Goal: Task Accomplishment & Management: Manage account settings

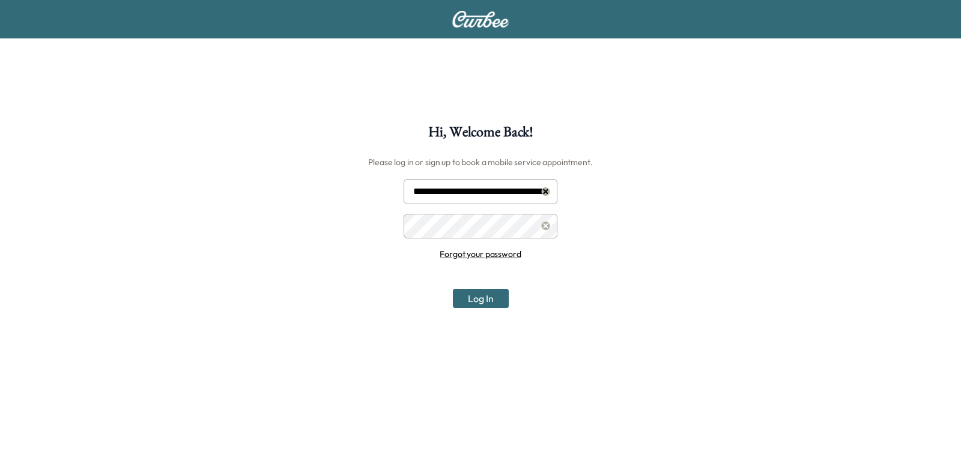
click at [454, 190] on input "**********" at bounding box center [481, 191] width 154 height 25
type input "**********"
click at [493, 303] on button "Log In" at bounding box center [481, 298] width 56 height 19
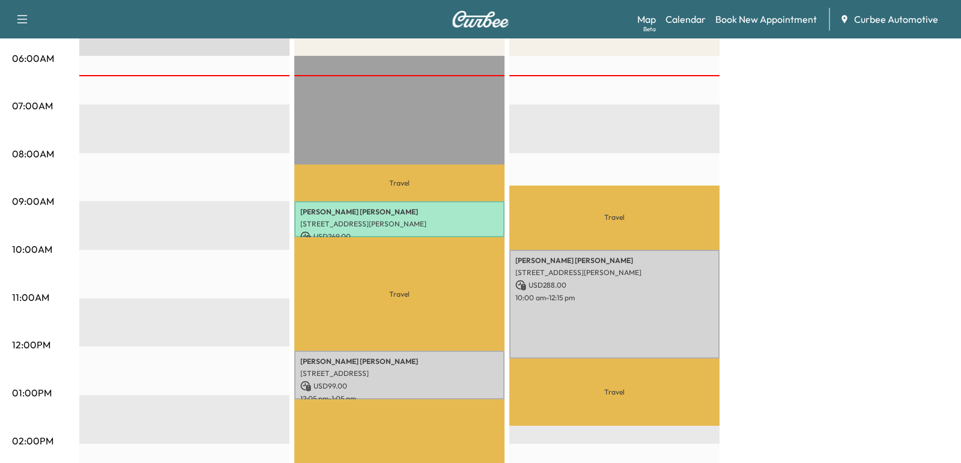
scroll to position [228, 0]
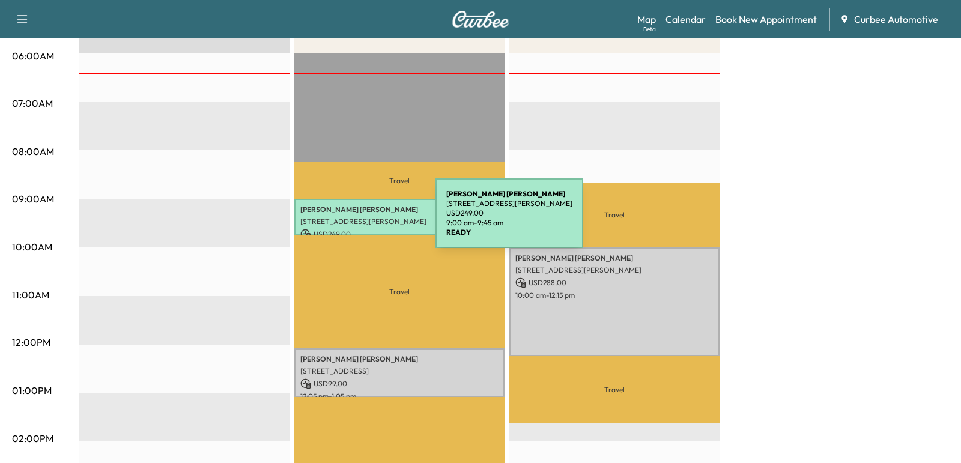
click at [345, 220] on p "[STREET_ADDRESS][PERSON_NAME]" at bounding box center [399, 222] width 198 height 10
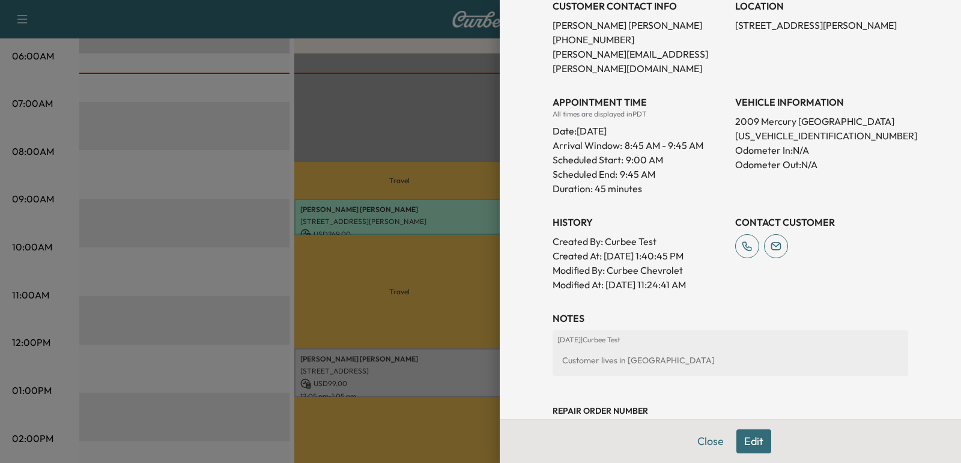
click at [752, 448] on button "Edit" at bounding box center [754, 442] width 35 height 24
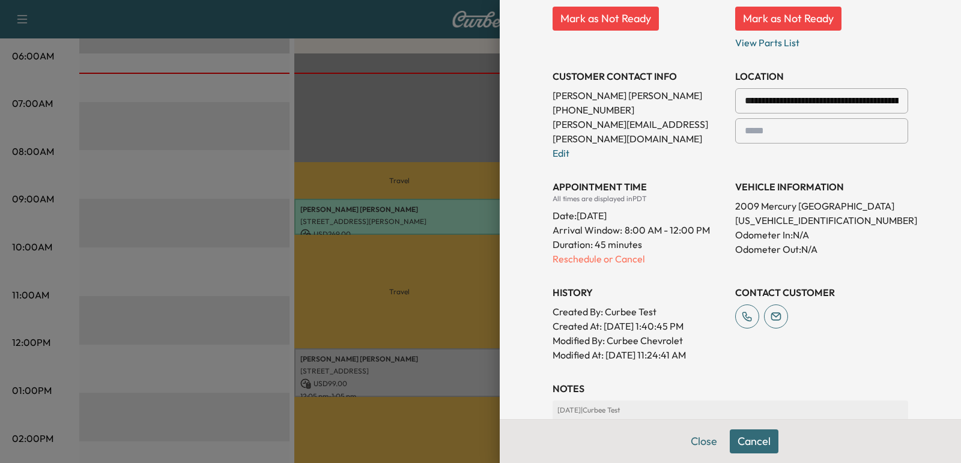
scroll to position [171, 0]
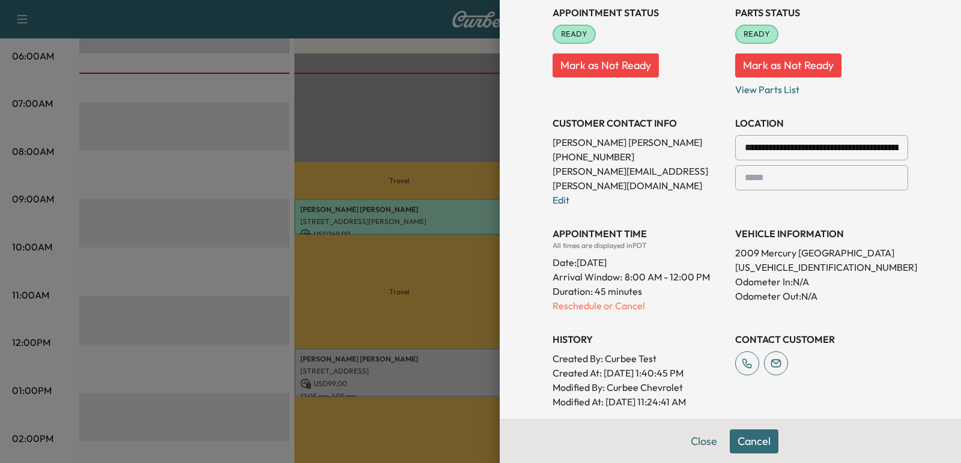
click at [768, 142] on input "**********" at bounding box center [821, 147] width 173 height 25
type input "*"
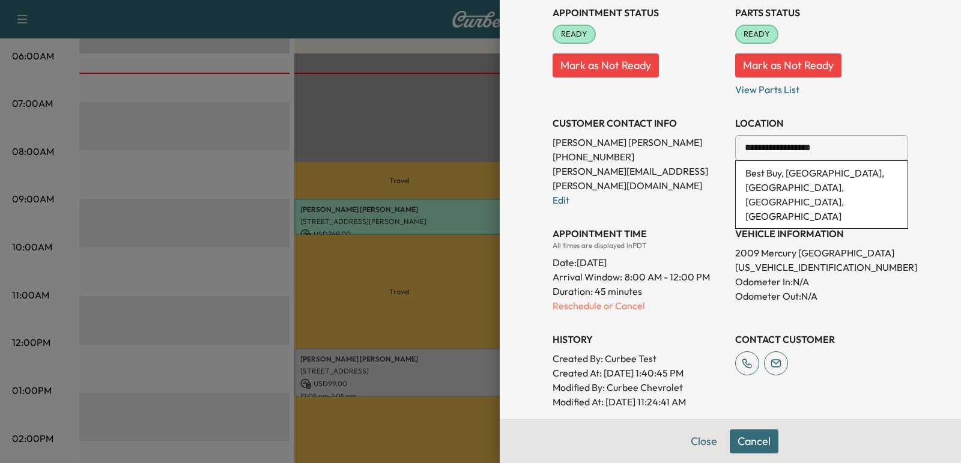
click at [762, 175] on li "Best Buy, [GEOGRAPHIC_DATA], [GEOGRAPHIC_DATA], [GEOGRAPHIC_DATA], [GEOGRAPHIC_…" at bounding box center [822, 194] width 172 height 67
type input "**********"
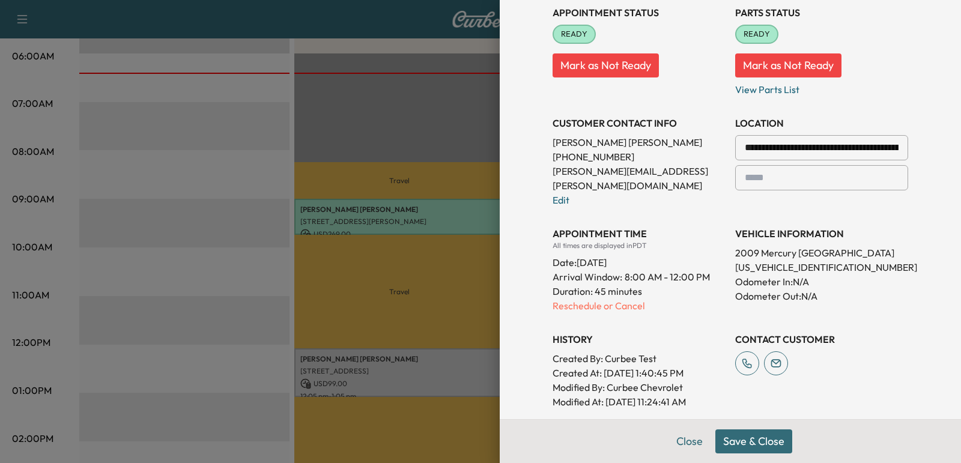
click at [745, 440] on button "Save & Close" at bounding box center [754, 442] width 77 height 24
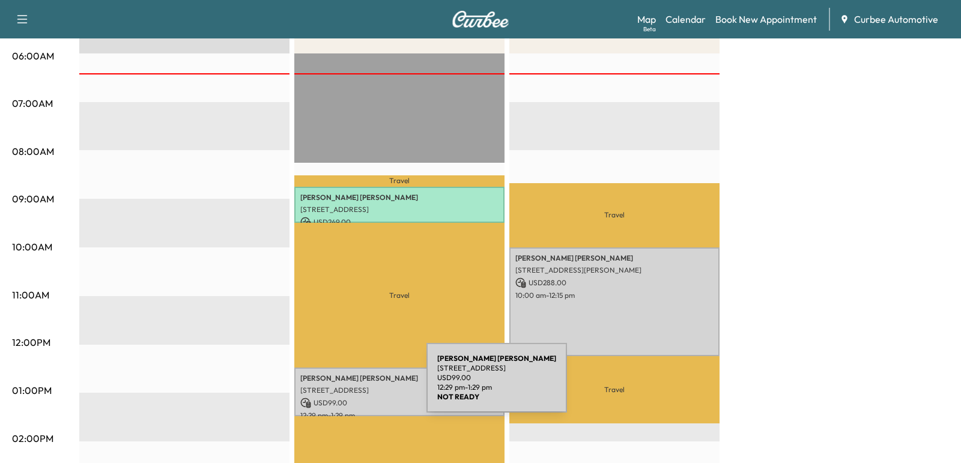
click at [336, 386] on p "[STREET_ADDRESS]" at bounding box center [399, 391] width 198 height 10
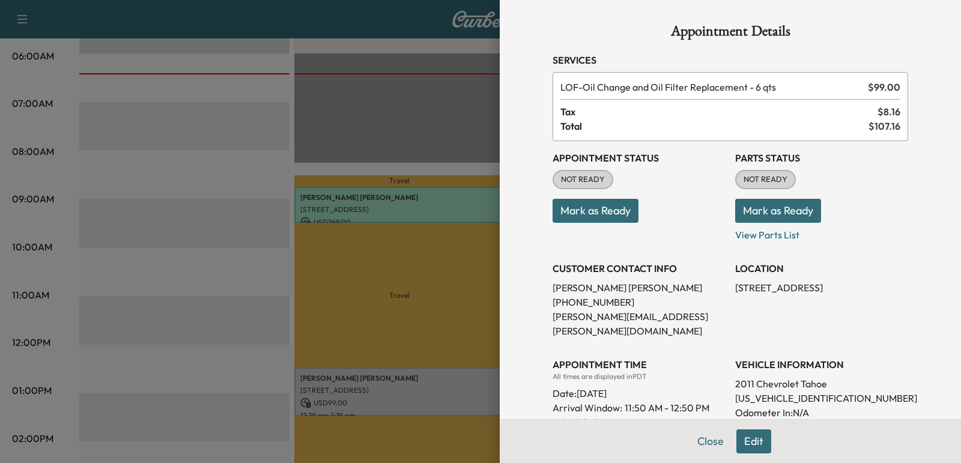
click at [742, 439] on button "Edit" at bounding box center [754, 442] width 35 height 24
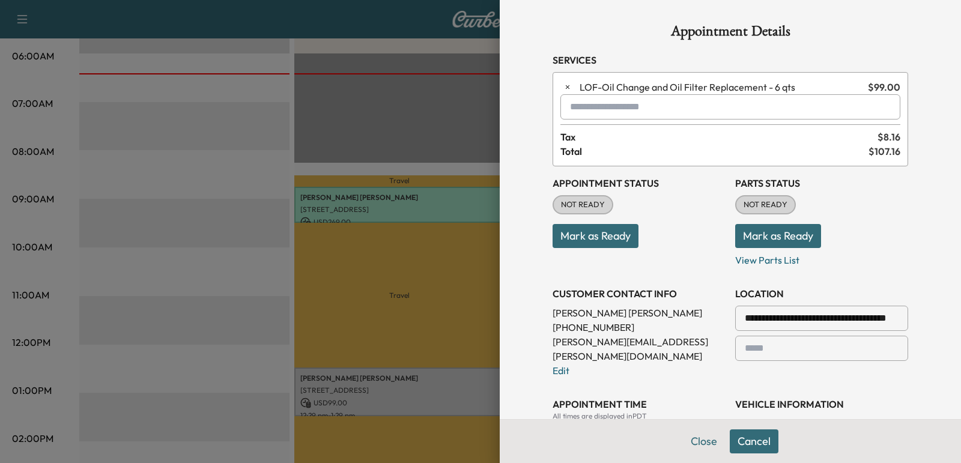
click at [777, 309] on input "**********" at bounding box center [821, 318] width 173 height 25
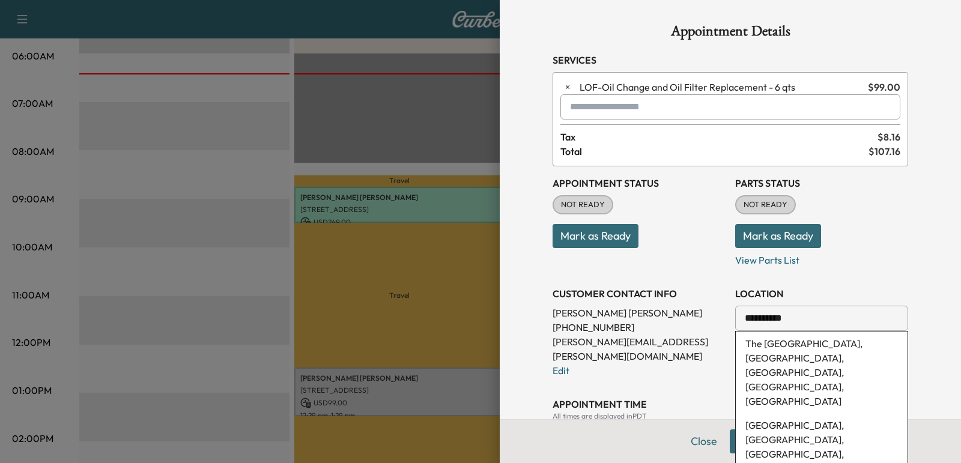
click at [801, 352] on li "The [GEOGRAPHIC_DATA], [GEOGRAPHIC_DATA], [GEOGRAPHIC_DATA], [GEOGRAPHIC_DATA],…" at bounding box center [822, 373] width 172 height 82
type input "**********"
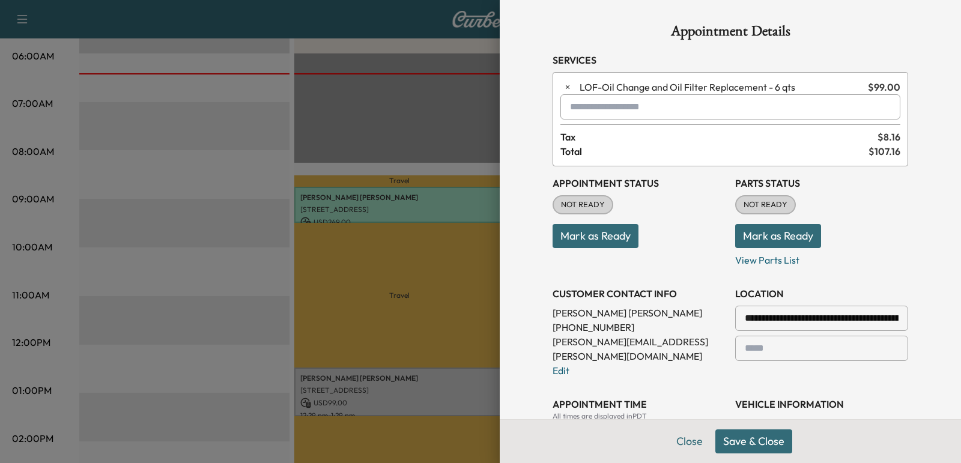
click at [738, 436] on button "Save & Close" at bounding box center [754, 442] width 77 height 24
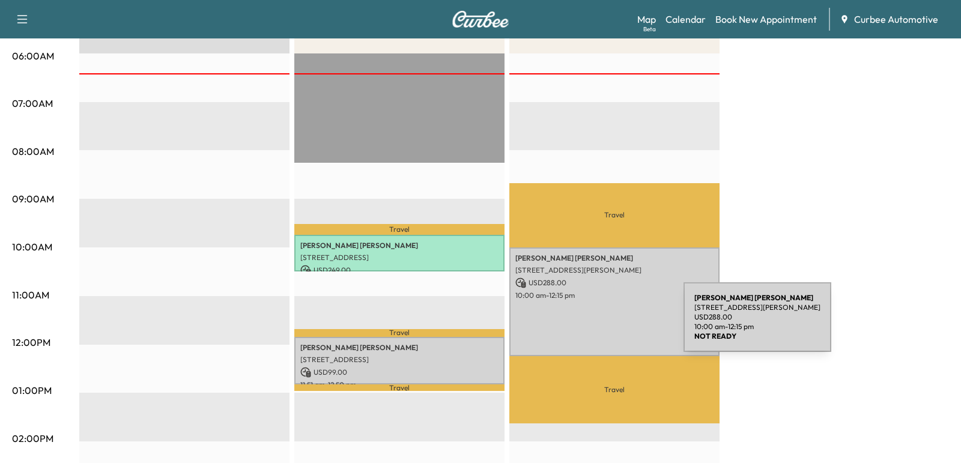
click at [594, 324] on div "[PERSON_NAME] [STREET_ADDRESS][PERSON_NAME] USD 288.00 10:00 am - 12:15 pm" at bounding box center [614, 302] width 210 height 109
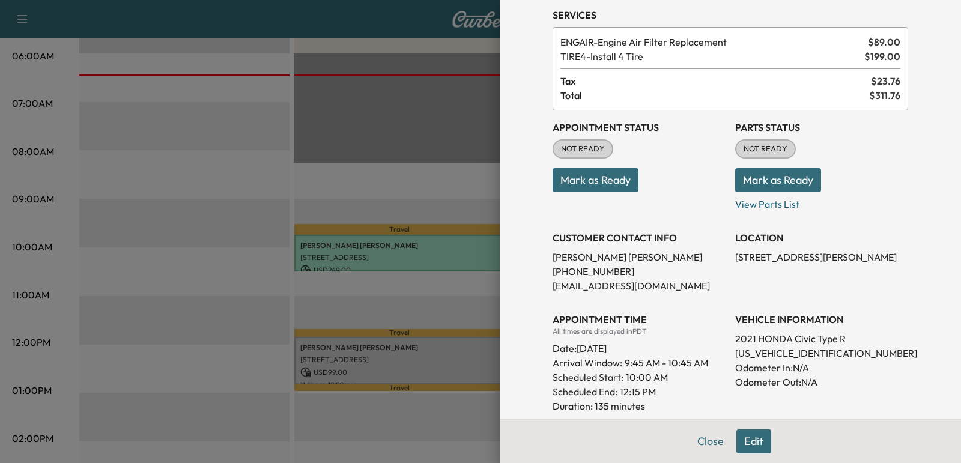
scroll to position [46, 0]
click at [752, 436] on button "Edit" at bounding box center [754, 442] width 35 height 24
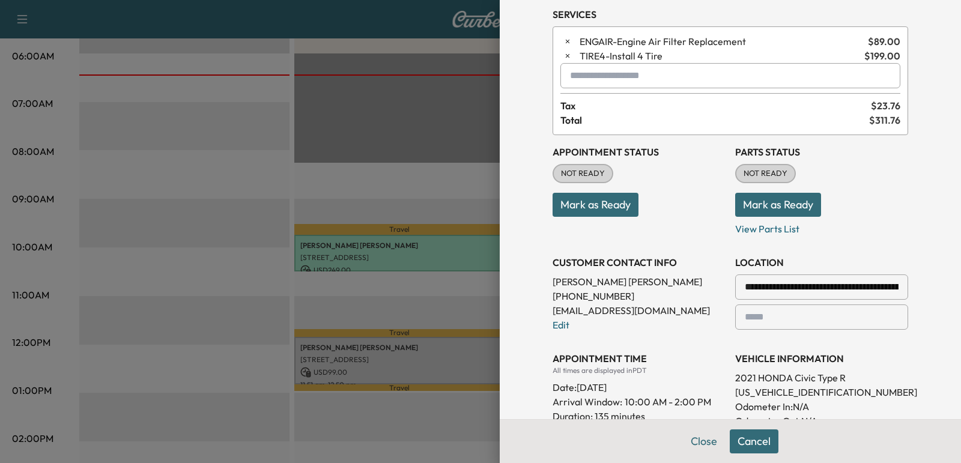
click at [767, 290] on input "**********" at bounding box center [821, 287] width 173 height 25
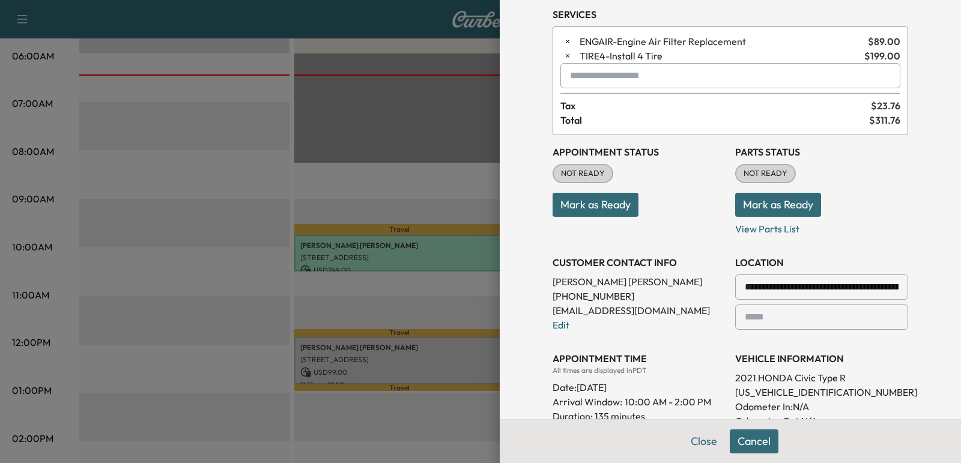
click at [767, 290] on input "**********" at bounding box center [821, 287] width 173 height 25
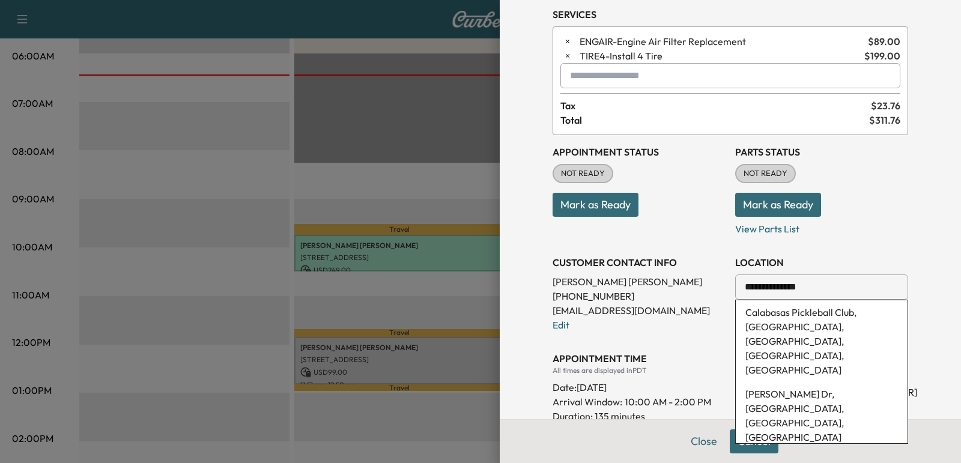
click at [781, 321] on li "Calabasas Pickleball Club, [GEOGRAPHIC_DATA], [GEOGRAPHIC_DATA], [GEOGRAPHIC_DA…" at bounding box center [822, 341] width 172 height 82
type input "**********"
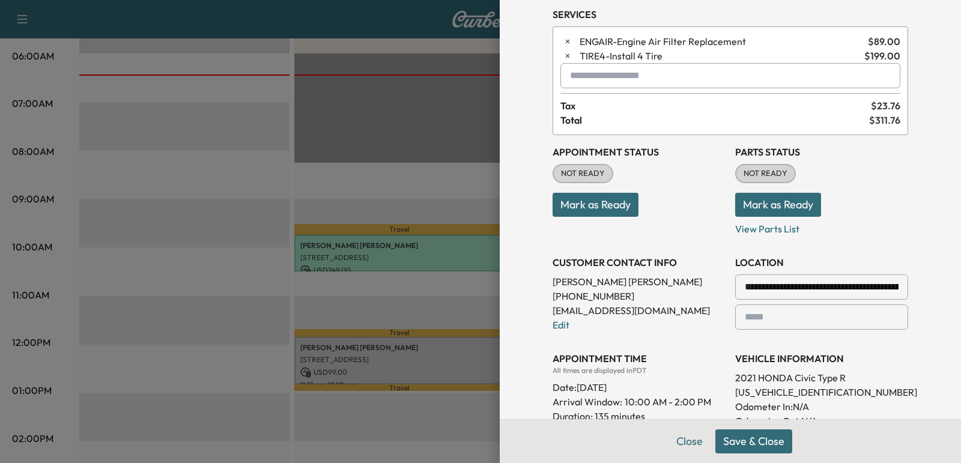
click at [744, 441] on button "Save & Close" at bounding box center [754, 442] width 77 height 24
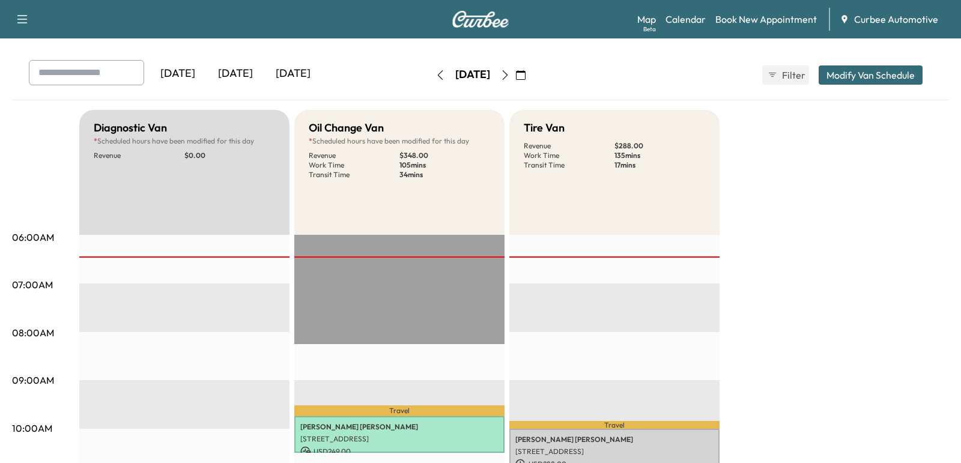
scroll to position [0, 0]
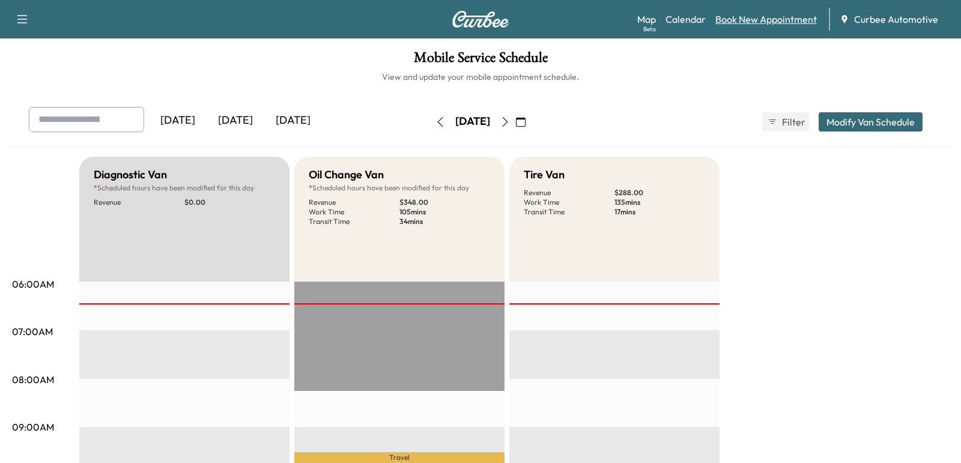
click at [728, 23] on link "Book New Appointment" at bounding box center [767, 19] width 102 height 14
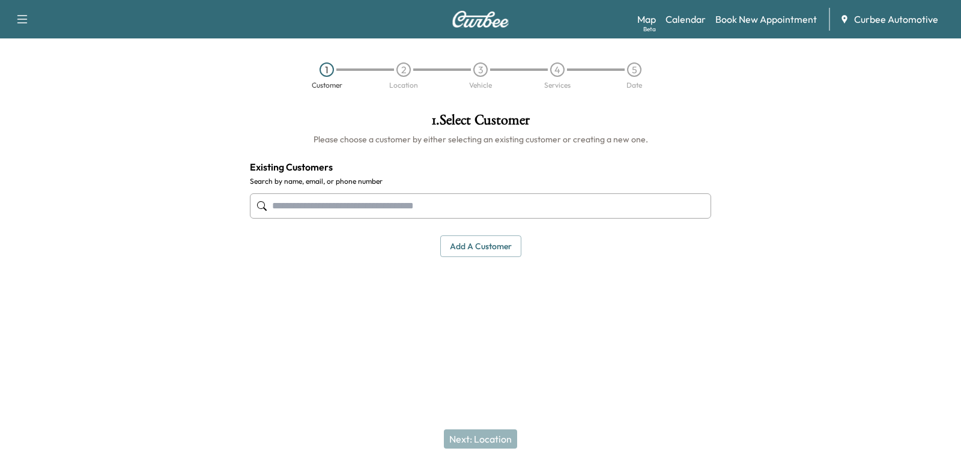
click at [302, 208] on input "text" at bounding box center [480, 205] width 461 height 25
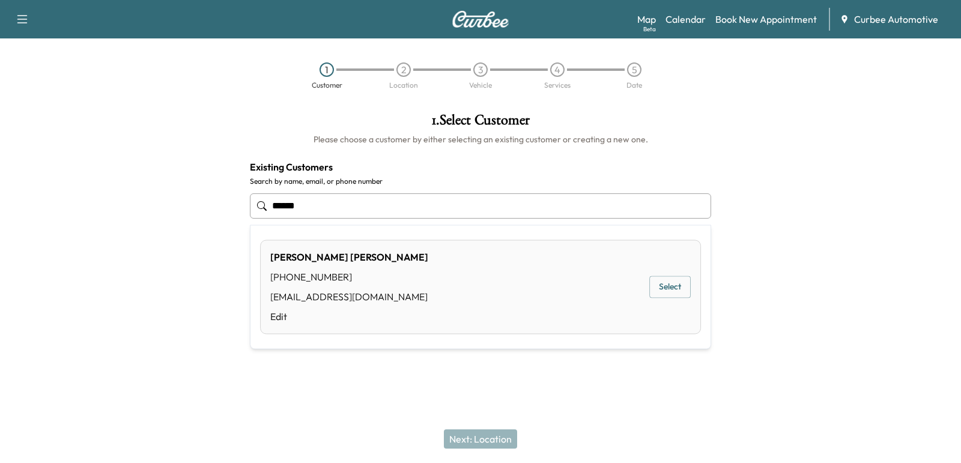
click at [658, 287] on button "Select" at bounding box center [669, 287] width 41 height 22
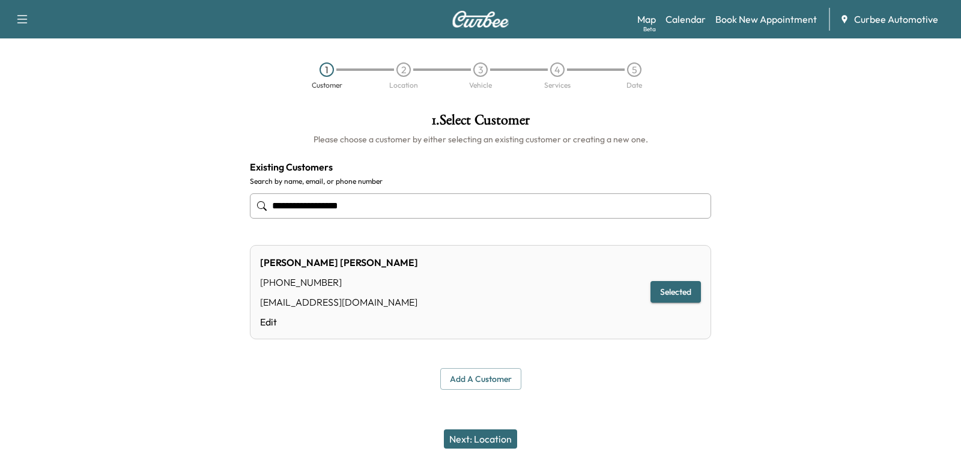
type input "**********"
click at [464, 440] on button "Next: Location" at bounding box center [480, 439] width 73 height 19
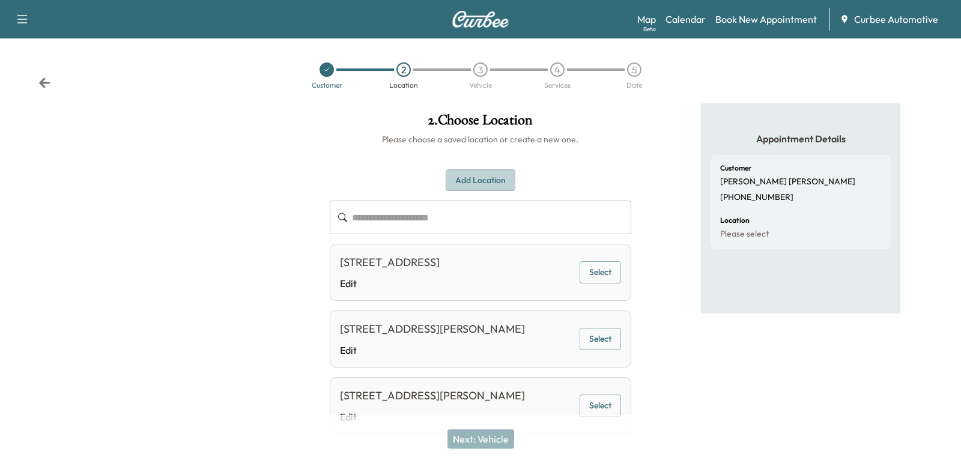
click at [474, 171] on button "Add Location" at bounding box center [481, 180] width 70 height 22
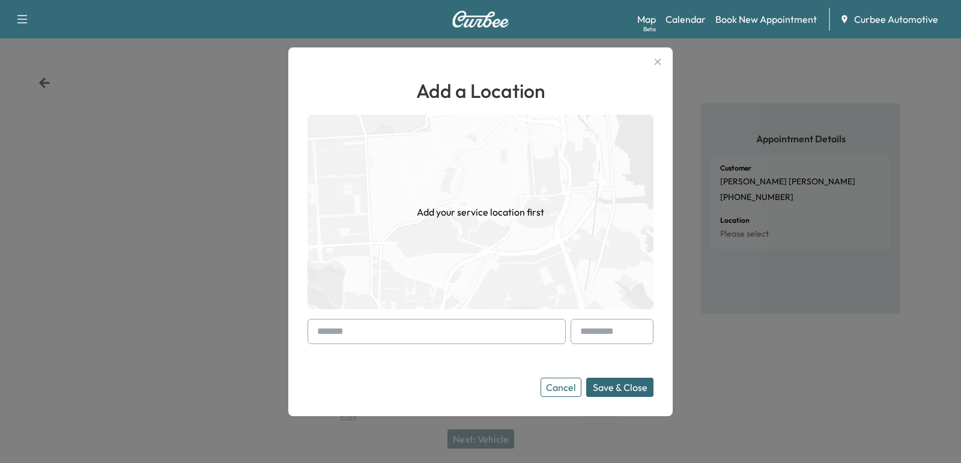
click at [416, 332] on input "text" at bounding box center [437, 331] width 258 height 25
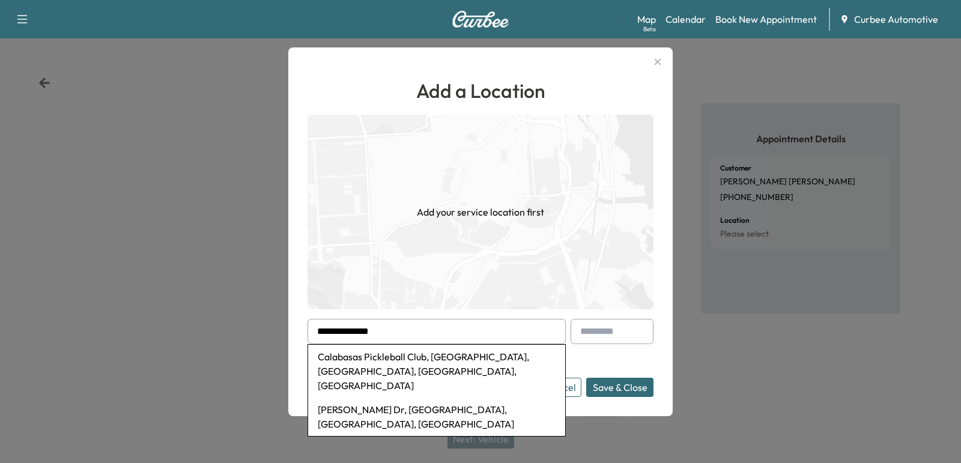
click at [410, 369] on li "Calabasas Pickleball Club, [GEOGRAPHIC_DATA], [GEOGRAPHIC_DATA], [GEOGRAPHIC_DA…" at bounding box center [436, 371] width 257 height 53
type input "**********"
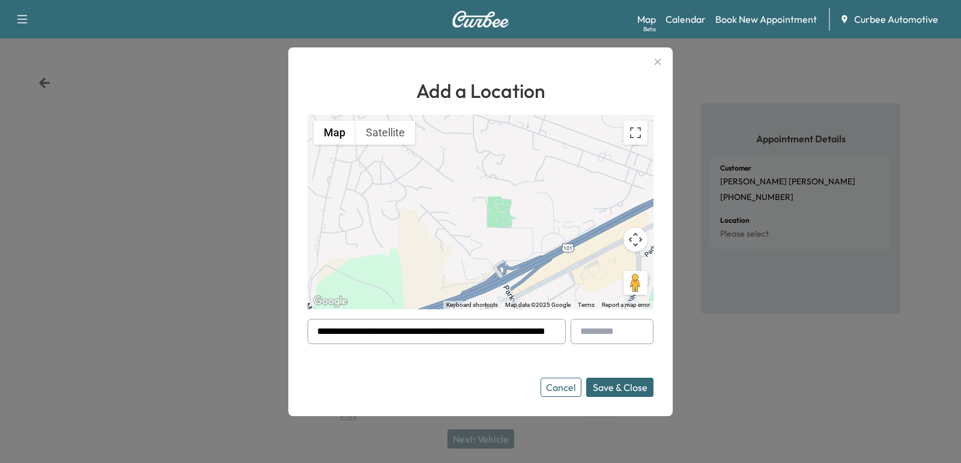
click at [609, 389] on button "Save & Close" at bounding box center [619, 387] width 67 height 19
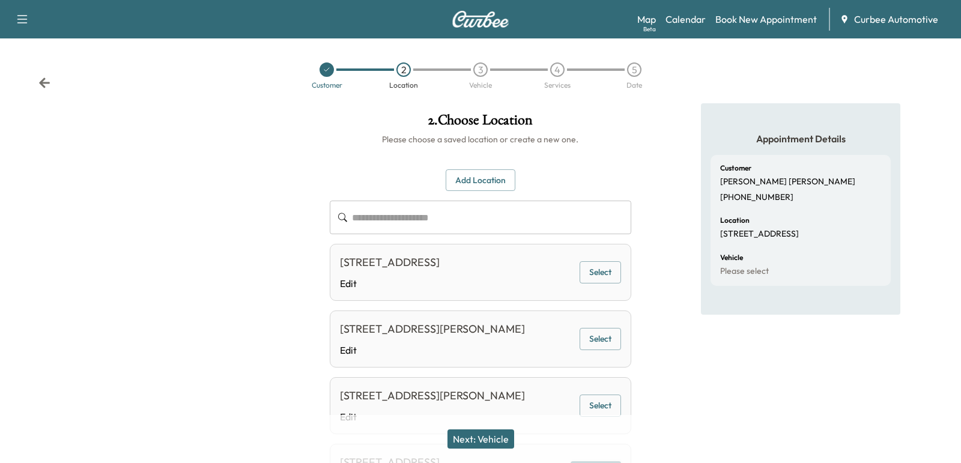
click at [472, 444] on button "Next: Vehicle" at bounding box center [481, 439] width 67 height 19
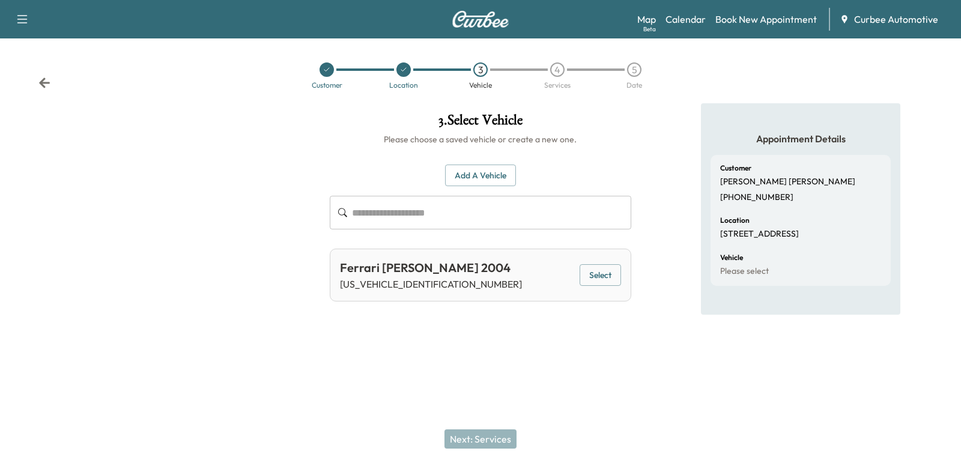
click at [601, 287] on div "Ferrari [PERSON_NAME] 2004 [US_VEHICLE_IDENTIFICATION_NUMBER] Select" at bounding box center [480, 275] width 301 height 53
click at [600, 282] on button "Select" at bounding box center [600, 275] width 41 height 22
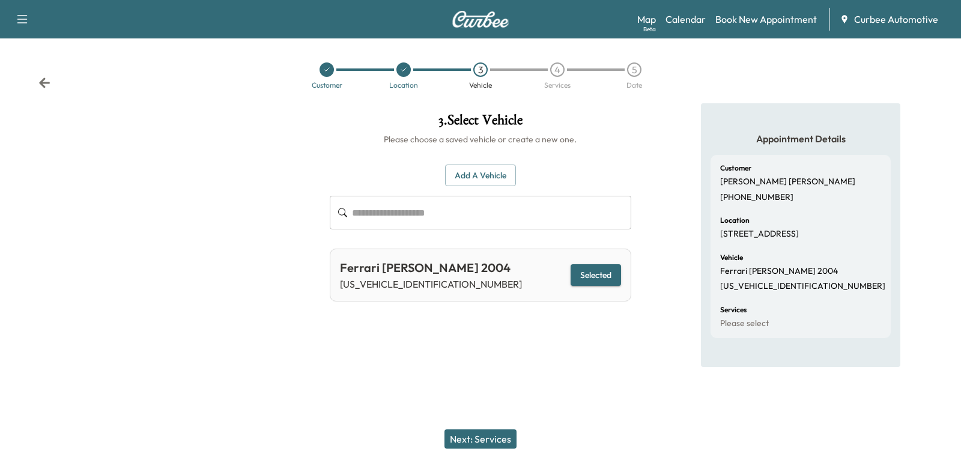
click at [464, 444] on button "Next: Services" at bounding box center [481, 439] width 72 height 19
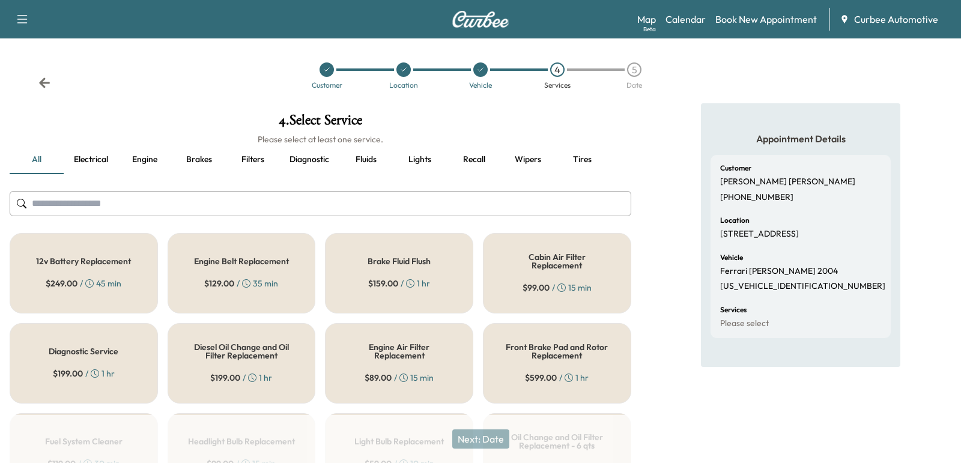
click at [306, 162] on button "Diagnostic" at bounding box center [309, 159] width 59 height 29
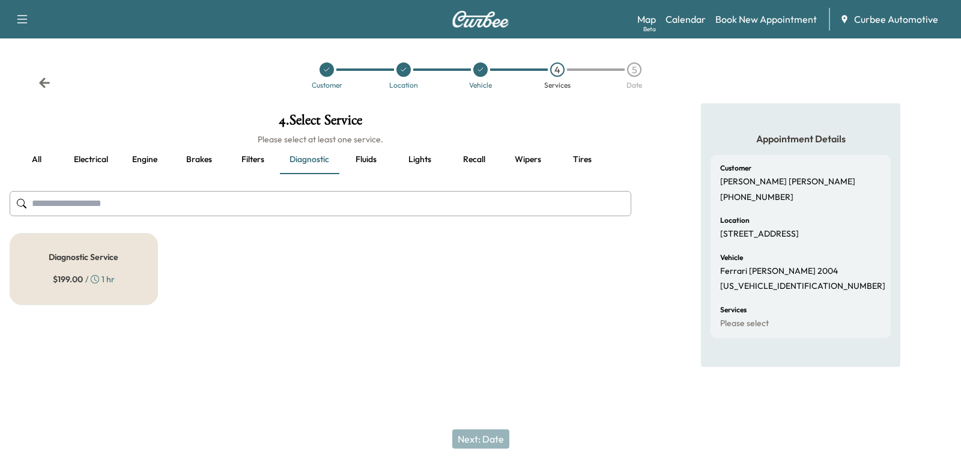
click at [140, 276] on div "Diagnostic Service $ 199.00 / 1 hr" at bounding box center [84, 269] width 148 height 72
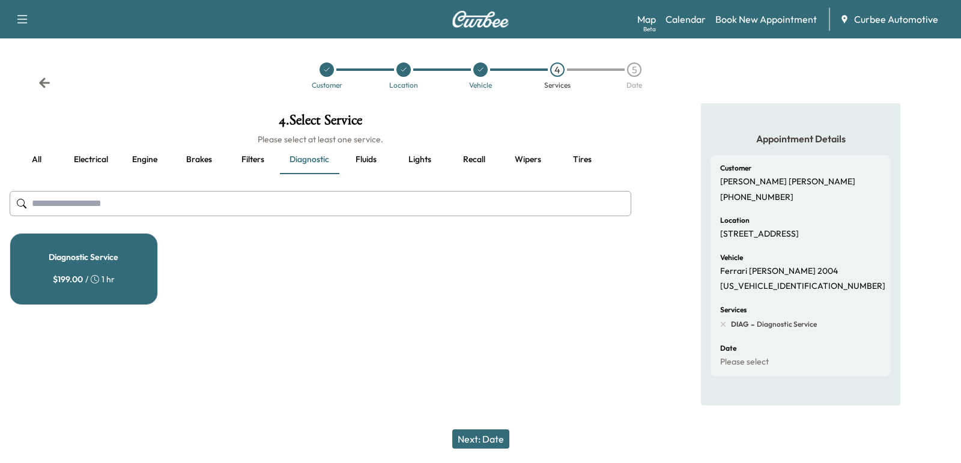
click at [584, 160] on button "Tires" at bounding box center [582, 159] width 54 height 29
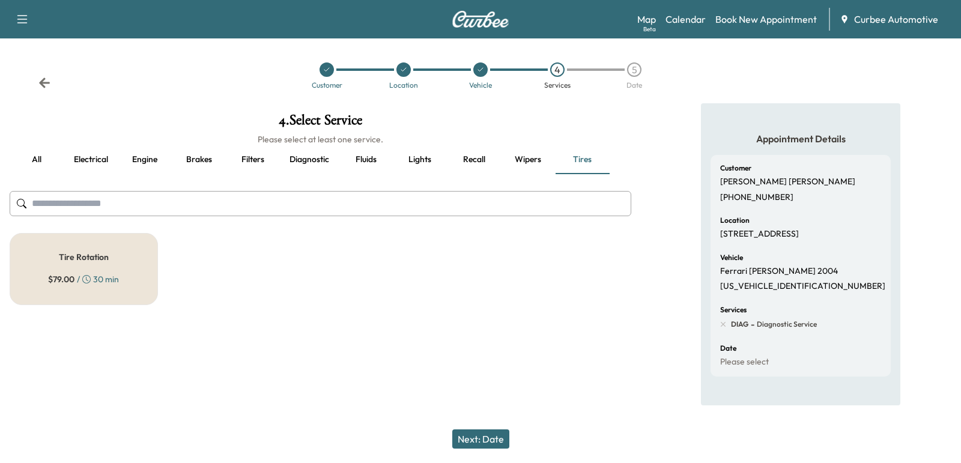
click at [76, 267] on div "Tire Rotation $ 79.00 / 30 min" at bounding box center [84, 269] width 148 height 72
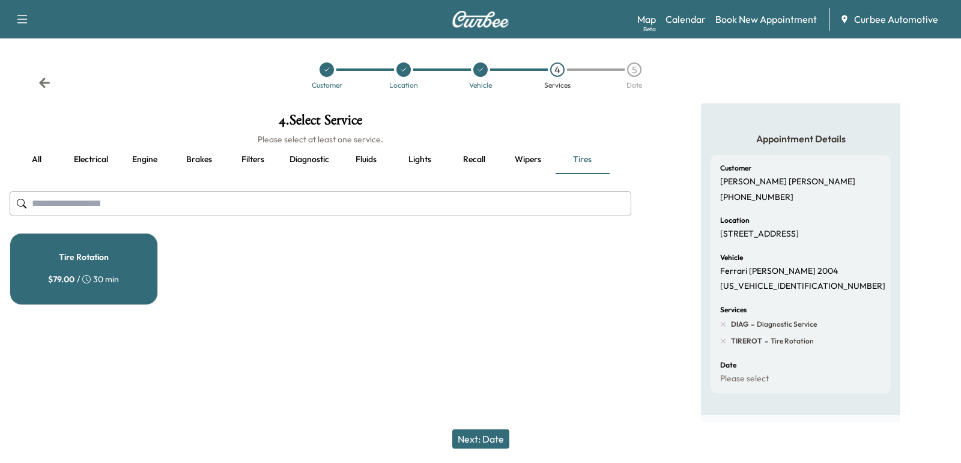
click at [132, 252] on div "Tire Rotation $ 79.00 / 30 min" at bounding box center [84, 269] width 148 height 72
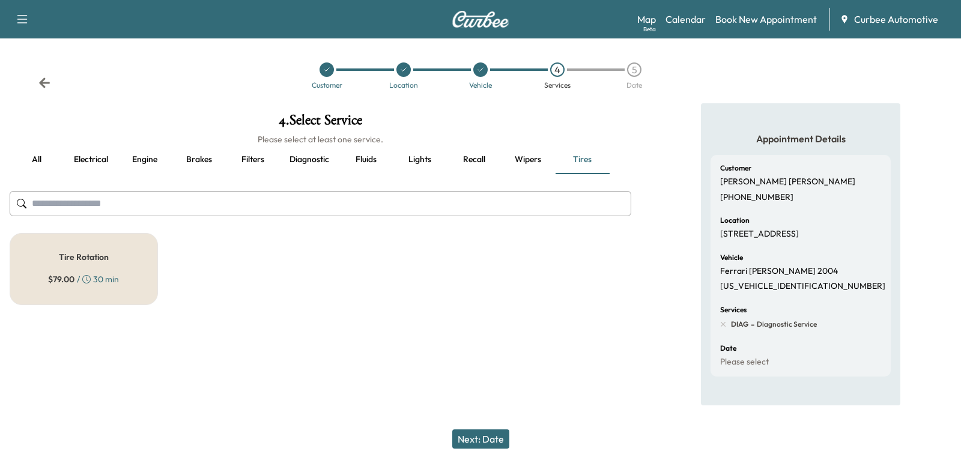
click at [418, 164] on button "Lights" at bounding box center [420, 159] width 54 height 29
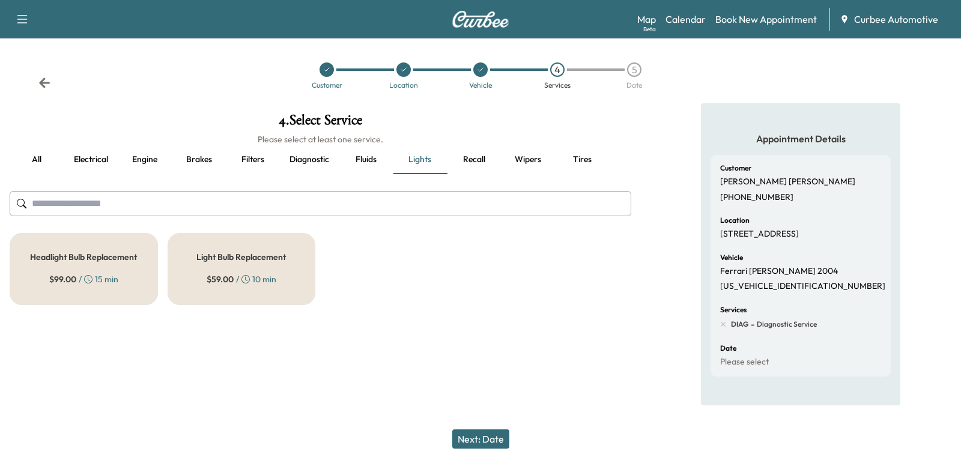
click at [138, 161] on button "Engine" at bounding box center [145, 159] width 54 height 29
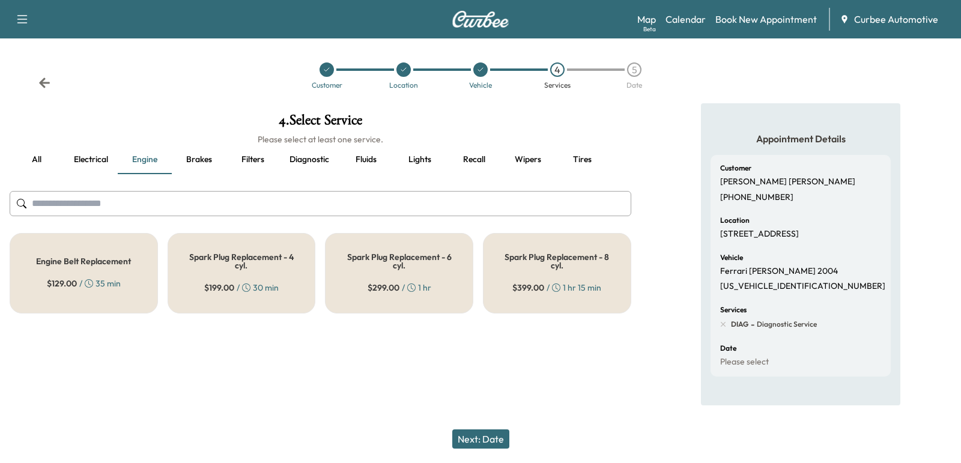
click at [90, 171] on button "Electrical" at bounding box center [91, 159] width 54 height 29
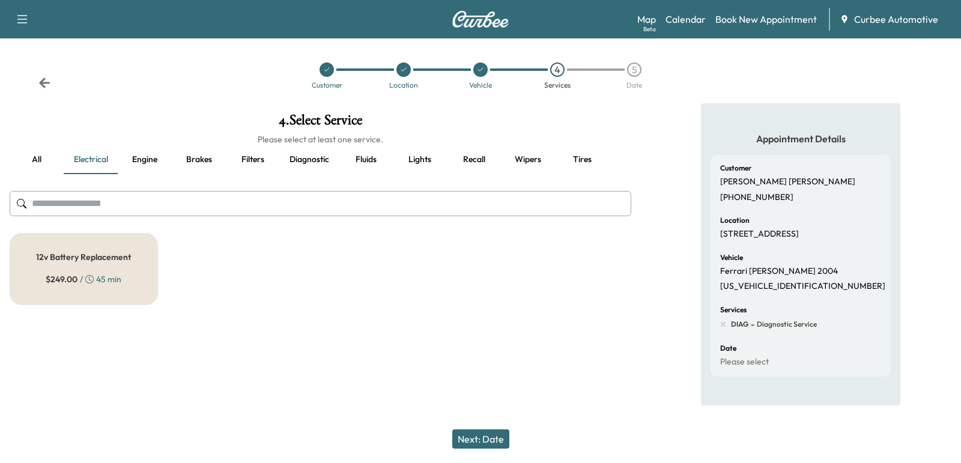
click at [99, 267] on div "12v Battery Replacement $ 249.00 / 45 min" at bounding box center [84, 269] width 148 height 72
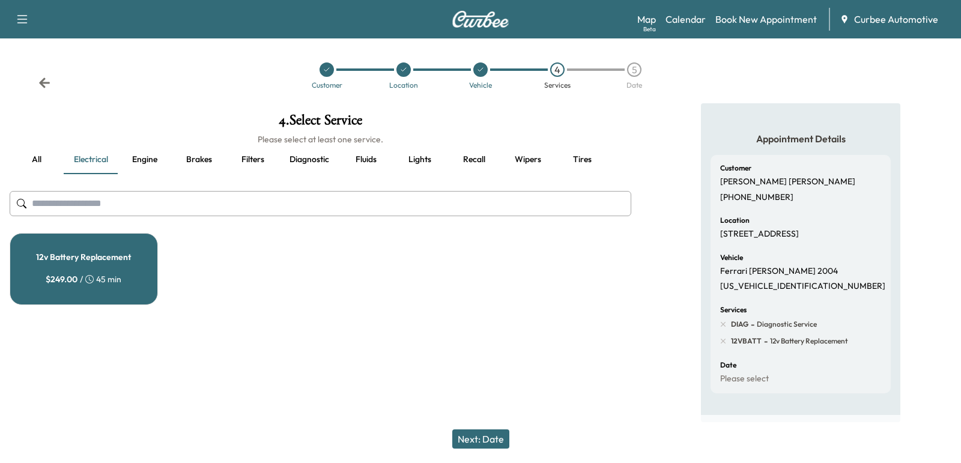
click at [476, 445] on button "Next: Date" at bounding box center [480, 439] width 57 height 19
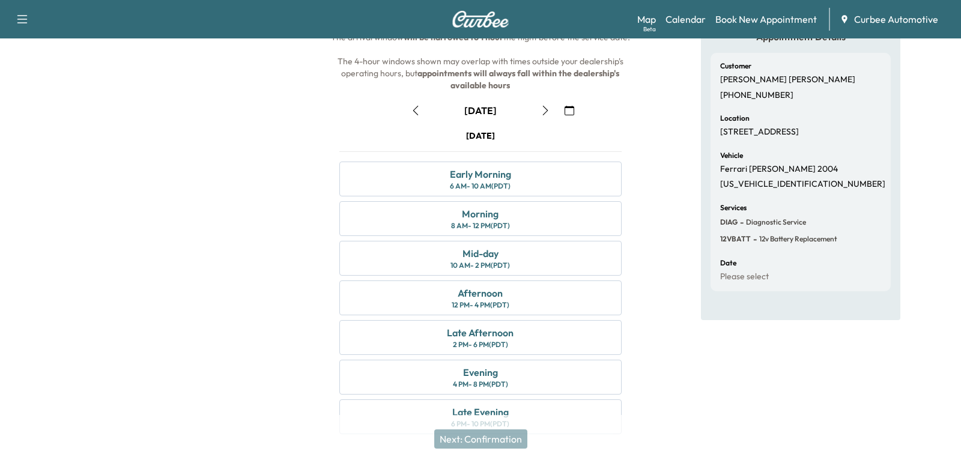
scroll to position [121, 0]
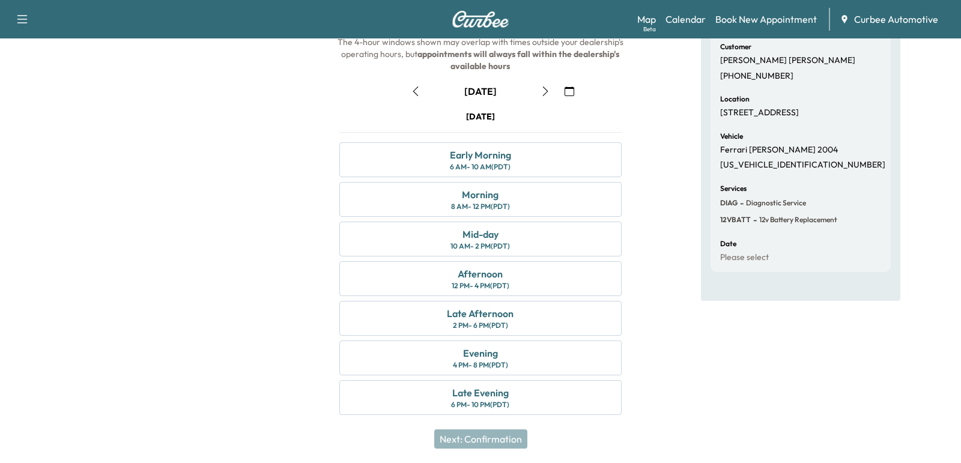
click at [412, 96] on button "button" at bounding box center [416, 91] width 20 height 19
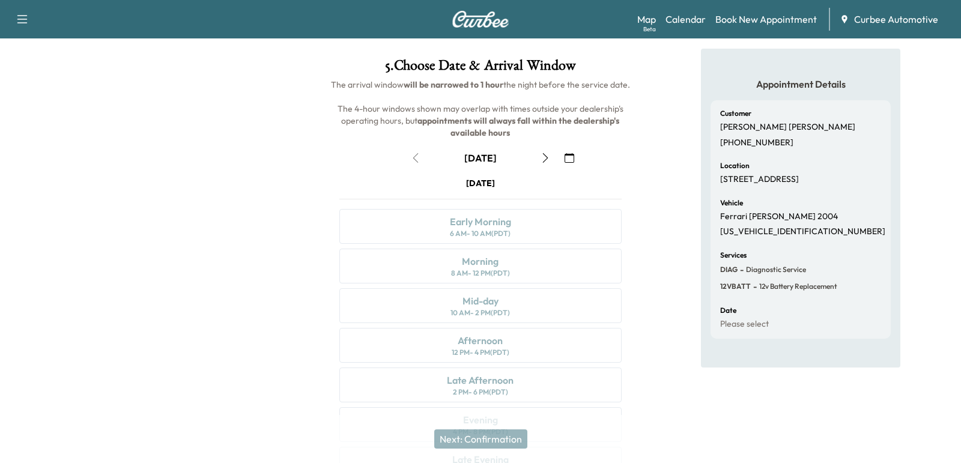
scroll to position [0, 0]
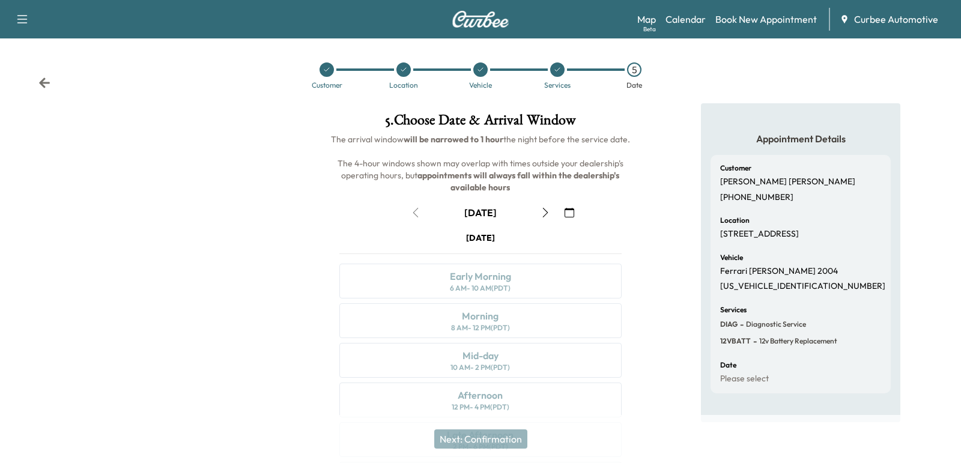
click at [550, 74] on div at bounding box center [557, 69] width 77 height 14
click at [556, 73] on icon at bounding box center [557, 69] width 7 height 7
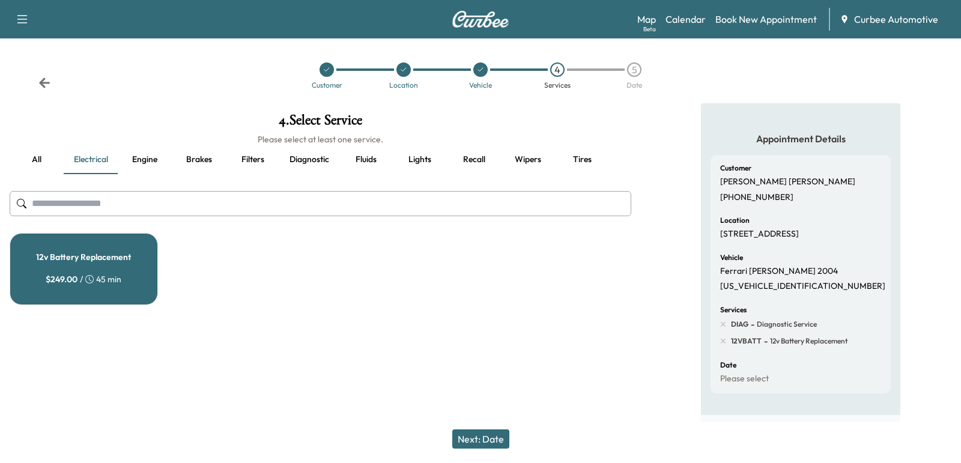
click at [302, 156] on button "Diagnostic" at bounding box center [309, 159] width 59 height 29
click at [56, 263] on div "Diagnostic Service $ 199.00 / 1 hr" at bounding box center [84, 269] width 148 height 72
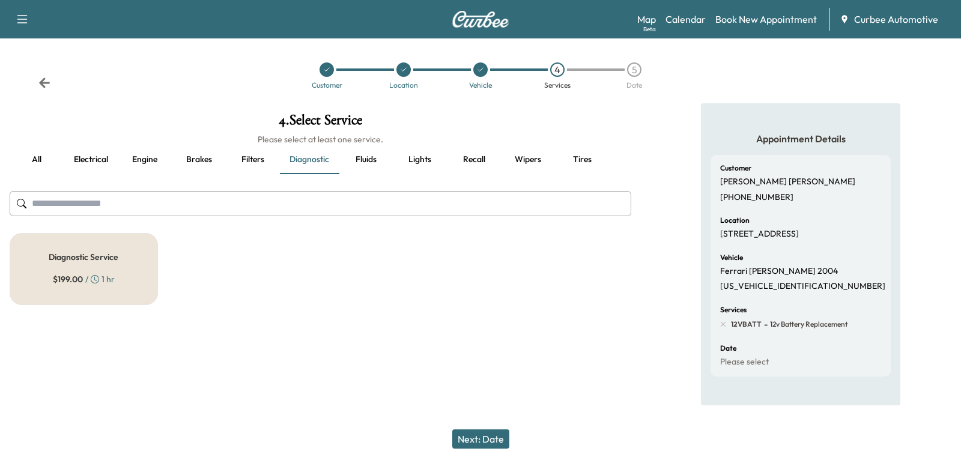
click at [415, 160] on button "Lights" at bounding box center [420, 159] width 54 height 29
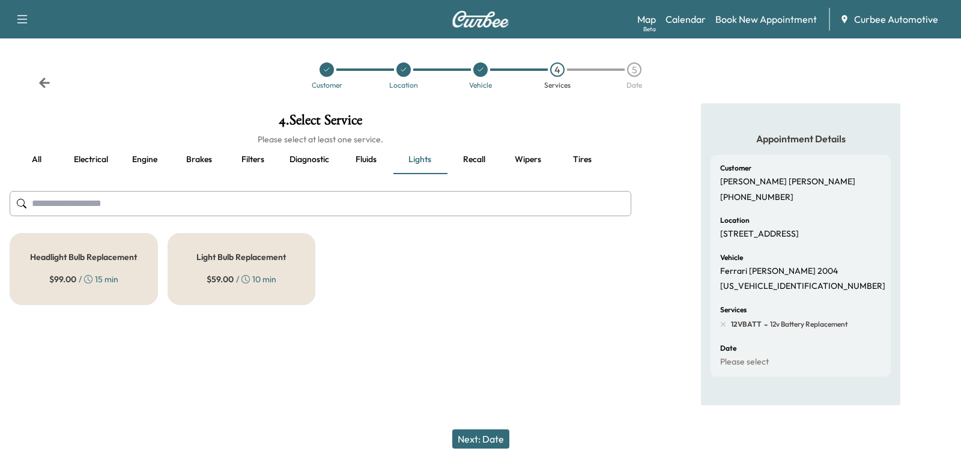
click at [359, 166] on button "Fluids" at bounding box center [366, 159] width 54 height 29
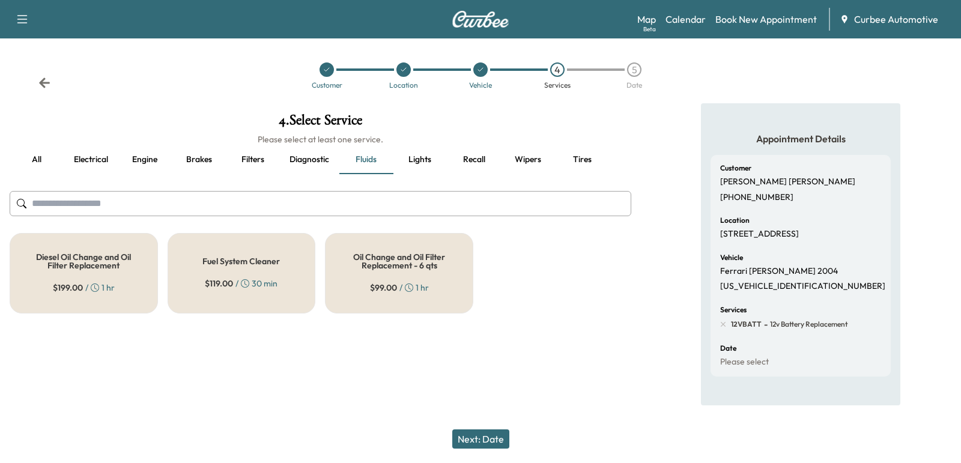
click at [356, 278] on div "Oil Change and Oil Filter Replacement - 6 qts $ 99.00 / 1 hr" at bounding box center [399, 273] width 148 height 81
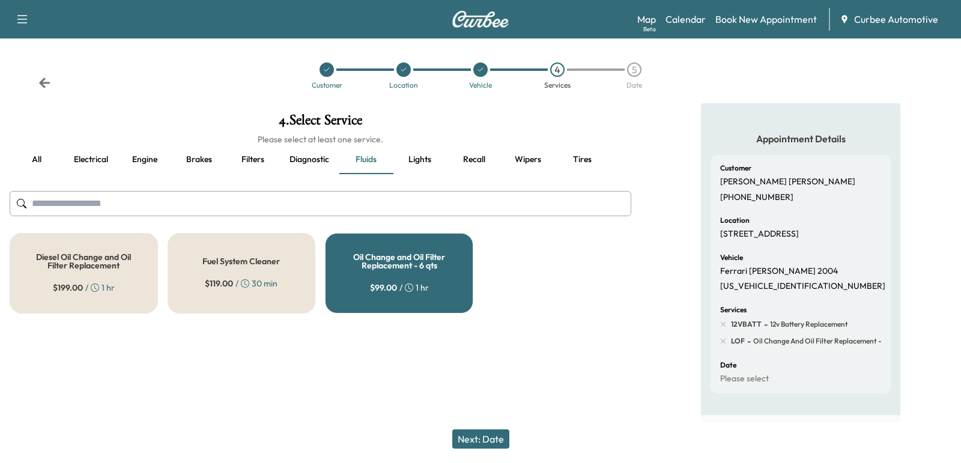
click at [483, 436] on button "Next: Date" at bounding box center [480, 439] width 57 height 19
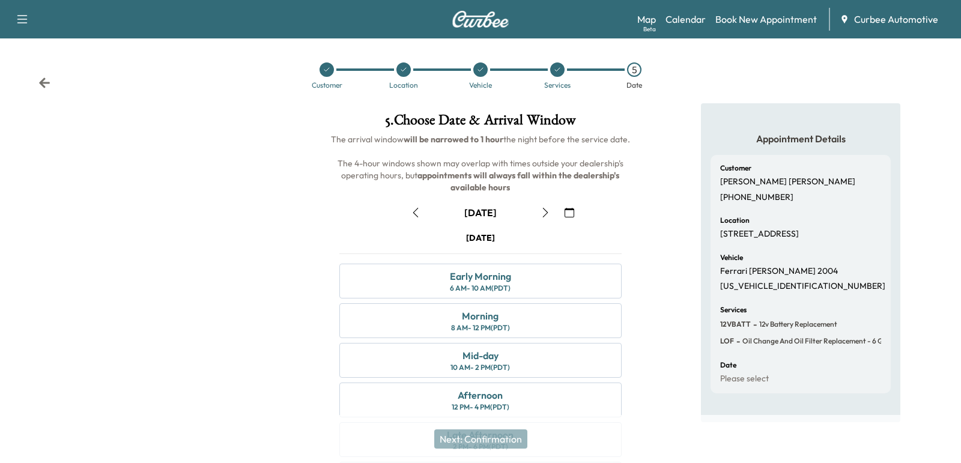
click at [415, 215] on icon "button" at bounding box center [416, 213] width 10 height 10
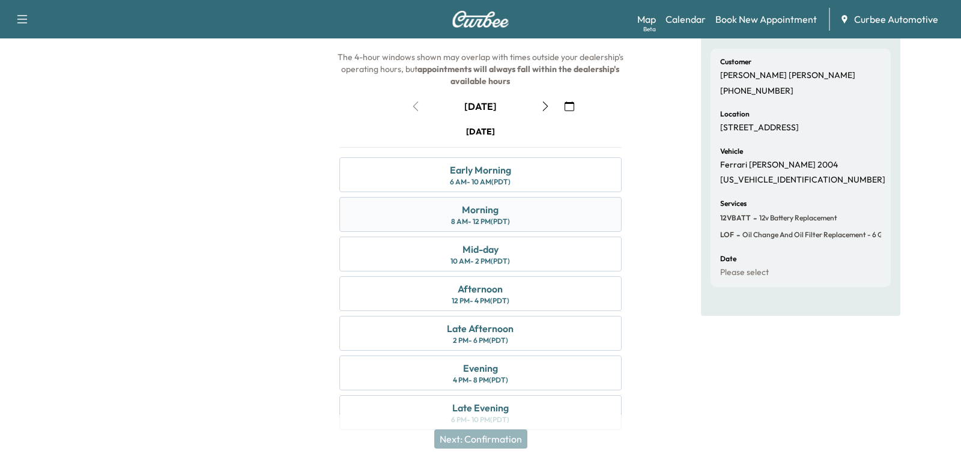
scroll to position [121, 0]
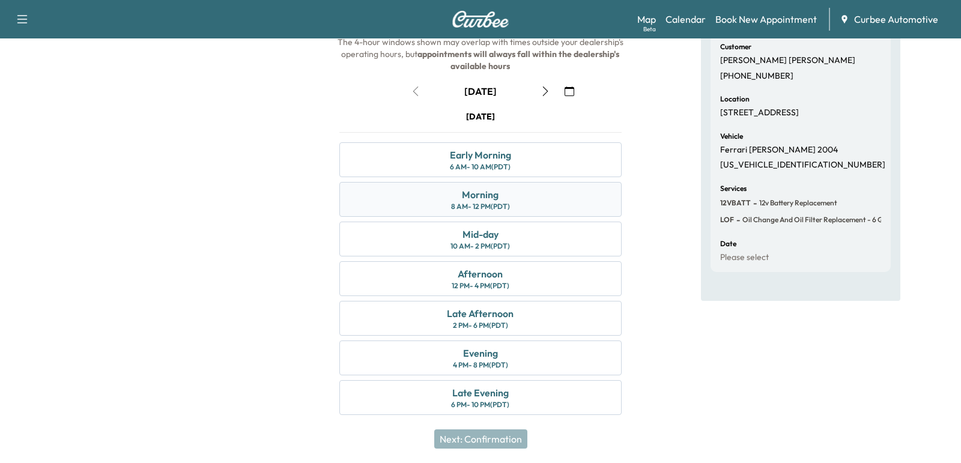
click at [428, 195] on div "Morning 8 AM - 12 PM (PDT)" at bounding box center [480, 199] width 282 height 35
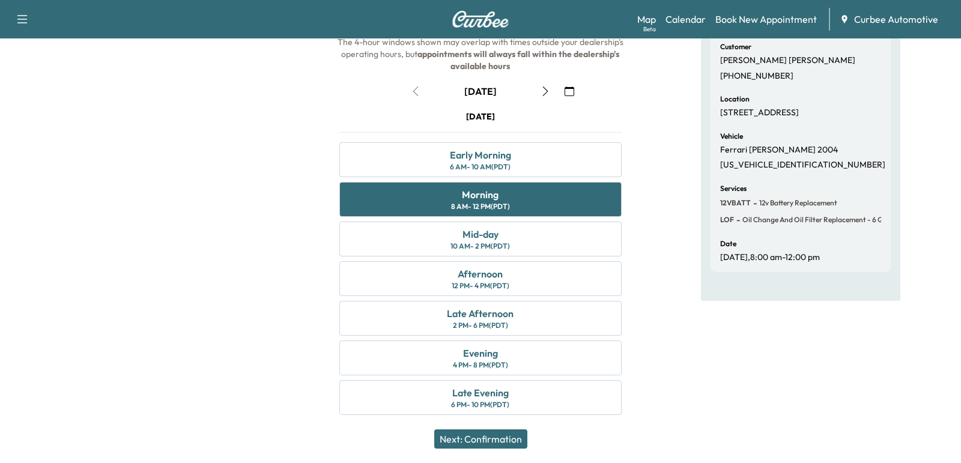
click at [473, 432] on button "Next: Confirmation" at bounding box center [480, 439] width 93 height 19
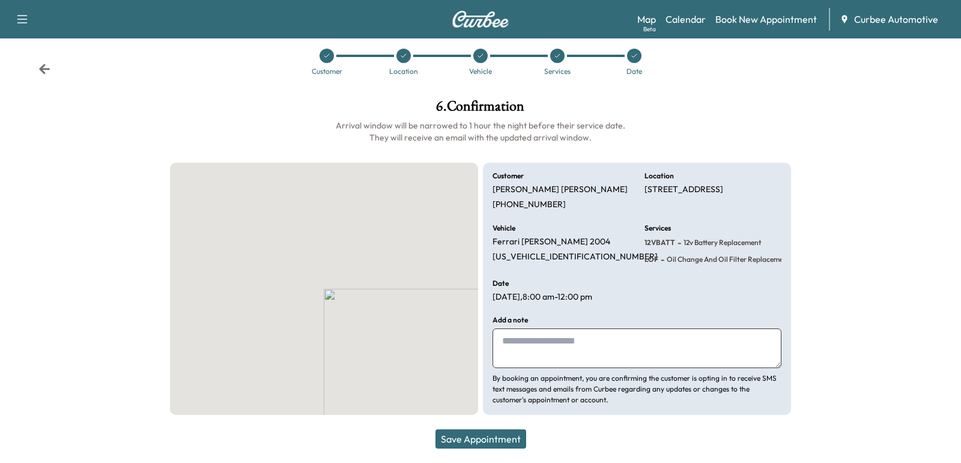
scroll to position [13, 0]
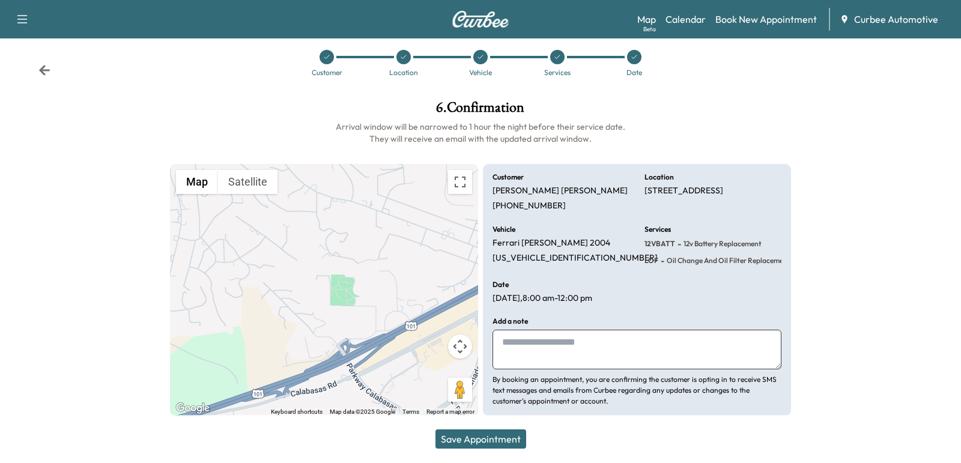
click at [491, 436] on button "Save Appointment" at bounding box center [481, 439] width 91 height 19
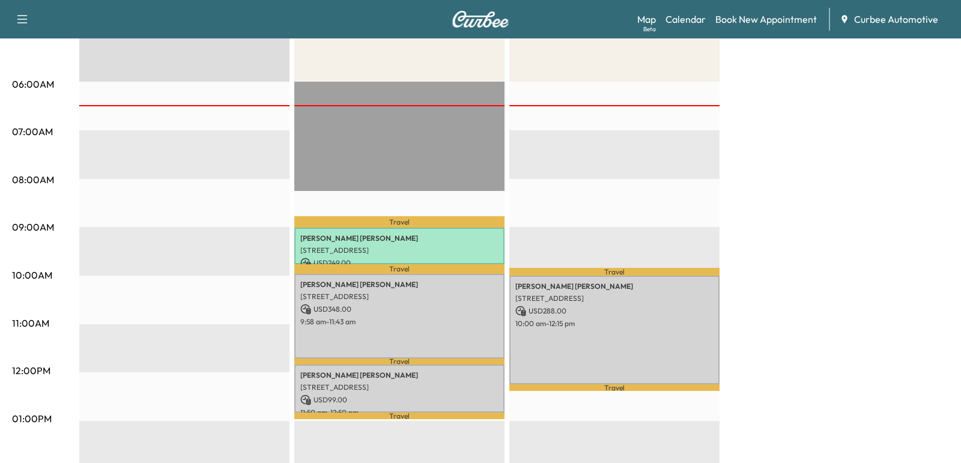
scroll to position [238, 0]
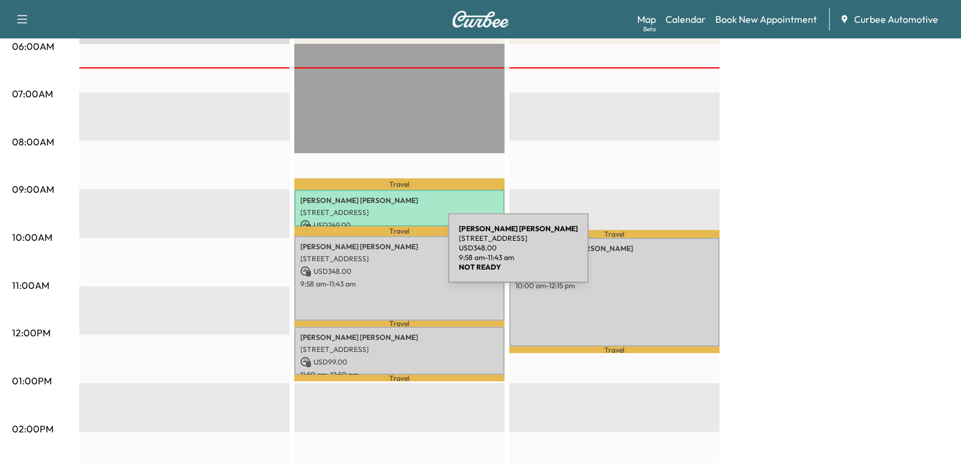
click at [358, 255] on p "[STREET_ADDRESS]" at bounding box center [399, 259] width 198 height 10
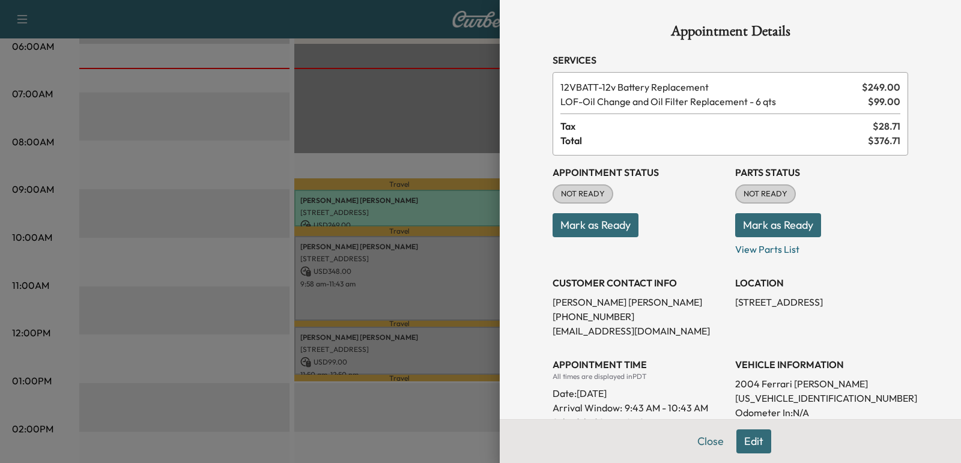
click at [605, 225] on button "Mark as Ready" at bounding box center [596, 225] width 86 height 24
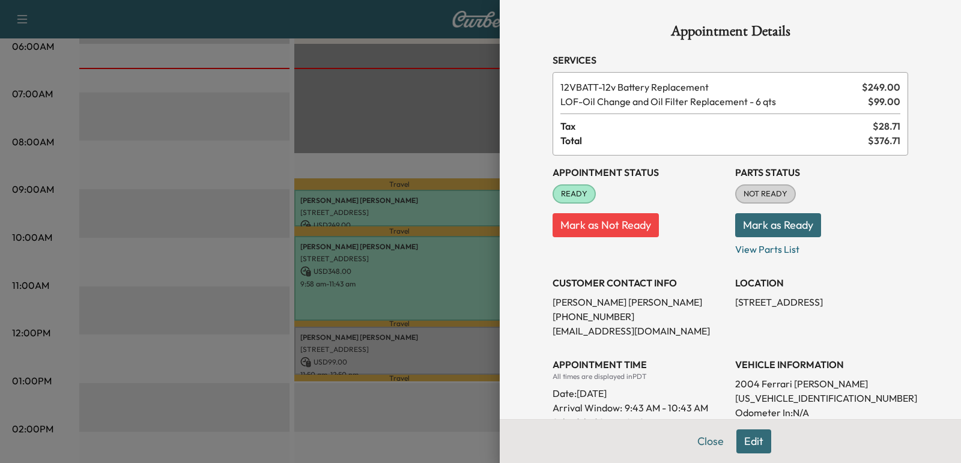
click at [750, 227] on button "Mark as Ready" at bounding box center [778, 225] width 86 height 24
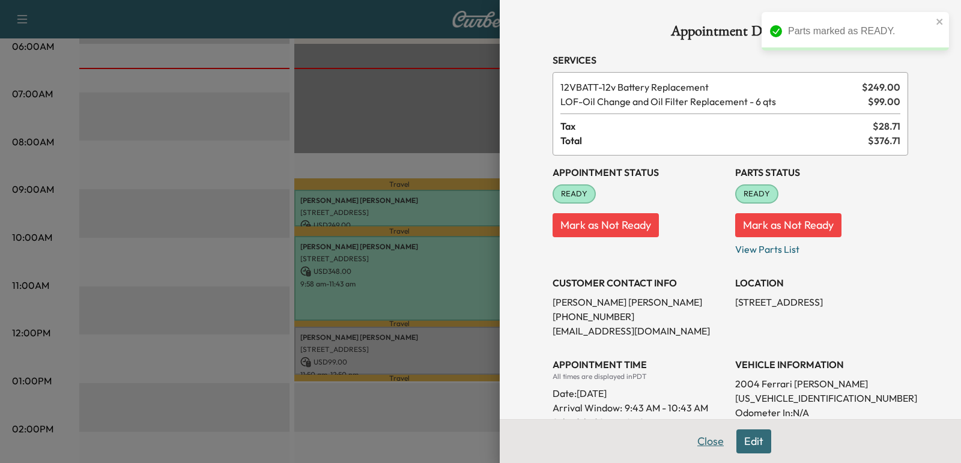
click at [711, 447] on button "Close" at bounding box center [711, 442] width 42 height 24
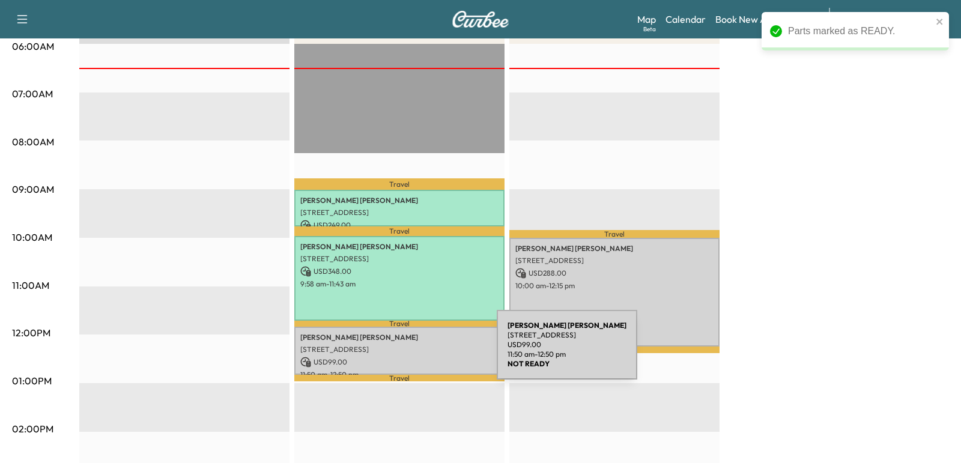
click at [407, 352] on p "[STREET_ADDRESS]" at bounding box center [399, 350] width 198 height 10
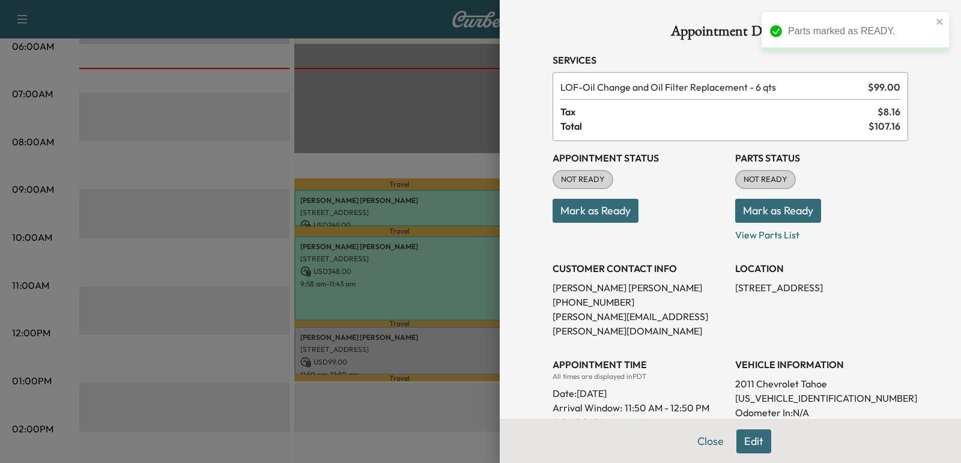
click at [585, 211] on button "Mark as Ready" at bounding box center [596, 211] width 86 height 24
click at [774, 211] on button "Mark as Ready" at bounding box center [778, 211] width 86 height 24
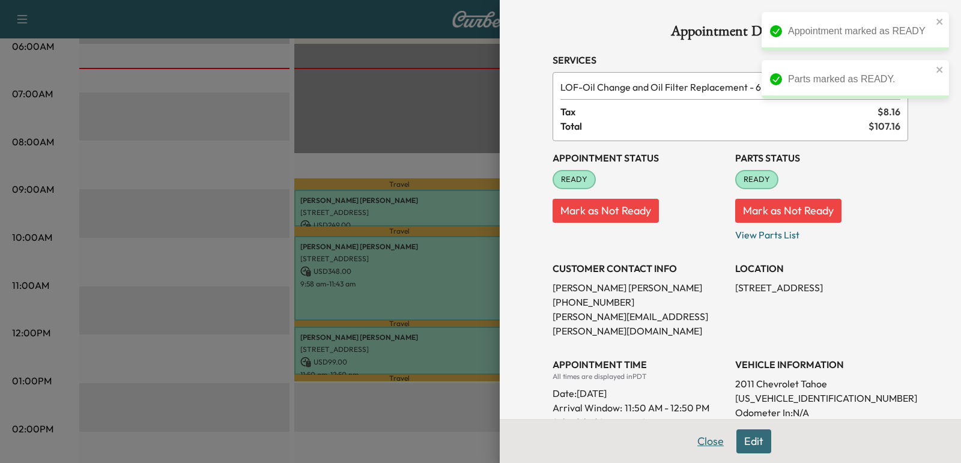
click at [708, 446] on button "Close" at bounding box center [711, 442] width 42 height 24
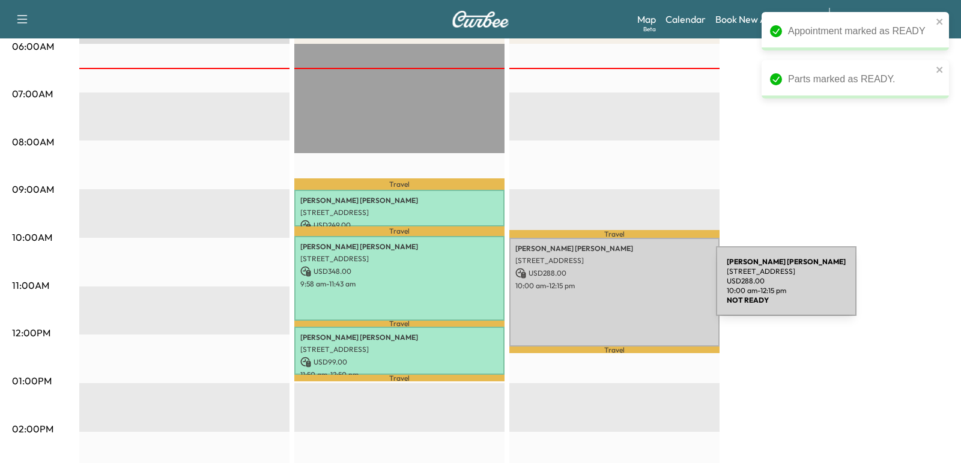
click at [626, 288] on p "10:00 am - 12:15 pm" at bounding box center [614, 286] width 198 height 10
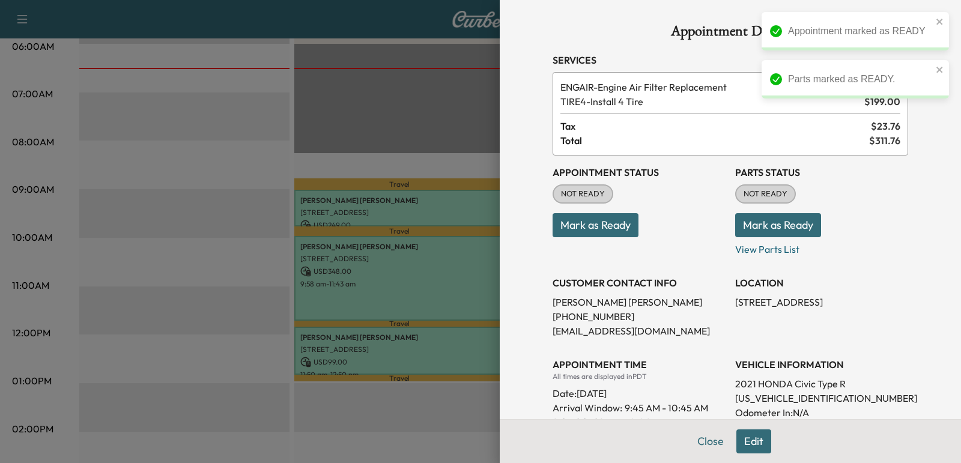
click at [598, 222] on button "Mark as Ready" at bounding box center [596, 225] width 86 height 24
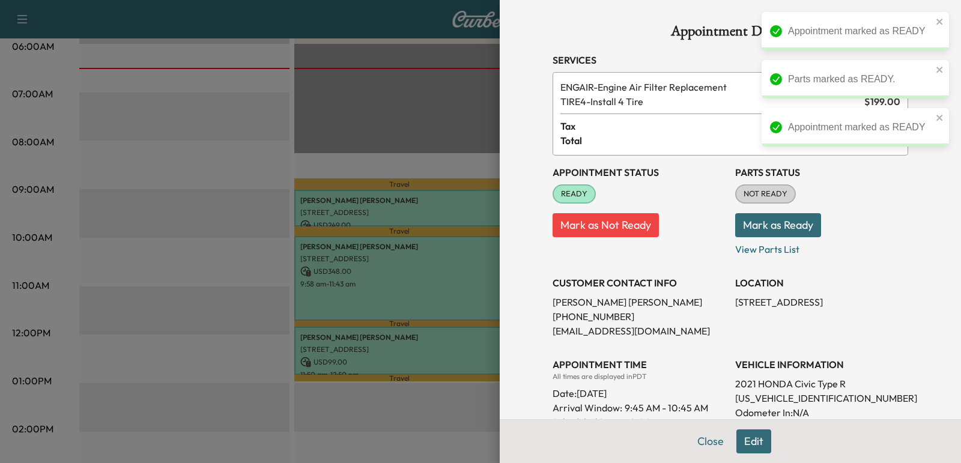
click at [747, 231] on button "Mark as Ready" at bounding box center [778, 225] width 86 height 24
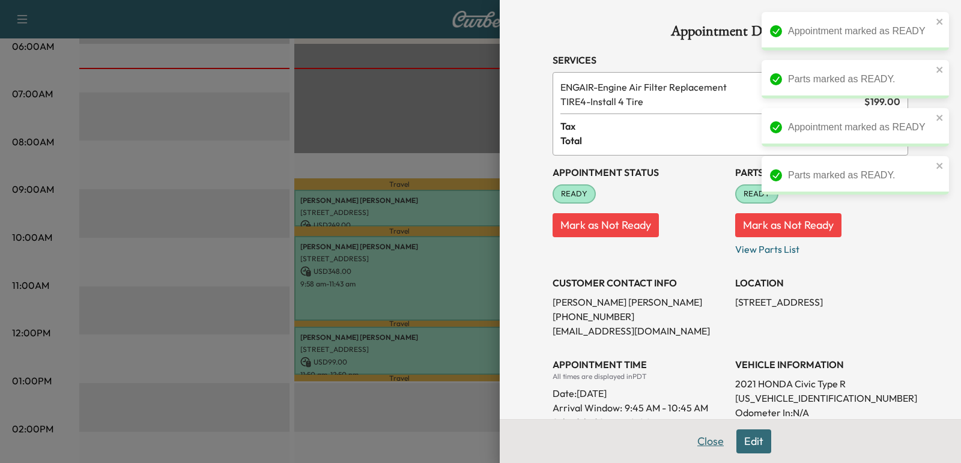
click at [712, 442] on button "Close" at bounding box center [711, 442] width 42 height 24
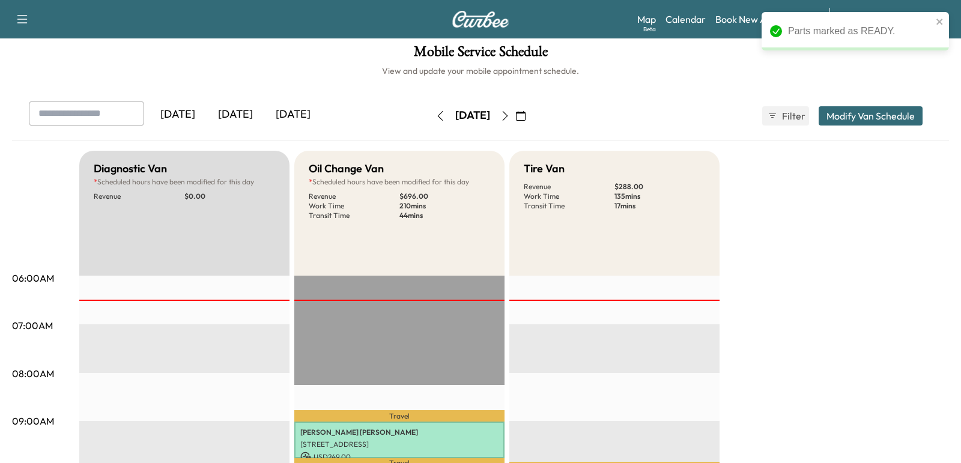
scroll to position [4, 0]
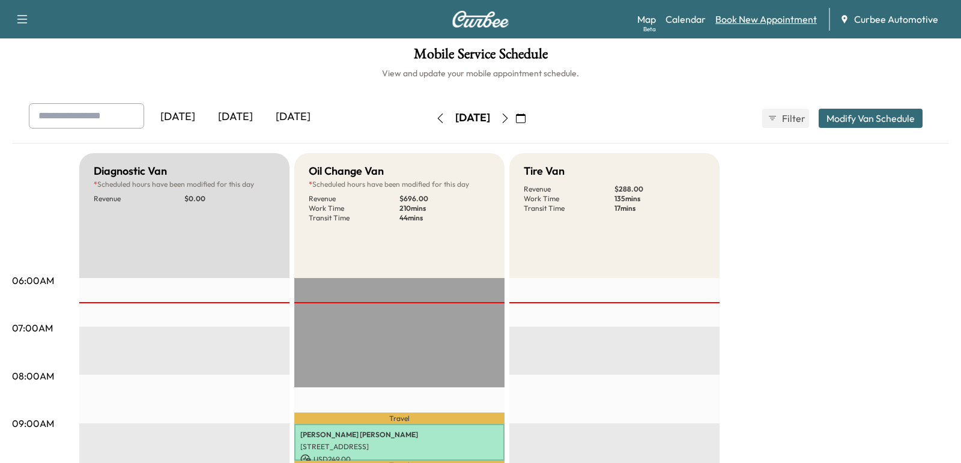
click at [744, 23] on link "Book New Appointment" at bounding box center [767, 19] width 102 height 14
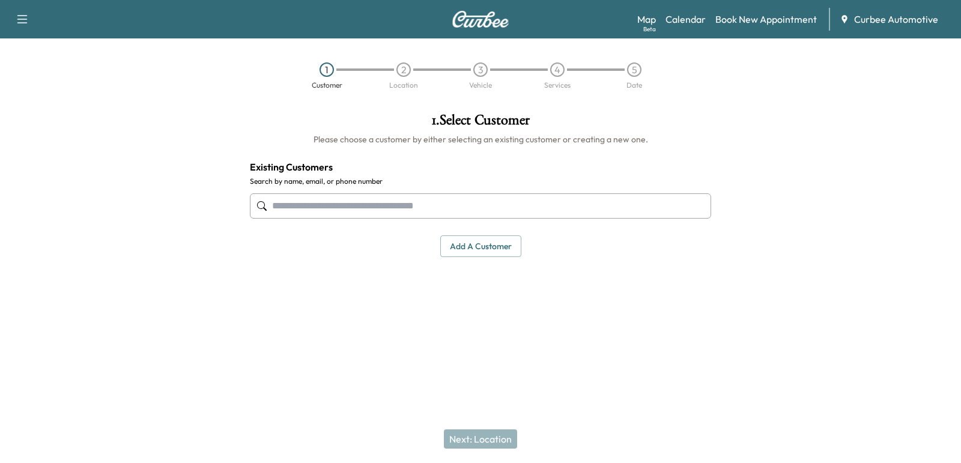
click at [467, 201] on input "text" at bounding box center [480, 205] width 461 height 25
click at [330, 203] on input "text" at bounding box center [480, 205] width 461 height 25
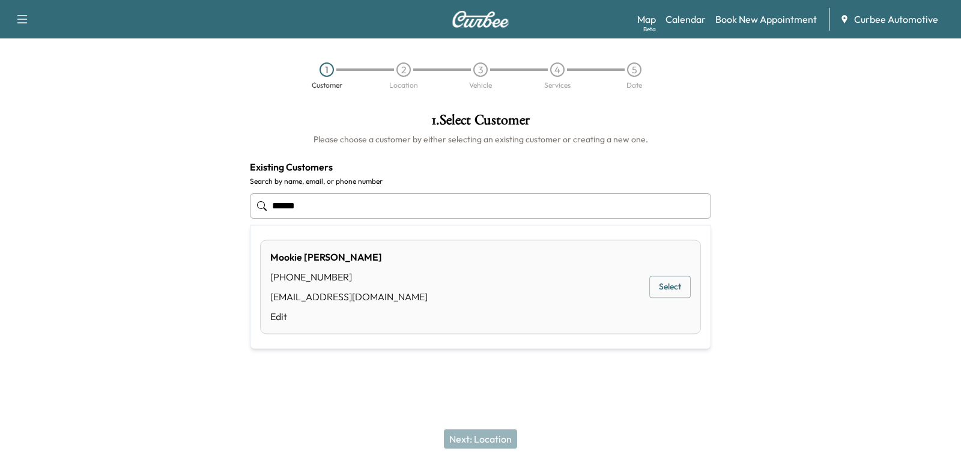
click at [660, 288] on button "Select" at bounding box center [669, 287] width 41 height 22
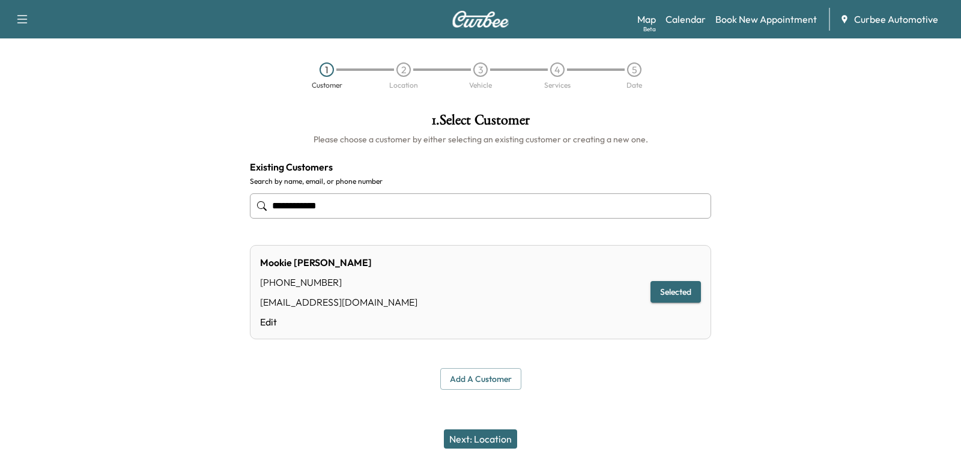
type input "**********"
click at [478, 436] on button "Next: Location" at bounding box center [480, 439] width 73 height 19
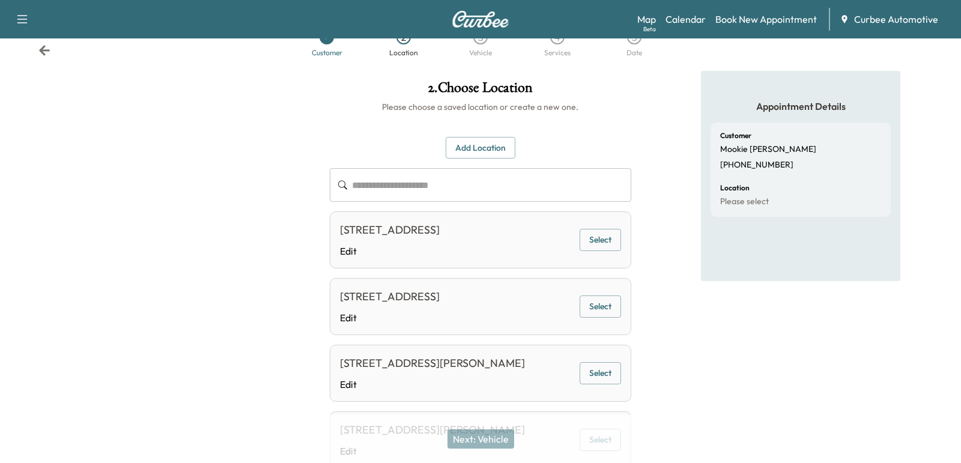
scroll to position [30, 0]
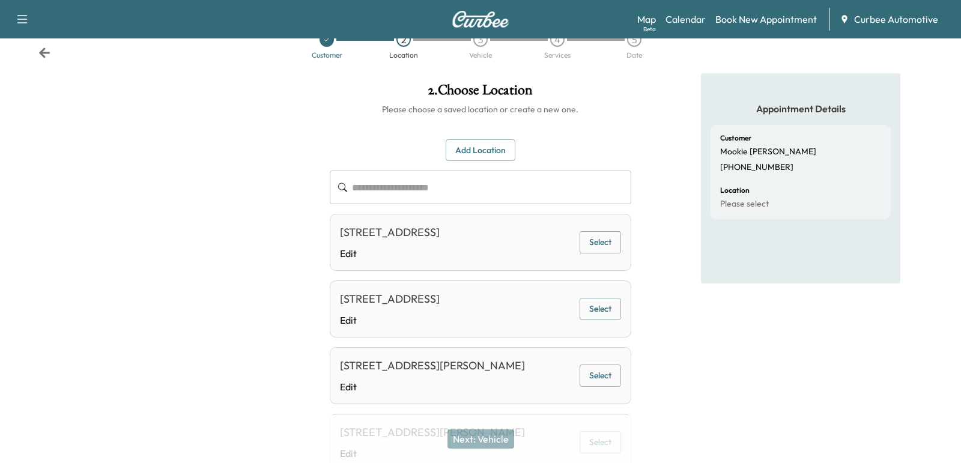
click at [586, 254] on button "Select" at bounding box center [600, 242] width 41 height 22
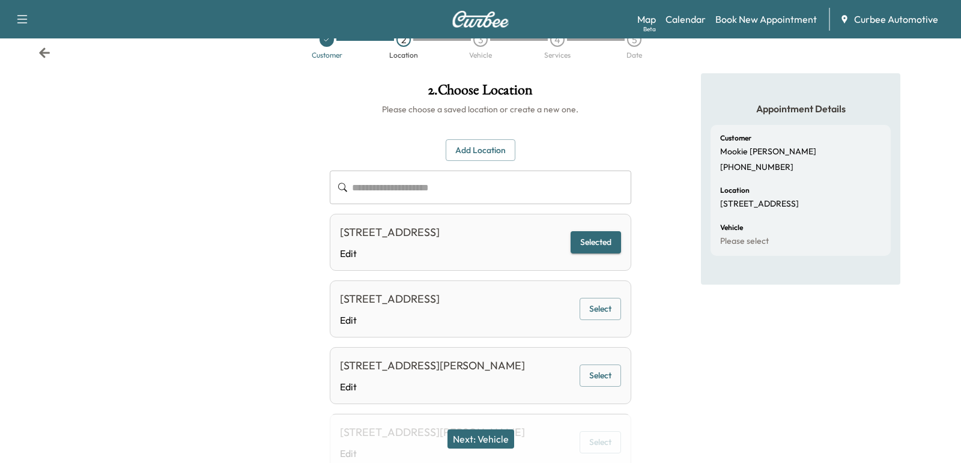
click at [469, 442] on button "Next: Vehicle" at bounding box center [481, 439] width 67 height 19
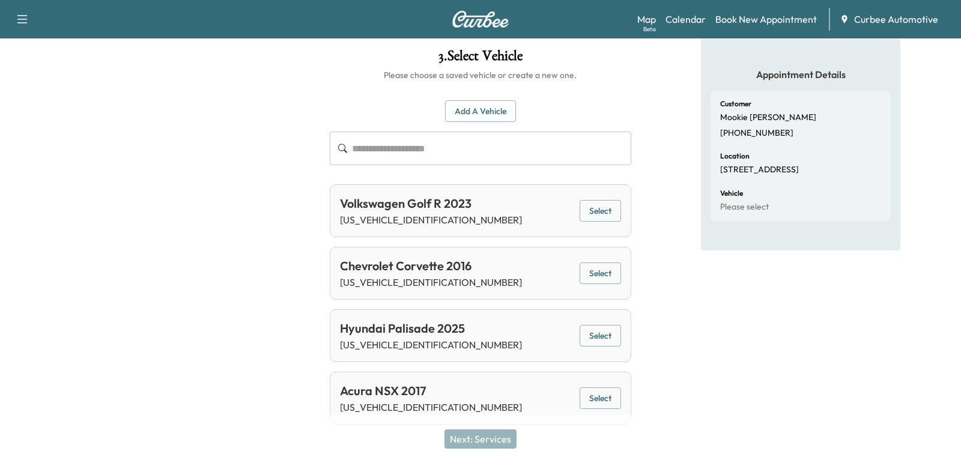
scroll to position [71, 0]
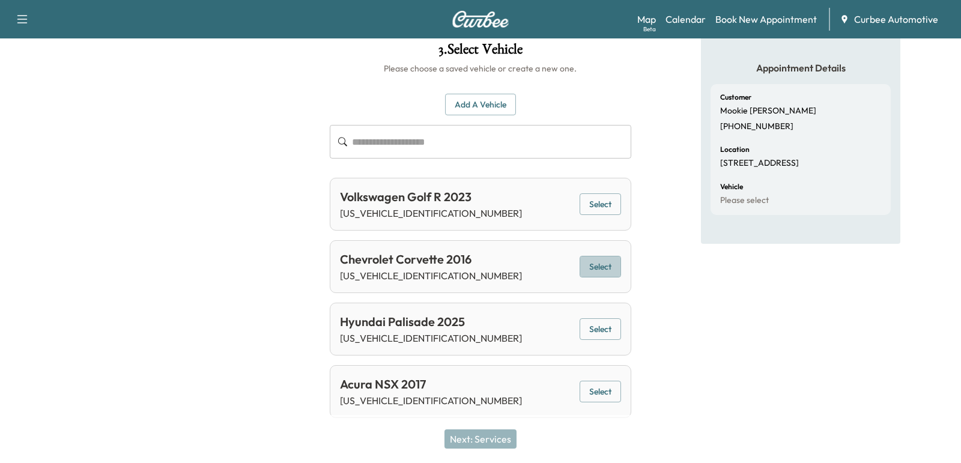
click at [601, 275] on button "Select" at bounding box center [600, 267] width 41 height 22
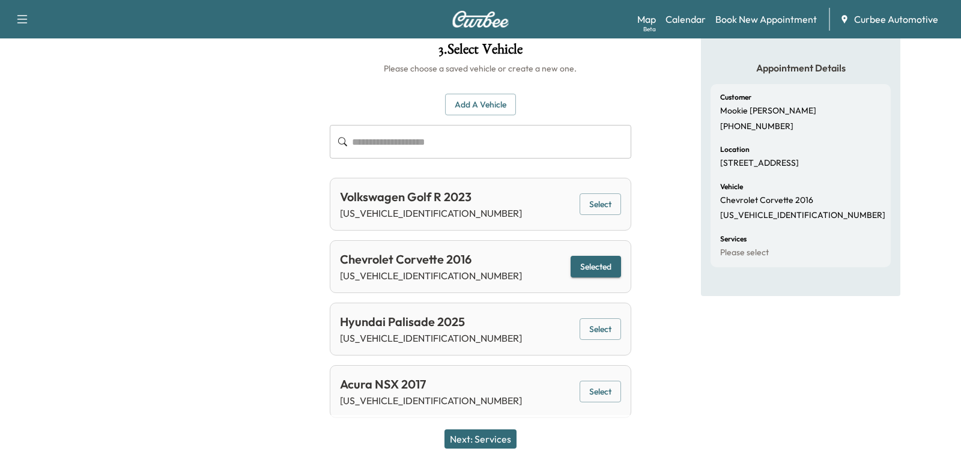
click at [471, 433] on button "Next: Services" at bounding box center [481, 439] width 72 height 19
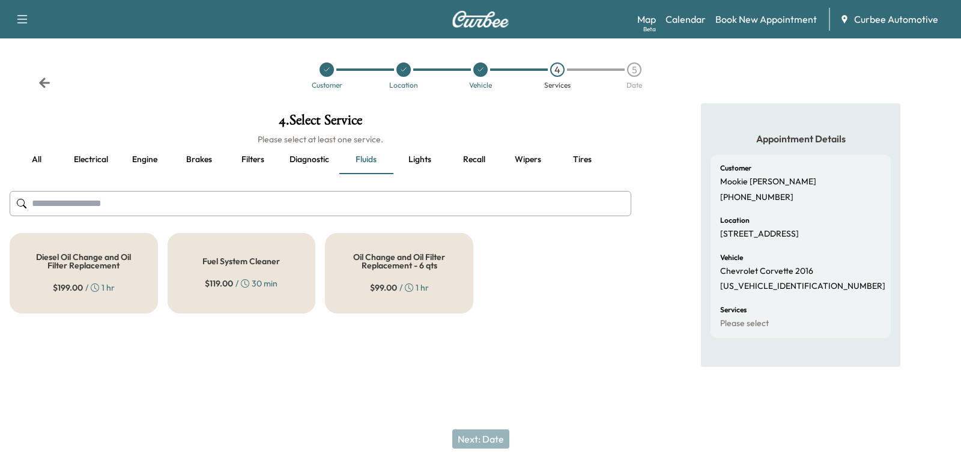
scroll to position [0, 0]
click at [204, 162] on button "Brakes" at bounding box center [199, 159] width 54 height 29
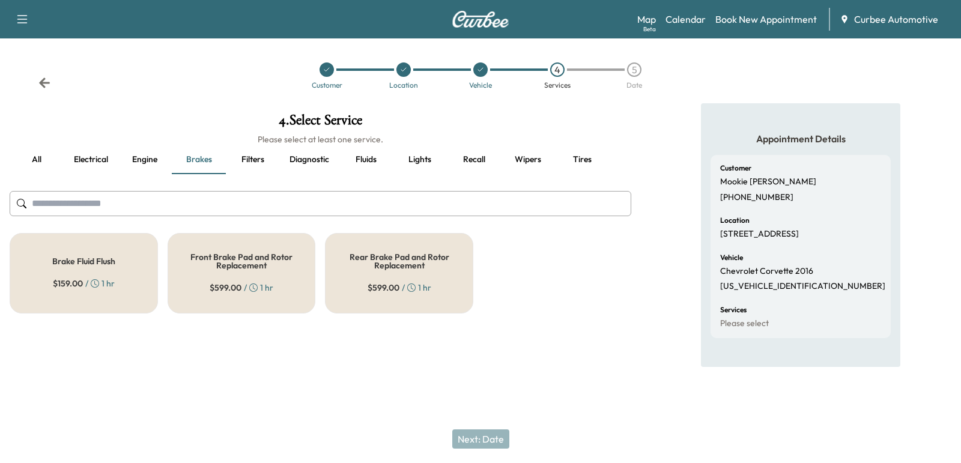
click at [226, 297] on div "Front Brake Pad and Rotor Replacement $ 599.00 / 1 hr" at bounding box center [242, 273] width 148 height 81
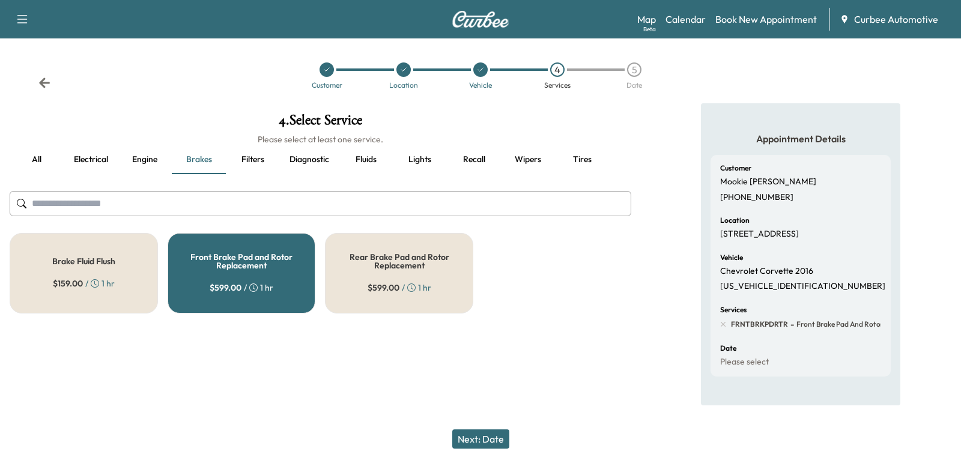
click at [357, 290] on div "Rear Brake Pad and Rotor Replacement $ 599.00 / 1 hr" at bounding box center [399, 273] width 148 height 81
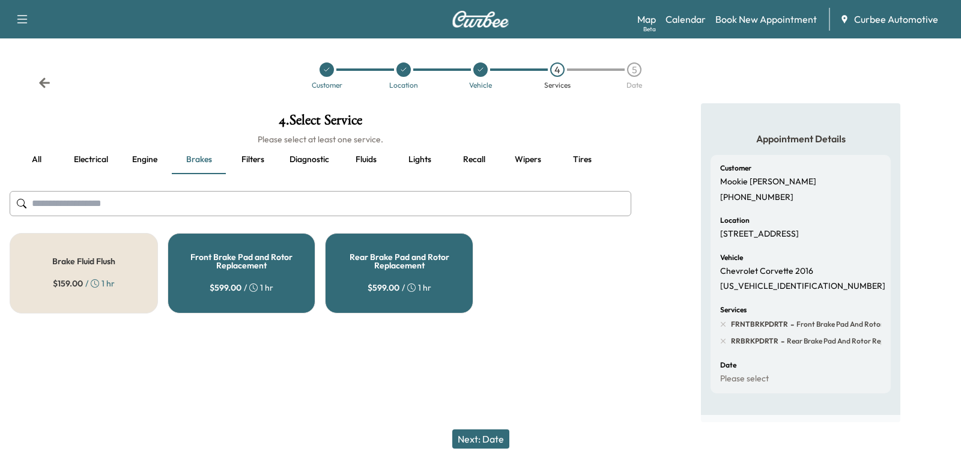
click at [471, 441] on button "Next: Date" at bounding box center [480, 439] width 57 height 19
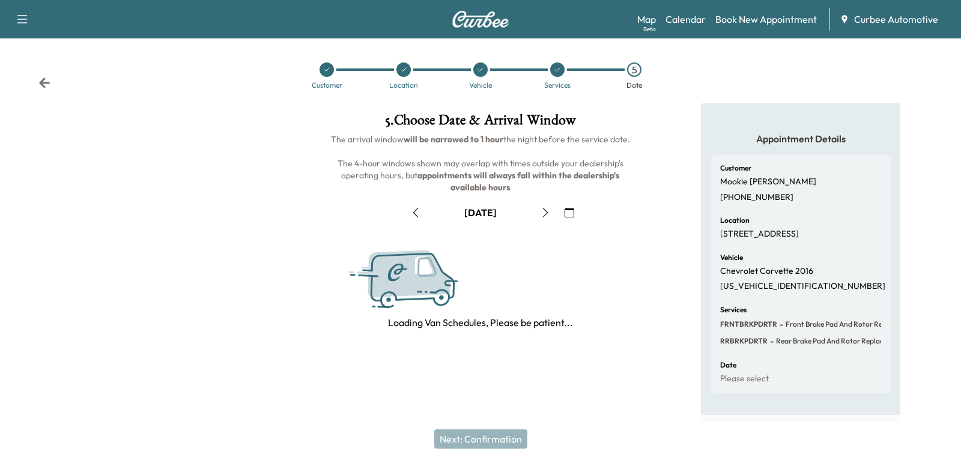
click at [421, 210] on button "button" at bounding box center [416, 212] width 20 height 19
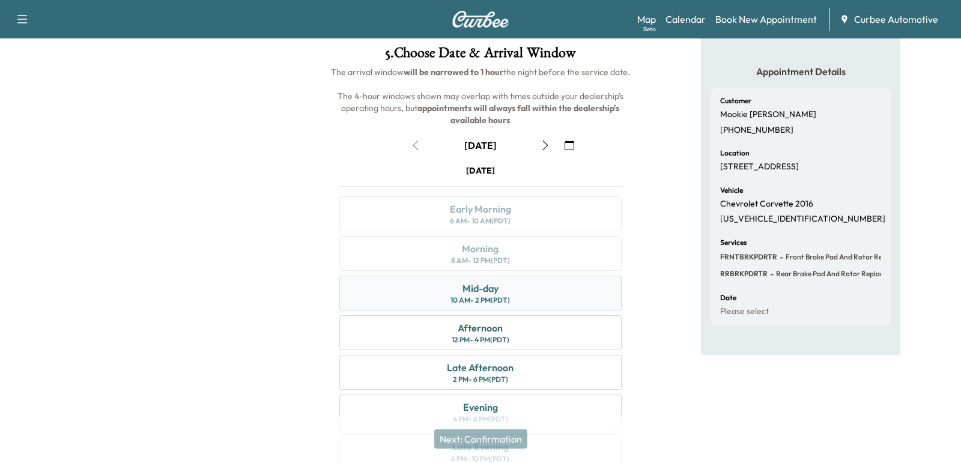
scroll to position [97, 0]
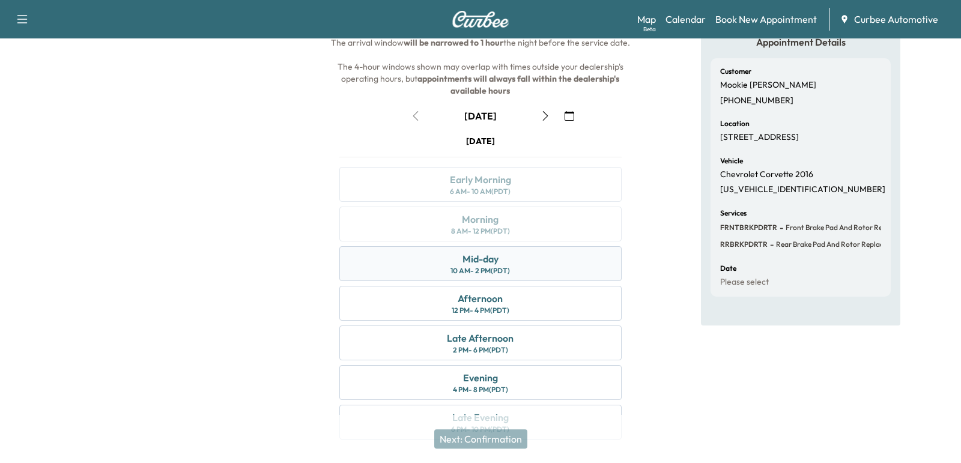
click at [396, 265] on div "Mid-day 10 AM - 2 PM (PDT)" at bounding box center [480, 263] width 282 height 35
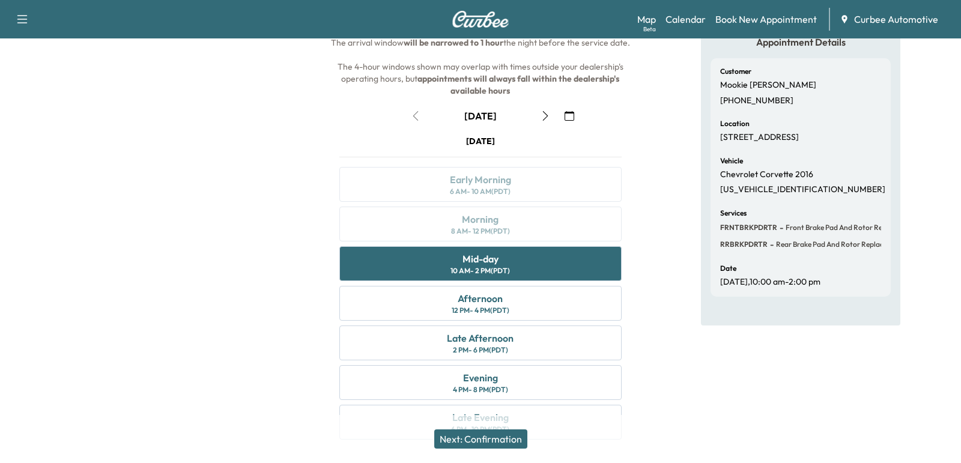
click at [478, 455] on div "Next: Confirmation" at bounding box center [480, 439] width 961 height 48
click at [474, 443] on button "Next: Confirmation" at bounding box center [480, 439] width 93 height 19
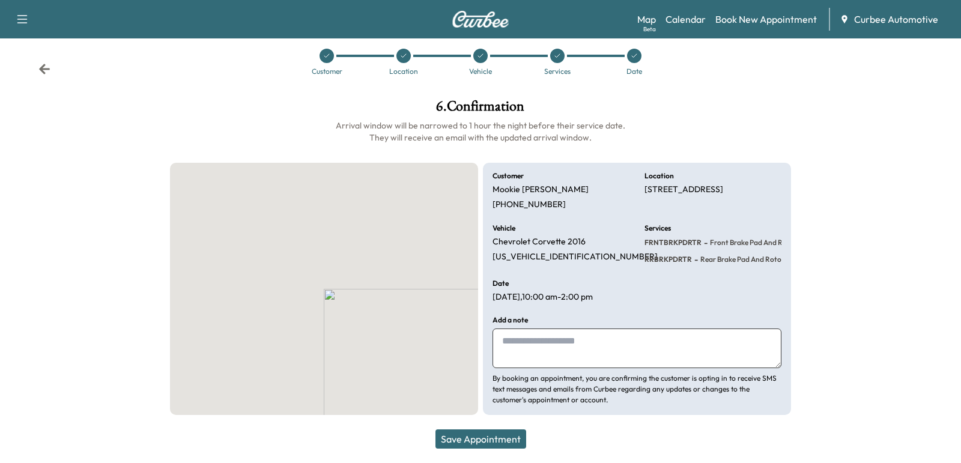
scroll to position [13, 0]
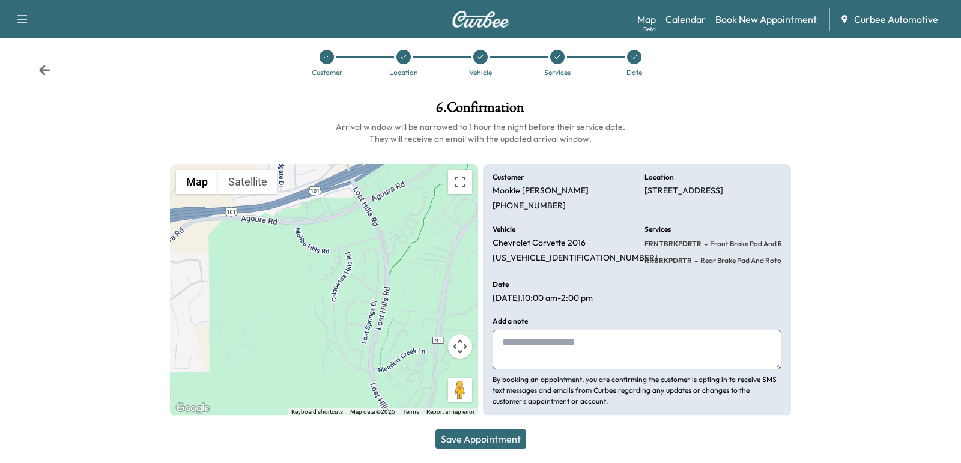
click at [482, 439] on button "Save Appointment" at bounding box center [481, 439] width 91 height 19
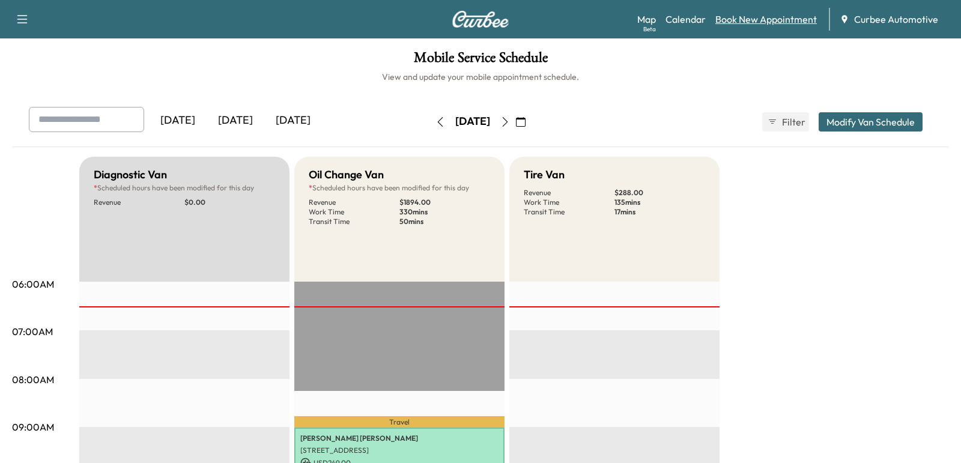
click at [753, 18] on link "Book New Appointment" at bounding box center [767, 19] width 102 height 14
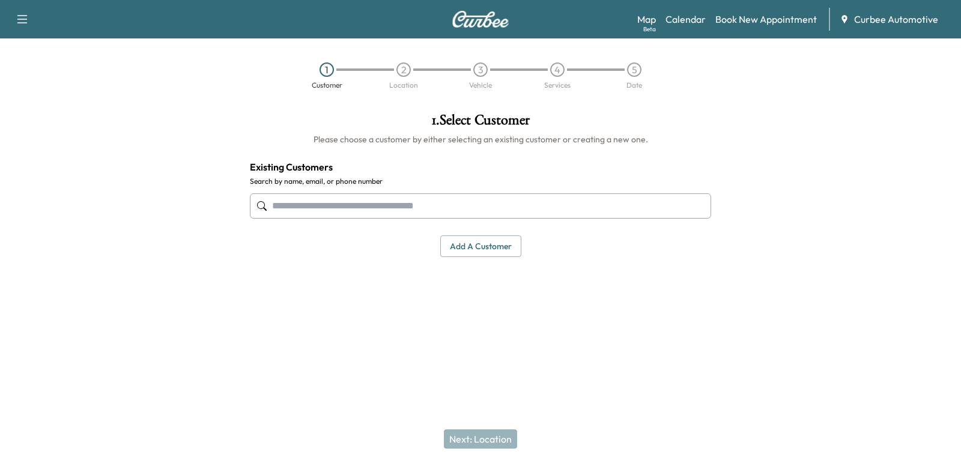
click at [467, 234] on div "1 . Select Customer Please choose a customer by either selecting an existing cu…" at bounding box center [480, 184] width 481 height 163
click at [471, 247] on button "Add a customer" at bounding box center [480, 246] width 81 height 22
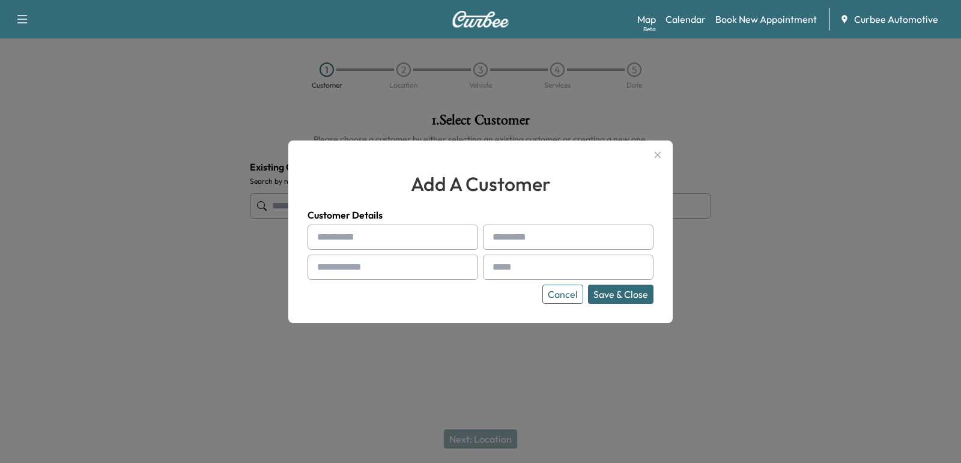
click at [663, 157] on icon "button" at bounding box center [658, 155] width 14 height 14
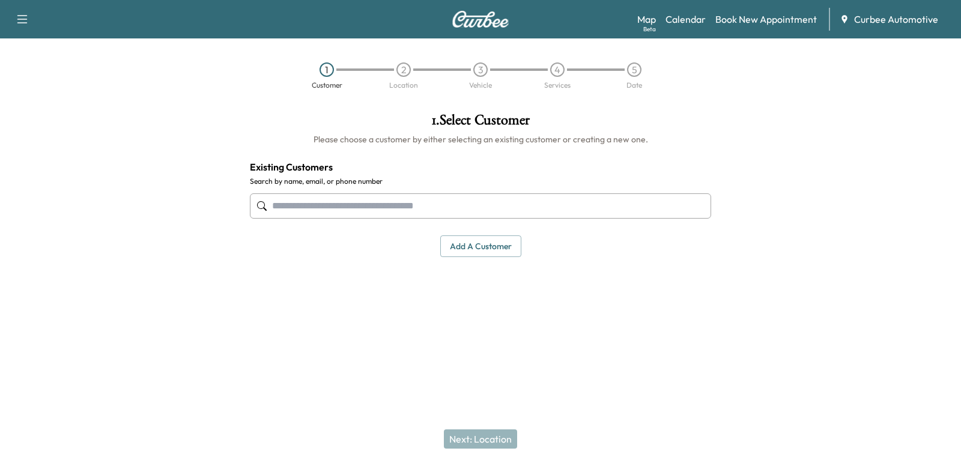
click at [470, 216] on input "text" at bounding box center [480, 205] width 461 height 25
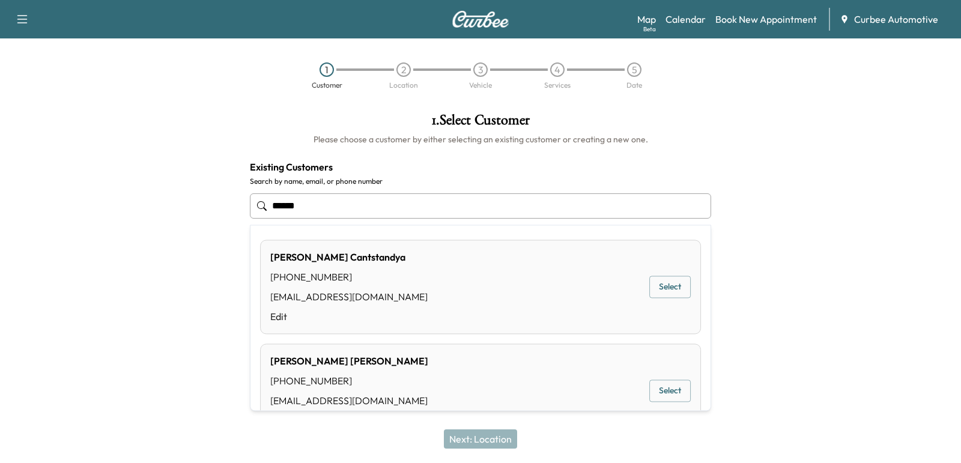
click at [669, 290] on button "Select" at bounding box center [669, 287] width 41 height 22
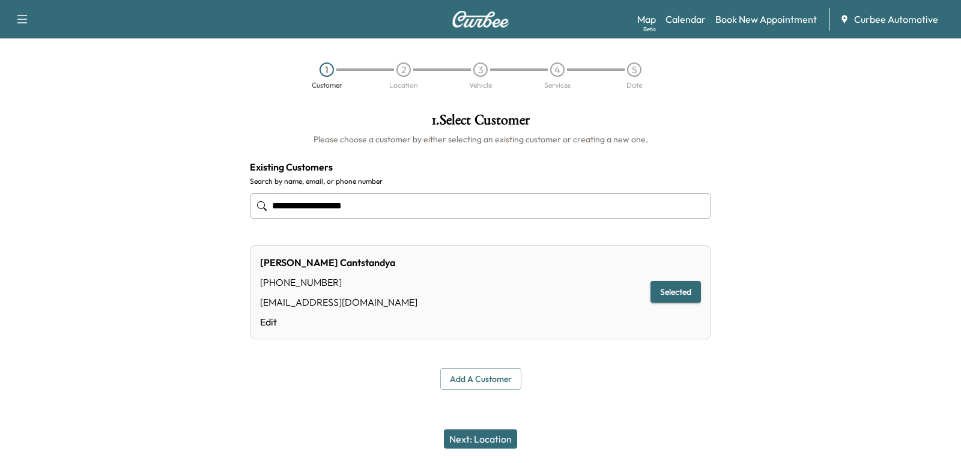
type input "**********"
click at [494, 440] on button "Next: Location" at bounding box center [480, 439] width 73 height 19
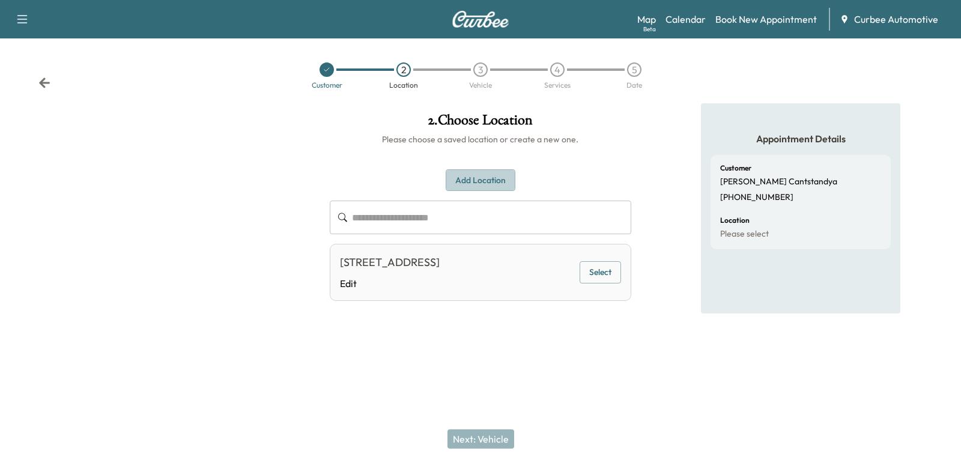
click at [461, 183] on button "Add Location" at bounding box center [481, 180] width 70 height 22
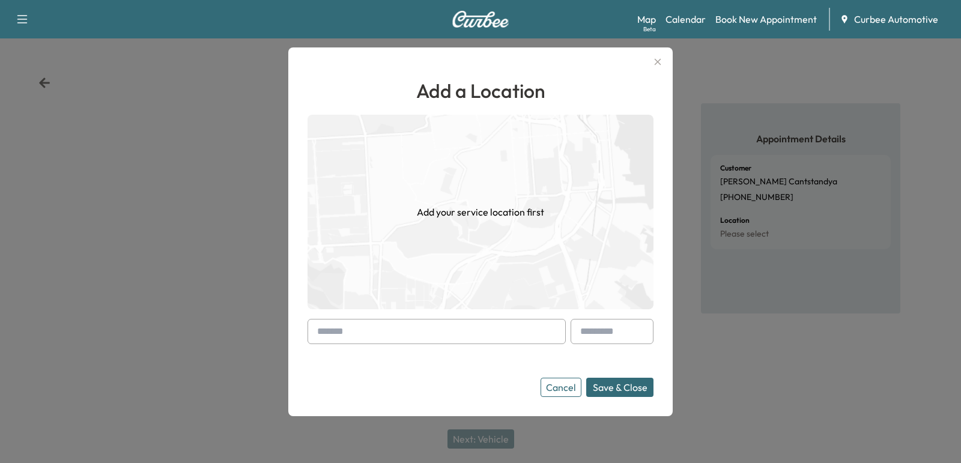
click at [443, 331] on input "text" at bounding box center [437, 331] width 258 height 25
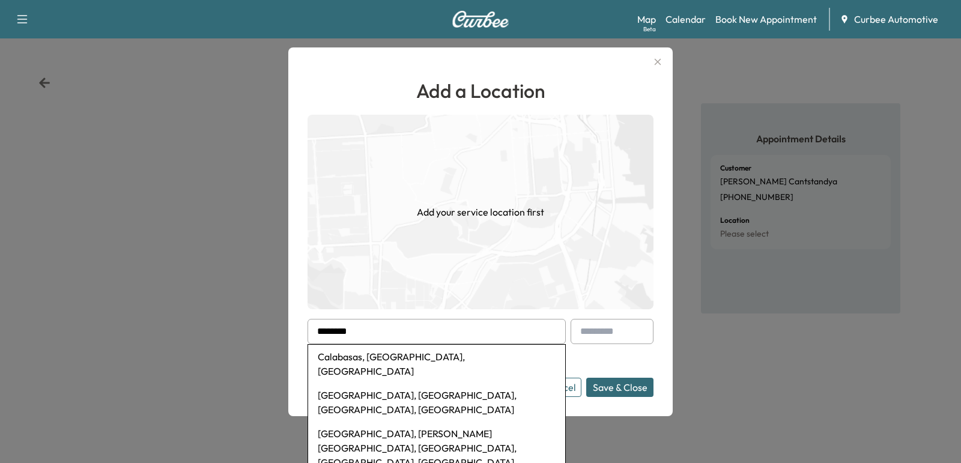
click at [418, 422] on li "[GEOGRAPHIC_DATA], [PERSON_NAME][GEOGRAPHIC_DATA], [GEOGRAPHIC_DATA], [GEOGRAPH…" at bounding box center [436, 448] width 257 height 53
type input "**********"
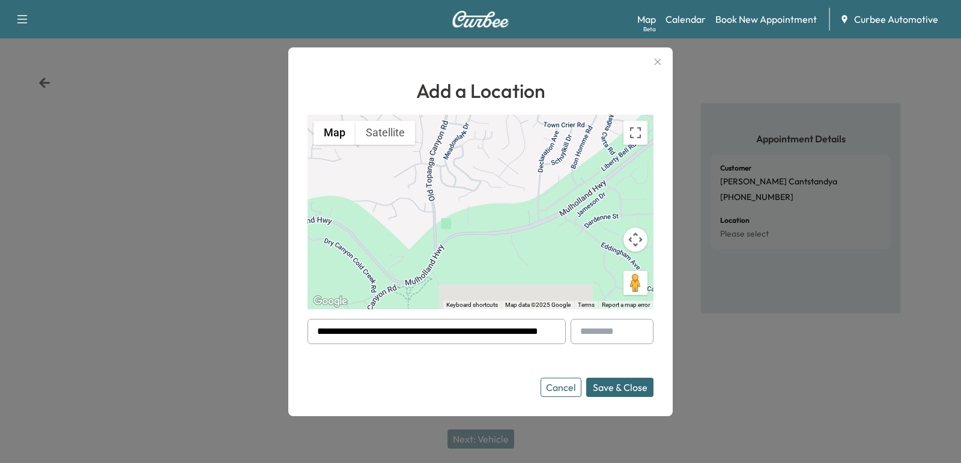
click at [602, 386] on button "Save & Close" at bounding box center [619, 387] width 67 height 19
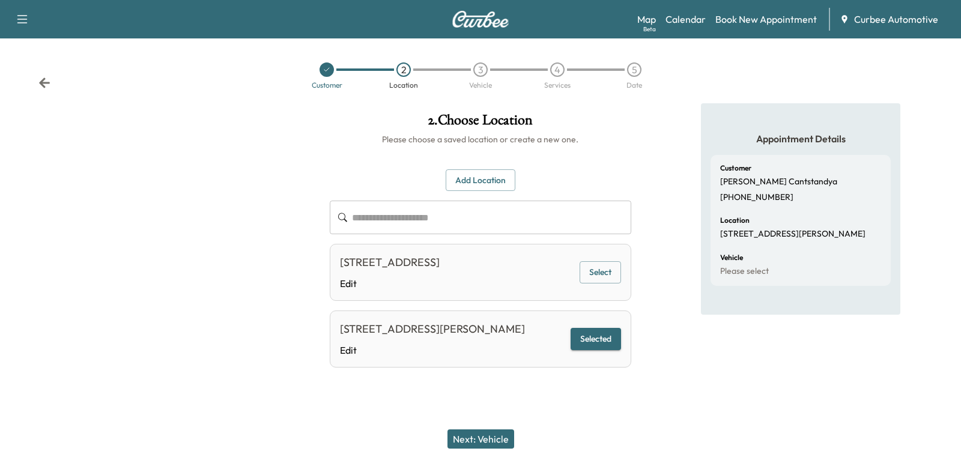
click at [484, 432] on button "Next: Vehicle" at bounding box center [481, 439] width 67 height 19
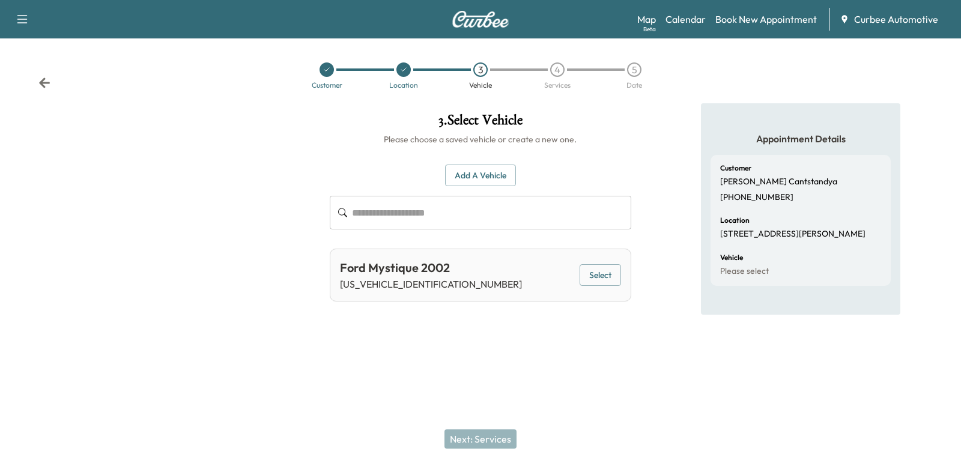
click at [600, 268] on button "Select" at bounding box center [600, 275] width 41 height 22
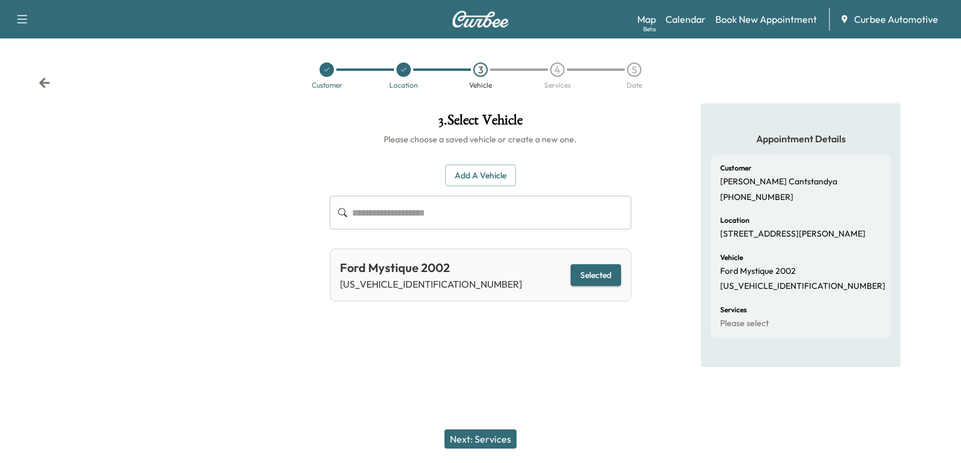
click at [473, 436] on button "Next: Services" at bounding box center [481, 439] width 72 height 19
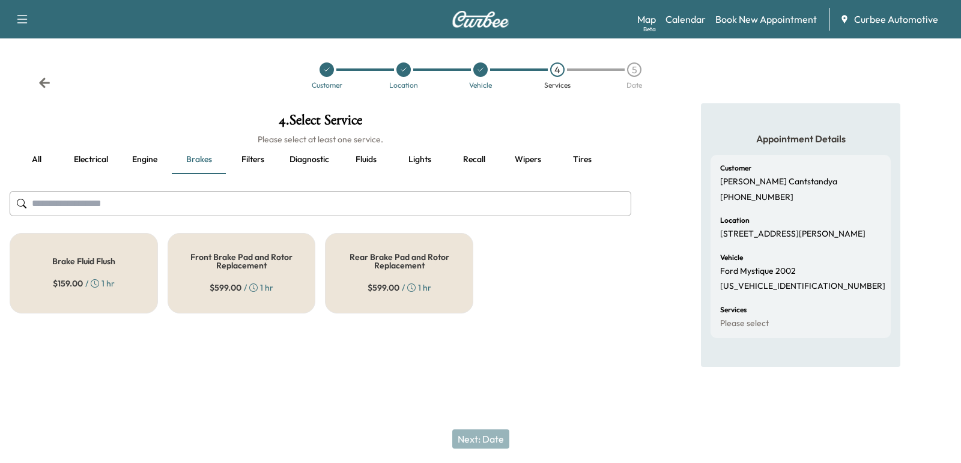
click at [584, 152] on button "Tires" at bounding box center [582, 159] width 54 height 29
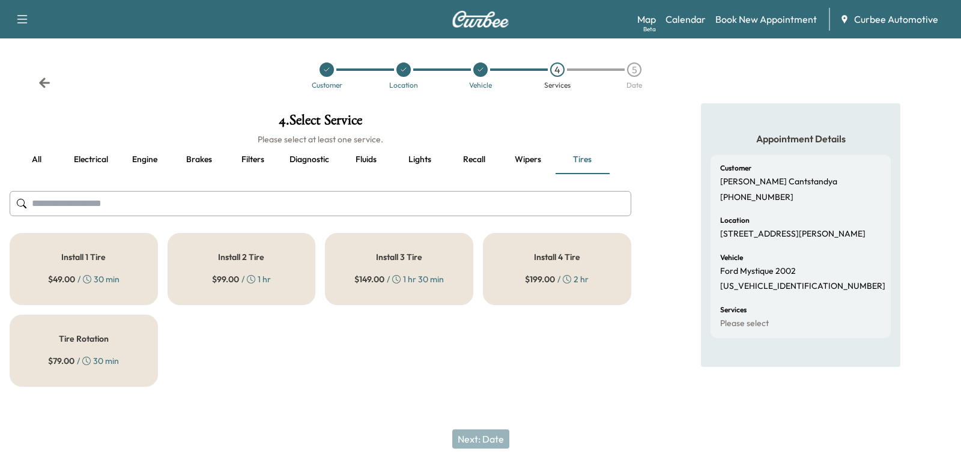
click at [205, 269] on div "Install 2 Tire $ 99.00 / 1 hr" at bounding box center [242, 269] width 148 height 72
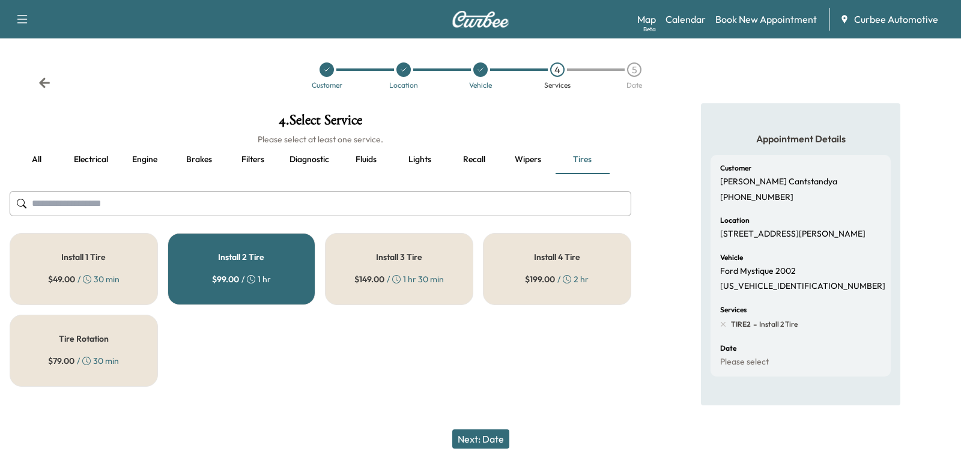
click at [479, 438] on button "Next: Date" at bounding box center [480, 439] width 57 height 19
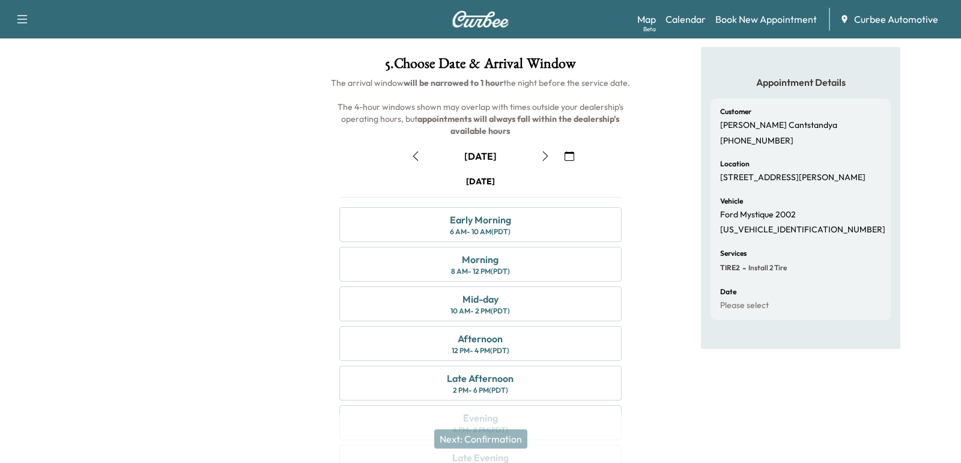
scroll to position [58, 0]
click at [412, 162] on button "button" at bounding box center [416, 154] width 20 height 19
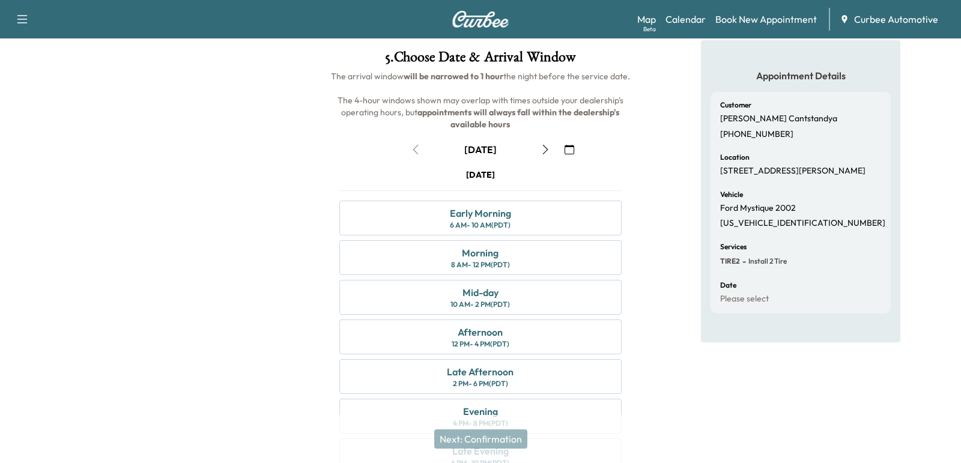
scroll to position [64, 0]
click at [416, 213] on div "Early Morning 6 AM - 10 AM (PDT)" at bounding box center [480, 217] width 282 height 35
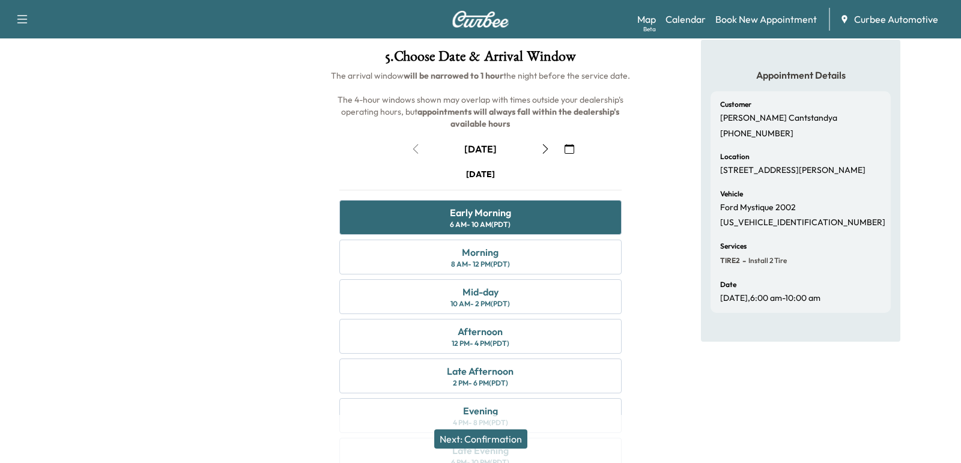
click at [458, 434] on button "Next: Confirmation" at bounding box center [480, 439] width 93 height 19
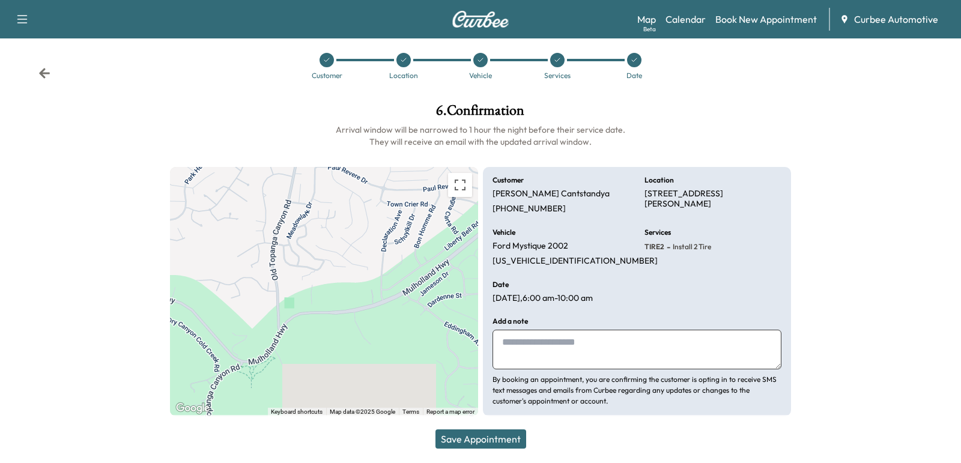
click at [460, 434] on button "Save Appointment" at bounding box center [481, 439] width 91 height 19
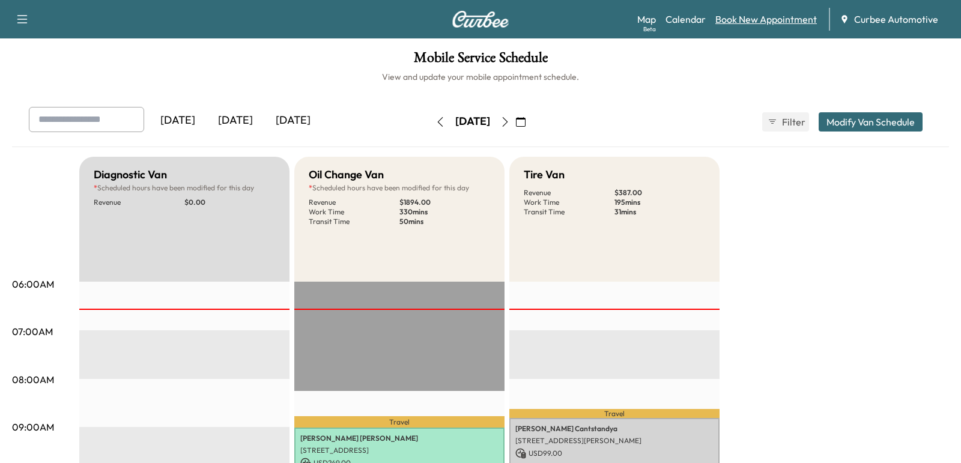
click at [731, 21] on link "Book New Appointment" at bounding box center [767, 19] width 102 height 14
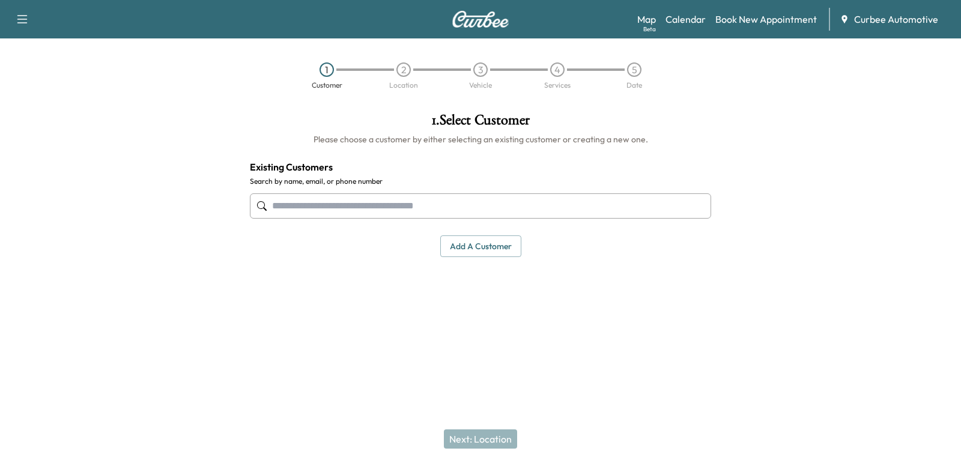
click at [372, 207] on input "text" at bounding box center [480, 205] width 461 height 25
click at [473, 253] on button "Add a customer" at bounding box center [480, 246] width 81 height 22
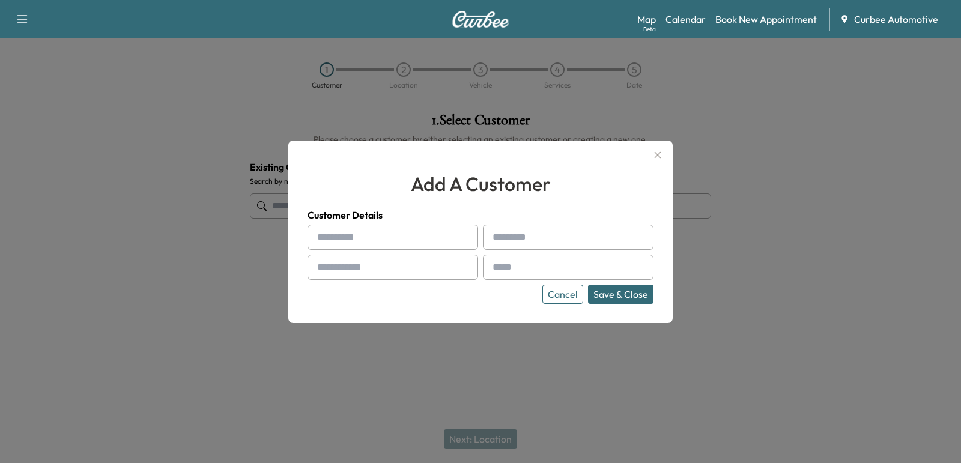
click at [421, 241] on input "text" at bounding box center [393, 237] width 171 height 25
type input "*****"
type input "**********"
type input "*******"
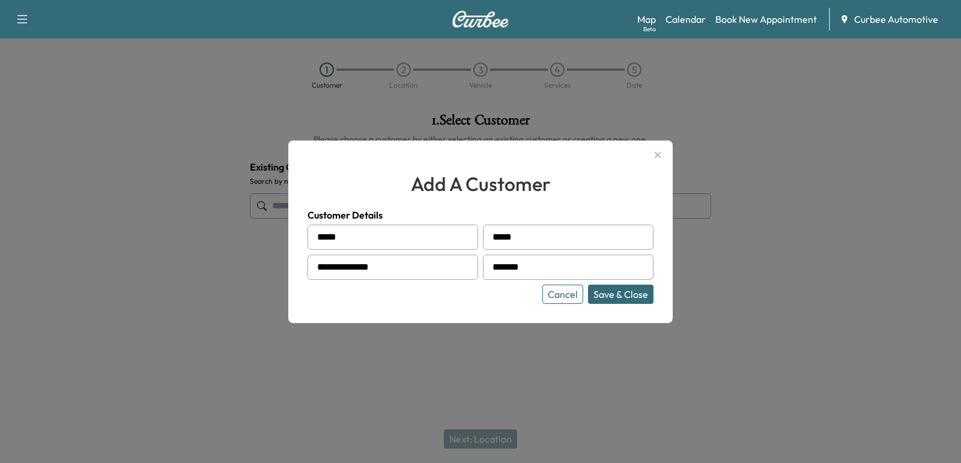
click at [627, 295] on button "Save & Close" at bounding box center [620, 294] width 65 height 19
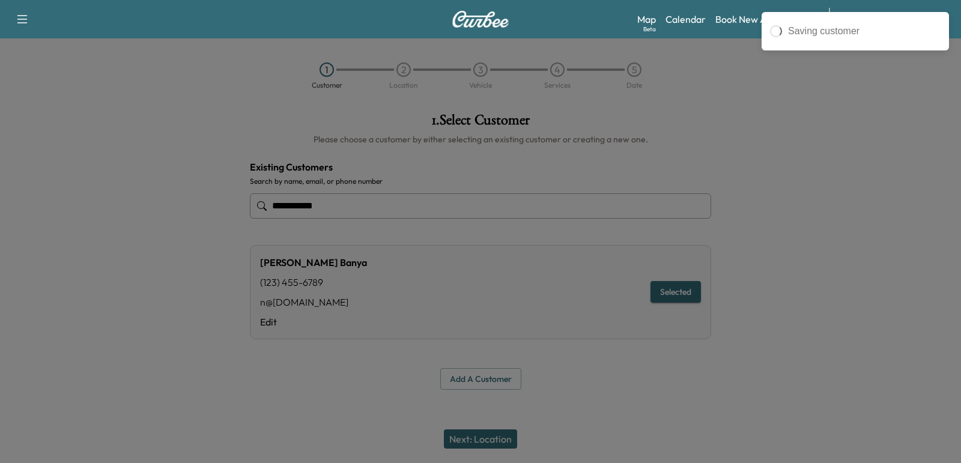
type input "**********"
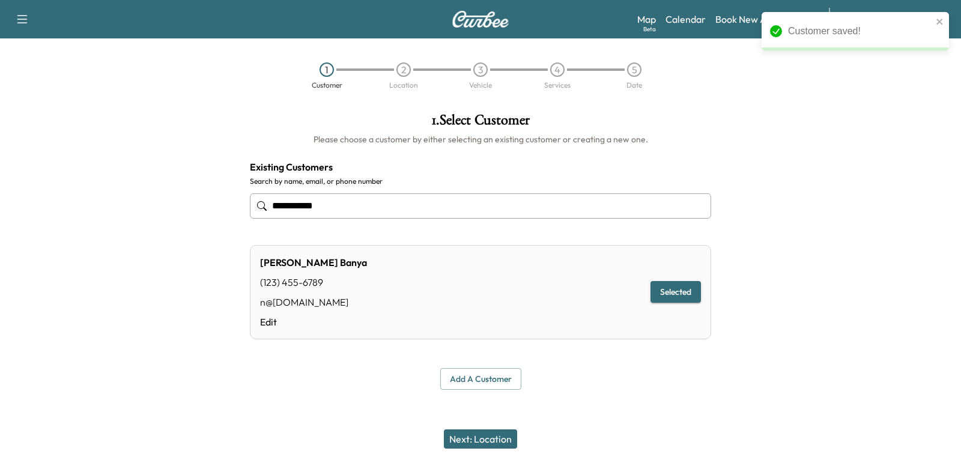
click at [475, 440] on button "Next: Location" at bounding box center [480, 439] width 73 height 19
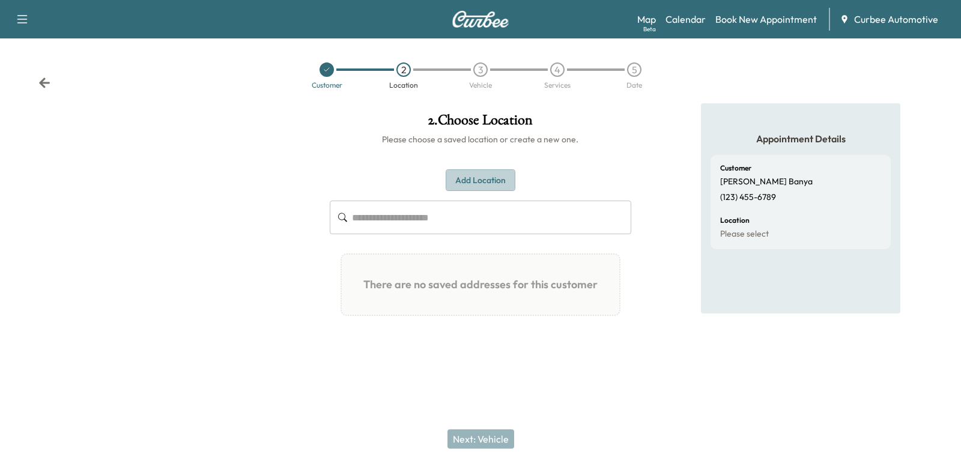
click at [475, 187] on button "Add Location" at bounding box center [481, 180] width 70 height 22
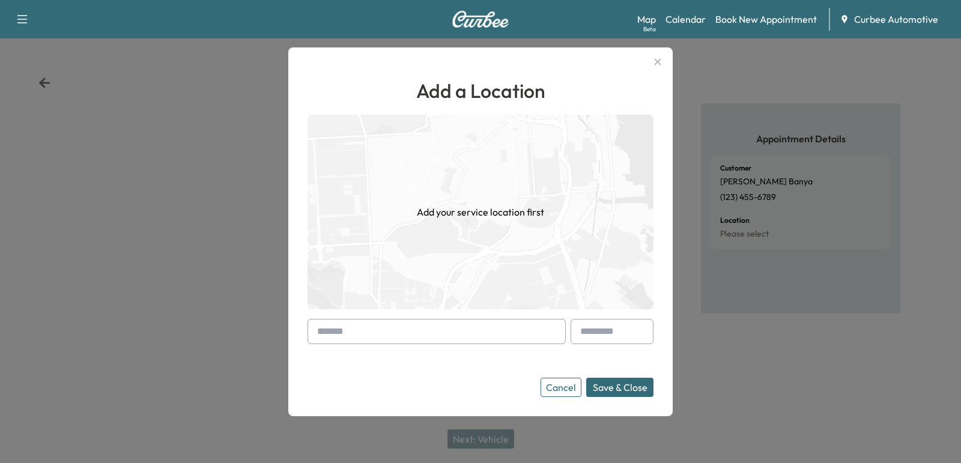
click at [437, 343] on input "text" at bounding box center [437, 331] width 258 height 25
type input "*"
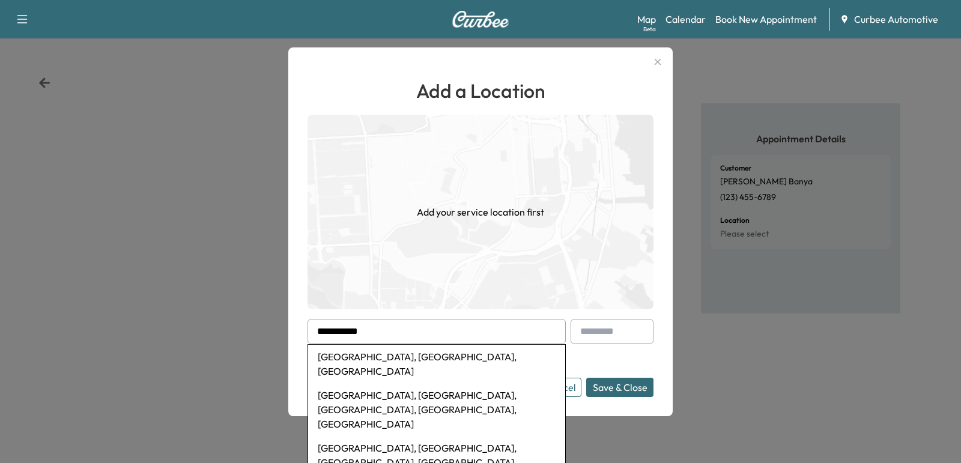
click at [370, 386] on li "[GEOGRAPHIC_DATA], [GEOGRAPHIC_DATA], [GEOGRAPHIC_DATA], [GEOGRAPHIC_DATA], [GE…" at bounding box center [436, 409] width 257 height 53
type input "**********"
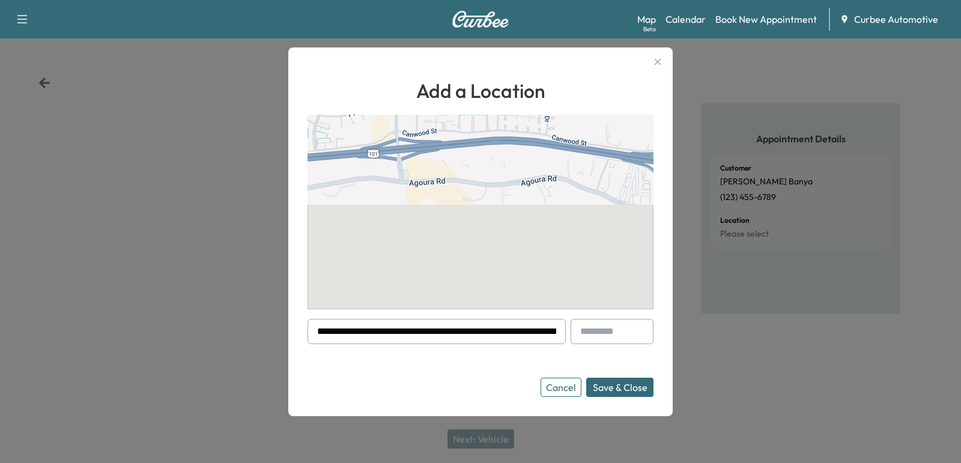
click at [614, 380] on button "Save & Close" at bounding box center [619, 387] width 67 height 19
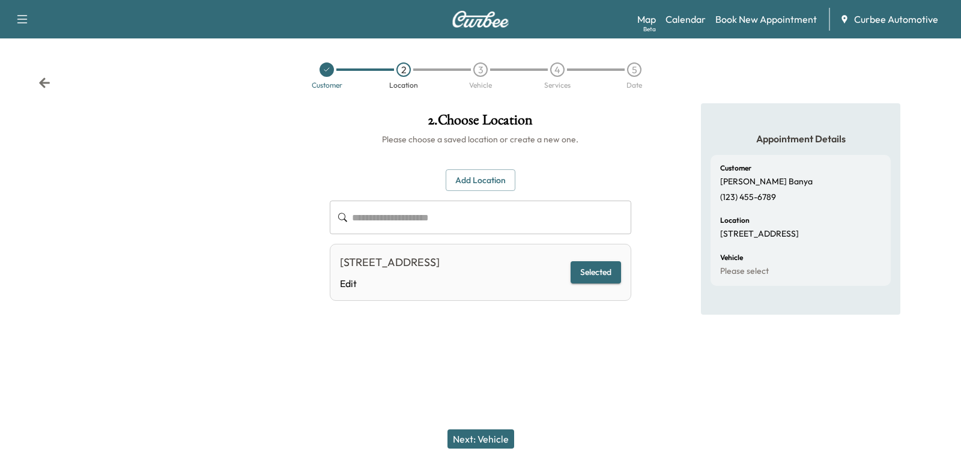
click at [476, 429] on div "Next: Vehicle" at bounding box center [480, 439] width 961 height 48
click at [471, 436] on button "Next: Vehicle" at bounding box center [481, 439] width 67 height 19
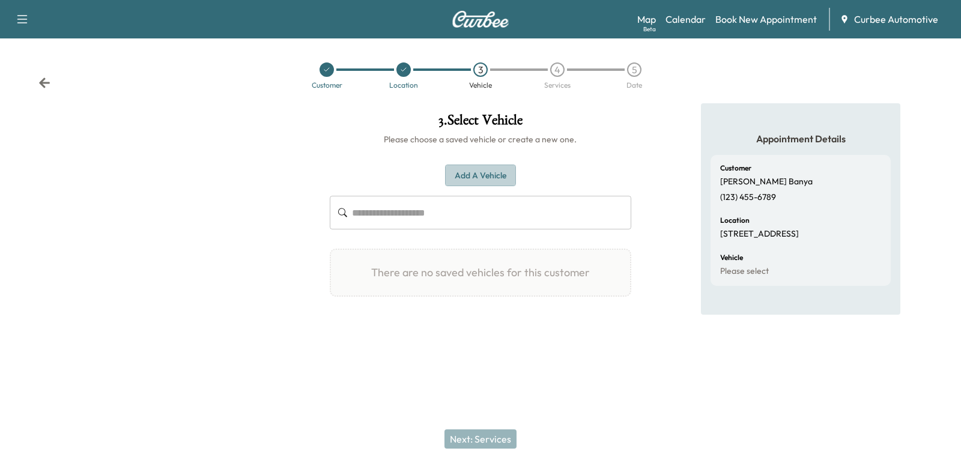
click at [472, 171] on button "Add a Vehicle" at bounding box center [480, 176] width 71 height 22
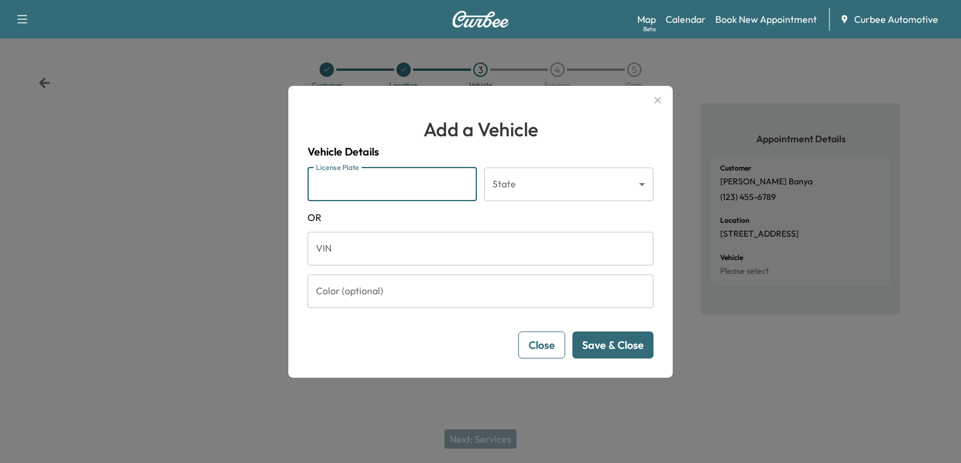
click at [388, 184] on input "License Plate" at bounding box center [392, 185] width 169 height 34
click at [346, 185] on input "License Plate" at bounding box center [392, 185] width 169 height 34
click at [281, 177] on div at bounding box center [480, 231] width 961 height 463
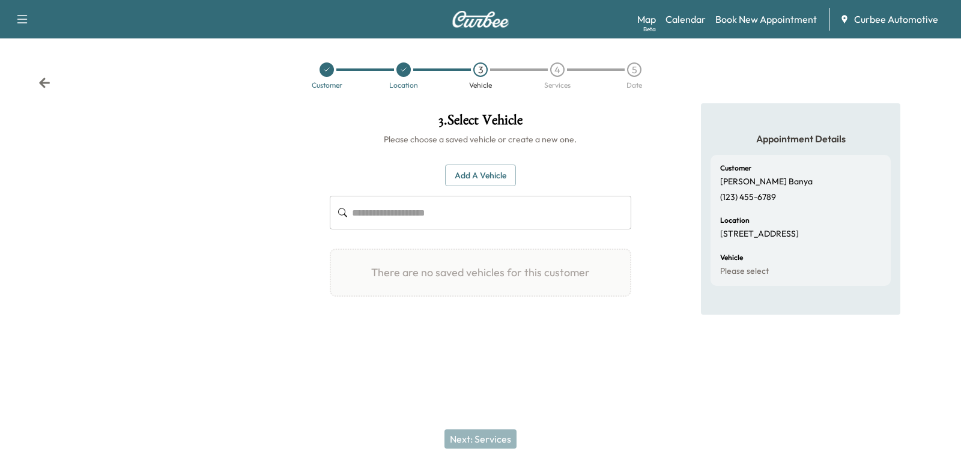
click at [456, 177] on button "Add a Vehicle" at bounding box center [480, 176] width 71 height 22
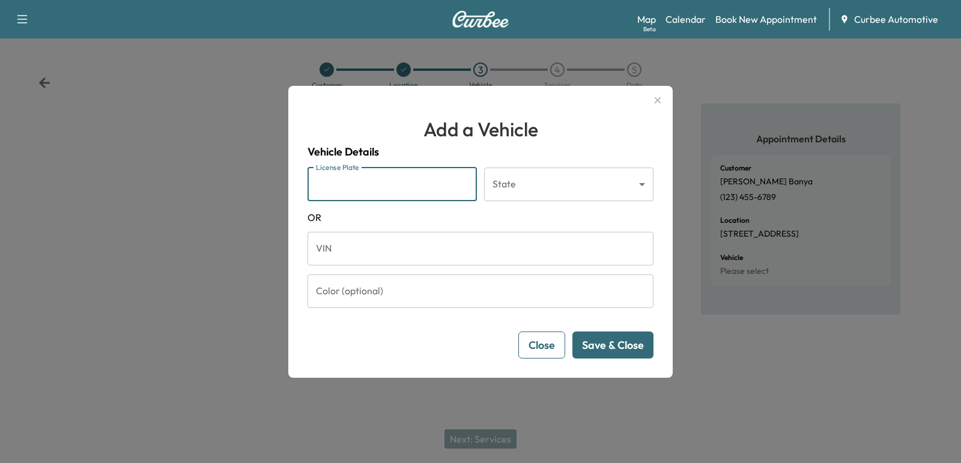
click at [437, 177] on input "License Plate" at bounding box center [392, 185] width 169 height 34
type input "******"
click at [523, 187] on body "Support Log Out Map Beta Calendar Book New Appointment Curbee Automotive Custom…" at bounding box center [480, 231] width 961 height 463
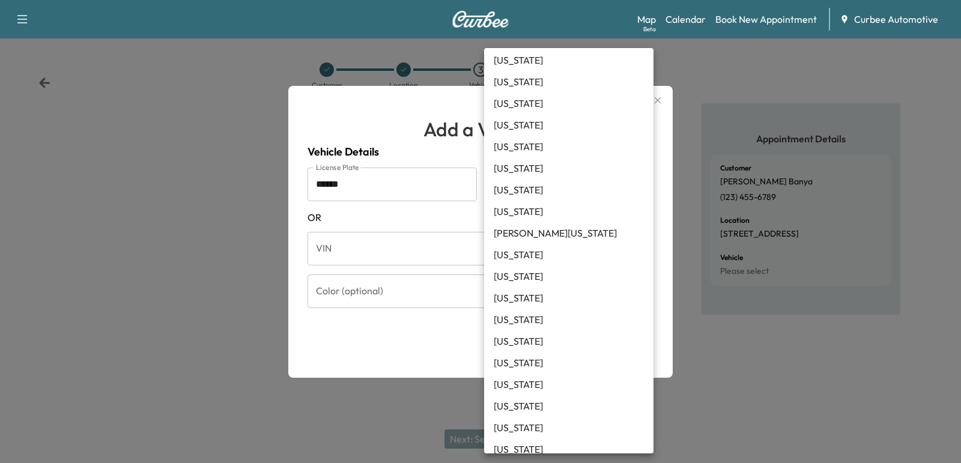
scroll to position [237, 0]
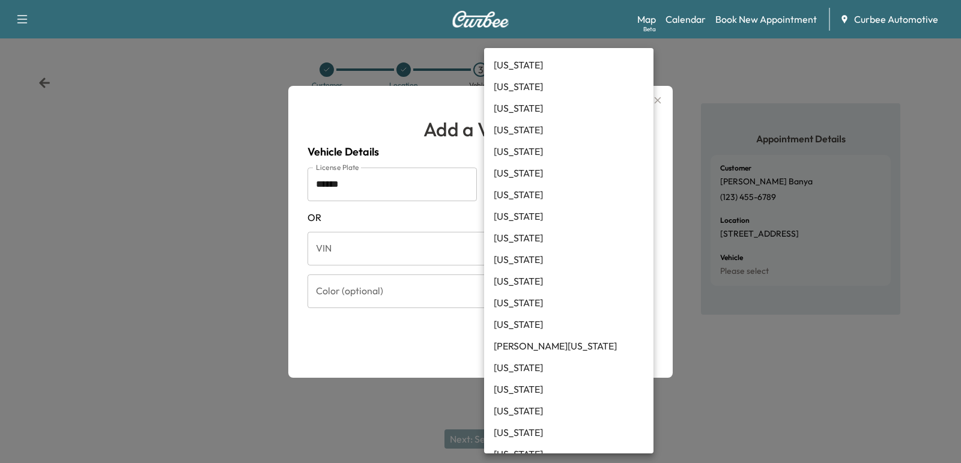
click at [511, 90] on li "[US_STATE]" at bounding box center [568, 87] width 169 height 22
type input "**"
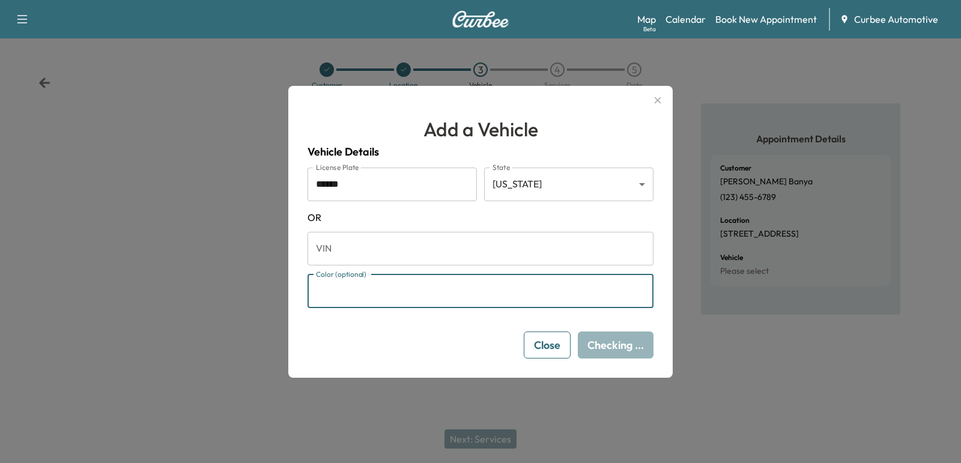
click at [424, 293] on input "Color (optional)" at bounding box center [481, 292] width 346 height 34
type input "****"
click at [533, 374] on div "Add a Vehicle Vehicle Details License Plate ****** License Plate State [US_STAT…" at bounding box center [480, 232] width 384 height 292
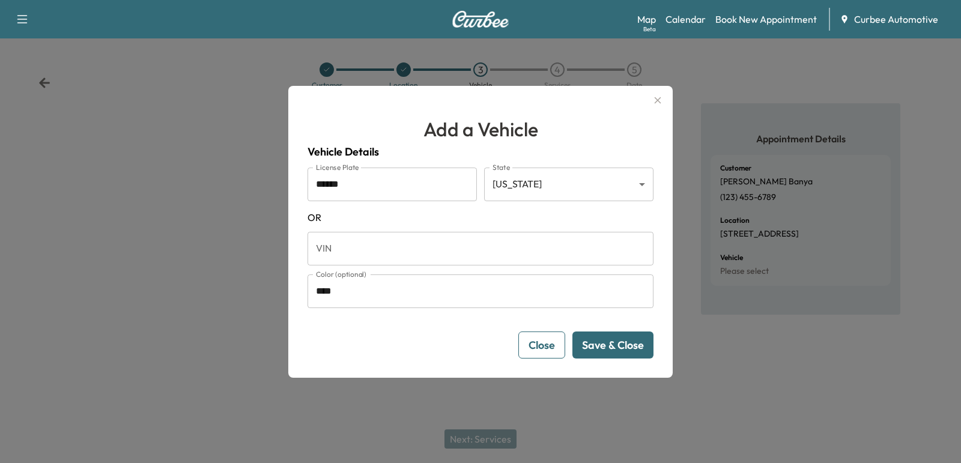
click at [615, 344] on button "Save & Close" at bounding box center [613, 345] width 81 height 27
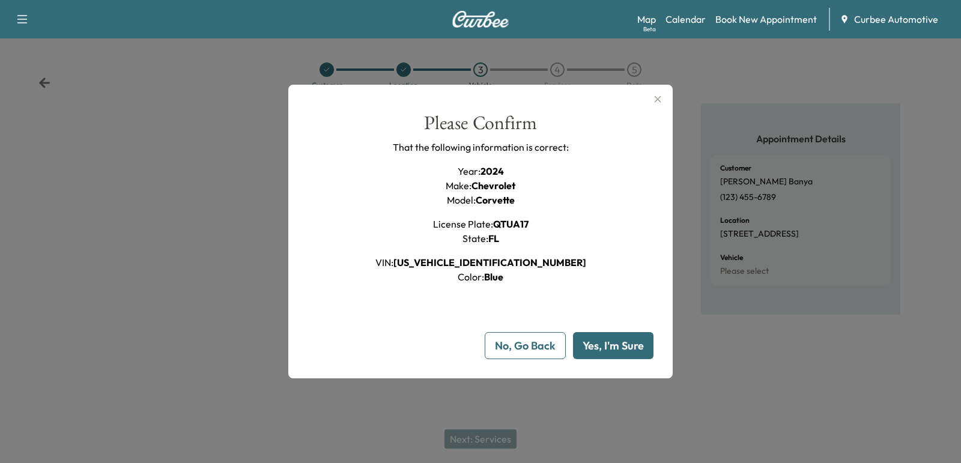
click at [615, 344] on button "Yes, I'm Sure" at bounding box center [613, 345] width 81 height 27
type input "**"
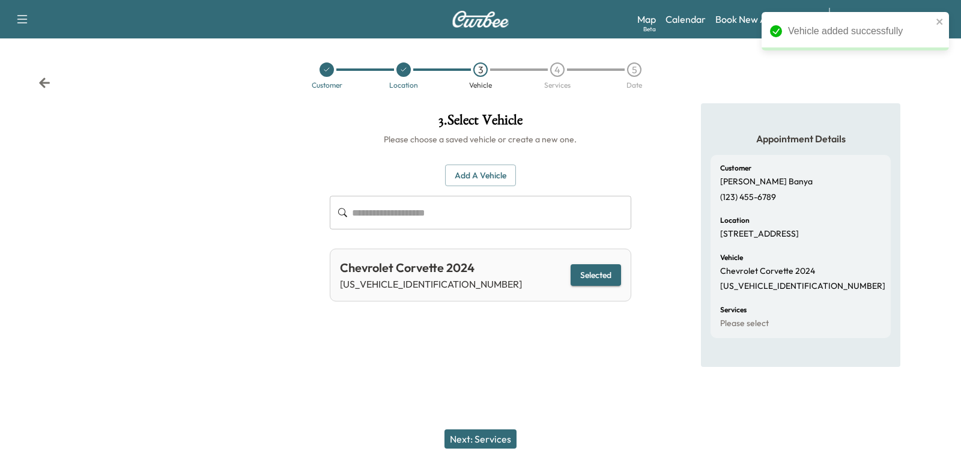
click at [464, 440] on button "Next: Services" at bounding box center [481, 439] width 72 height 19
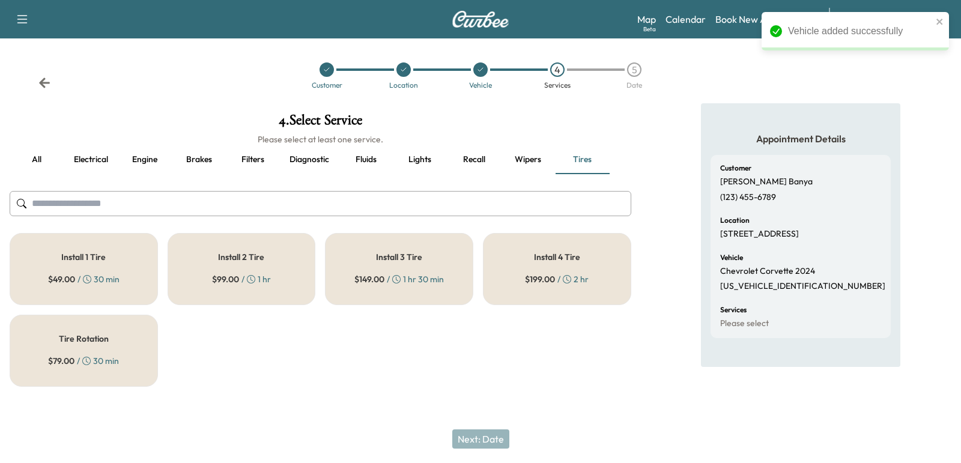
click at [517, 261] on div "Install 4 Tire $ 199.00 / 2 hr" at bounding box center [557, 269] width 148 height 72
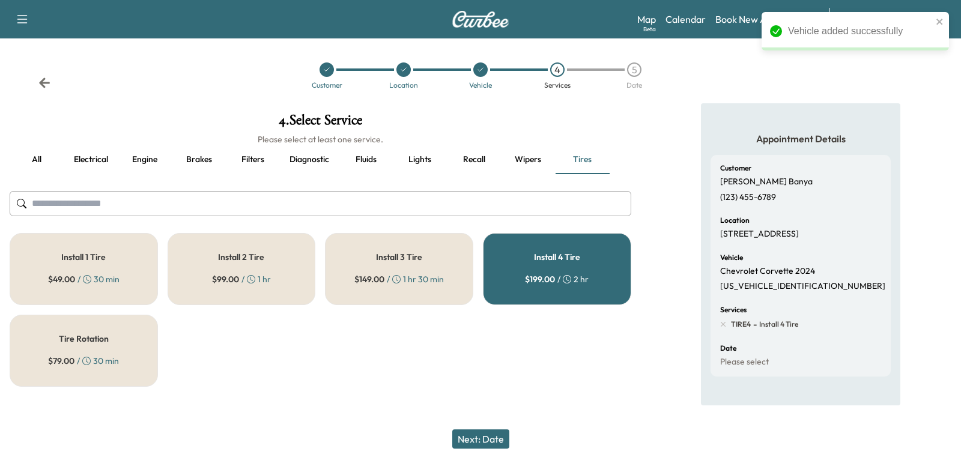
click at [481, 433] on button "Next: Date" at bounding box center [480, 439] width 57 height 19
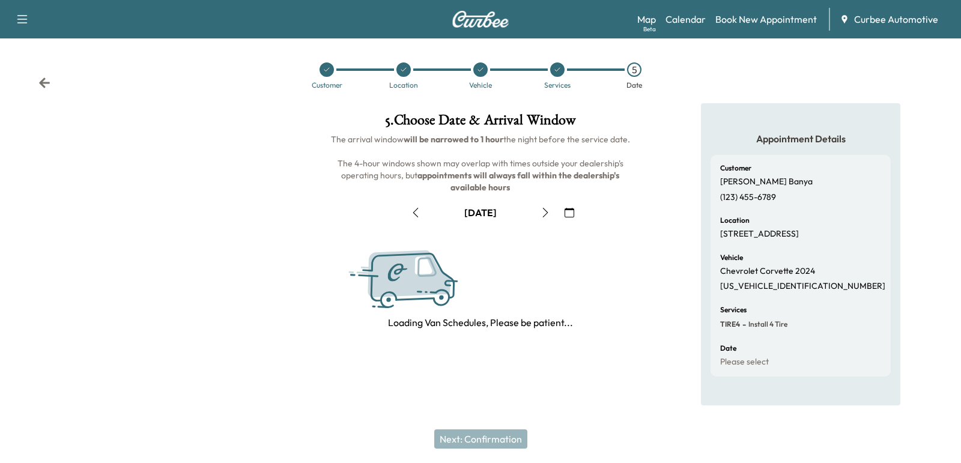
click at [413, 213] on icon "button" at bounding box center [415, 213] width 5 height 10
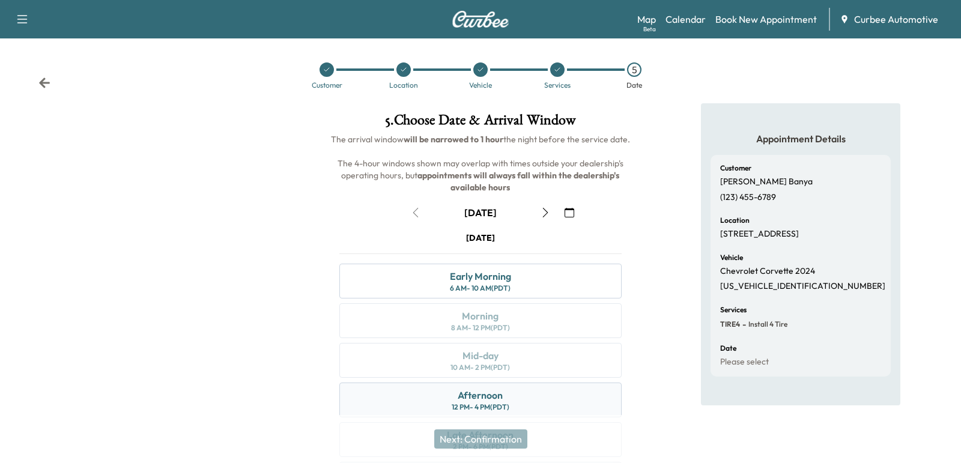
click at [433, 401] on div "Afternoon 12 PM - 4 PM (PDT)" at bounding box center [480, 400] width 282 height 35
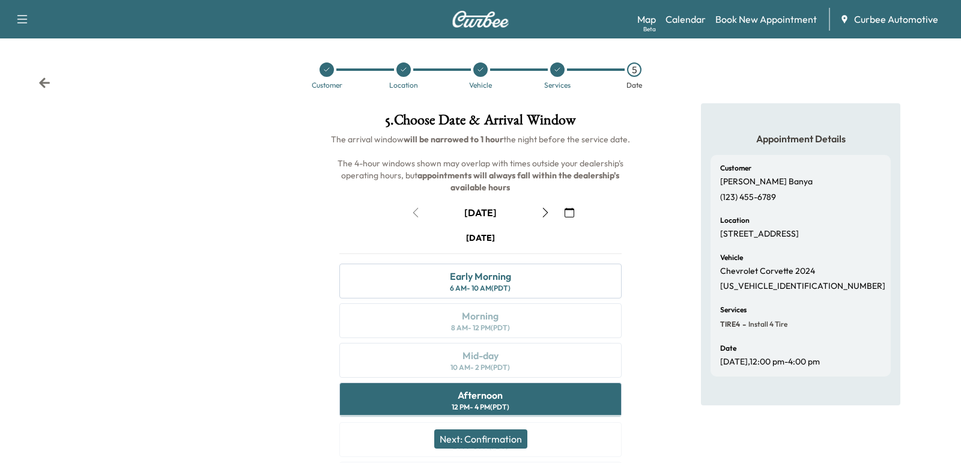
click at [460, 440] on button "Next: Confirmation" at bounding box center [480, 439] width 93 height 19
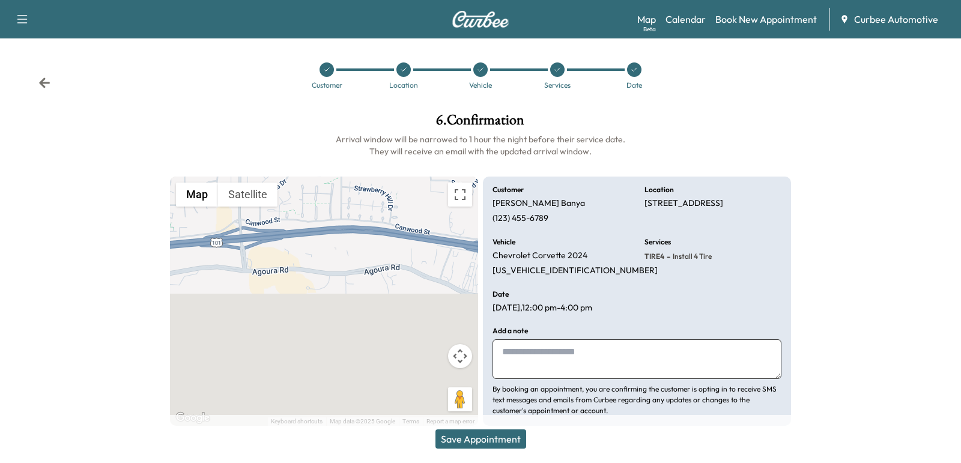
click at [460, 440] on button "Save Appointment" at bounding box center [481, 439] width 91 height 19
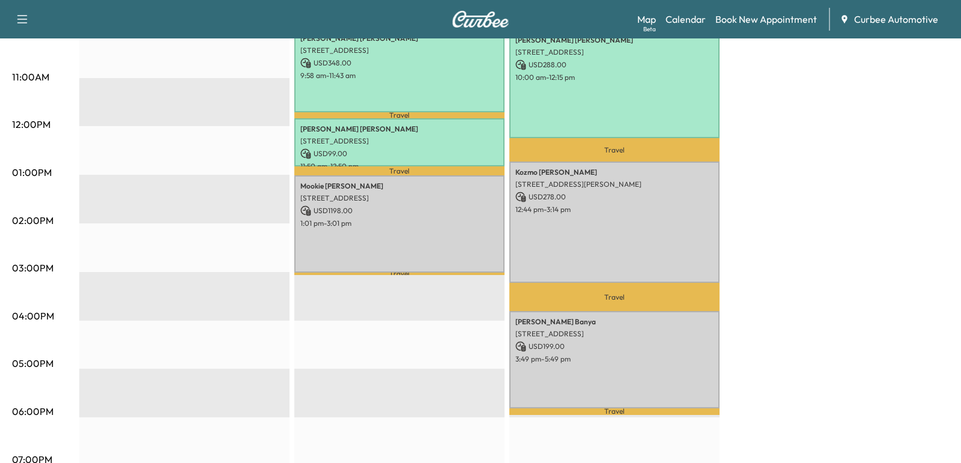
scroll to position [514, 0]
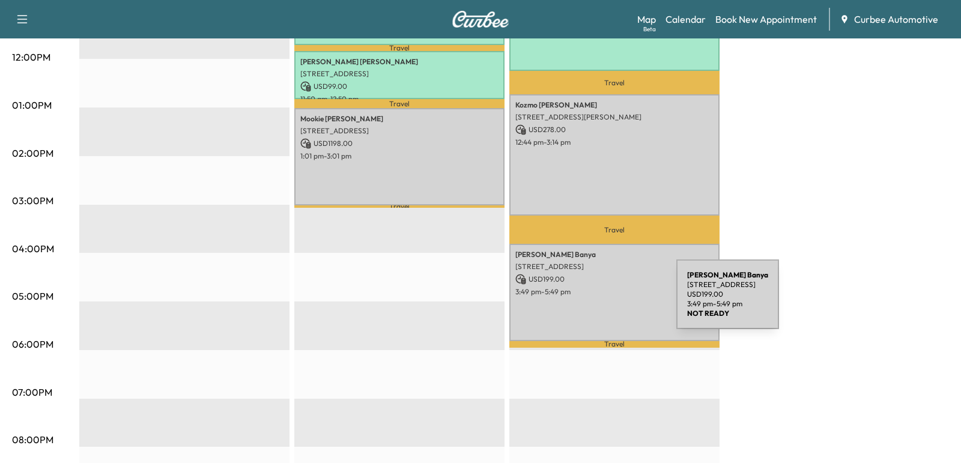
click at [586, 302] on div "[PERSON_NAME] [STREET_ADDRESS] USD 199.00 3:49 pm - 5:49 pm" at bounding box center [614, 292] width 210 height 97
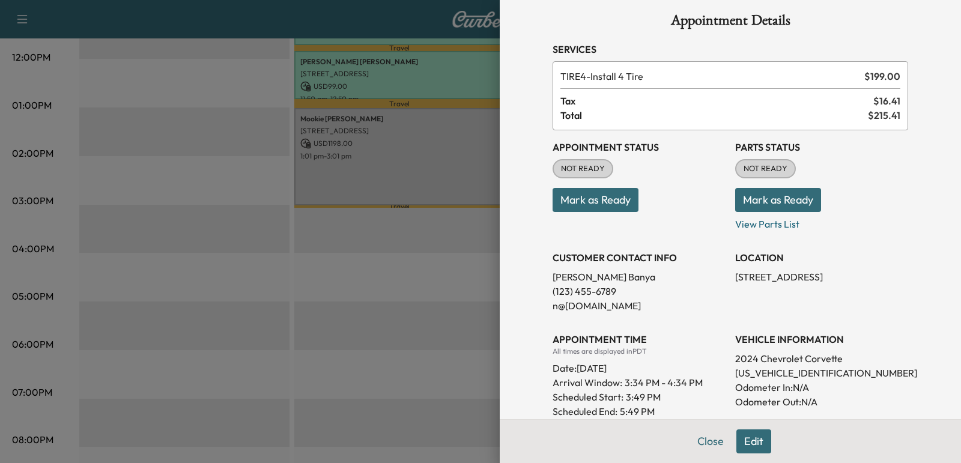
scroll to position [12, 0]
click at [585, 210] on button "Mark as Ready" at bounding box center [596, 199] width 86 height 24
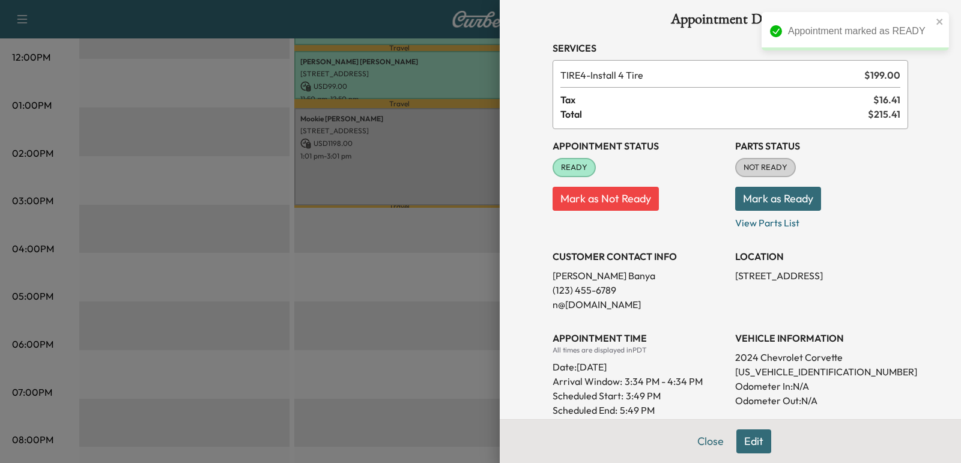
click at [755, 201] on button "Mark as Ready" at bounding box center [778, 199] width 86 height 24
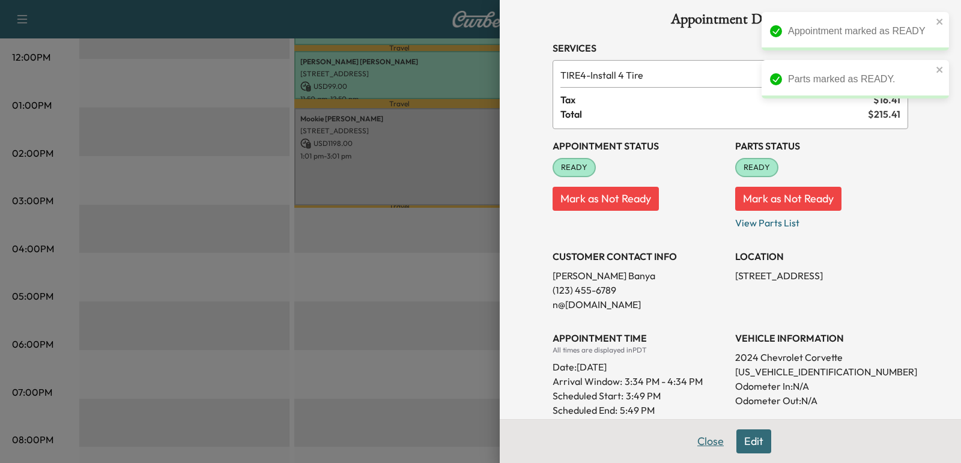
click at [703, 446] on button "Close" at bounding box center [711, 442] width 42 height 24
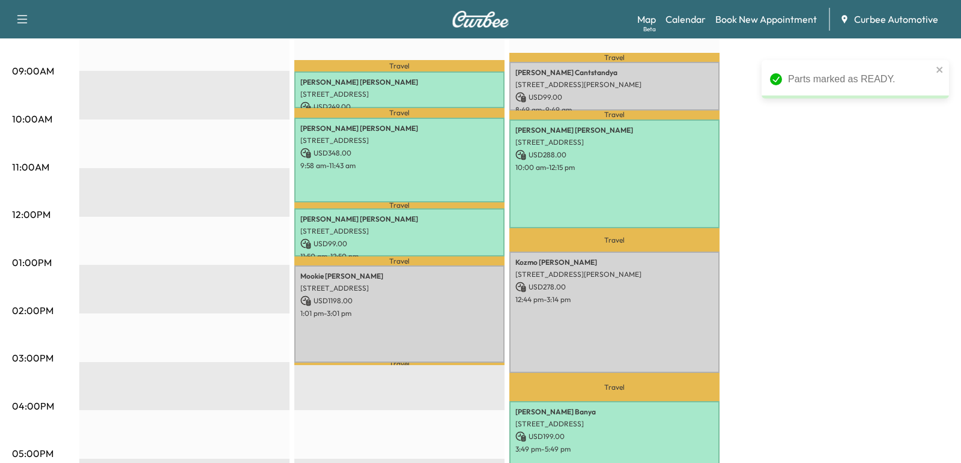
scroll to position [363, 0]
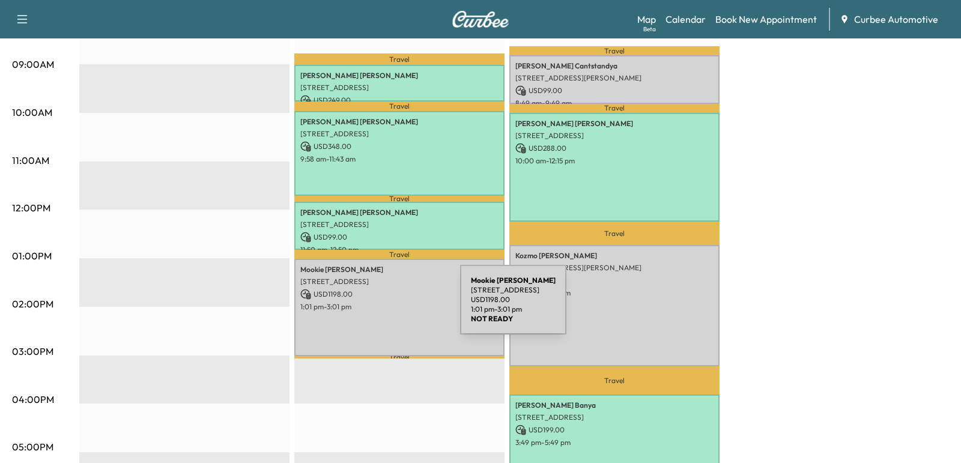
click at [370, 307] on p "1:01 pm - 3:01 pm" at bounding box center [399, 307] width 198 height 10
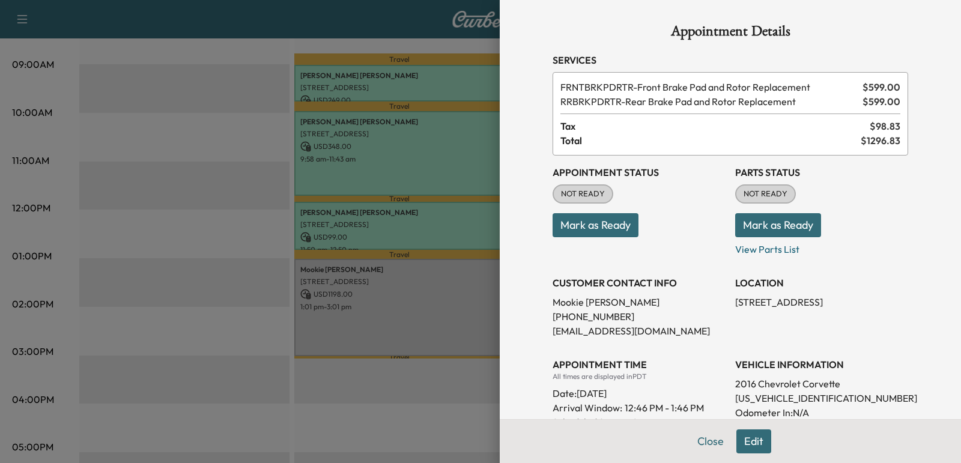
click at [609, 226] on button "Mark as Ready" at bounding box center [596, 225] width 86 height 24
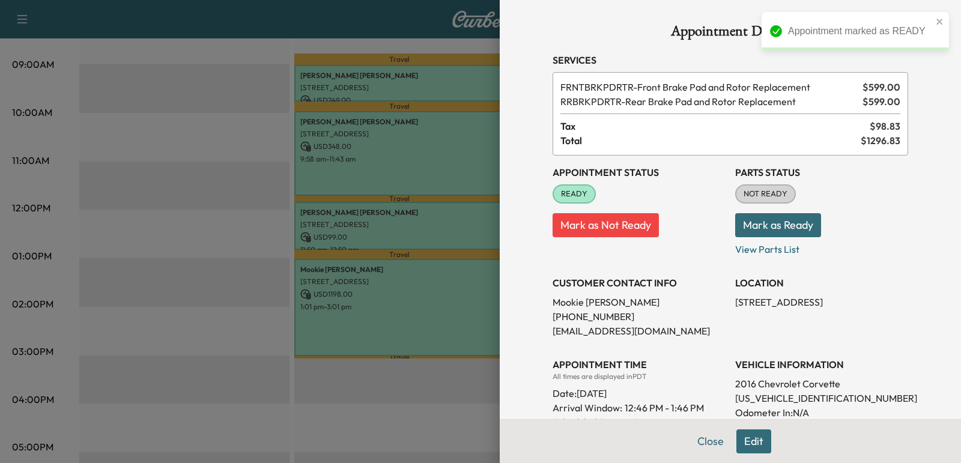
click at [748, 227] on button "Mark as Ready" at bounding box center [778, 225] width 86 height 24
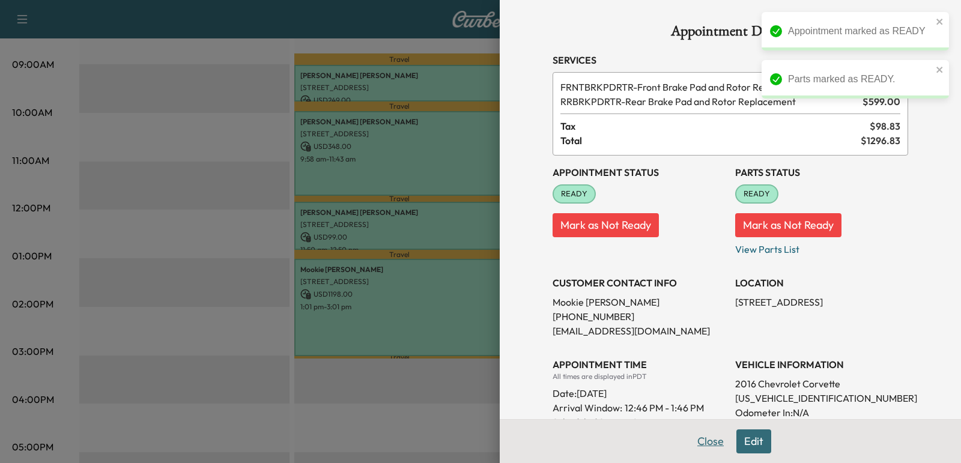
click at [710, 449] on button "Close" at bounding box center [711, 442] width 42 height 24
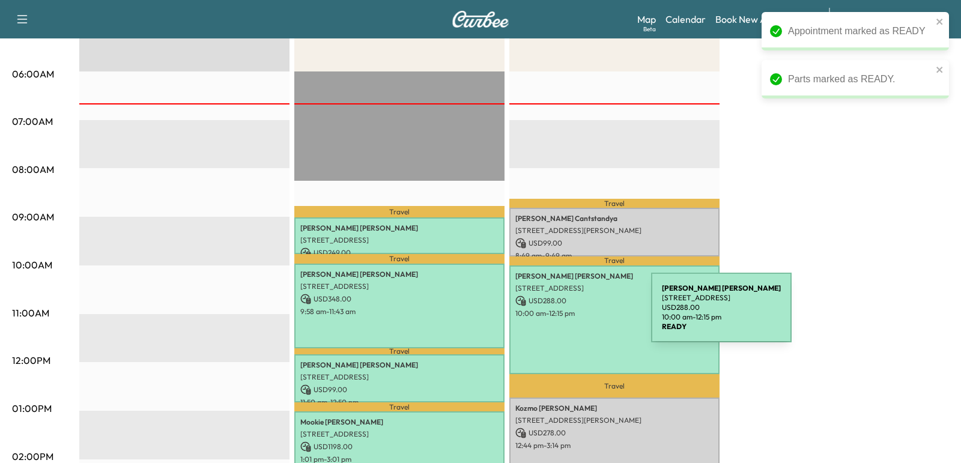
scroll to position [196, 0]
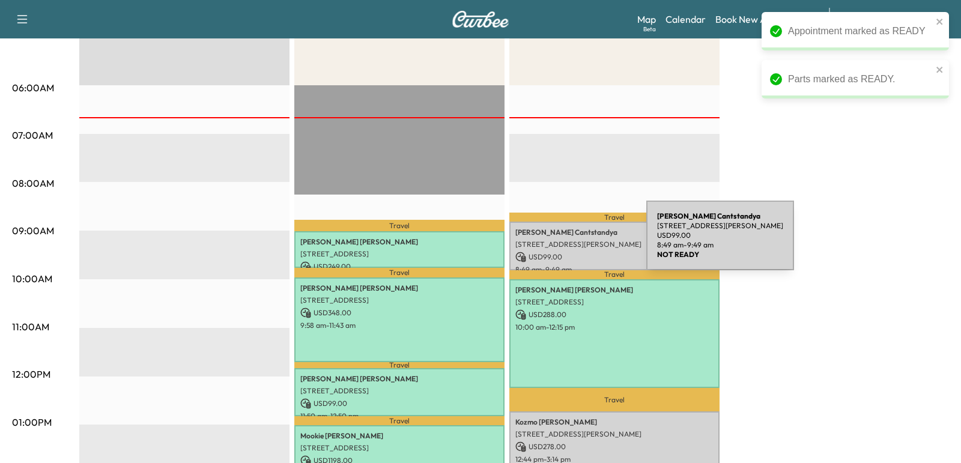
click at [556, 243] on p "[STREET_ADDRESS][PERSON_NAME]" at bounding box center [614, 245] width 198 height 10
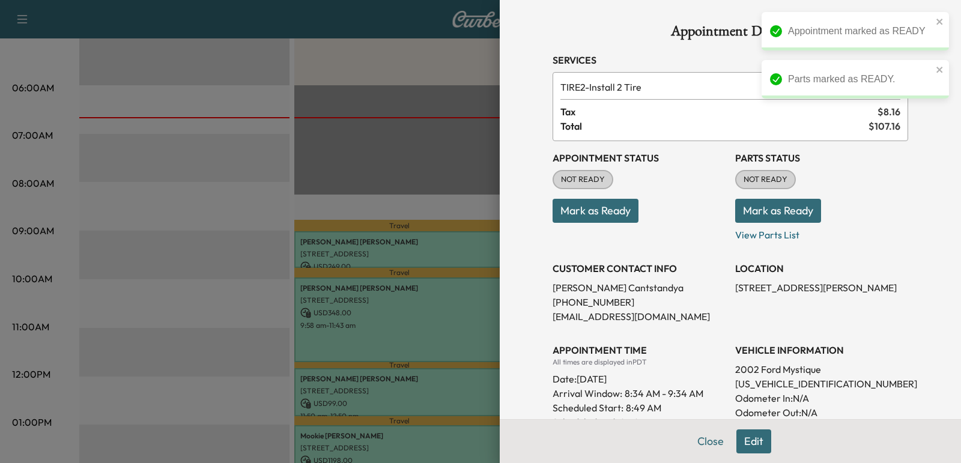
click at [541, 212] on div "Appointment Details Services TIRE2 - Install 2 Tire $ 99.00 Tax $ 8.16 Total $ …" at bounding box center [730, 330] width 384 height 660
click at [568, 212] on button "Mark as Ready" at bounding box center [596, 211] width 86 height 24
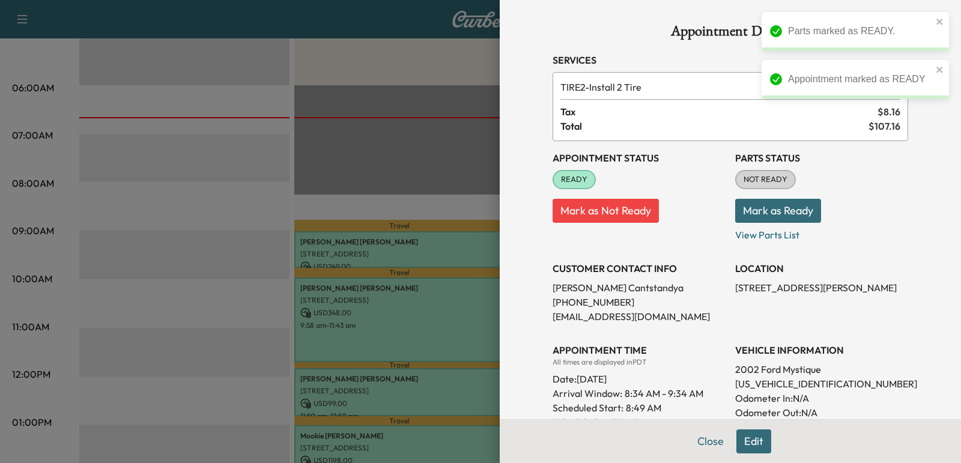
click at [738, 211] on button "Mark as Ready" at bounding box center [778, 211] width 86 height 24
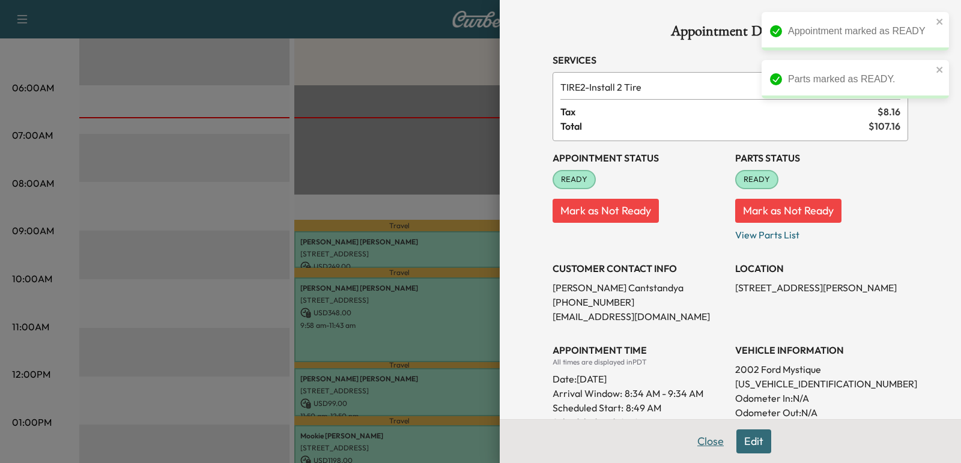
click at [714, 447] on button "Close" at bounding box center [711, 442] width 42 height 24
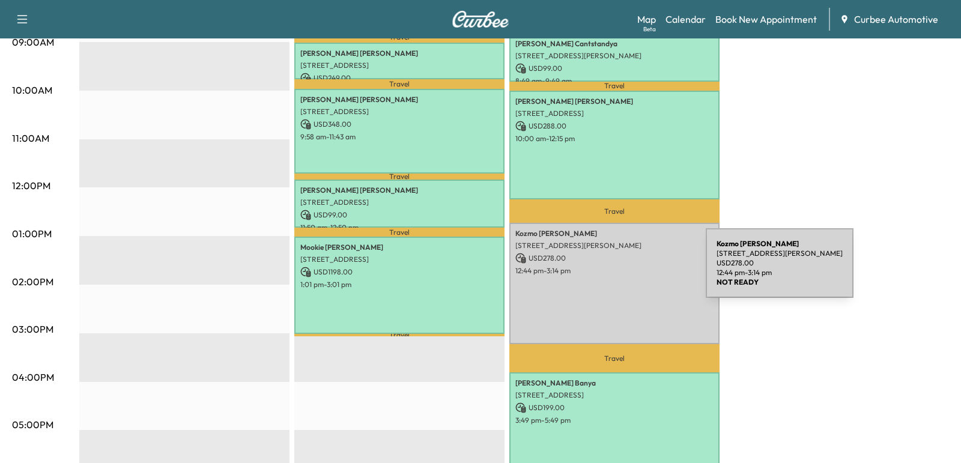
scroll to position [387, 0]
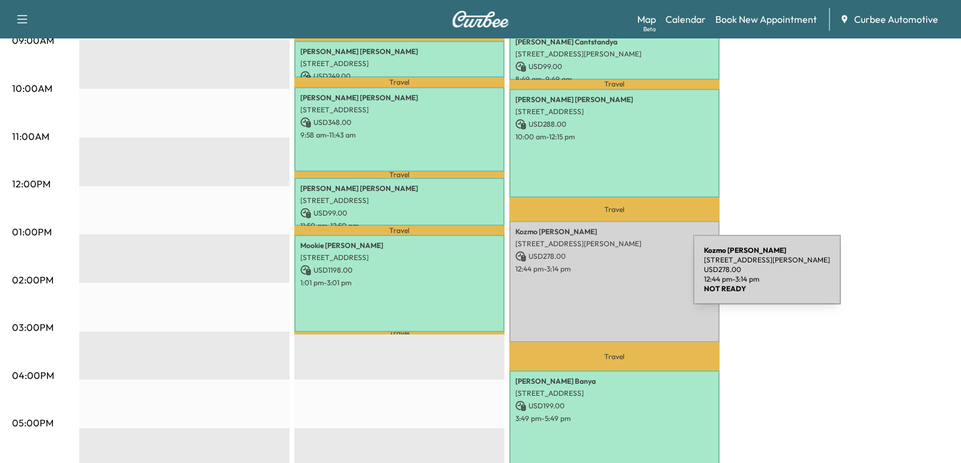
click at [603, 277] on div "[PERSON_NAME] [STREET_ADDRESS][PERSON_NAME] USD 278.00 12:44 pm - 3:14 pm" at bounding box center [614, 281] width 210 height 121
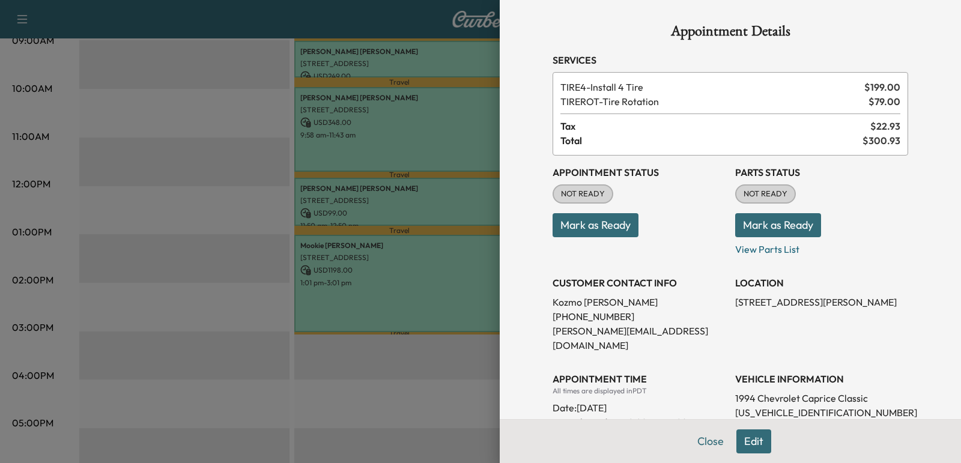
click at [622, 221] on button "Mark as Ready" at bounding box center [596, 225] width 86 height 24
click at [767, 223] on button "Mark as Ready" at bounding box center [778, 225] width 86 height 24
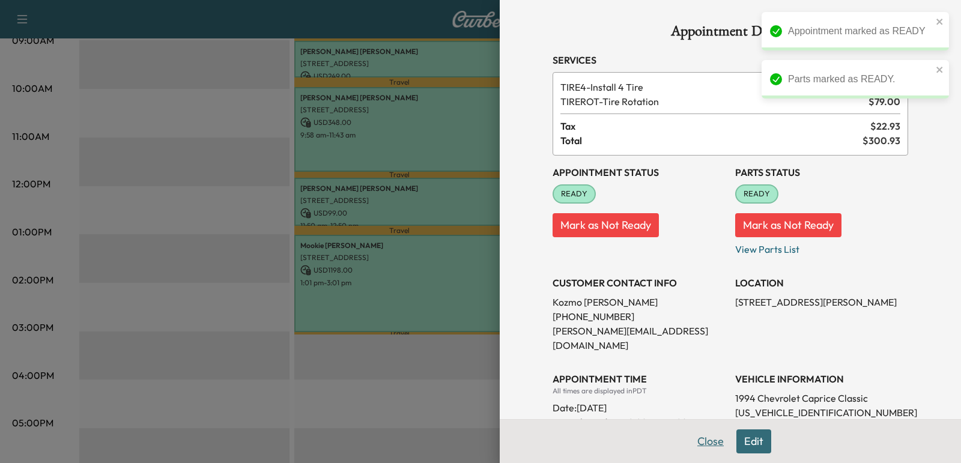
click at [720, 445] on button "Close" at bounding box center [711, 442] width 42 height 24
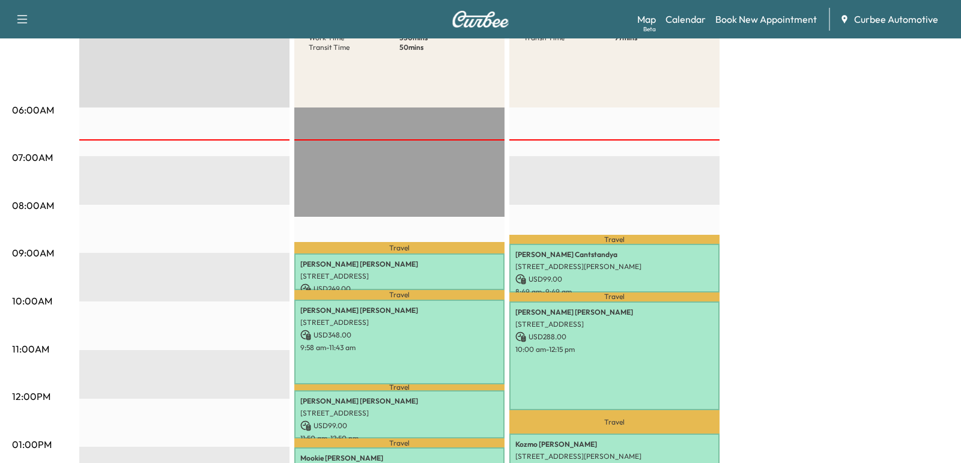
scroll to position [172, 0]
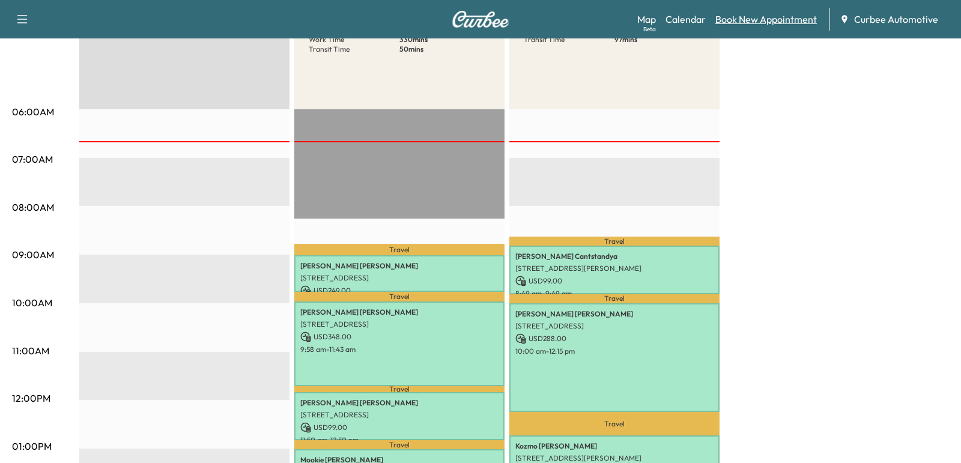
click at [738, 25] on link "Book New Appointment" at bounding box center [767, 19] width 102 height 14
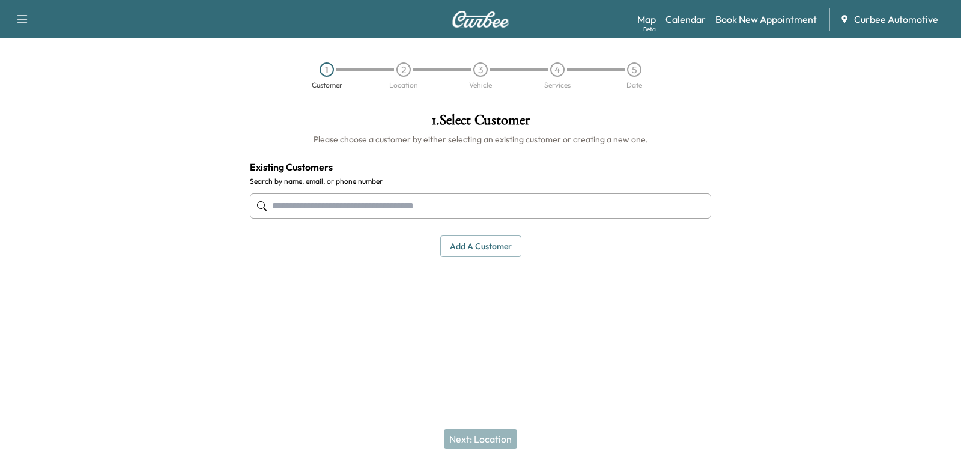
click at [425, 215] on input "text" at bounding box center [480, 205] width 461 height 25
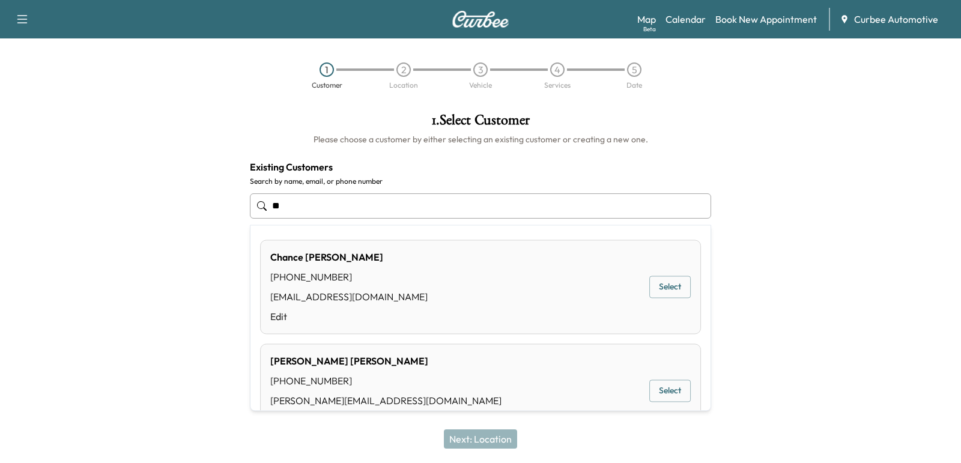
type input "*"
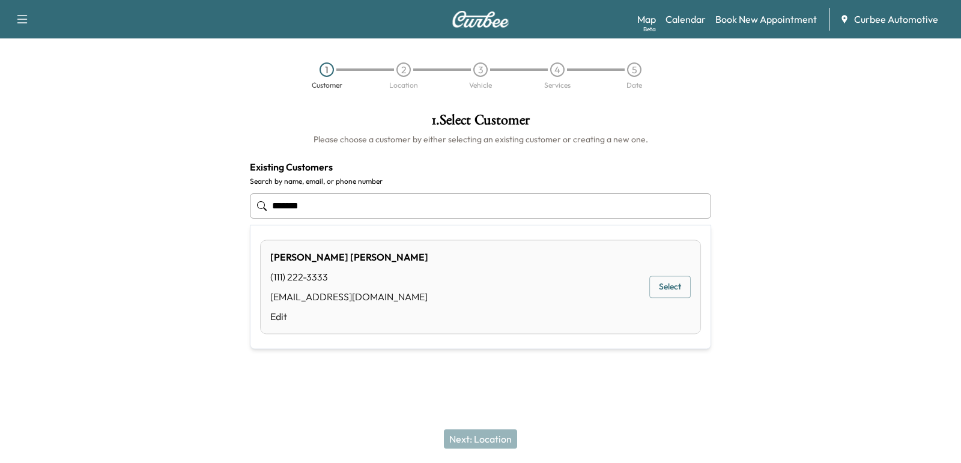
click at [658, 285] on button "Select" at bounding box center [669, 287] width 41 height 22
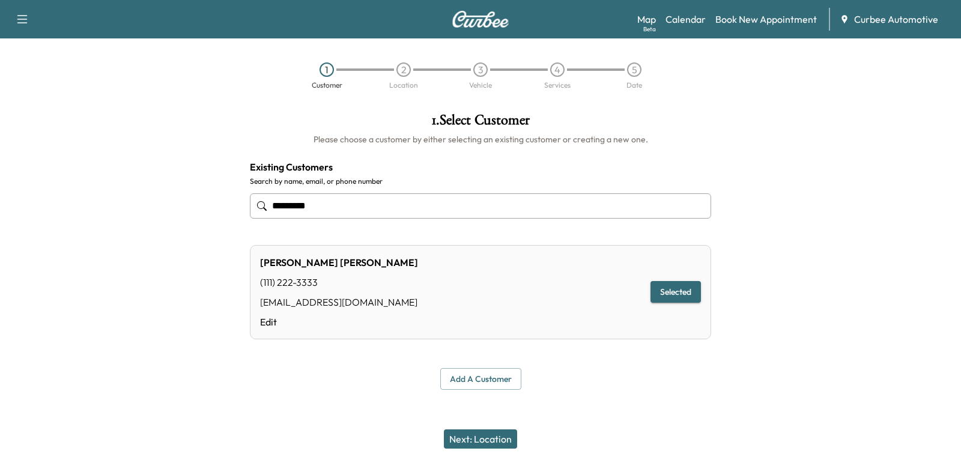
type input "*********"
click at [488, 437] on button "Next: Location" at bounding box center [480, 439] width 73 height 19
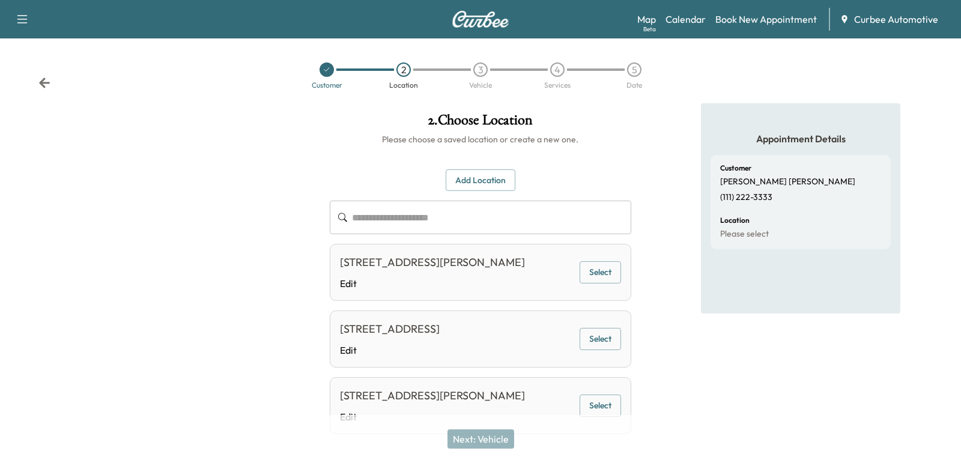
scroll to position [41, 0]
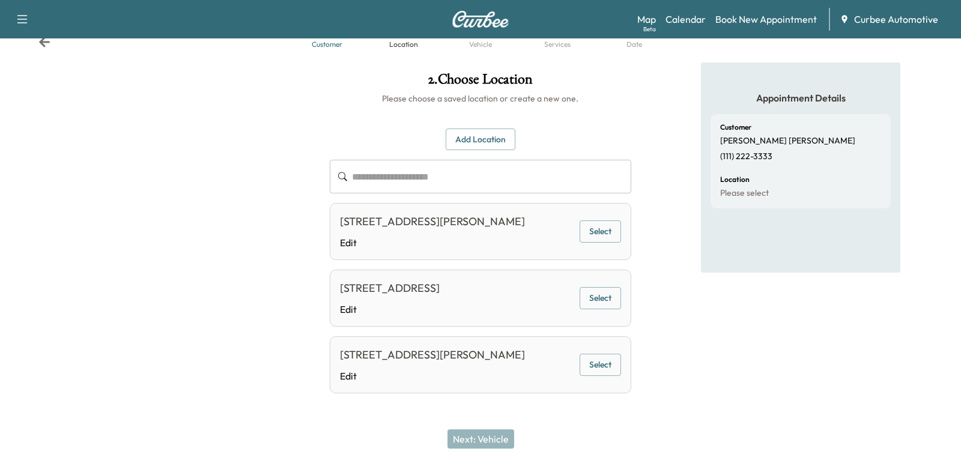
click at [469, 145] on button "Add Location" at bounding box center [481, 140] width 70 height 22
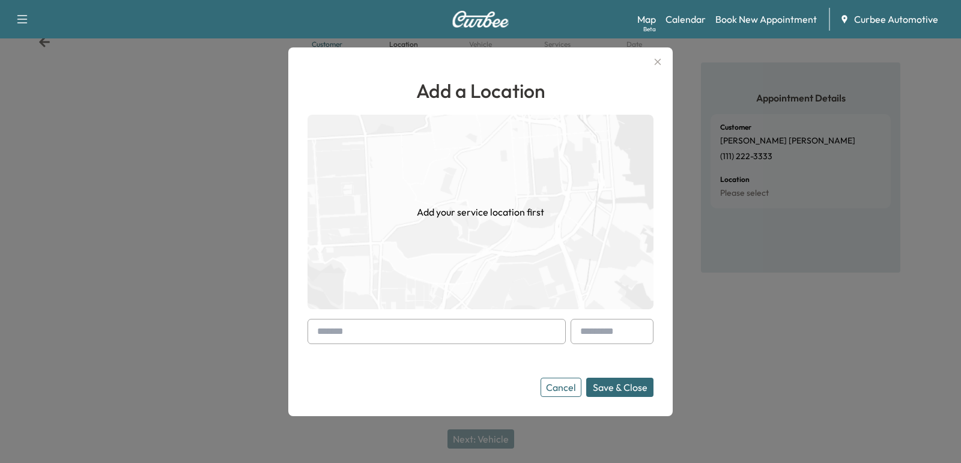
click at [443, 327] on input "text" at bounding box center [437, 331] width 258 height 25
type input "*"
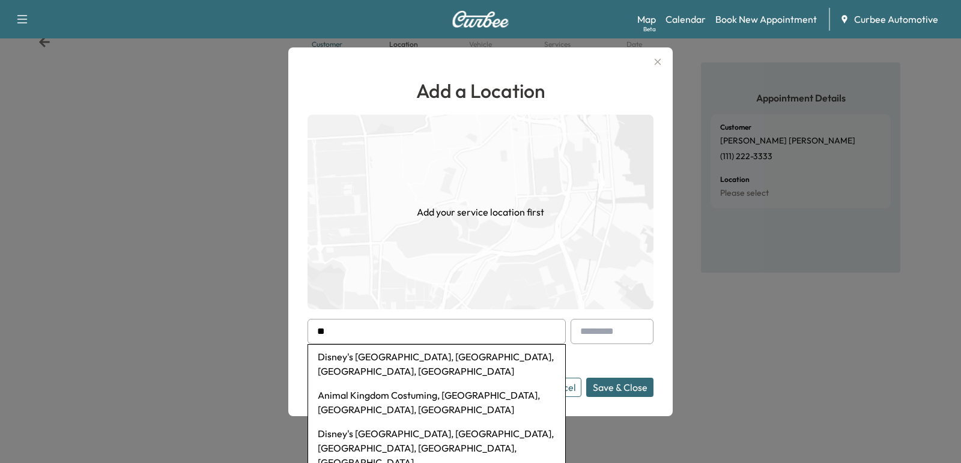
type input "*"
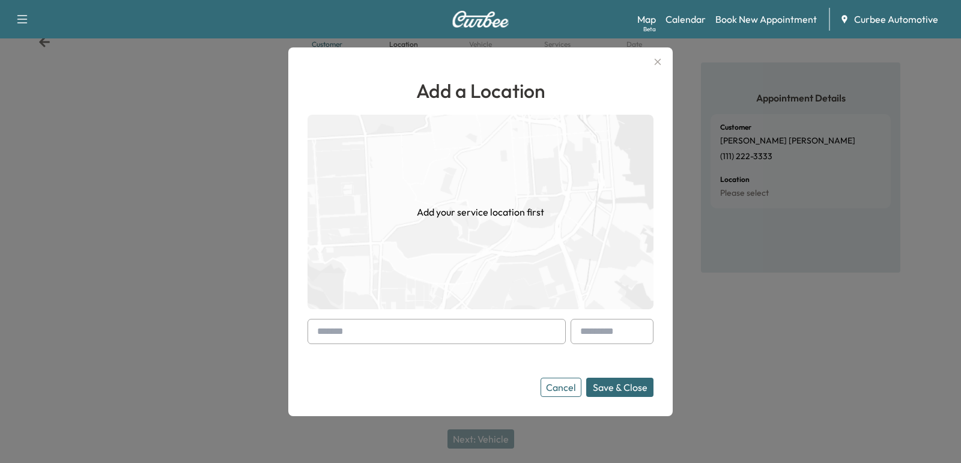
click at [402, 324] on input "text" at bounding box center [437, 331] width 258 height 25
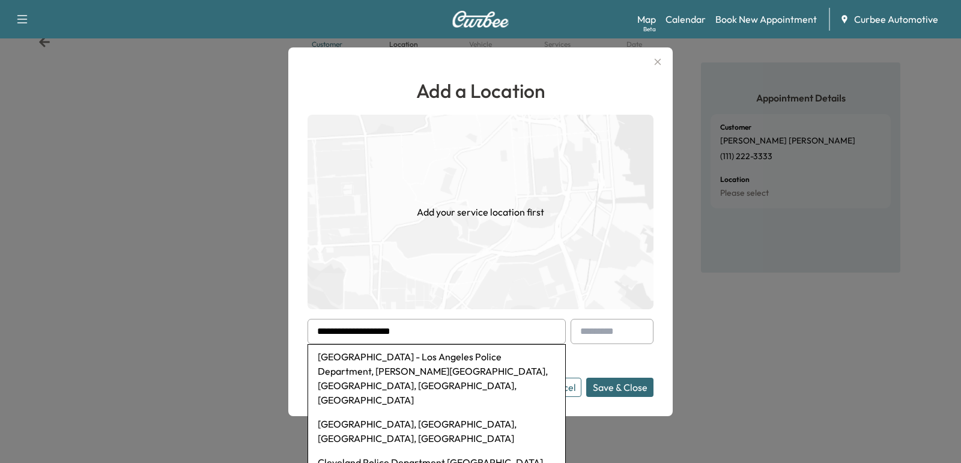
click at [381, 374] on li "[GEOGRAPHIC_DATA] - Los Angeles Police Department, [PERSON_NAME][GEOGRAPHIC_DAT…" at bounding box center [436, 378] width 257 height 67
type input "**********"
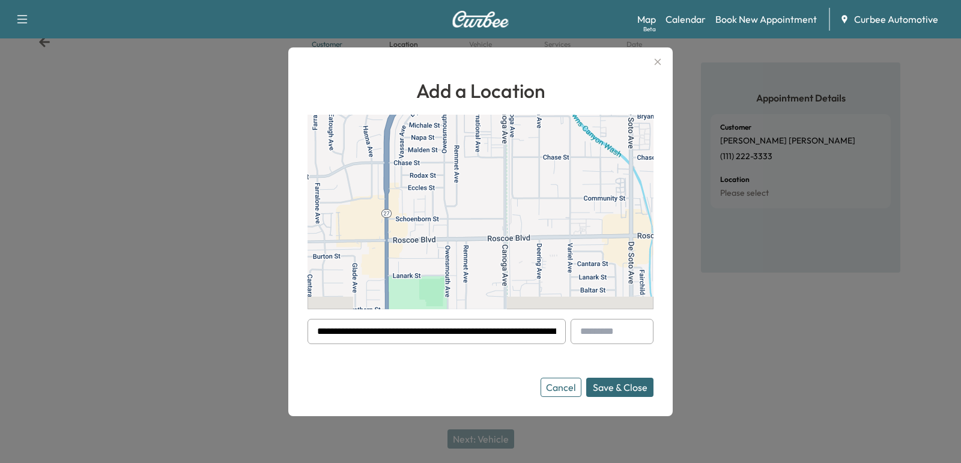
click at [606, 388] on button "Save & Close" at bounding box center [619, 387] width 67 height 19
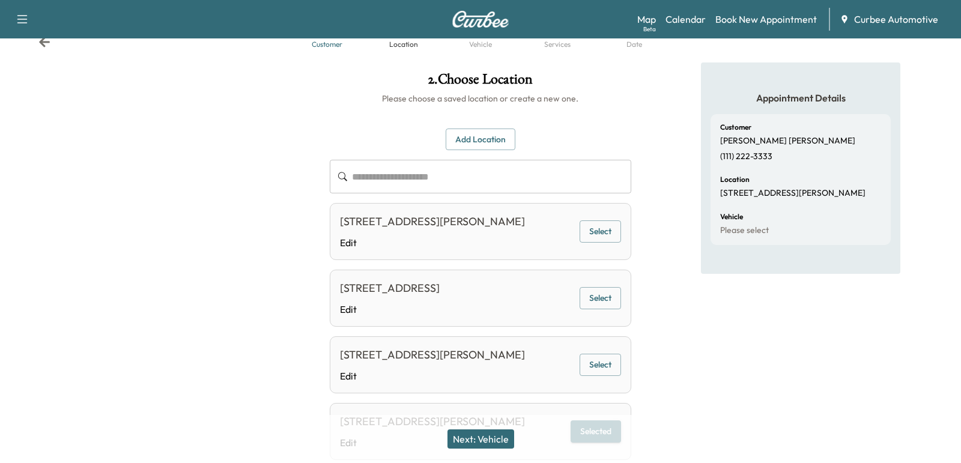
click at [476, 440] on button "Next: Vehicle" at bounding box center [481, 439] width 67 height 19
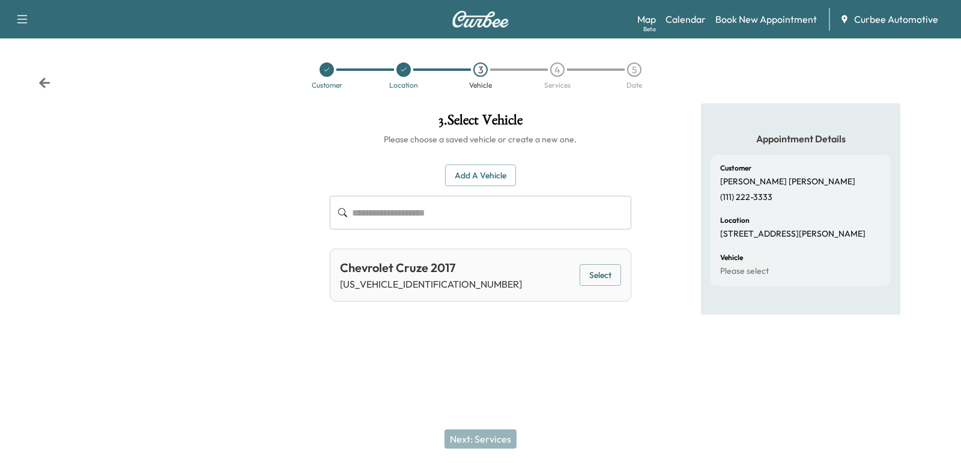
scroll to position [0, 0]
click at [601, 272] on button "Select" at bounding box center [600, 275] width 41 height 22
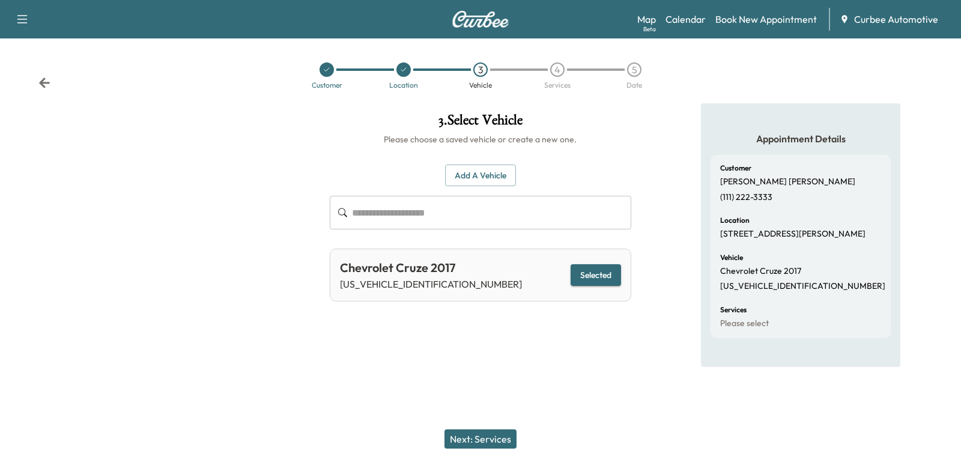
click at [467, 439] on button "Next: Services" at bounding box center [481, 439] width 72 height 19
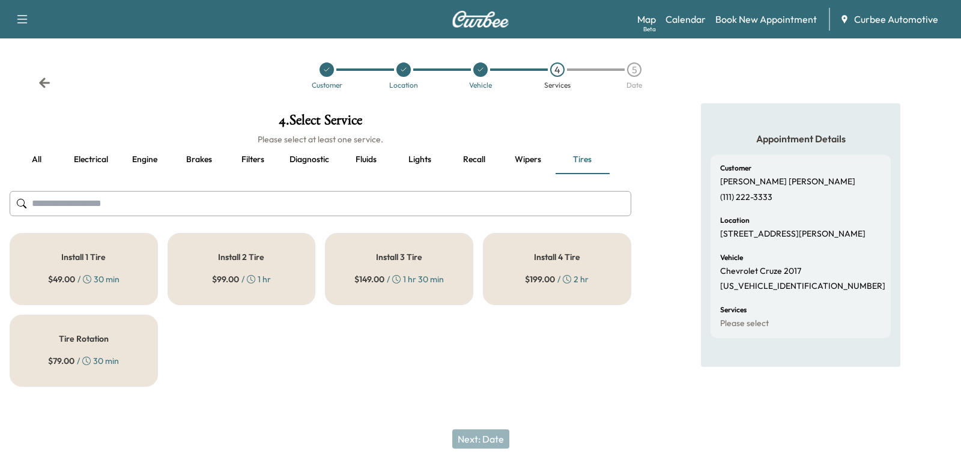
click at [210, 276] on div "Install 2 Tire $ 99.00 / 1 hr" at bounding box center [242, 269] width 148 height 72
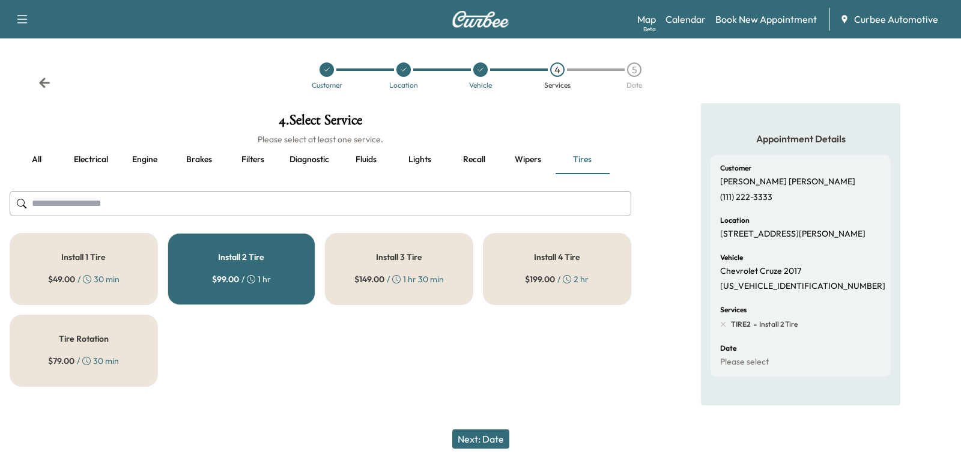
click at [98, 351] on div "Tire Rotation $ 79.00 / 30 min" at bounding box center [84, 351] width 148 height 72
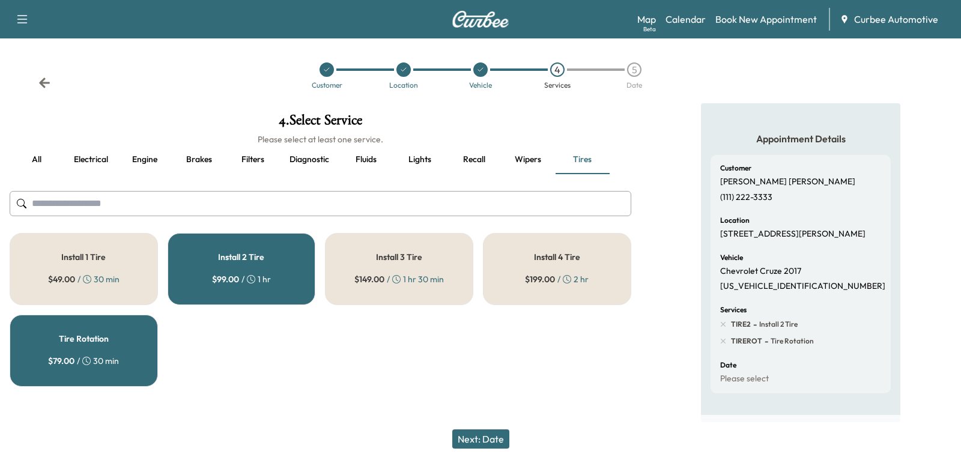
click at [467, 433] on button "Next: Date" at bounding box center [480, 439] width 57 height 19
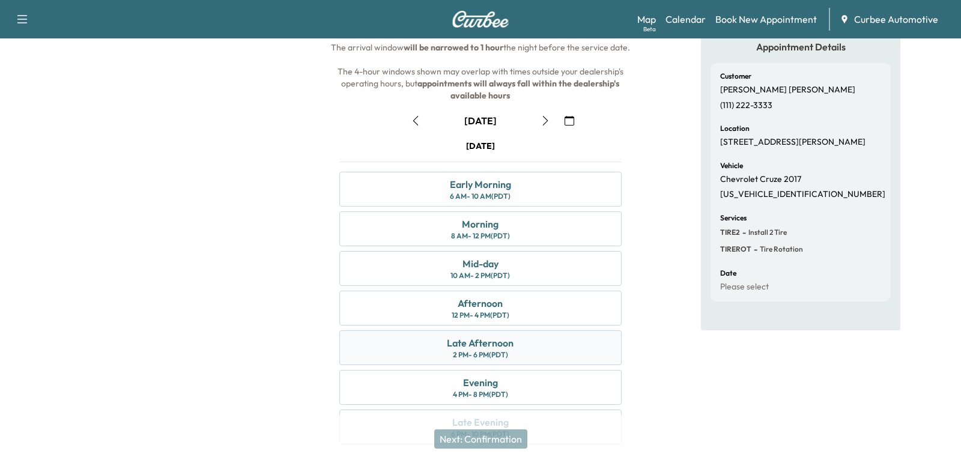
scroll to position [104, 0]
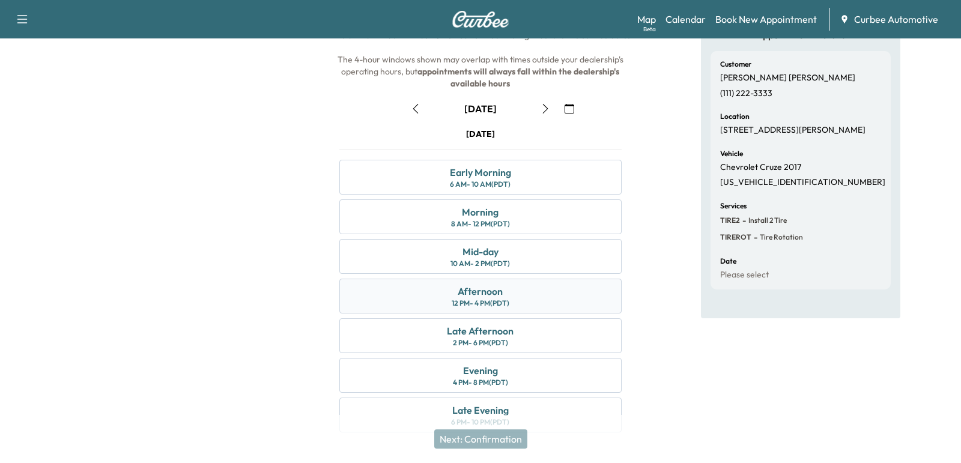
click at [448, 302] on div "Afternoon 12 PM - 4 PM (PDT)" at bounding box center [480, 296] width 282 height 35
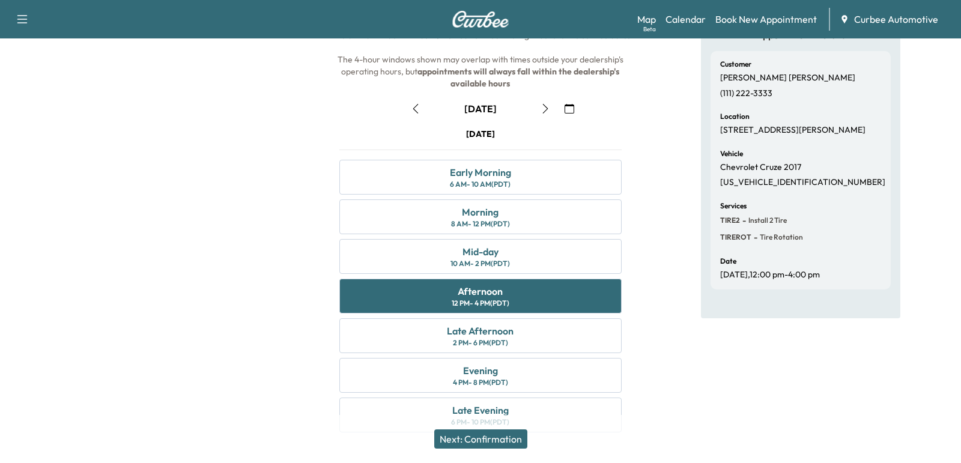
click at [487, 434] on button "Next: Confirmation" at bounding box center [480, 439] width 93 height 19
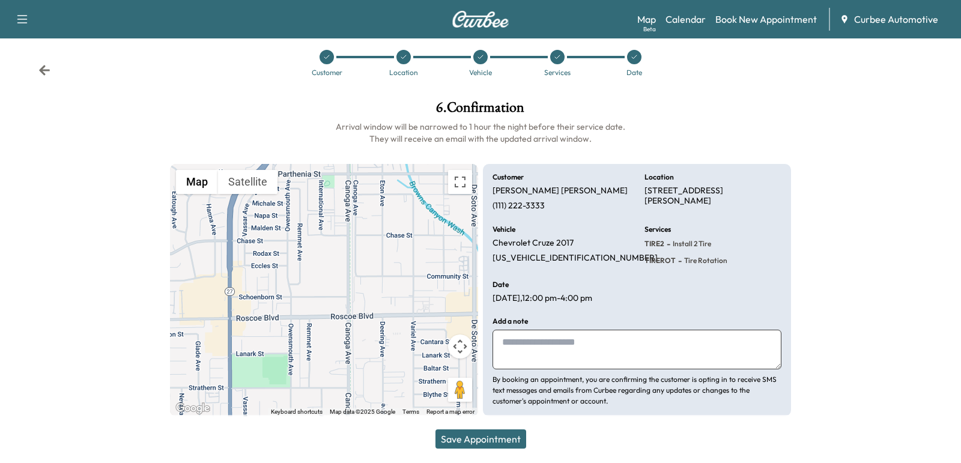
click at [512, 440] on button "Save Appointment" at bounding box center [481, 439] width 91 height 19
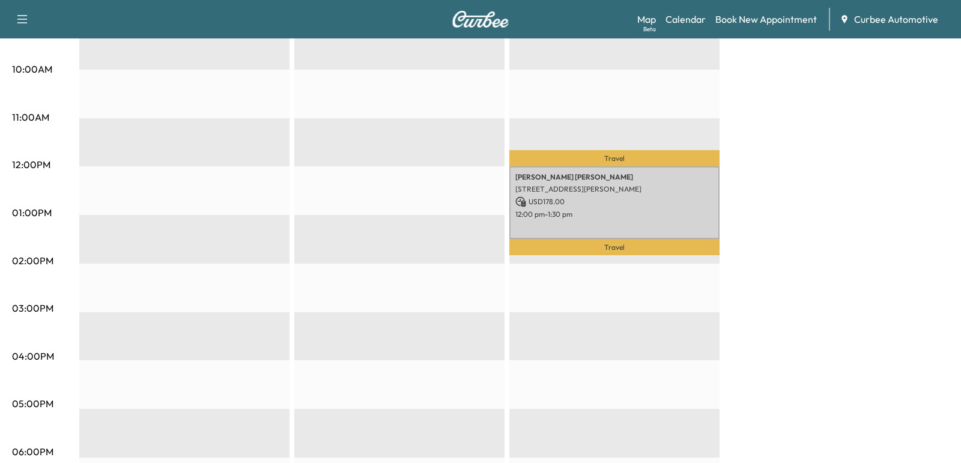
scroll to position [407, 0]
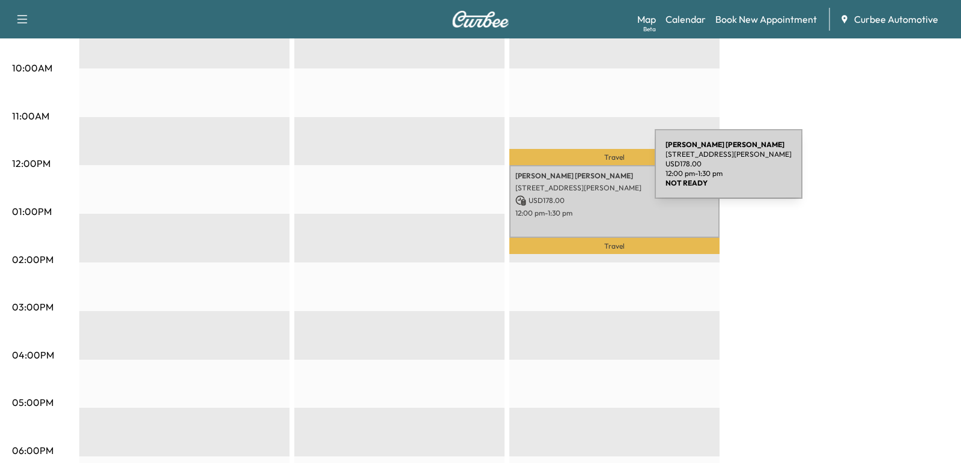
click at [565, 171] on p "[PERSON_NAME]" at bounding box center [614, 176] width 198 height 10
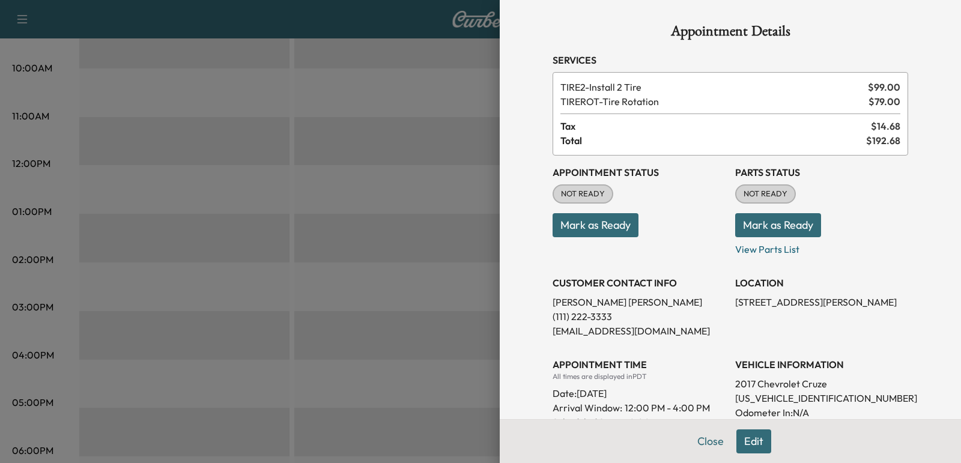
click at [757, 460] on div "Close Edit" at bounding box center [730, 441] width 461 height 44
click at [746, 439] on button "Edit" at bounding box center [754, 442] width 35 height 24
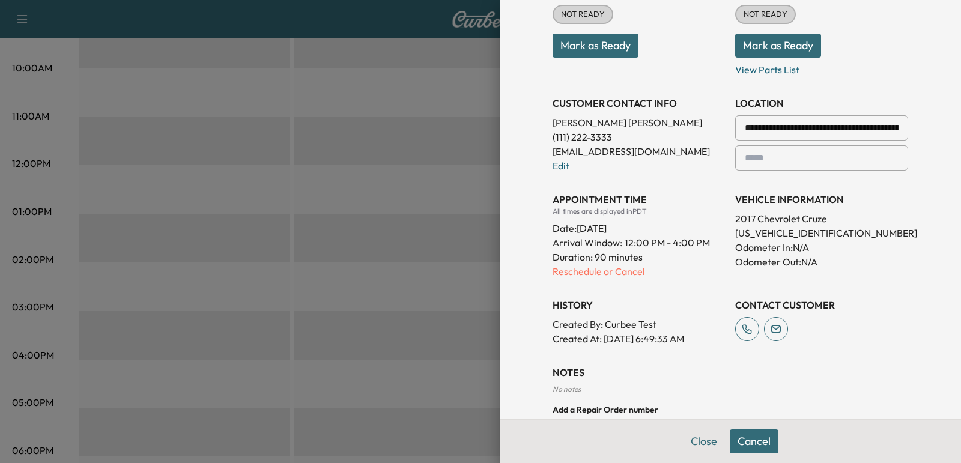
scroll to position [206, 0]
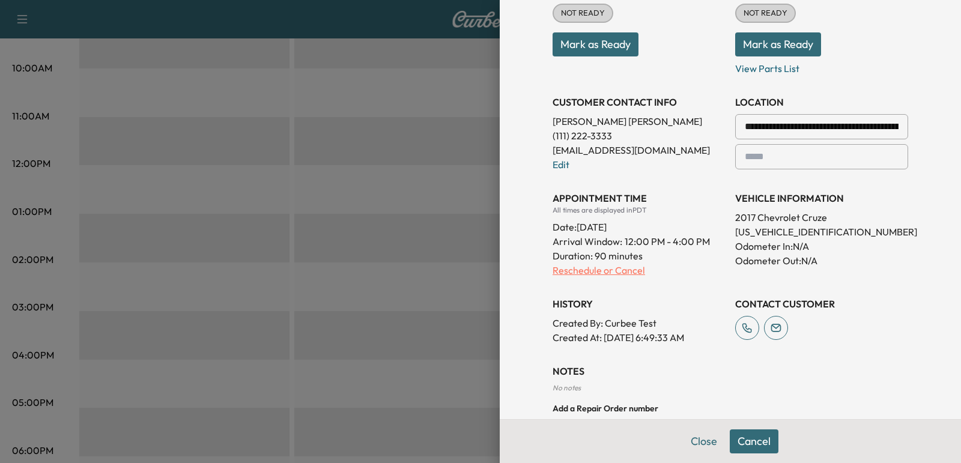
click at [581, 268] on p "Reschedule or Cancel" at bounding box center [639, 270] width 173 height 14
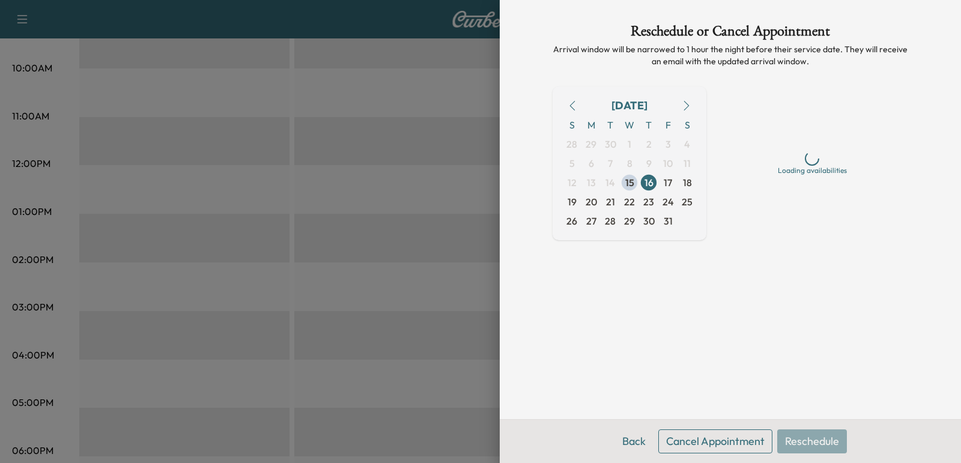
scroll to position [0, 0]
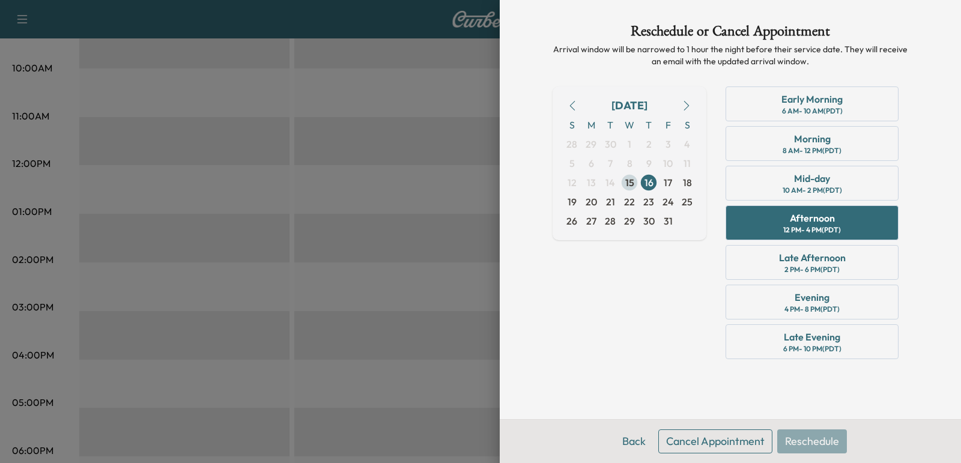
click at [631, 181] on span "15" at bounding box center [629, 182] width 9 height 14
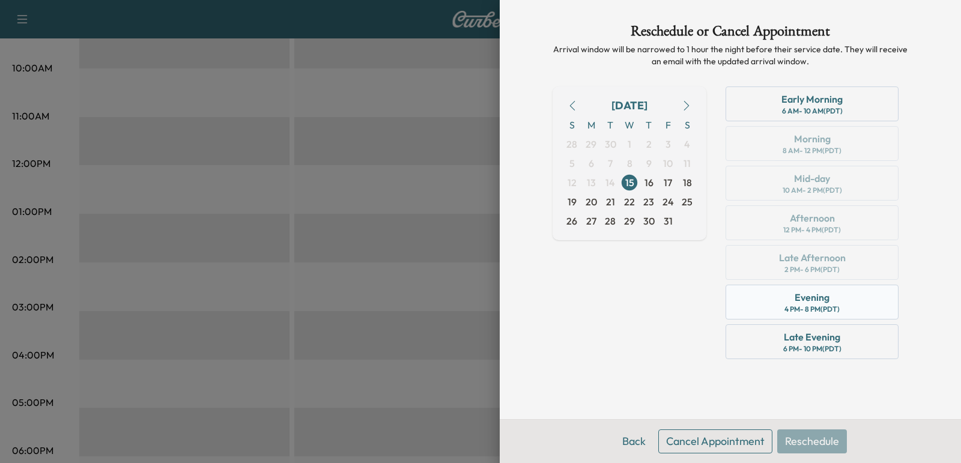
click at [790, 301] on div "Evening 4 PM - 8 PM (PDT)" at bounding box center [812, 302] width 173 height 35
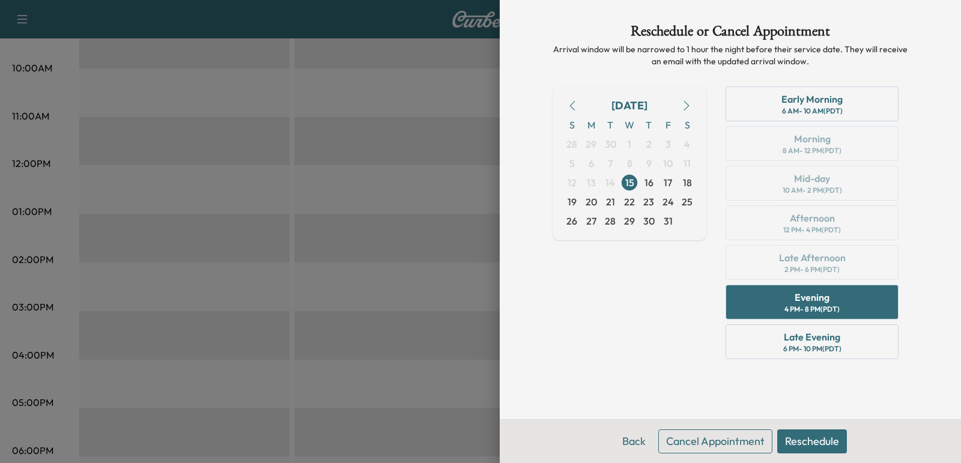
click at [798, 439] on button "Reschedule" at bounding box center [812, 442] width 70 height 24
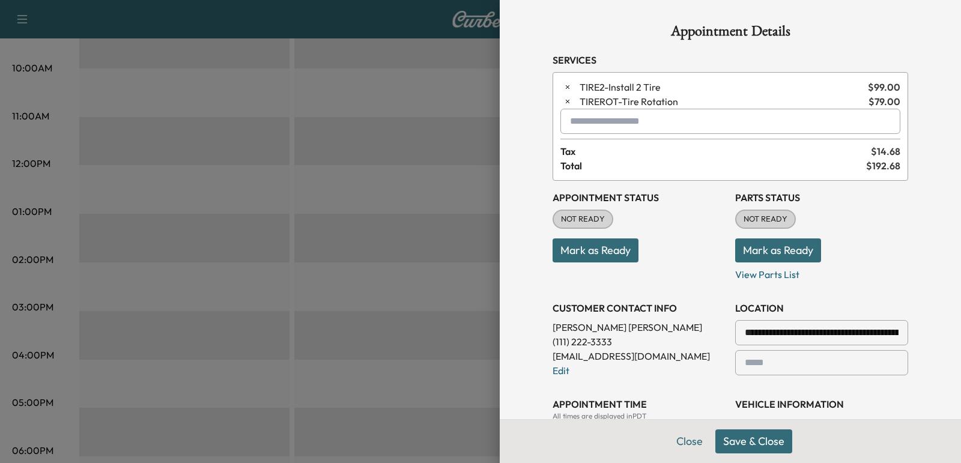
click at [591, 252] on button "Mark as Ready" at bounding box center [596, 251] width 86 height 24
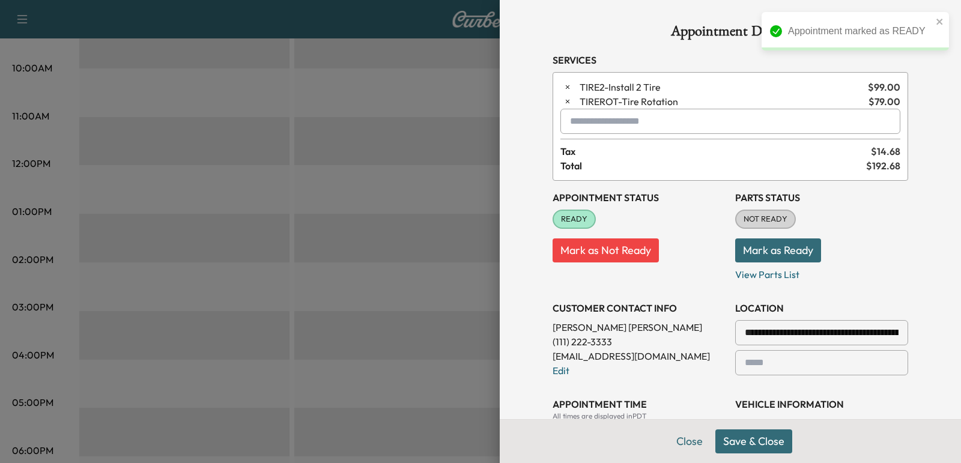
click at [750, 256] on button "Mark as Ready" at bounding box center [778, 251] width 86 height 24
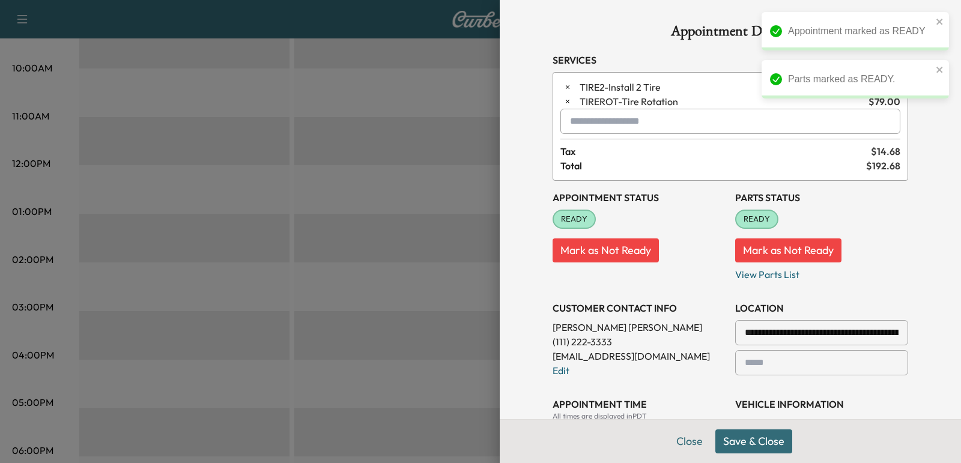
click at [734, 446] on button "Save & Close" at bounding box center [754, 442] width 77 height 24
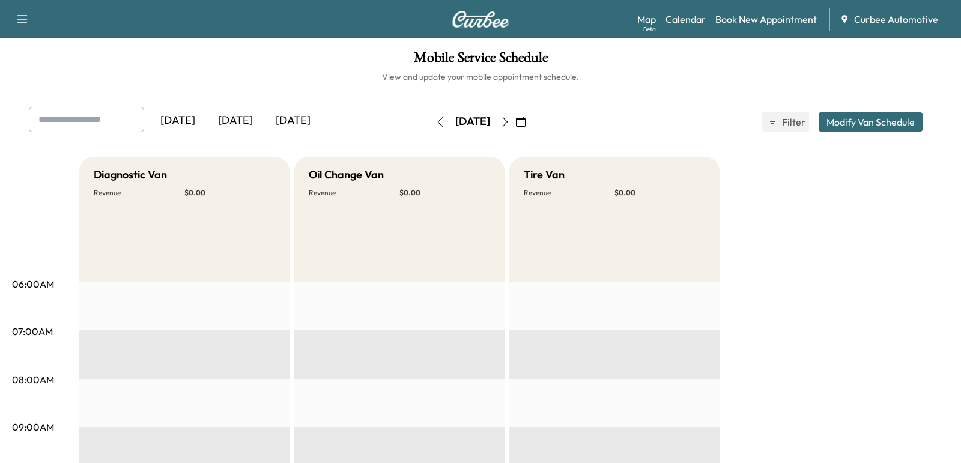
click at [436, 118] on icon "button" at bounding box center [441, 122] width 10 height 10
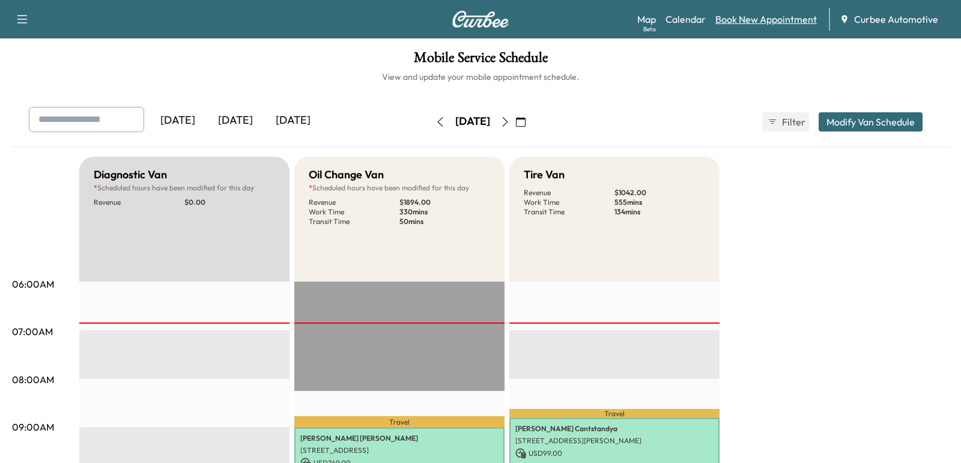
click at [743, 26] on link "Book New Appointment" at bounding box center [767, 19] width 102 height 14
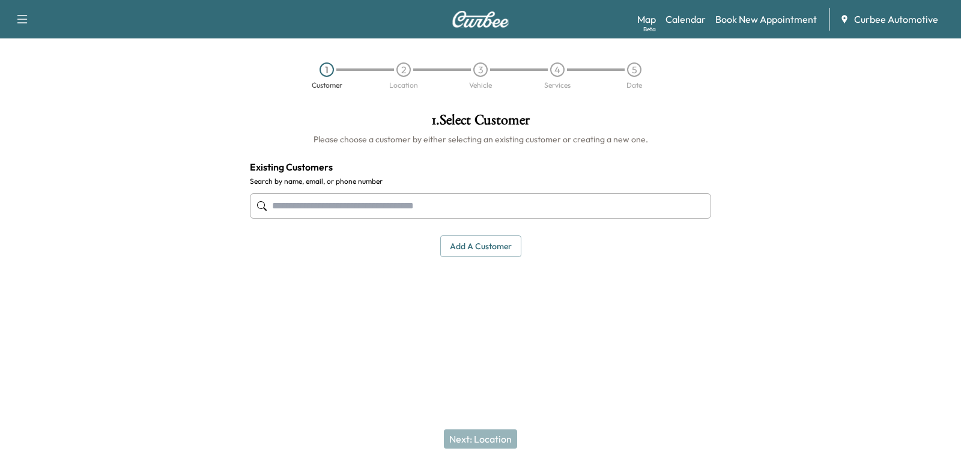
click at [451, 199] on input "text" at bounding box center [480, 205] width 461 height 25
click at [674, 27] on div "Map Beta Calendar Book New Appointment Curbee Automotive" at bounding box center [794, 19] width 314 height 23
click at [677, 23] on link "Calendar" at bounding box center [686, 19] width 40 height 14
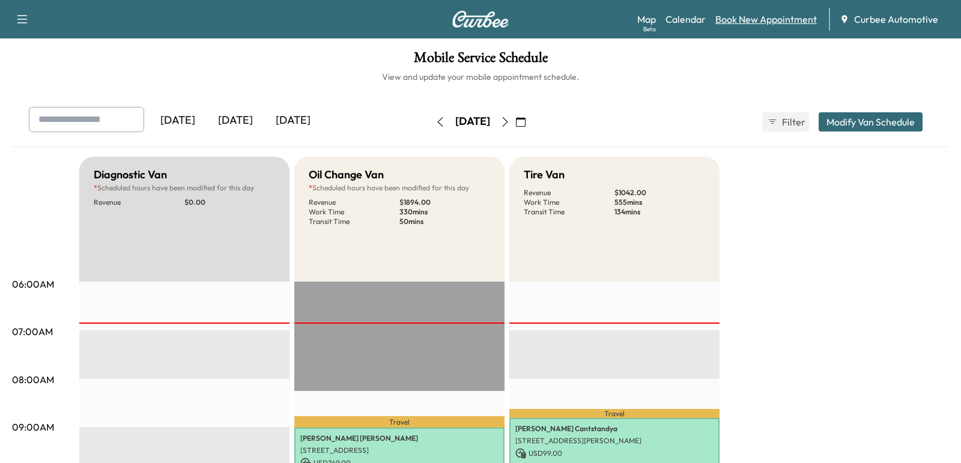
click at [734, 25] on link "Book New Appointment" at bounding box center [767, 19] width 102 height 14
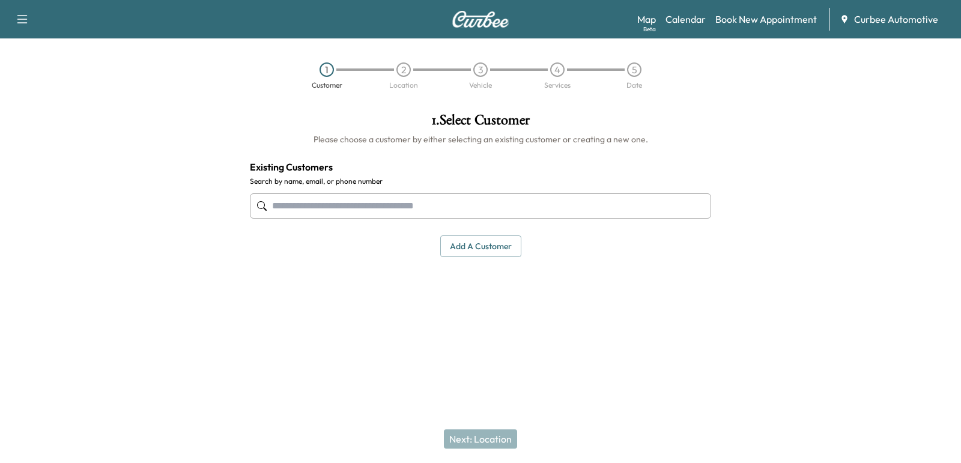
click at [463, 207] on input "text" at bounding box center [480, 205] width 461 height 25
click at [678, 17] on link "Calendar" at bounding box center [686, 19] width 40 height 14
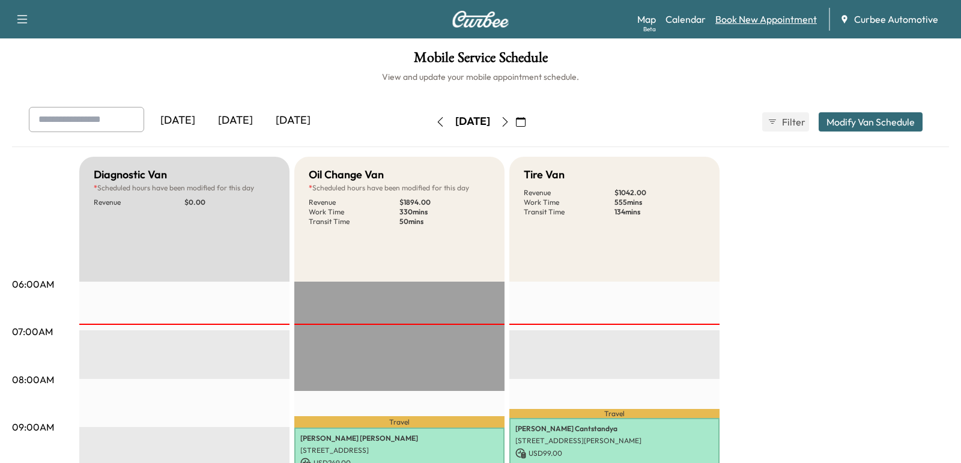
click at [747, 21] on link "Book New Appointment" at bounding box center [767, 19] width 102 height 14
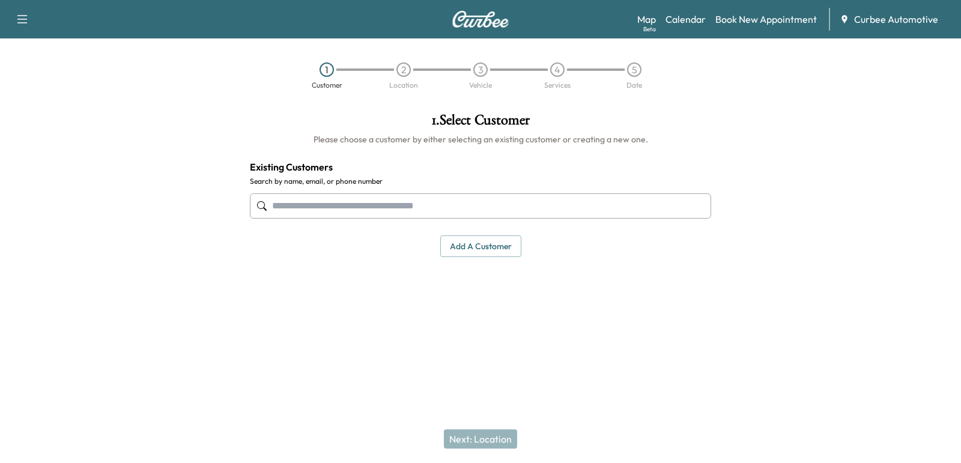
click at [404, 203] on input "text" at bounding box center [480, 205] width 461 height 25
click at [467, 212] on input "text" at bounding box center [480, 205] width 461 height 25
click at [440, 207] on input "text" at bounding box center [480, 205] width 461 height 25
type input "*"
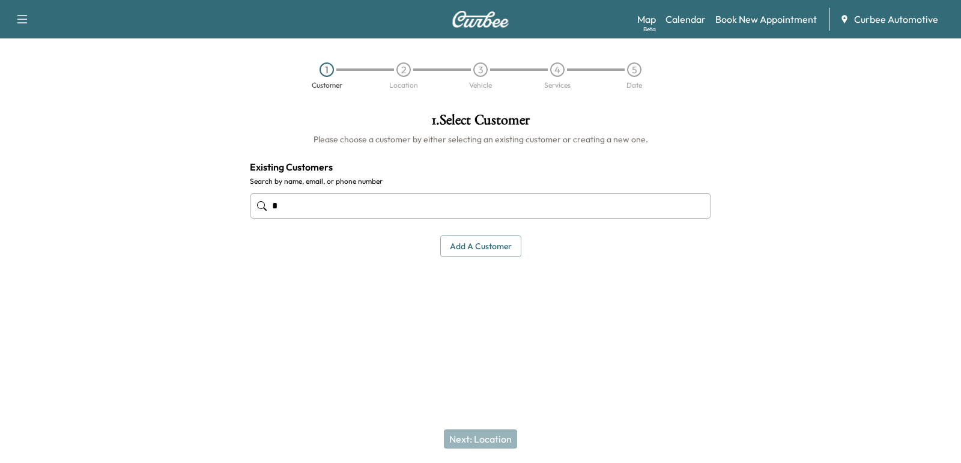
type input "*"
click at [285, 196] on input "text" at bounding box center [480, 205] width 461 height 25
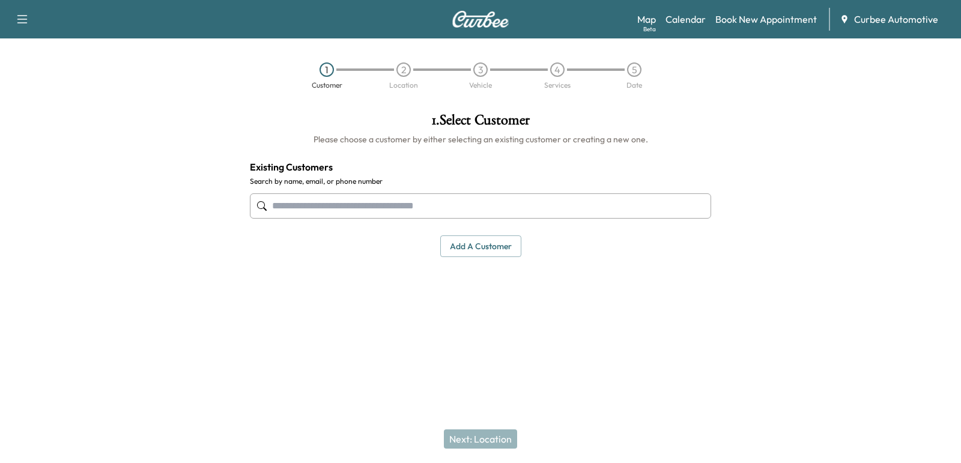
click at [306, 201] on input "text" at bounding box center [480, 205] width 461 height 25
click at [345, 203] on input "text" at bounding box center [480, 205] width 461 height 25
click at [462, 255] on button "Add a customer" at bounding box center [480, 246] width 81 height 22
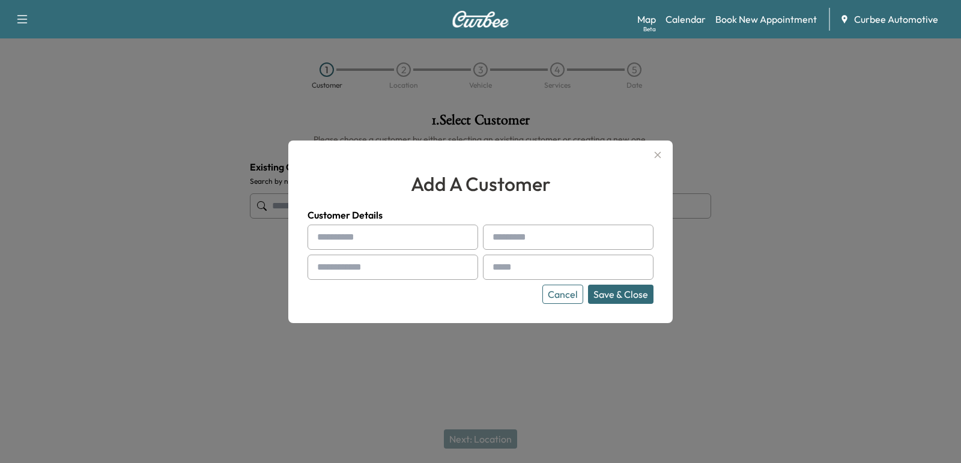
click at [664, 153] on icon "button" at bounding box center [658, 155] width 14 height 14
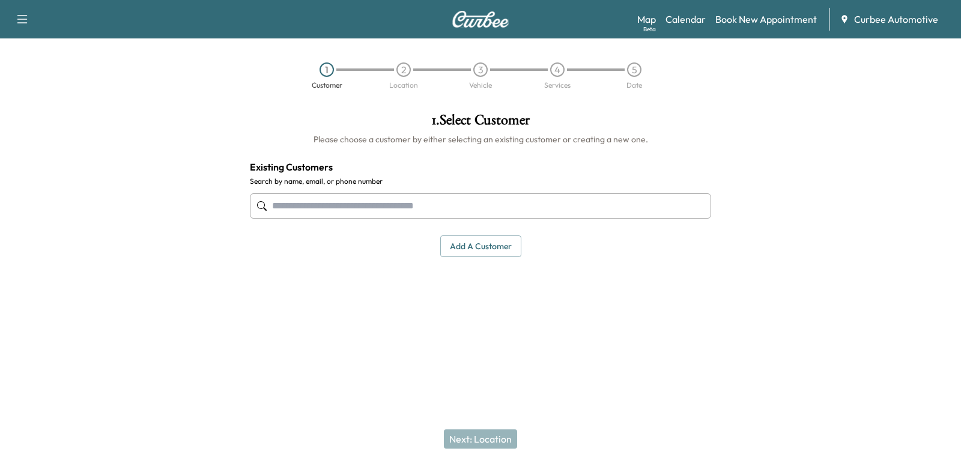
click at [324, 211] on input "text" at bounding box center [480, 205] width 461 height 25
type input "*"
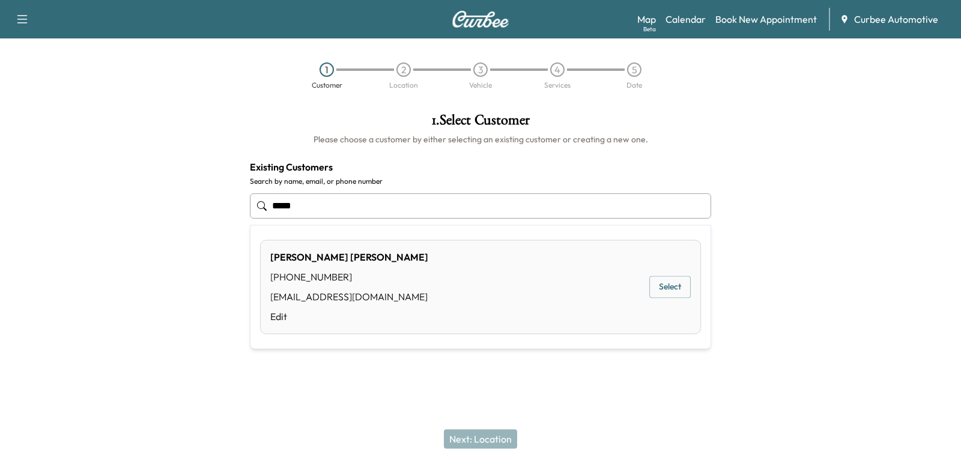
click at [669, 298] on div "[PERSON_NAME] [PHONE_NUMBER] [EMAIL_ADDRESS][DOMAIN_NAME] Edit Select" at bounding box center [480, 287] width 441 height 94
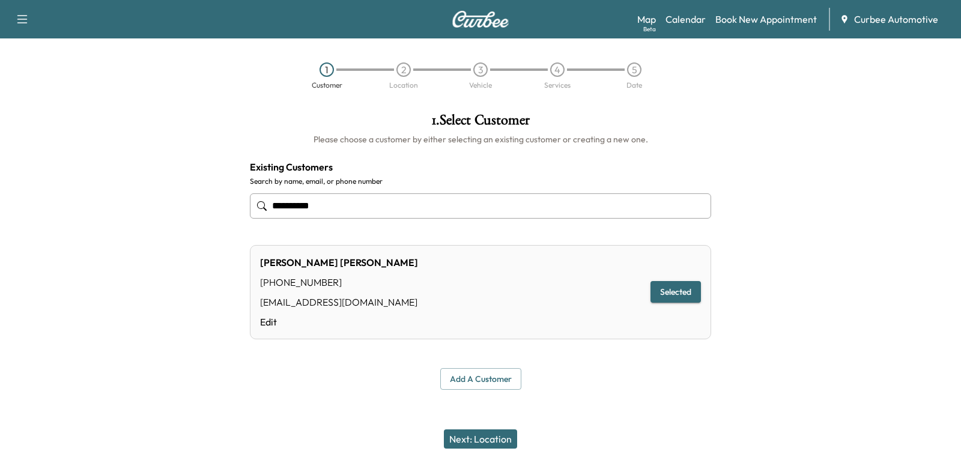
type input "**********"
click at [460, 446] on button "Next: Location" at bounding box center [480, 439] width 73 height 19
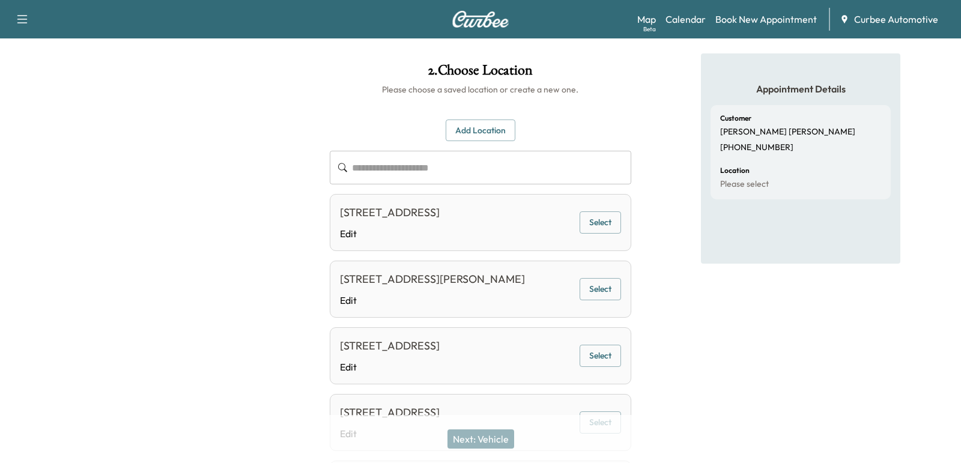
scroll to position [56, 0]
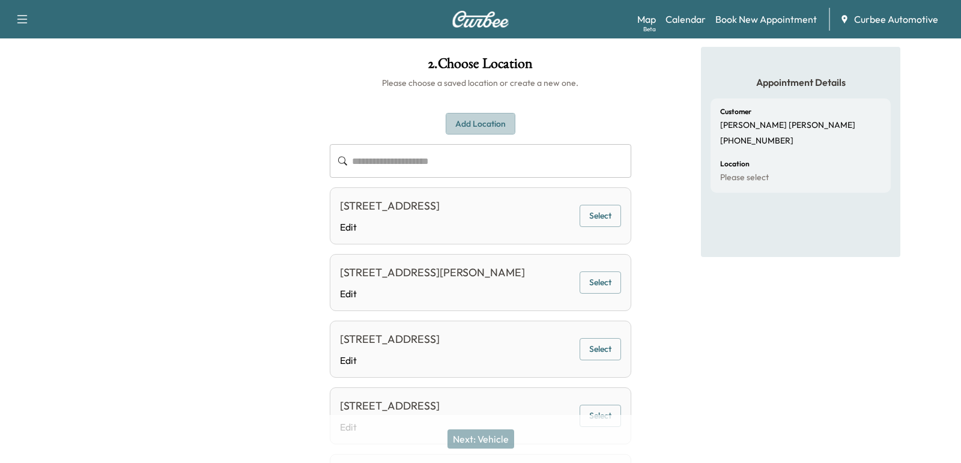
click at [469, 132] on button "Add Location" at bounding box center [481, 124] width 70 height 22
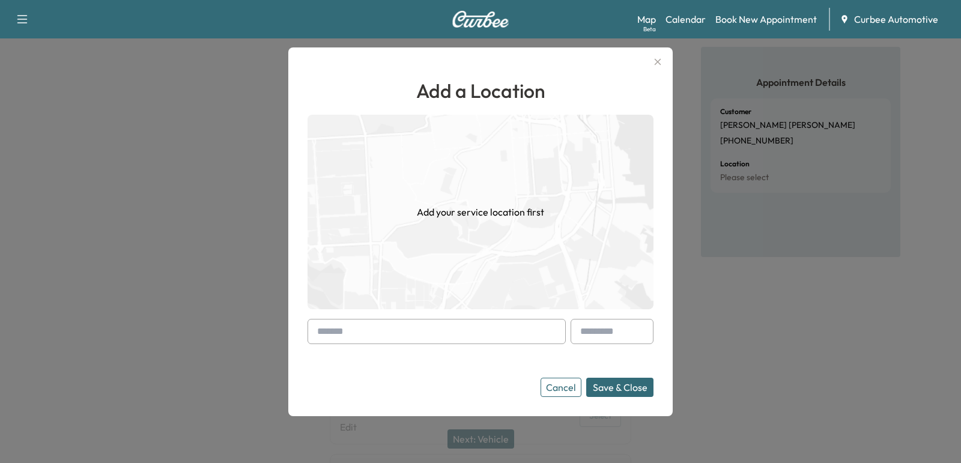
click at [404, 322] on input "text" at bounding box center [437, 331] width 258 height 25
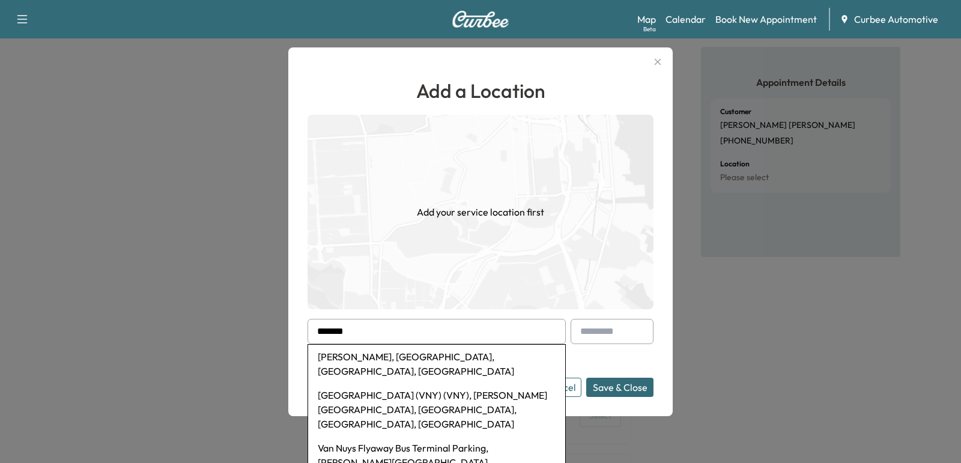
click at [392, 383] on li "[GEOGRAPHIC_DATA] (VNY) (VNY), [PERSON_NAME][GEOGRAPHIC_DATA], [GEOGRAPHIC_DATA…" at bounding box center [436, 409] width 257 height 53
type input "**********"
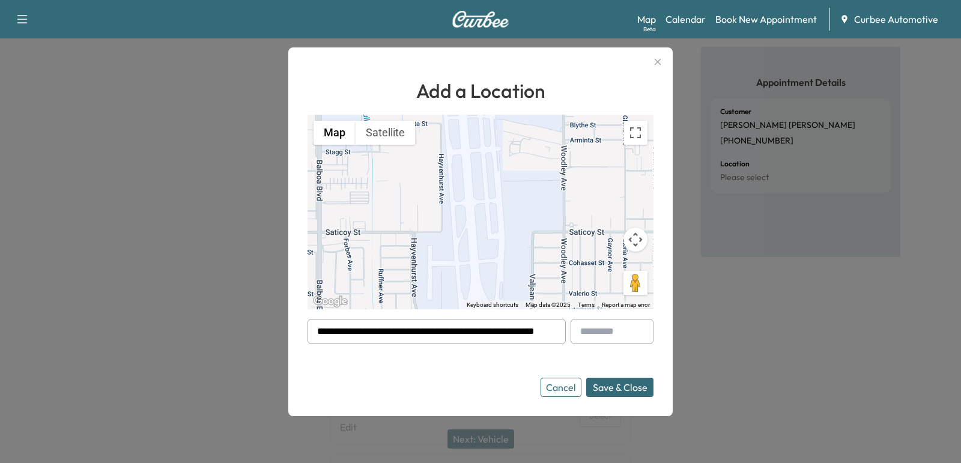
click at [601, 387] on button "Save & Close" at bounding box center [619, 387] width 67 height 19
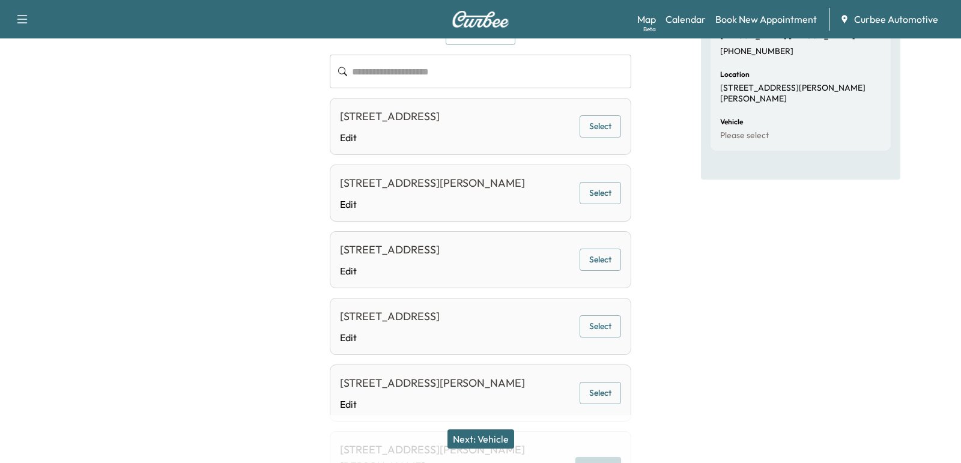
scroll to position [239, 0]
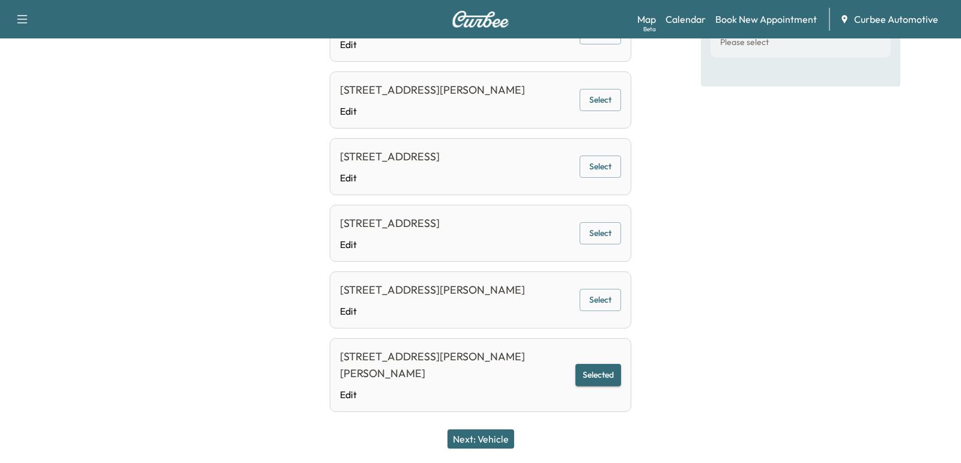
click at [470, 432] on button "Next: Vehicle" at bounding box center [481, 439] width 67 height 19
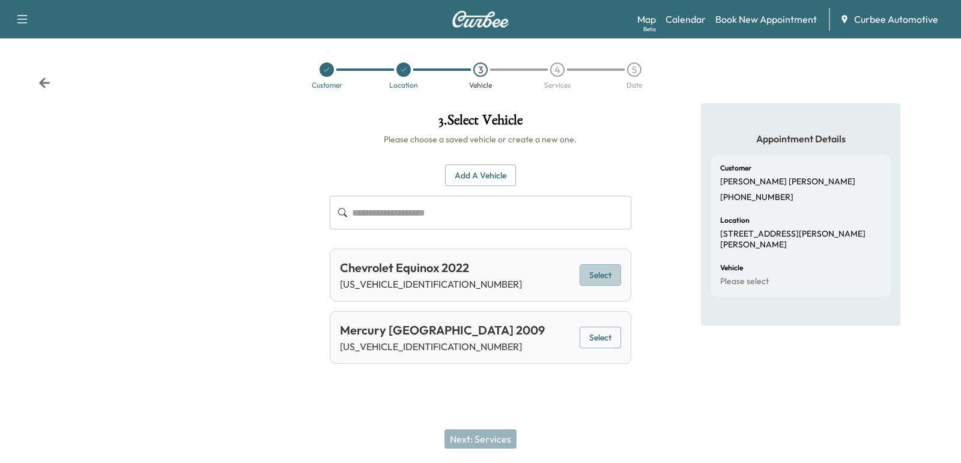
click at [591, 279] on button "Select" at bounding box center [600, 275] width 41 height 22
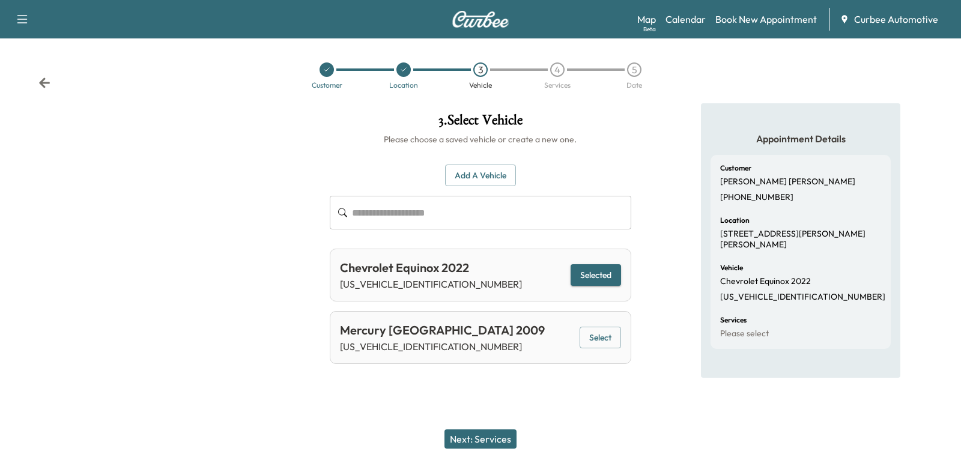
click at [476, 434] on button "Next: Services" at bounding box center [481, 439] width 72 height 19
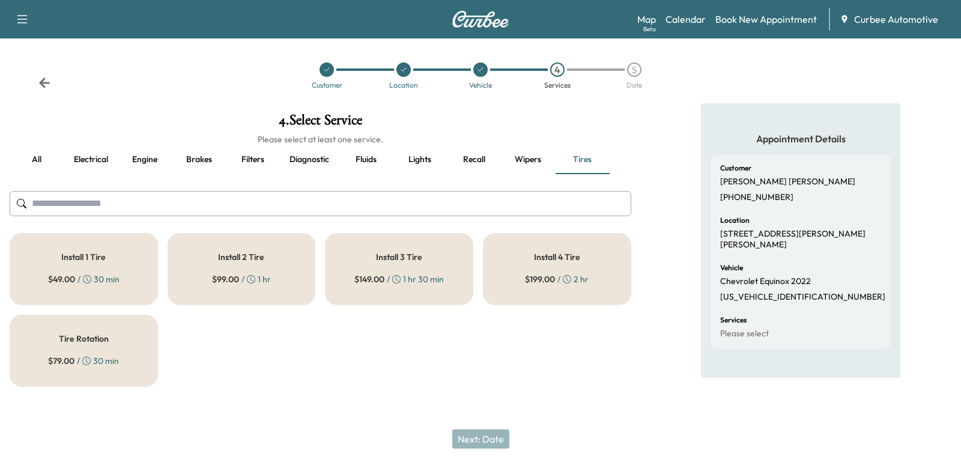
click at [510, 256] on div "Install 4 Tire $ 199.00 / 2 hr" at bounding box center [557, 269] width 148 height 72
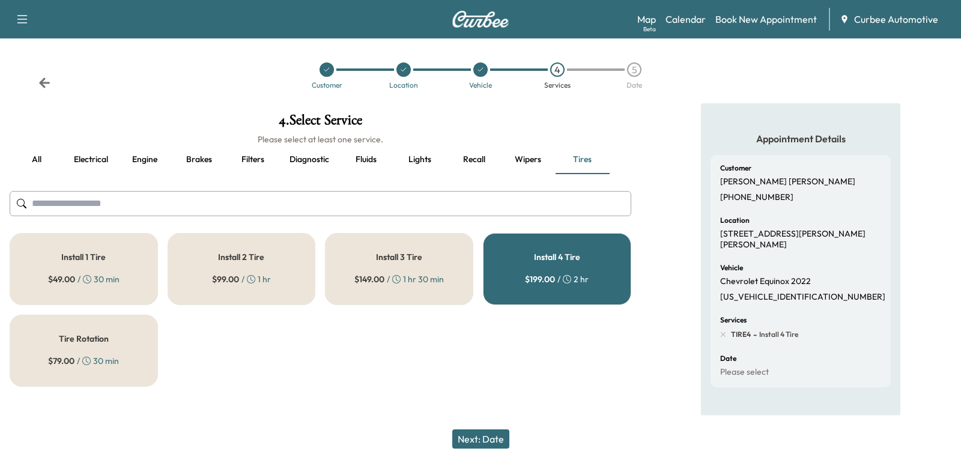
click at [499, 270] on div "Install 4 Tire $ 199.00 / 2 hr" at bounding box center [557, 269] width 148 height 72
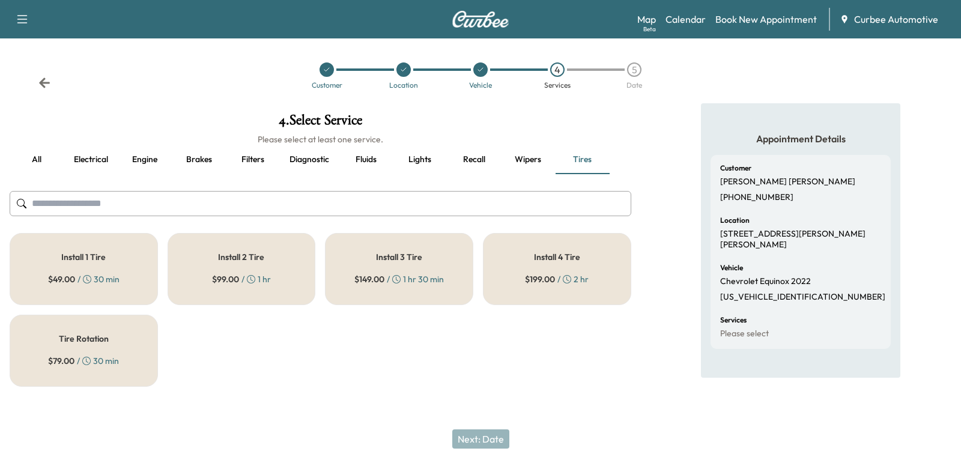
click at [132, 162] on button "Engine" at bounding box center [145, 159] width 54 height 29
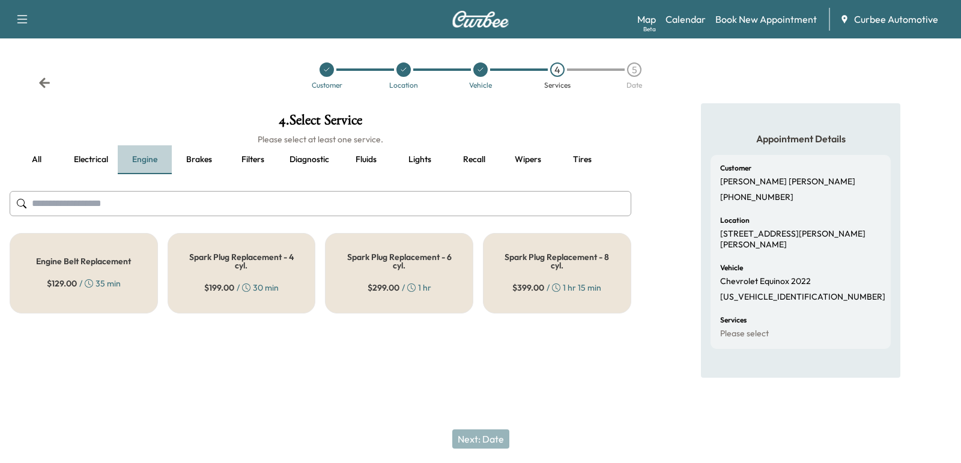
drag, startPoint x: 124, startPoint y: 157, endPoint x: 117, endPoint y: 157, distance: 6.6
click at [122, 157] on button "Engine" at bounding box center [145, 159] width 54 height 29
click at [114, 156] on button "Electrical" at bounding box center [91, 159] width 54 height 29
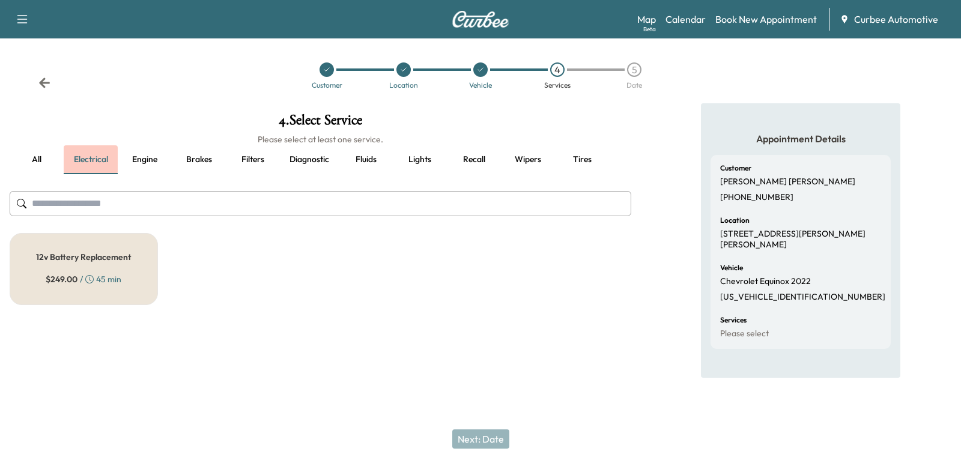
click at [115, 156] on button "Electrical" at bounding box center [91, 159] width 54 height 29
click at [121, 157] on button "Engine" at bounding box center [145, 159] width 54 height 29
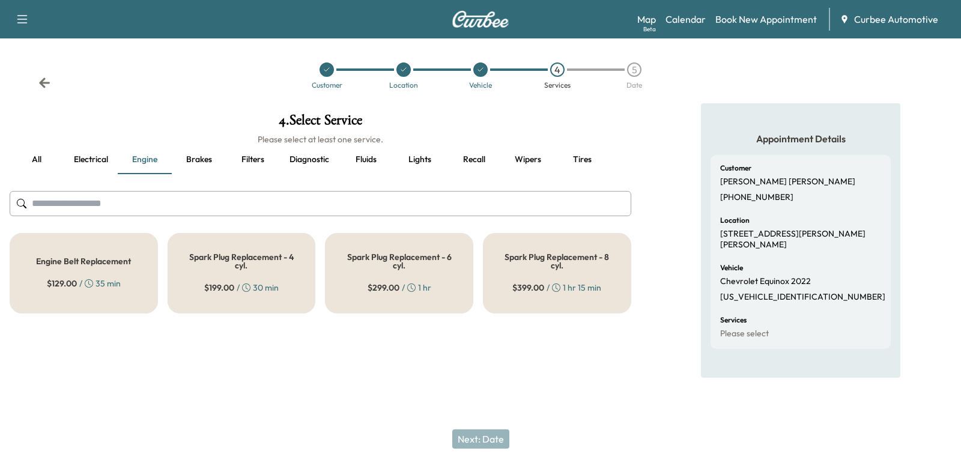
drag, startPoint x: 99, startPoint y: 97, endPoint x: 93, endPoint y: 96, distance: 6.7
click at [88, 96] on div "Customer Location Vehicle 4 Services 5 Date" at bounding box center [480, 75] width 961 height 55
click at [237, 276] on div "Spark Plug Replacement - 4 cyl. $ 199.00 / 30 min" at bounding box center [242, 273] width 148 height 81
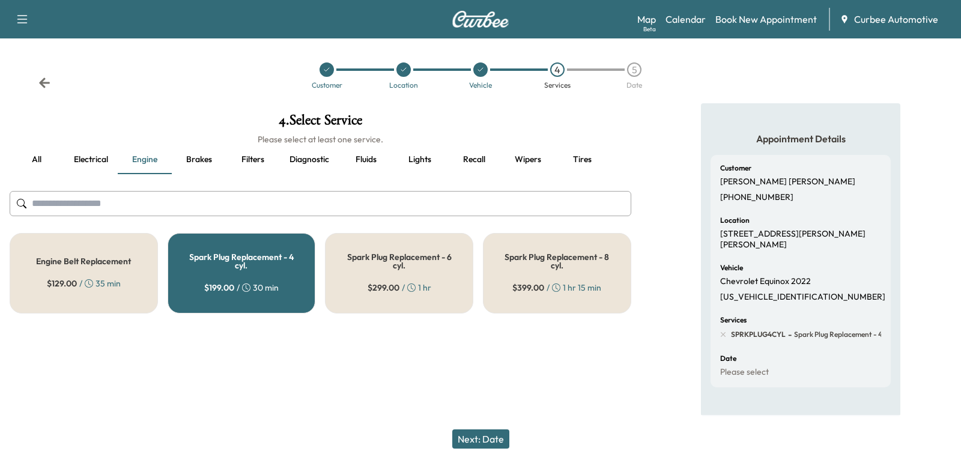
click at [360, 155] on button "Fluids" at bounding box center [366, 159] width 54 height 29
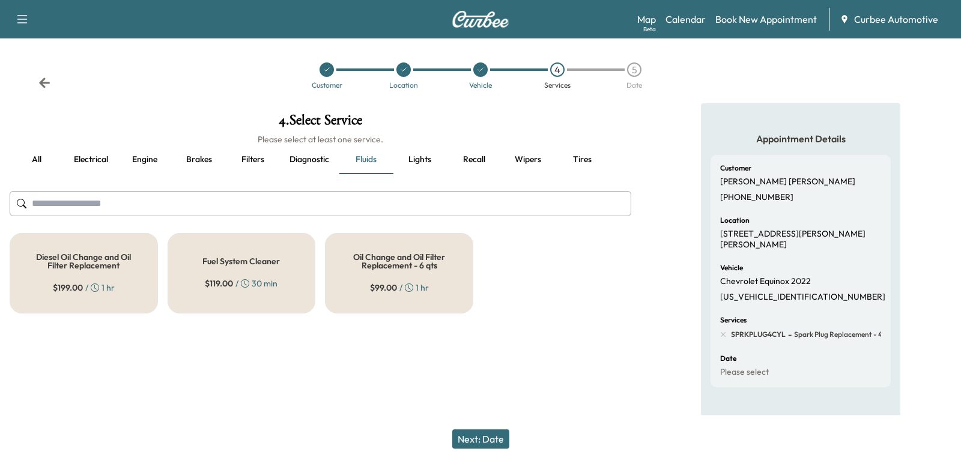
click at [362, 286] on div "Oil Change and Oil Filter Replacement - 6 qts $ 99.00 / 1 hr" at bounding box center [399, 273] width 148 height 81
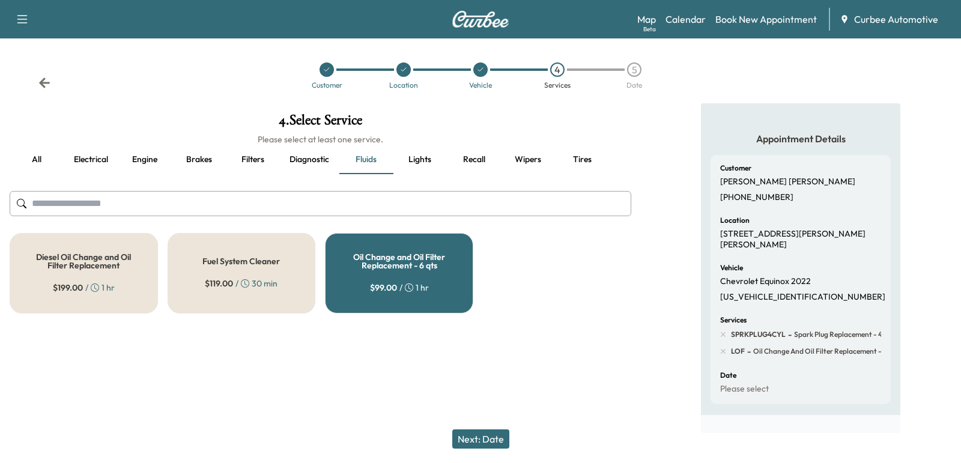
click at [467, 436] on button "Next: Date" at bounding box center [480, 439] width 57 height 19
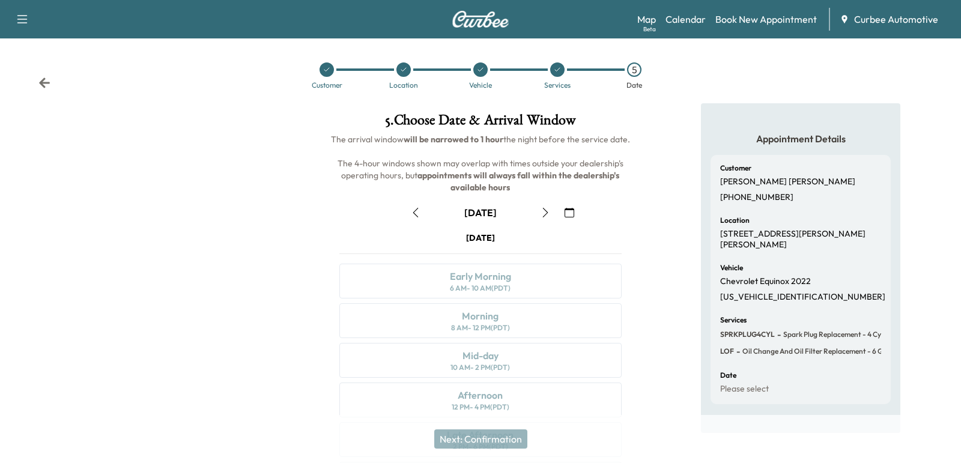
click at [417, 211] on icon "button" at bounding box center [416, 213] width 10 height 10
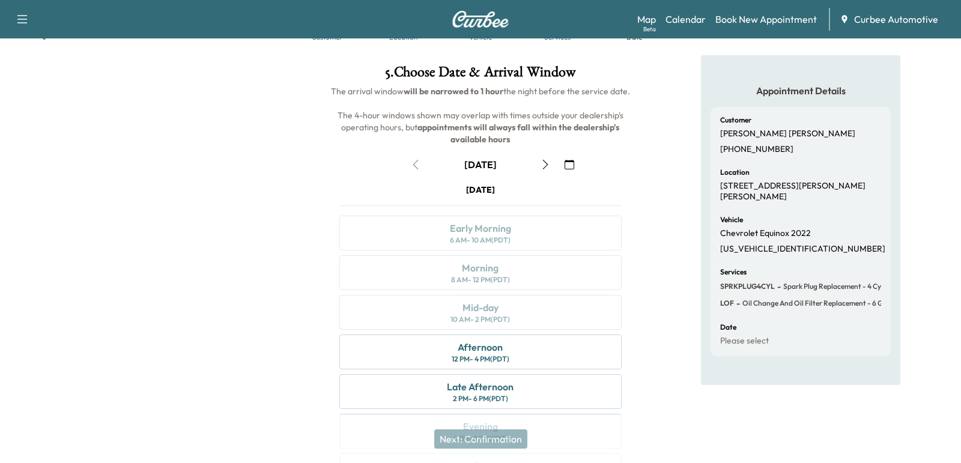
scroll to position [121, 0]
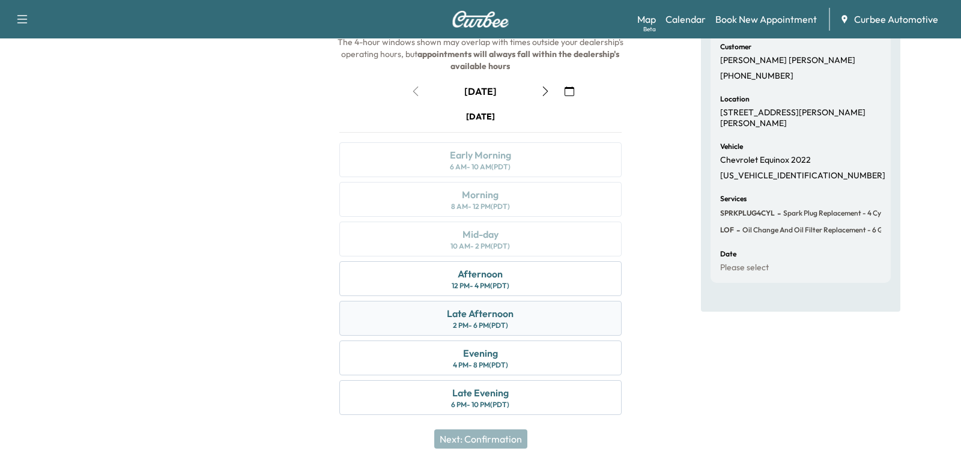
click at [419, 312] on div "Late Afternoon 2 PM - 6 PM (PDT)" at bounding box center [480, 318] width 282 height 35
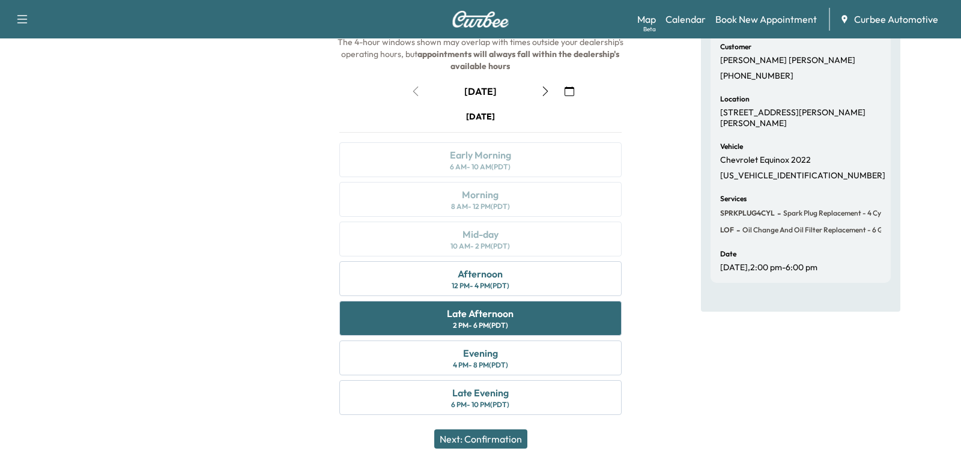
click at [485, 452] on div "Next: Confirmation" at bounding box center [480, 439] width 961 height 48
click at [480, 443] on button "Next: Confirmation" at bounding box center [480, 439] width 93 height 19
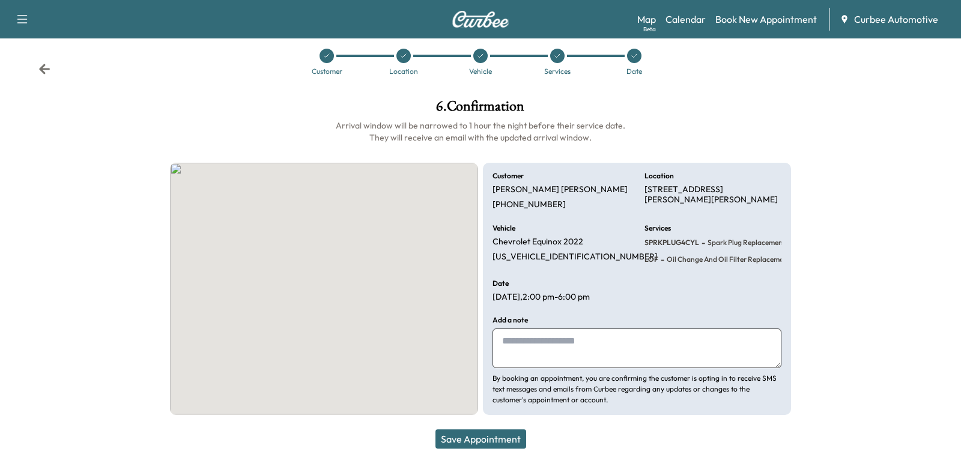
scroll to position [13, 0]
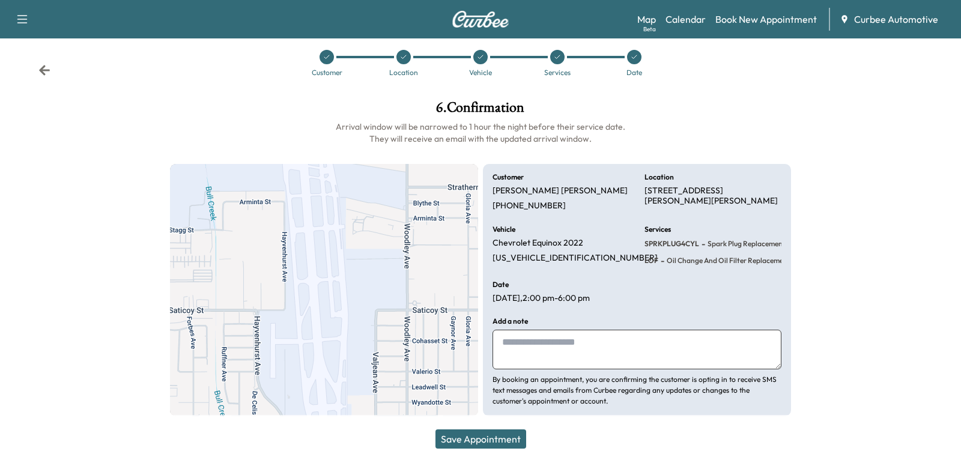
click at [480, 443] on button "Save Appointment" at bounding box center [481, 439] width 91 height 19
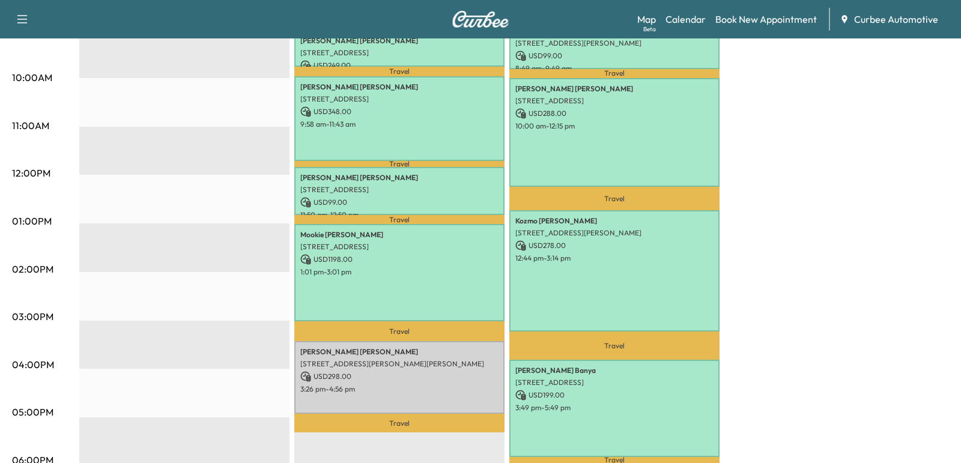
scroll to position [404, 0]
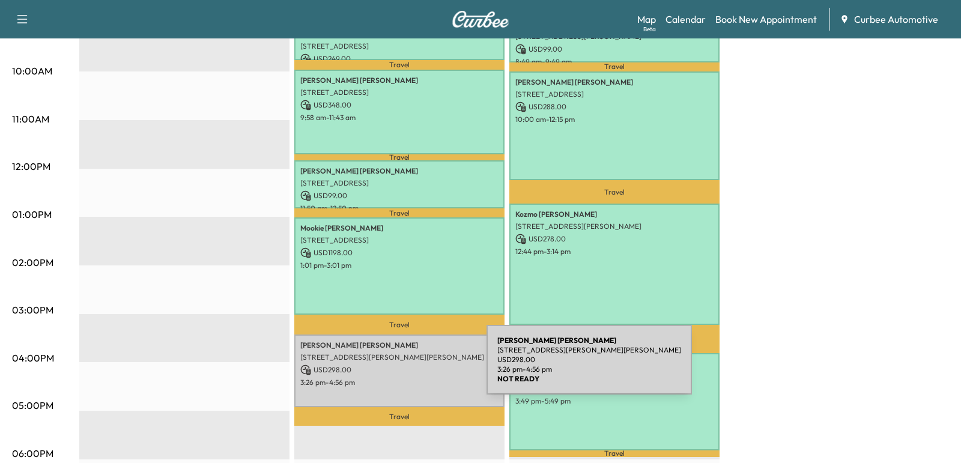
click at [397, 367] on p "USD 298.00" at bounding box center [399, 370] width 198 height 11
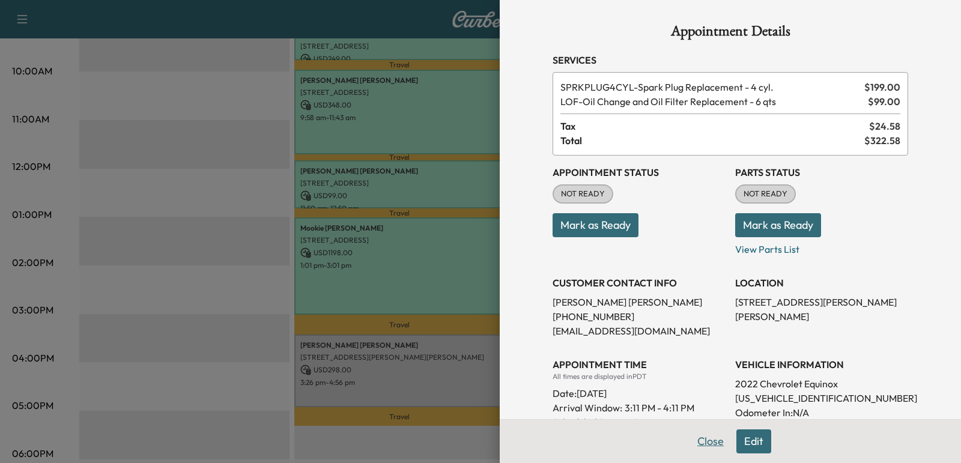
click at [712, 443] on button "Close" at bounding box center [711, 442] width 42 height 24
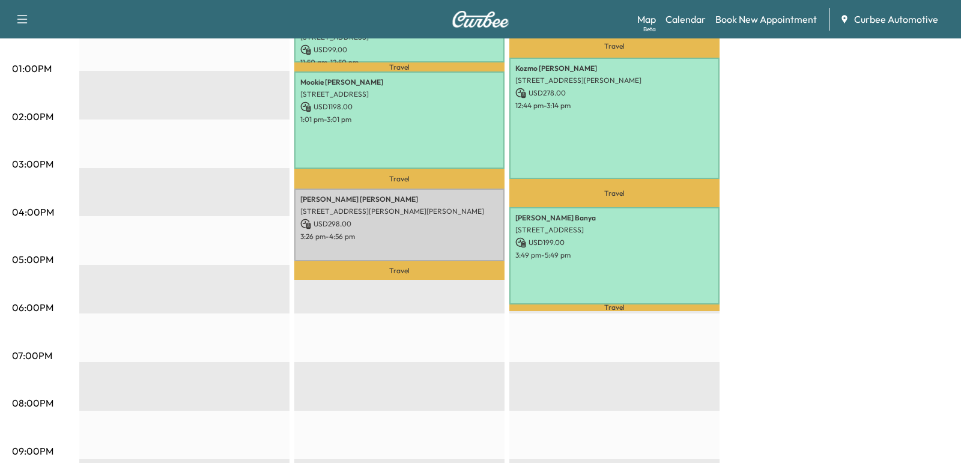
scroll to position [549, 0]
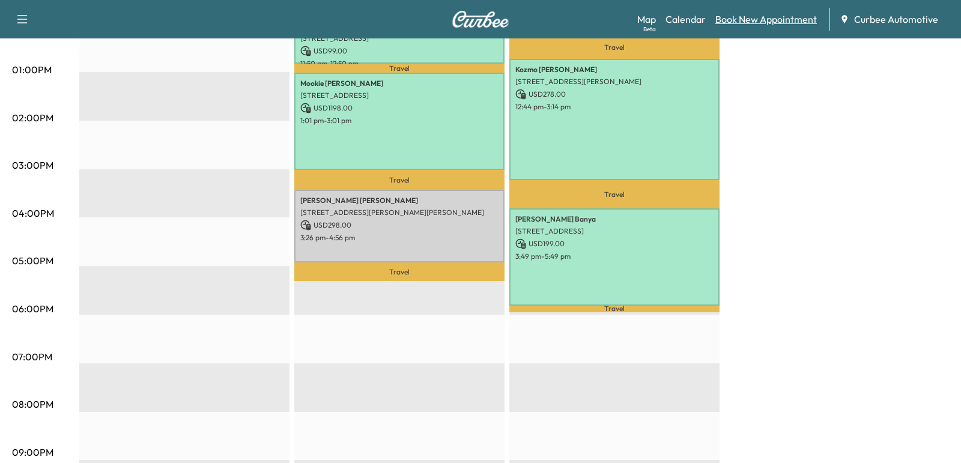
click at [749, 23] on link "Book New Appointment" at bounding box center [767, 19] width 102 height 14
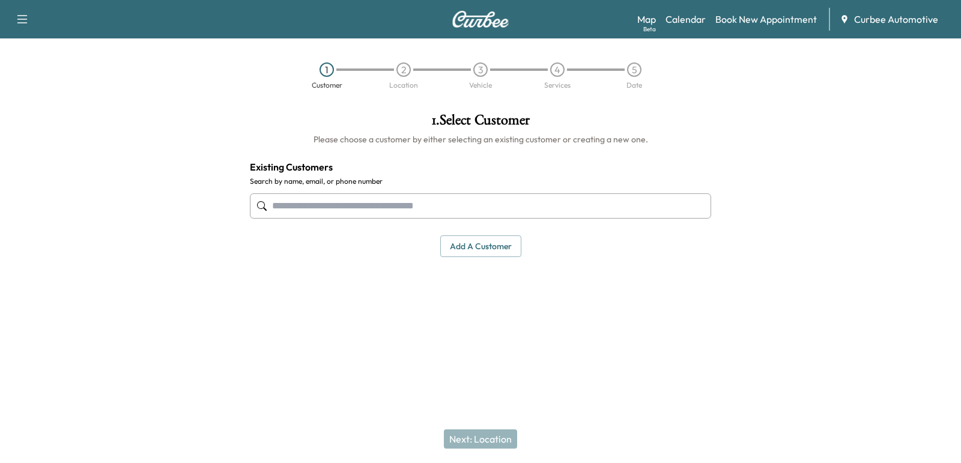
click at [317, 210] on input "text" at bounding box center [480, 205] width 461 height 25
type input "*"
click at [462, 249] on button "Add a customer" at bounding box center [480, 246] width 81 height 22
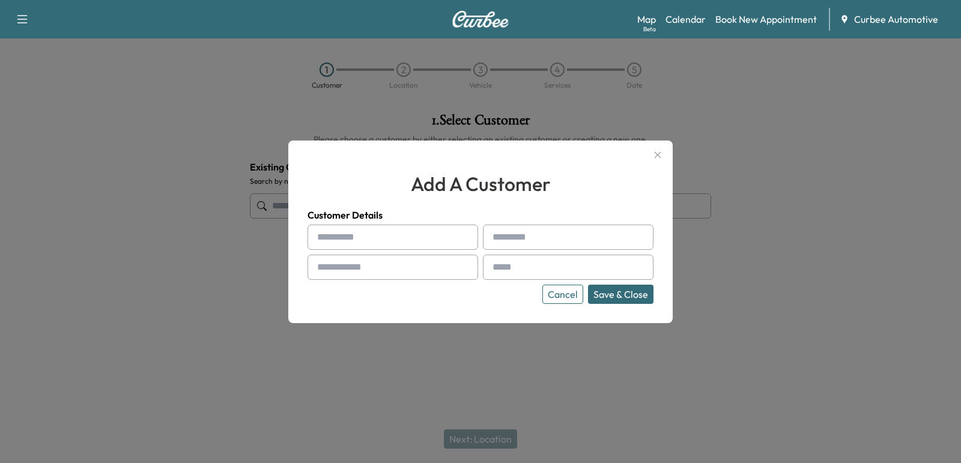
click at [322, 230] on div at bounding box center [319, 237] width 14 height 14
click at [332, 232] on input "text" at bounding box center [393, 237] width 171 height 25
type input "******"
type input "*****"
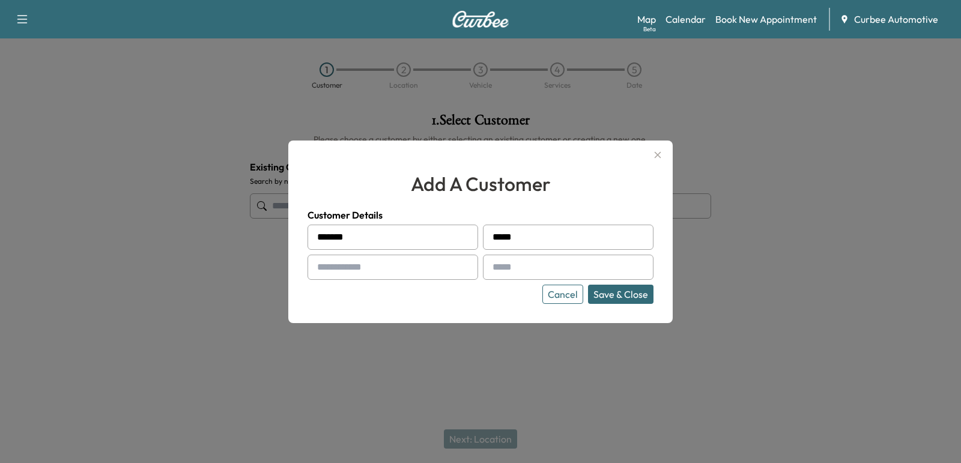
click at [588, 285] on button "Save & Close" at bounding box center [620, 294] width 65 height 19
type input "**"
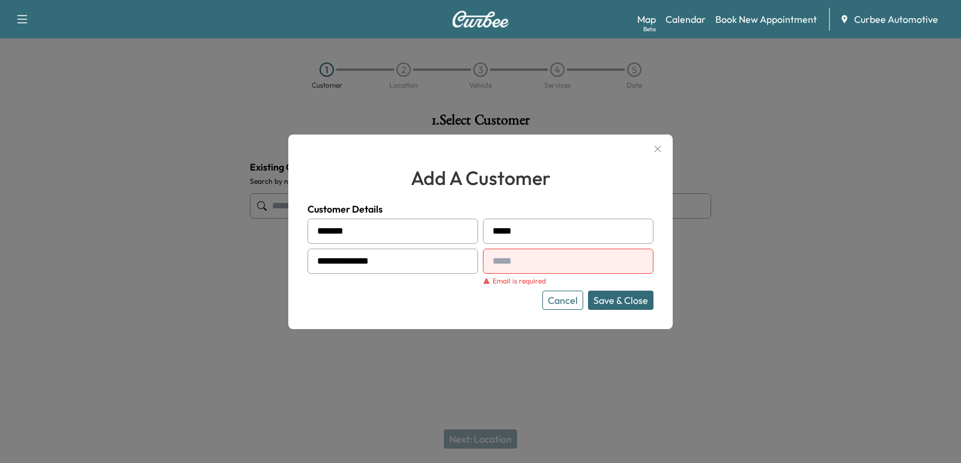
type input "**********"
click at [579, 259] on input "text" at bounding box center [568, 261] width 171 height 25
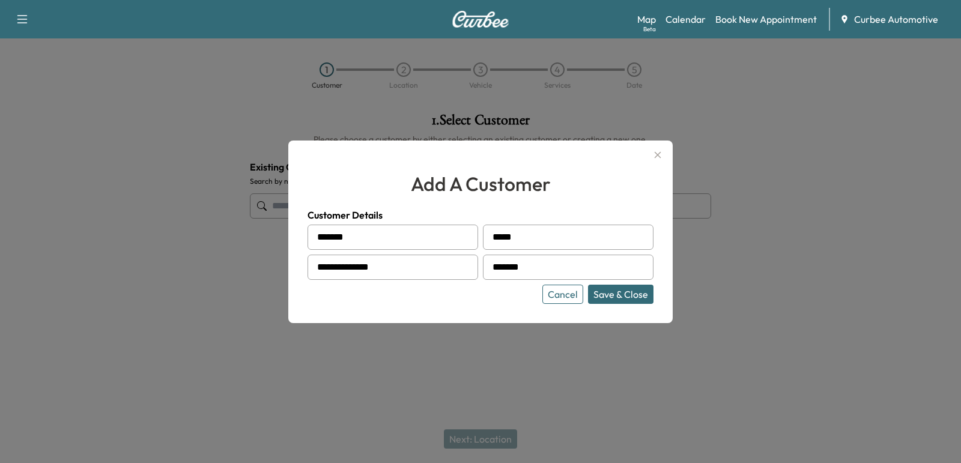
type input "*******"
click at [613, 291] on button "Save & Close" at bounding box center [620, 294] width 65 height 19
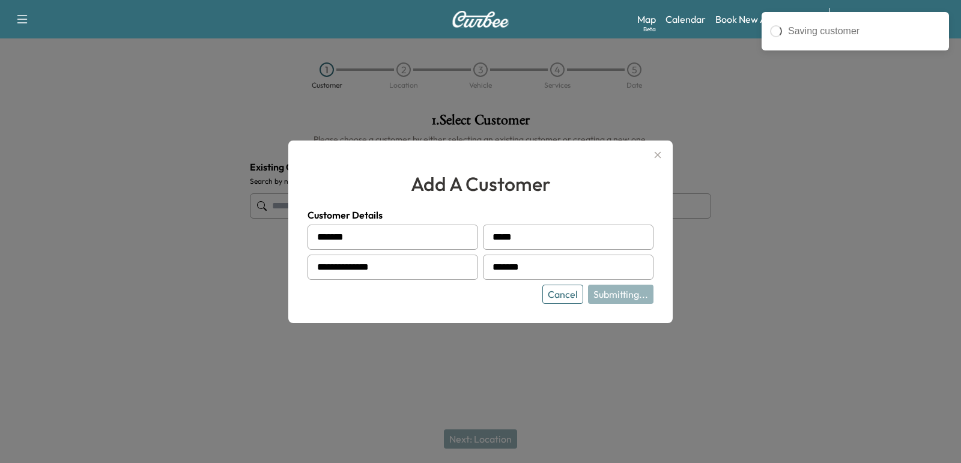
type input "**********"
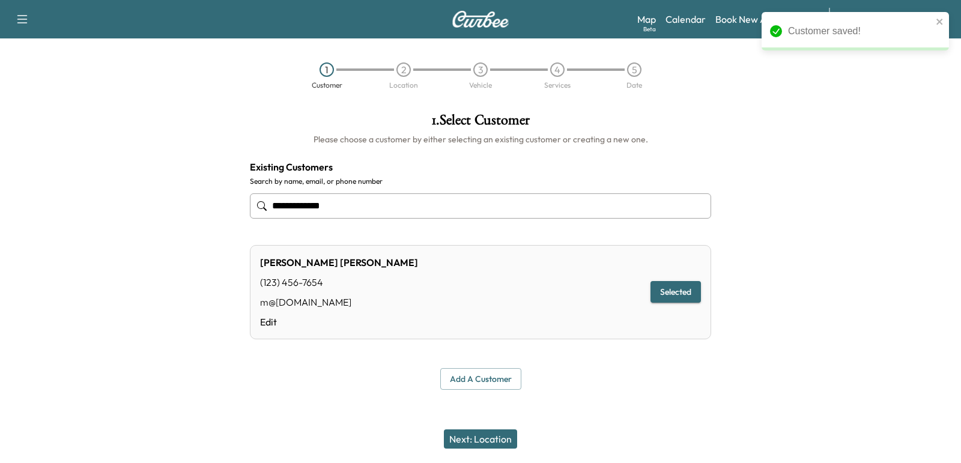
click at [494, 439] on button "Next: Location" at bounding box center [480, 439] width 73 height 19
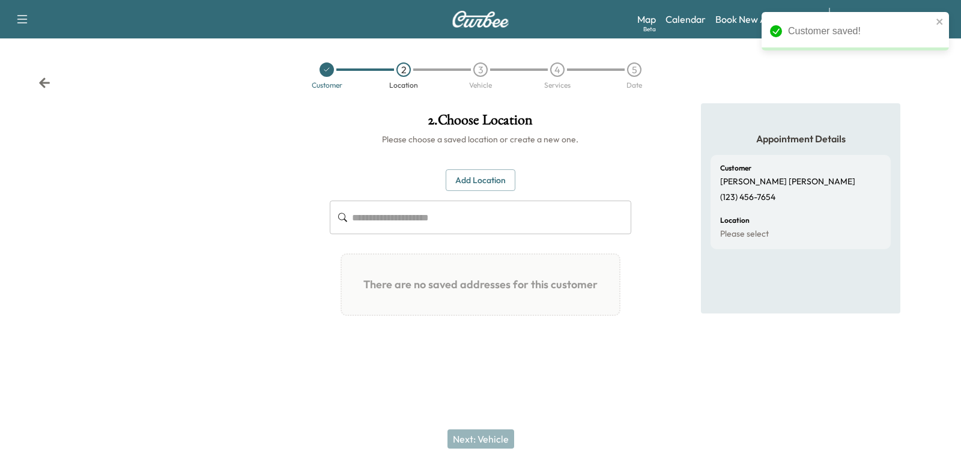
click at [459, 210] on input "text" at bounding box center [491, 218] width 279 height 34
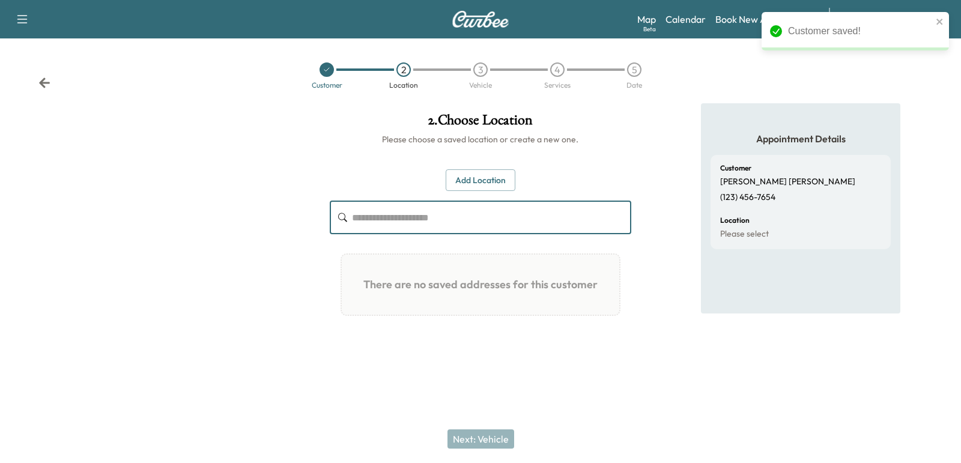
click at [470, 186] on button "Add Location" at bounding box center [481, 180] width 70 height 22
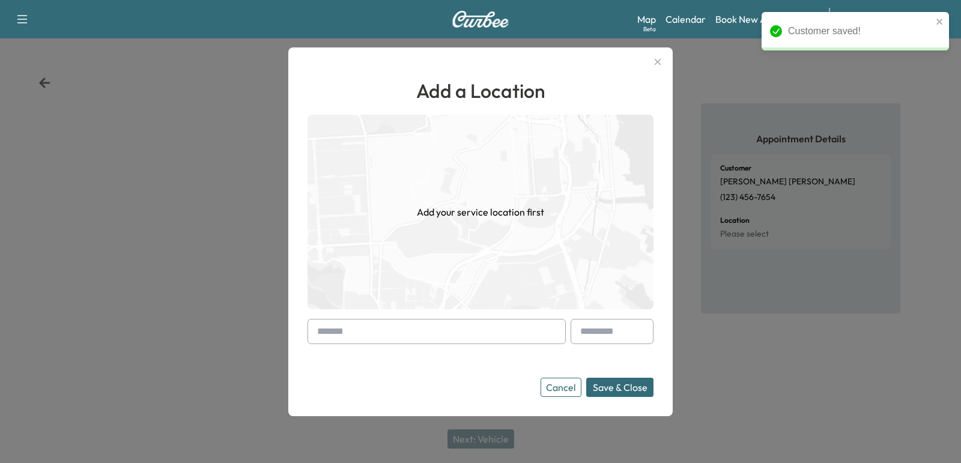
click at [406, 338] on input "text" at bounding box center [437, 331] width 258 height 25
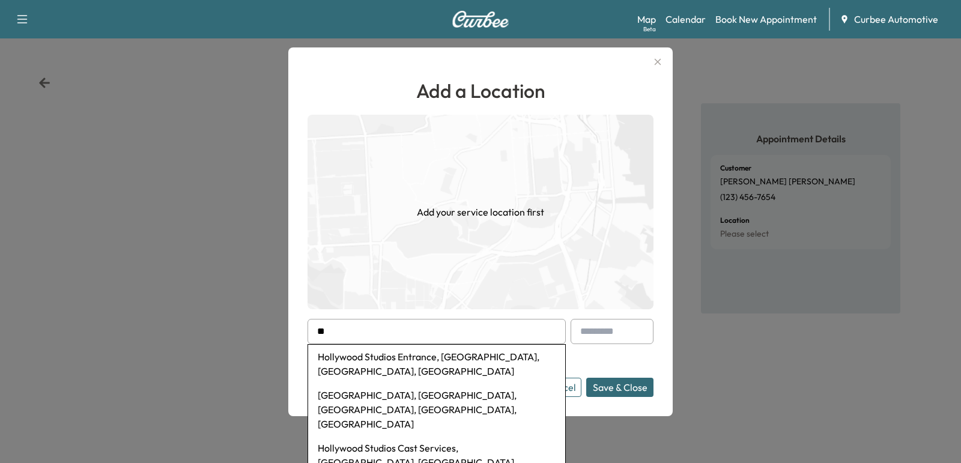
type input "*"
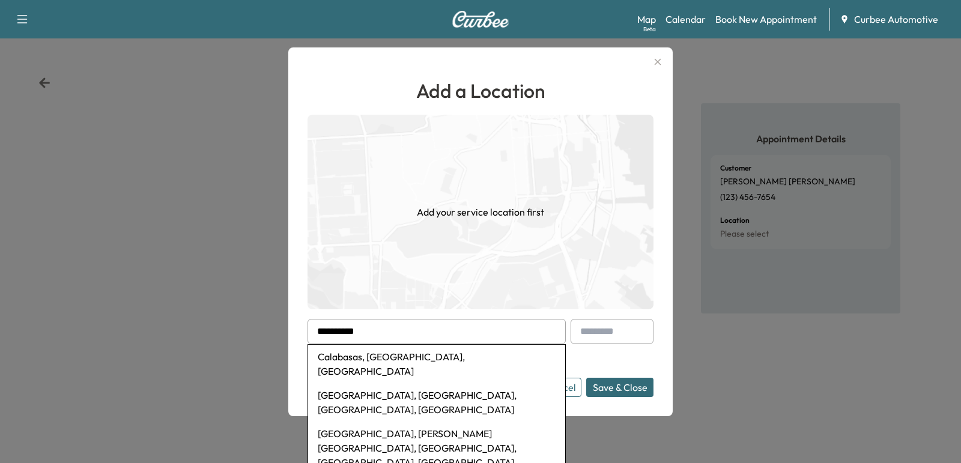
click at [368, 422] on li "[GEOGRAPHIC_DATA], [PERSON_NAME][GEOGRAPHIC_DATA], [GEOGRAPHIC_DATA], [GEOGRAPH…" at bounding box center [436, 448] width 257 height 53
type input "**********"
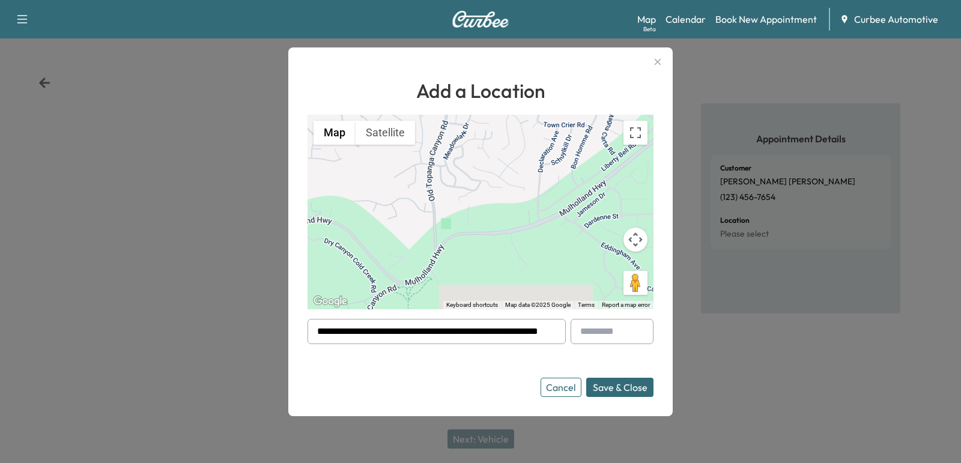
click at [614, 384] on button "Save & Close" at bounding box center [619, 387] width 67 height 19
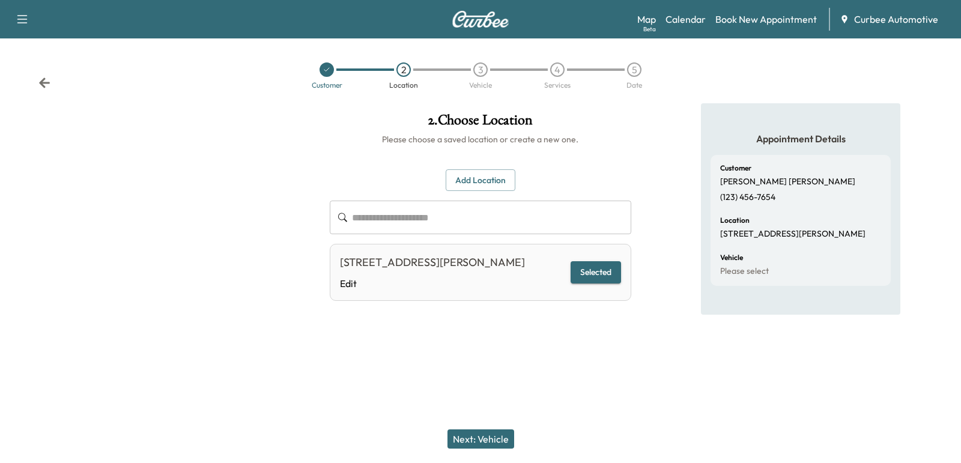
click at [478, 433] on button "Next: Vehicle" at bounding box center [481, 439] width 67 height 19
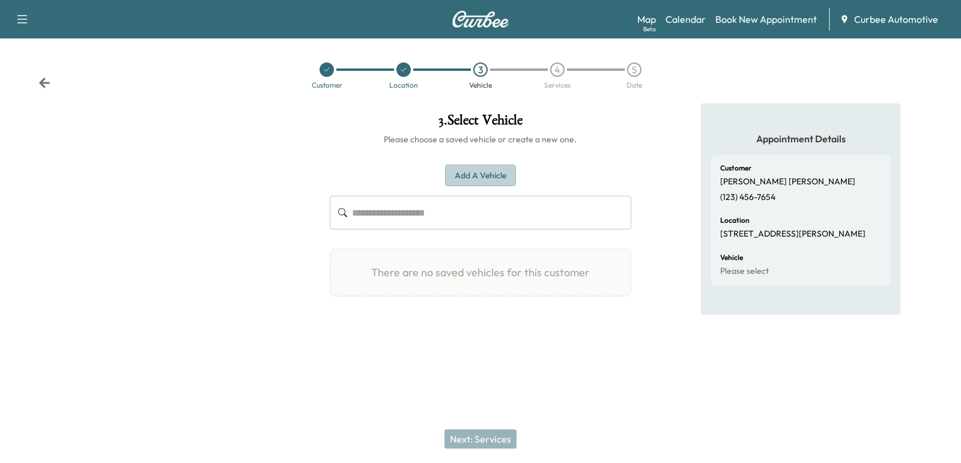
click at [479, 180] on button "Add a Vehicle" at bounding box center [480, 176] width 71 height 22
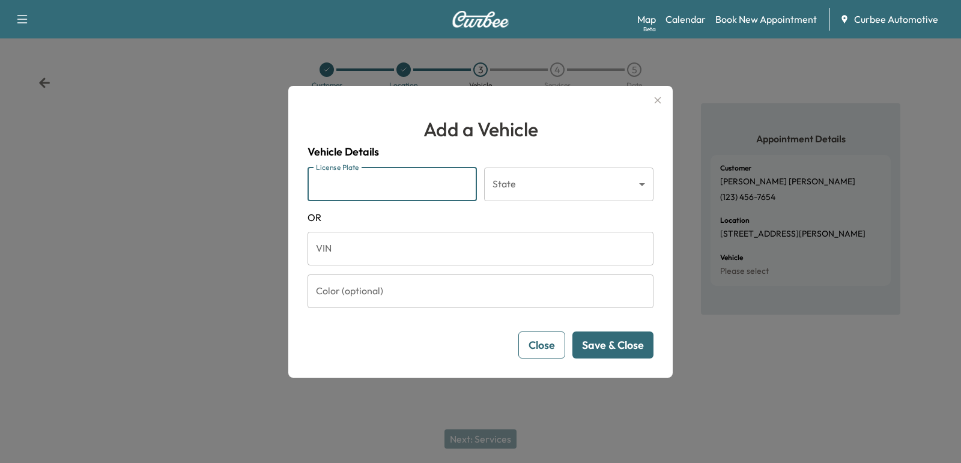
click at [370, 191] on input "License Plate" at bounding box center [392, 185] width 169 height 34
type input "******"
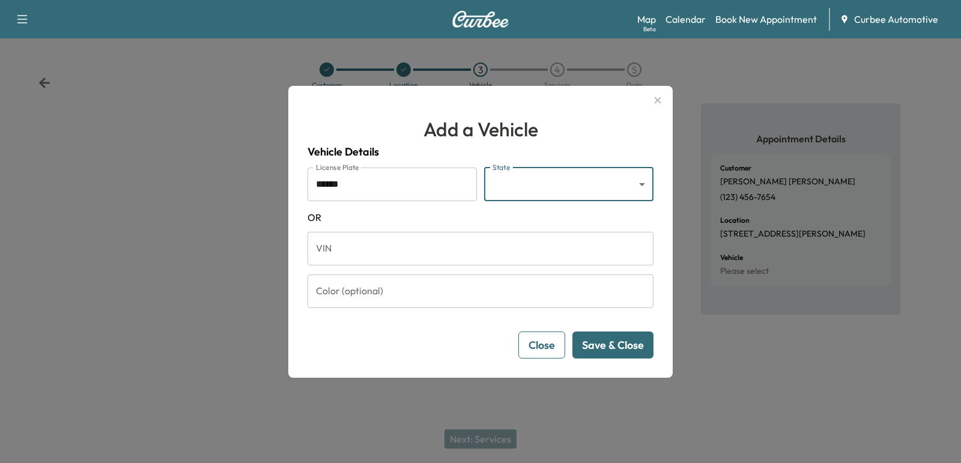
click at [577, 206] on form "License Plate ****** License Plate State ​ State [US_STATE] VIN VIN Color (opti…" at bounding box center [481, 263] width 346 height 191
click at [556, 196] on body "Support Log Out Map Beta Calendar Book New Appointment Curbee Automotive Custom…" at bounding box center [480, 231] width 961 height 463
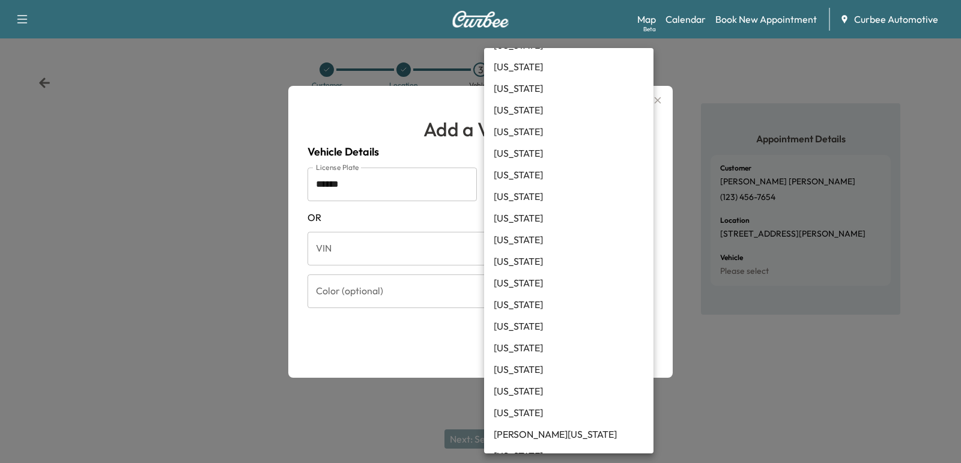
scroll to position [151, 0]
click at [511, 180] on li "[US_STATE]" at bounding box center [568, 173] width 169 height 22
type input "**"
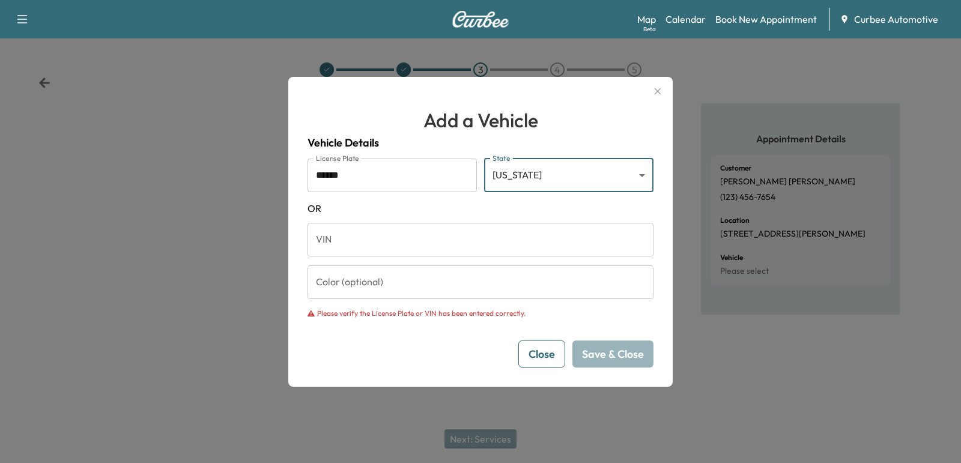
click at [336, 175] on input "******" at bounding box center [392, 176] width 169 height 34
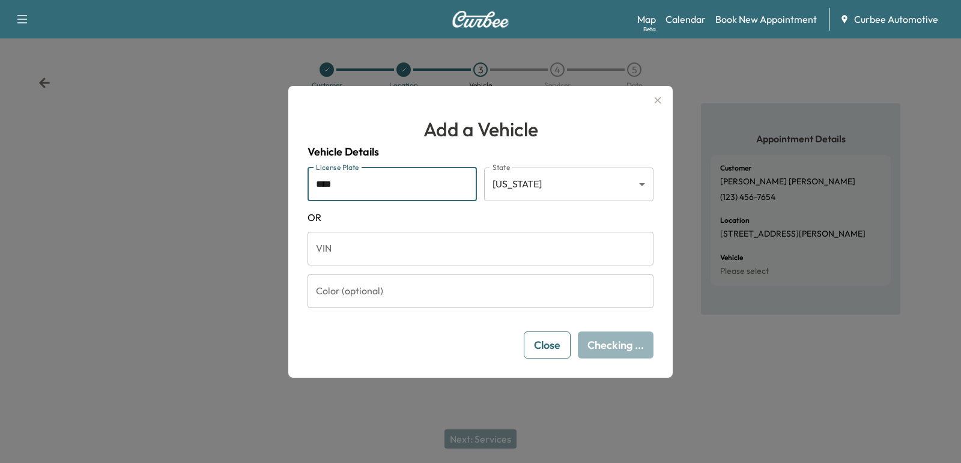
type input "***"
drag, startPoint x: 356, startPoint y: 194, endPoint x: 254, endPoint y: 195, distance: 102.1
click at [254, 195] on div "Add a Vehicle Vehicle Details License Plate *** License Plate State [US_STATE] …" at bounding box center [480, 231] width 961 height 463
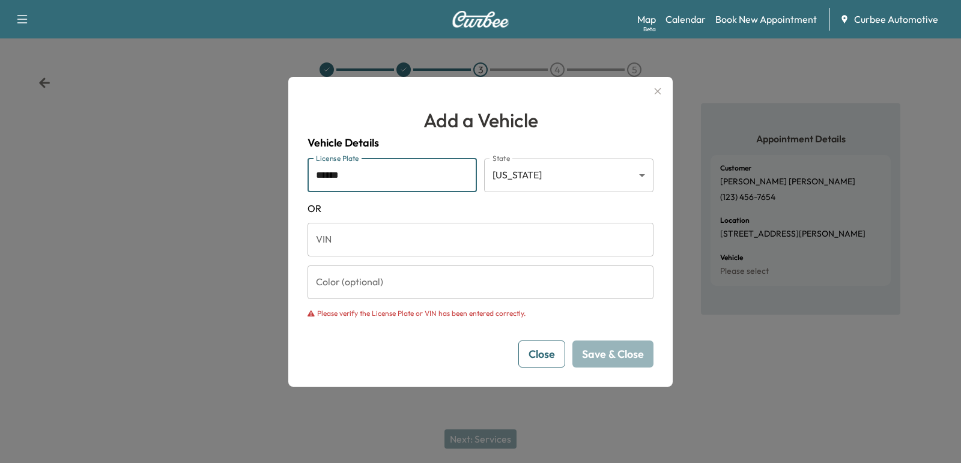
click at [333, 175] on input "******" at bounding box center [392, 176] width 169 height 34
click at [335, 176] on input "*******" at bounding box center [392, 176] width 169 height 34
type input "******"
click at [360, 171] on input "******" at bounding box center [392, 176] width 169 height 34
drag, startPoint x: 374, startPoint y: 171, endPoint x: 118, endPoint y: 178, distance: 256.0
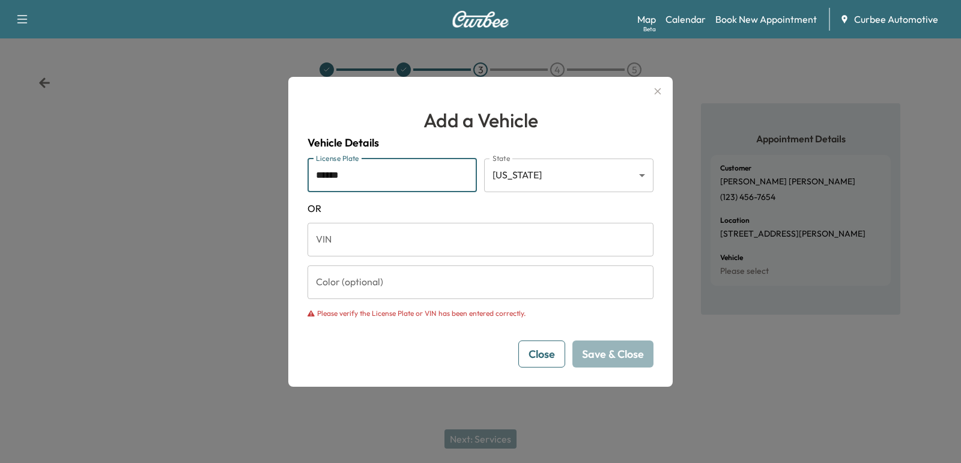
click at [118, 178] on div "Add a Vehicle Vehicle Details License Plate ****** License Plate State [US_STAT…" at bounding box center [480, 231] width 961 height 463
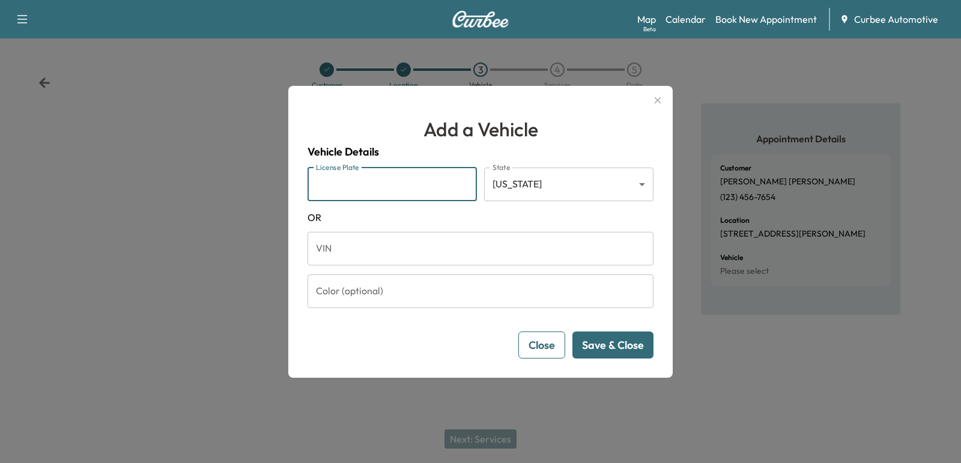
click at [554, 348] on button "Close" at bounding box center [541, 345] width 47 height 27
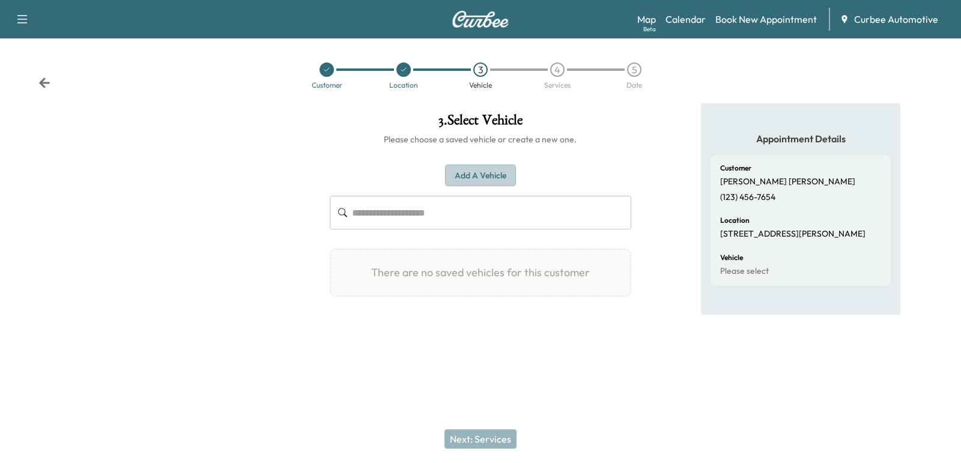
click at [479, 177] on button "Add a Vehicle" at bounding box center [480, 176] width 71 height 22
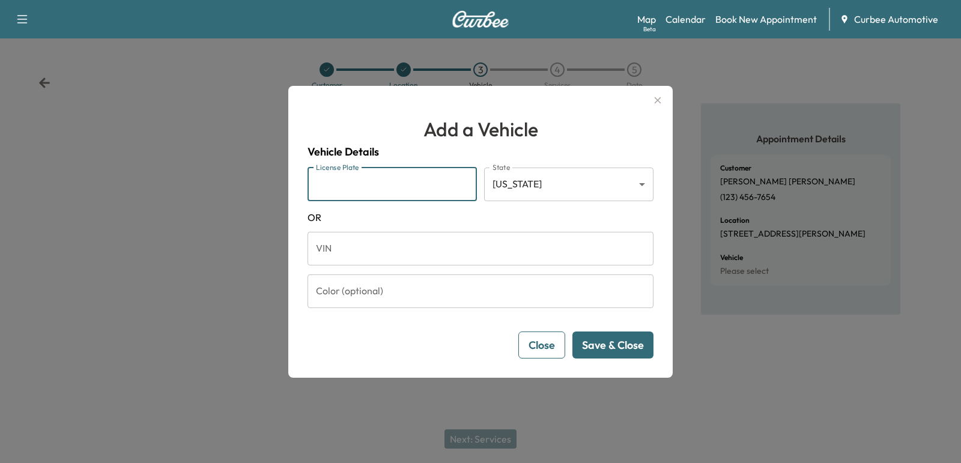
click at [382, 183] on input "License Plate" at bounding box center [392, 185] width 169 height 34
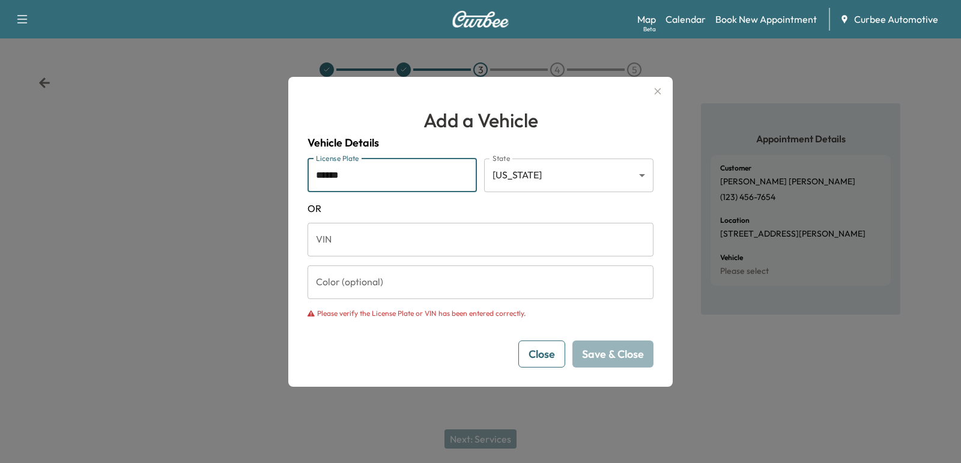
click at [422, 186] on input "******" at bounding box center [392, 176] width 169 height 34
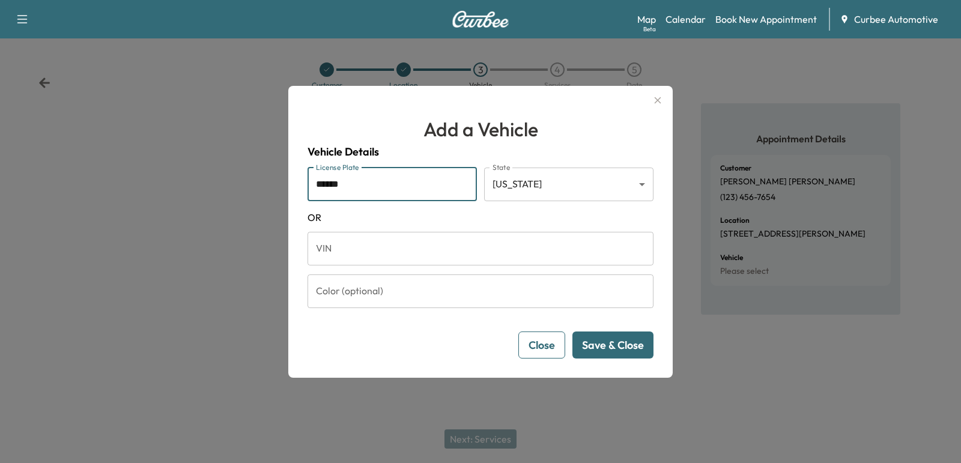
type input "******"
click at [594, 357] on div "Close Save & Close" at bounding box center [481, 345] width 346 height 27
click at [596, 342] on button "Save & Close" at bounding box center [613, 345] width 81 height 27
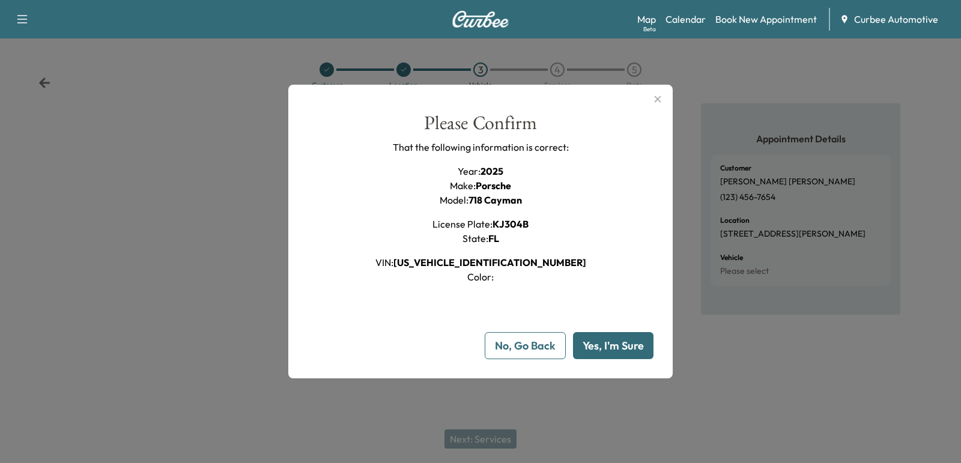
click at [547, 350] on button "No, Go Back" at bounding box center [525, 345] width 81 height 27
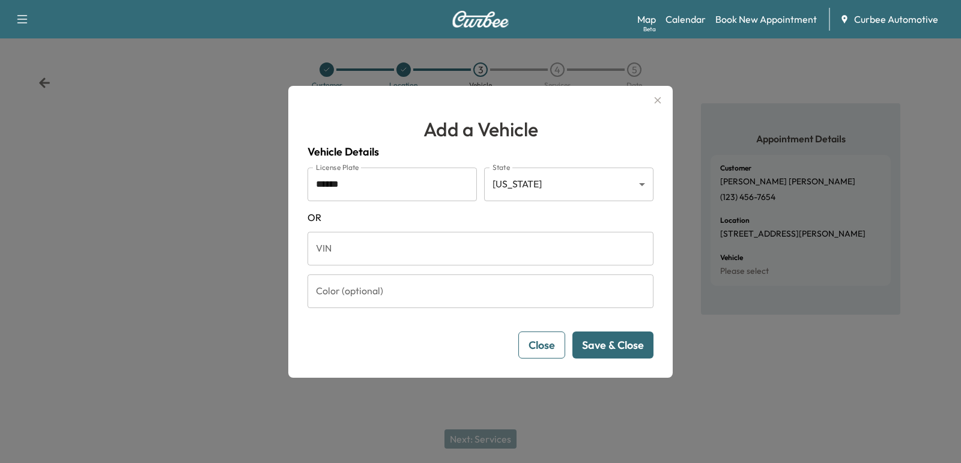
click at [402, 311] on form "License Plate ****** License Plate State [US_STATE] ** State [US_STATE] VIN VIN…" at bounding box center [481, 263] width 346 height 191
click at [381, 299] on input "Color (optional)" at bounding box center [481, 292] width 346 height 34
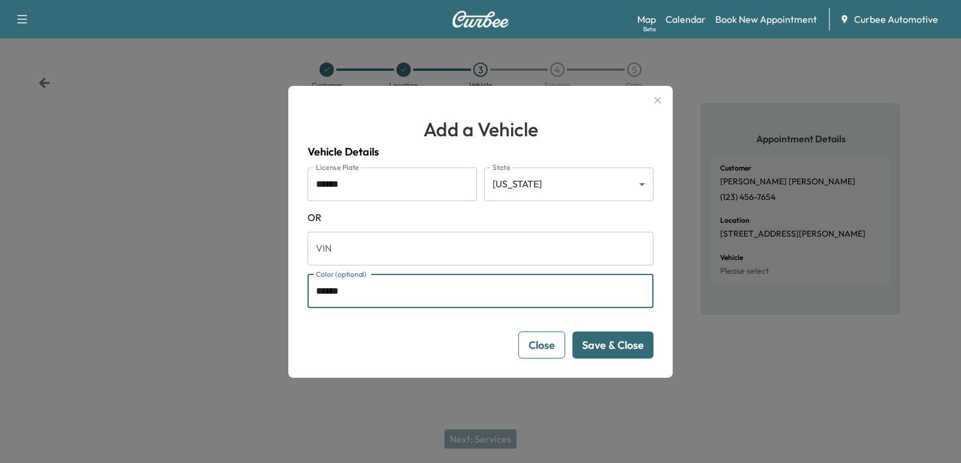
type input "******"
click at [593, 344] on button "Save & Close" at bounding box center [613, 345] width 81 height 27
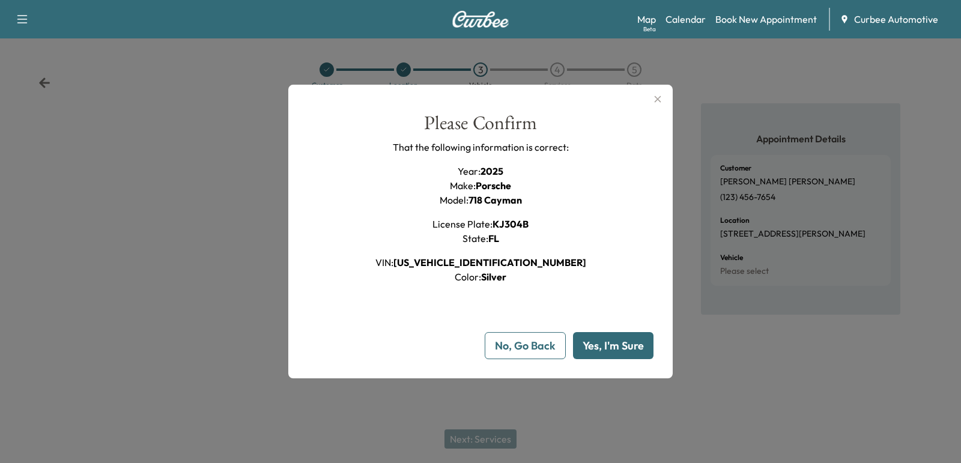
click at [593, 344] on button "Yes, I'm Sure" at bounding box center [613, 345] width 81 height 27
type input "**"
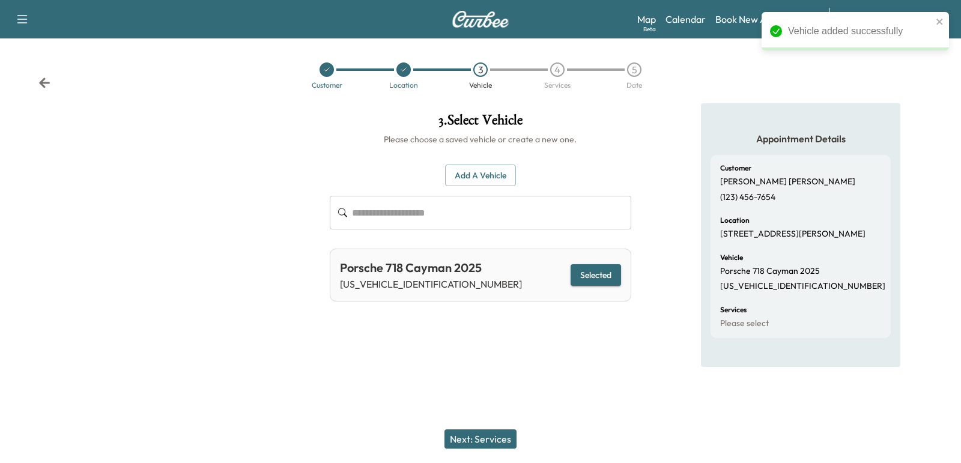
click at [478, 434] on button "Next: Services" at bounding box center [481, 439] width 72 height 19
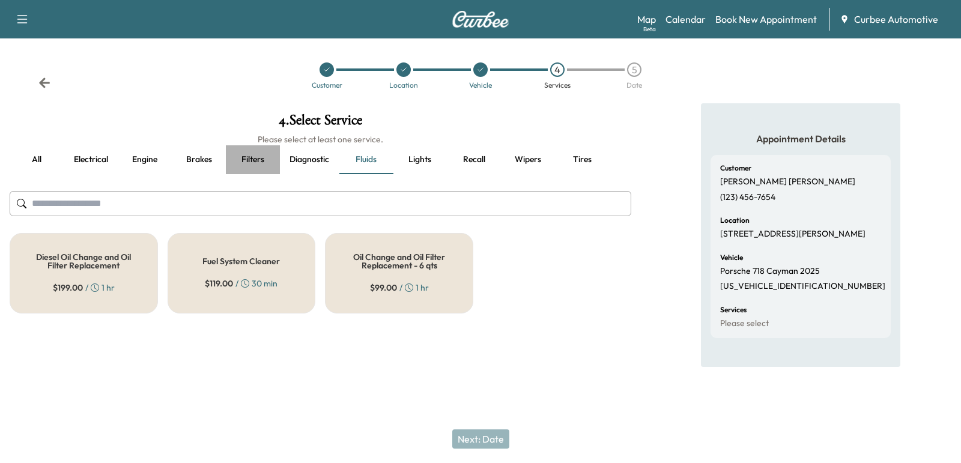
click at [251, 158] on button "Filters" at bounding box center [253, 159] width 54 height 29
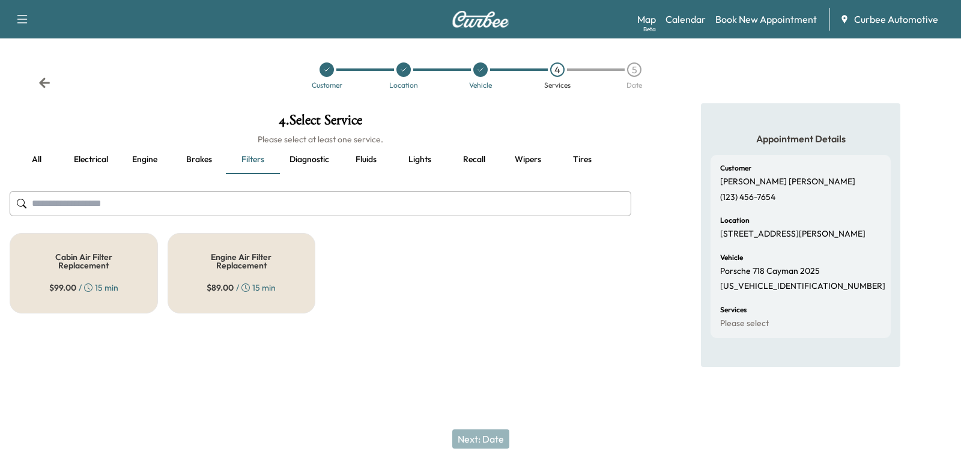
click at [136, 157] on button "Engine" at bounding box center [145, 159] width 54 height 29
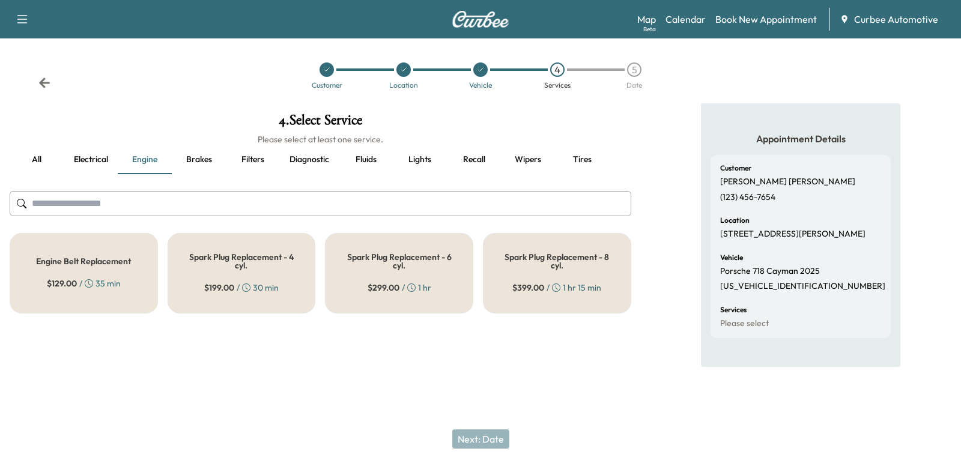
click at [408, 278] on div "Spark Plug Replacement - 6 cyl. $ 299.00 / 1 hr" at bounding box center [399, 273] width 148 height 81
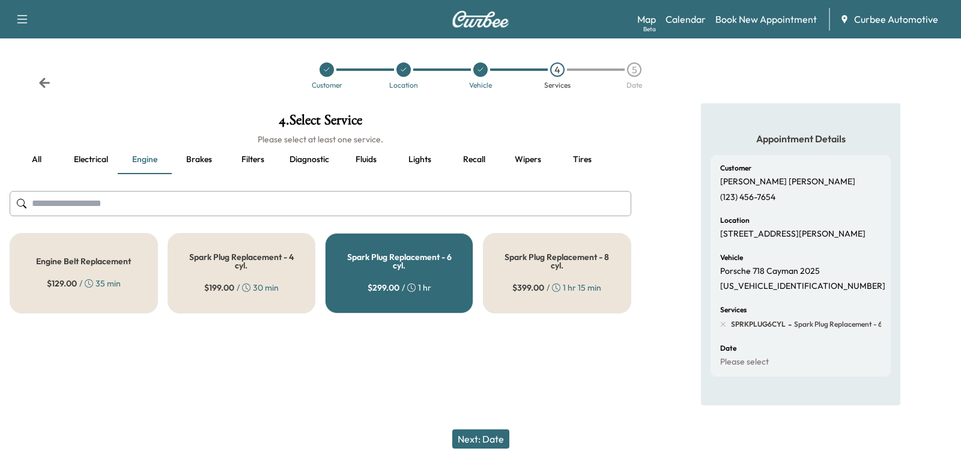
click at [471, 444] on button "Next: Date" at bounding box center [480, 439] width 57 height 19
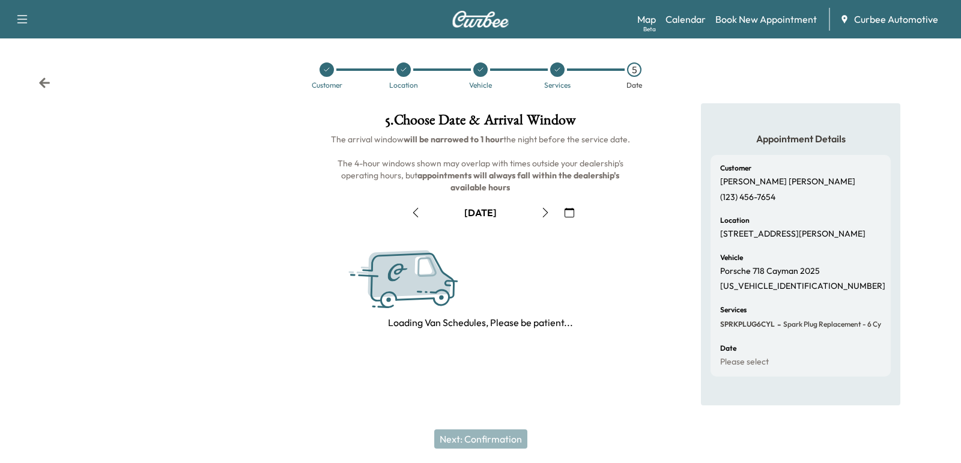
click at [552, 75] on div at bounding box center [557, 69] width 77 height 14
click at [556, 73] on div at bounding box center [557, 69] width 14 height 14
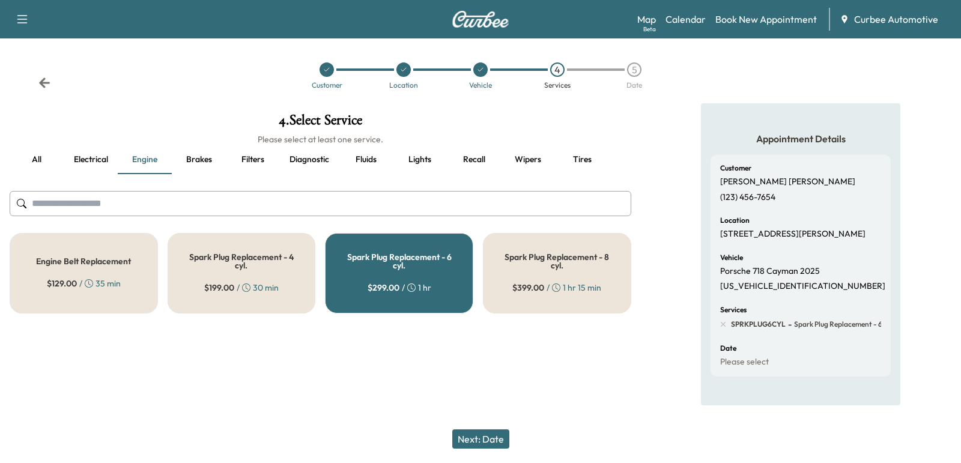
click at [384, 160] on button "Fluids" at bounding box center [366, 159] width 54 height 29
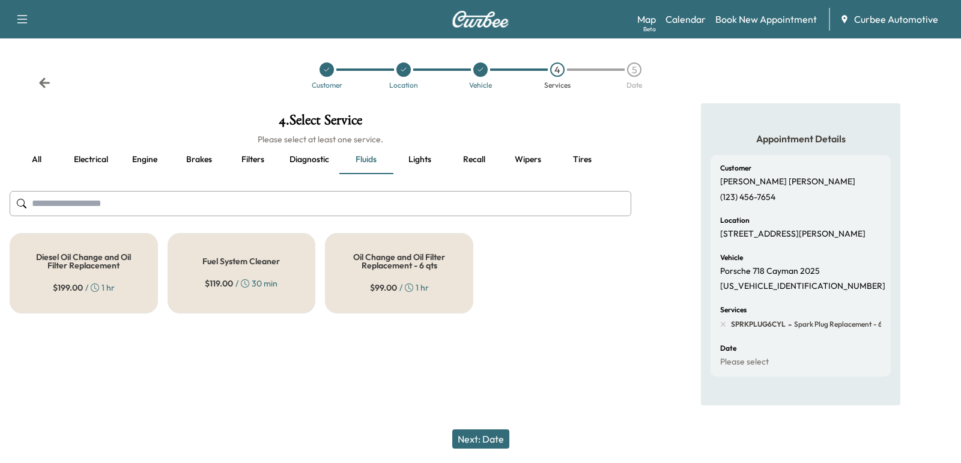
click at [364, 258] on h5 "Oil Change and Oil Filter Replacement - 6 qts" at bounding box center [399, 261] width 109 height 17
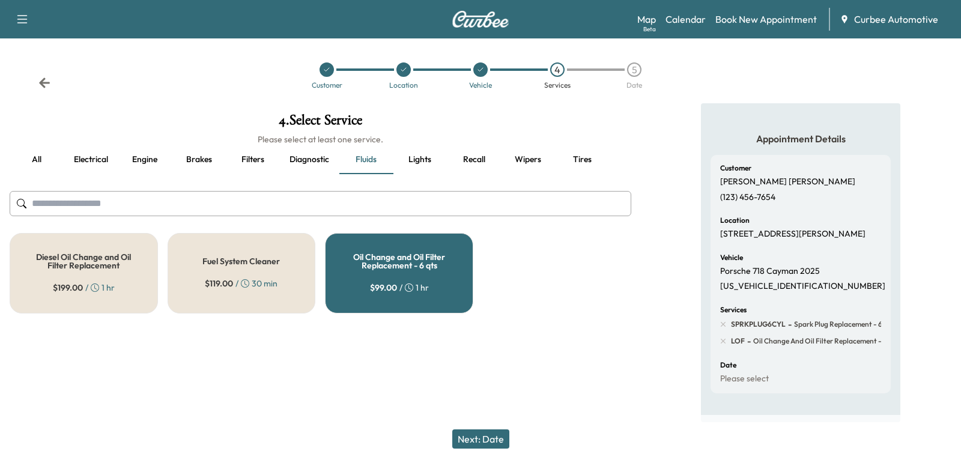
click at [476, 438] on button "Next: Date" at bounding box center [480, 439] width 57 height 19
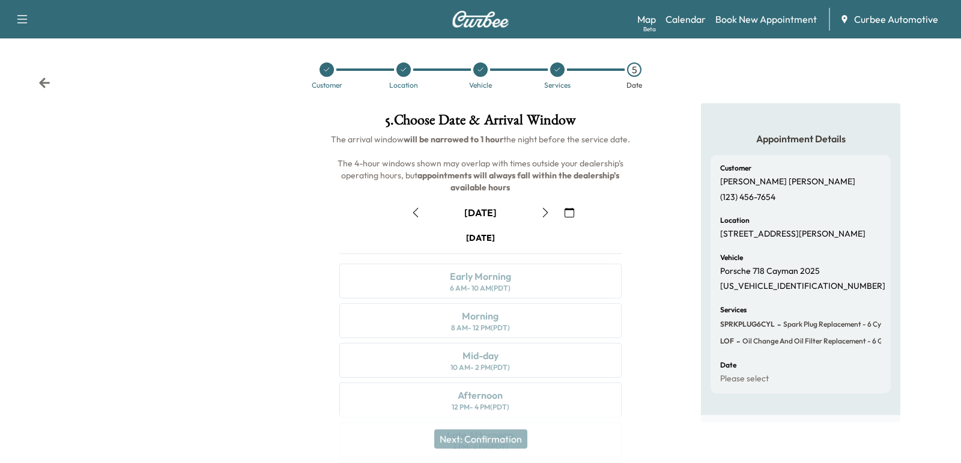
click at [410, 215] on button "button" at bounding box center [416, 212] width 20 height 19
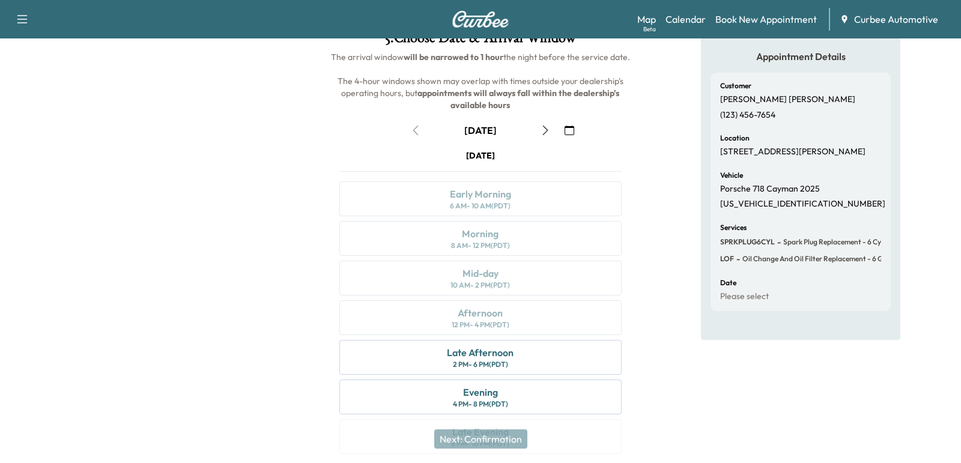
scroll to position [121, 0]
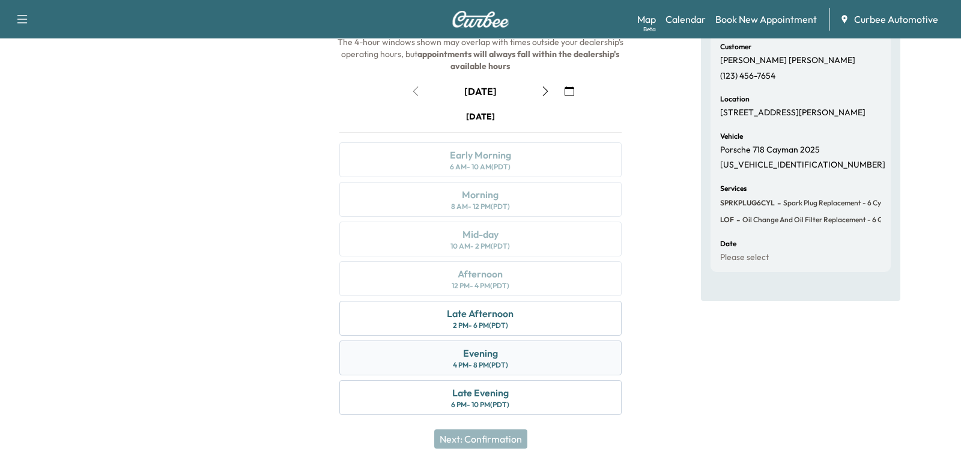
click at [439, 345] on div "Evening 4 PM - 8 PM (PDT)" at bounding box center [480, 358] width 282 height 35
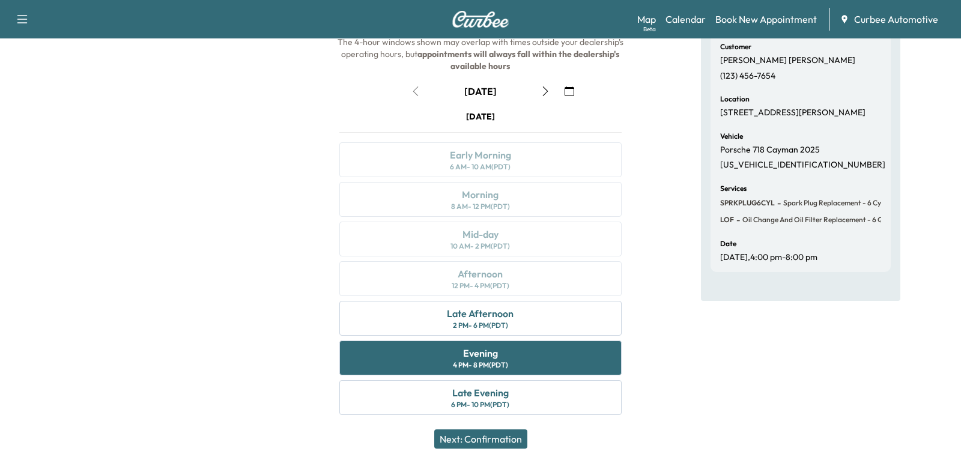
click at [471, 449] on button "Next: Confirmation" at bounding box center [480, 439] width 93 height 19
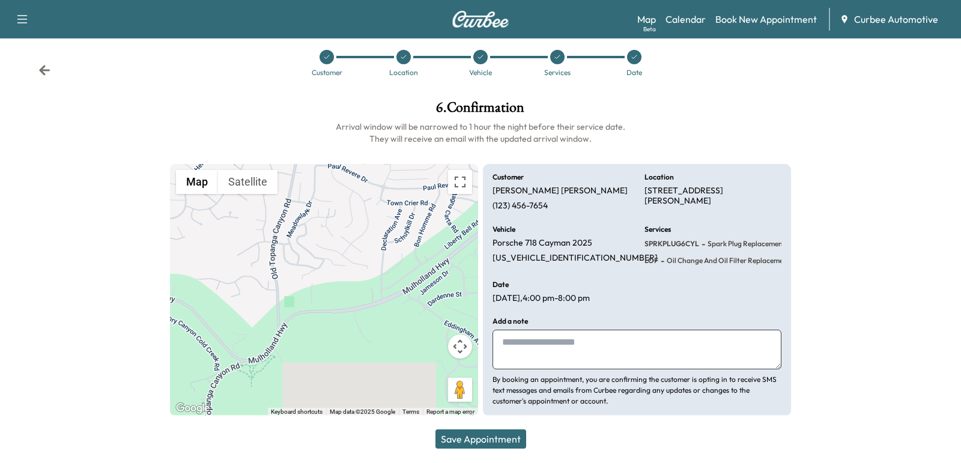
click at [471, 449] on button "Save Appointment" at bounding box center [481, 439] width 91 height 19
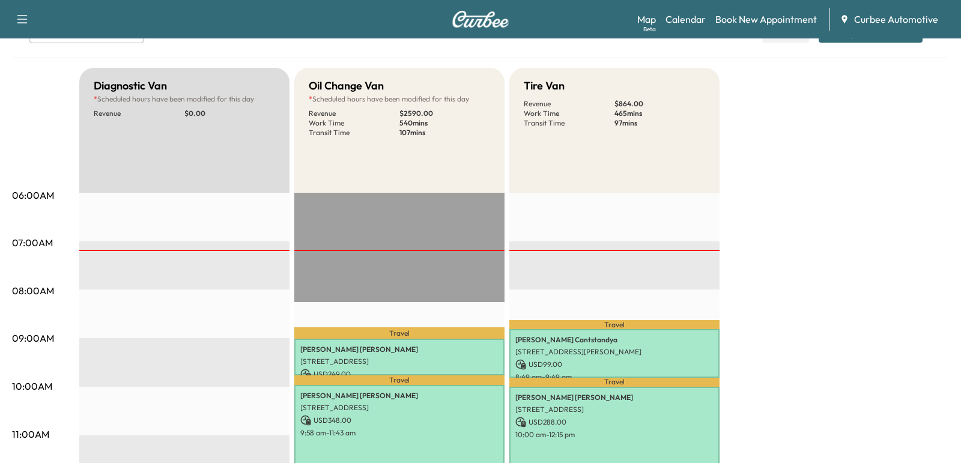
scroll to position [115, 0]
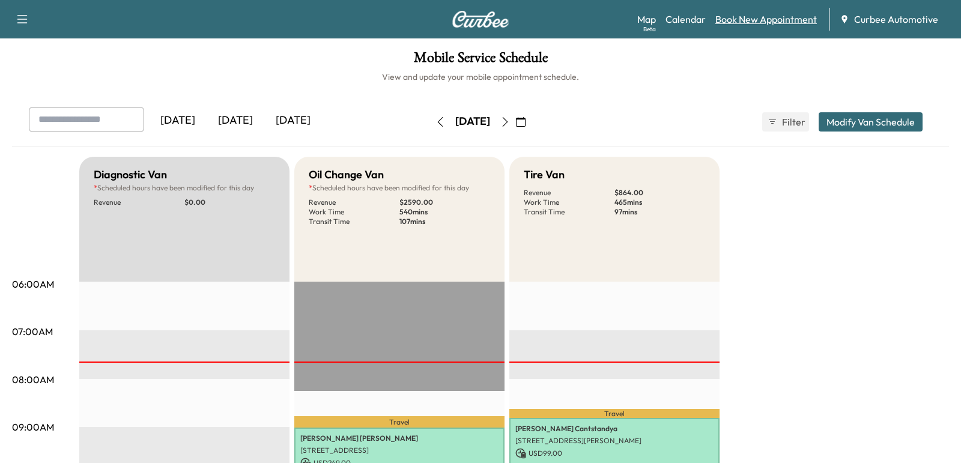
click at [740, 19] on link "Book New Appointment" at bounding box center [767, 19] width 102 height 14
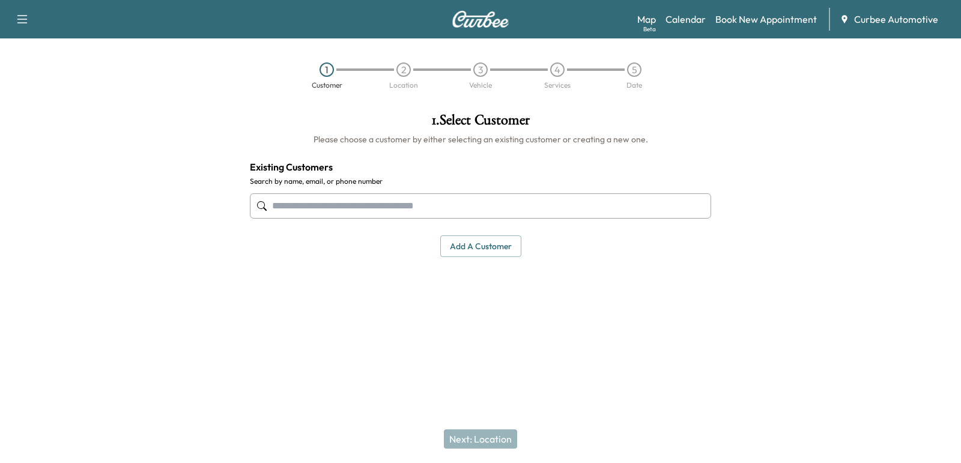
click at [451, 217] on input "text" at bounding box center [480, 205] width 461 height 25
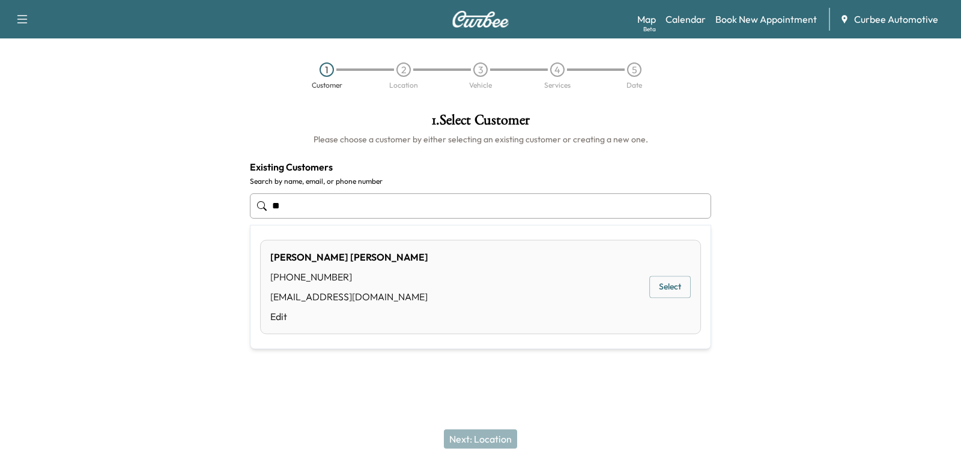
type input "*"
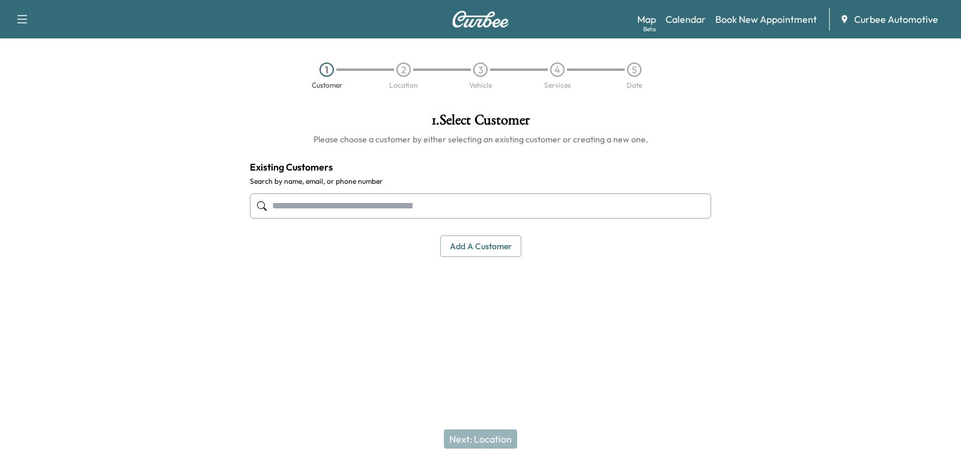
click at [463, 243] on button "Add a customer" at bounding box center [480, 246] width 81 height 22
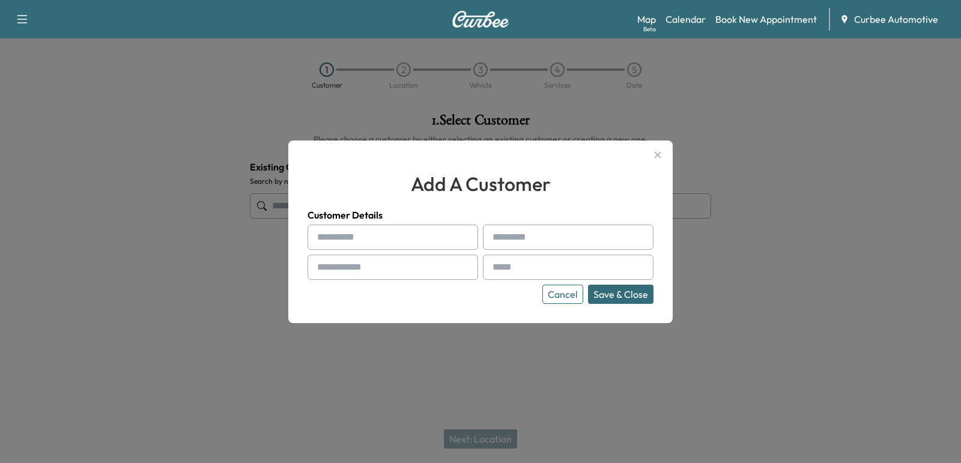
click at [431, 222] on div "Customer Details Cancel Save & Close" at bounding box center [481, 256] width 346 height 96
click at [428, 233] on input "text" at bounding box center [393, 237] width 171 height 25
type input "******"
type input "********"
type input "**********"
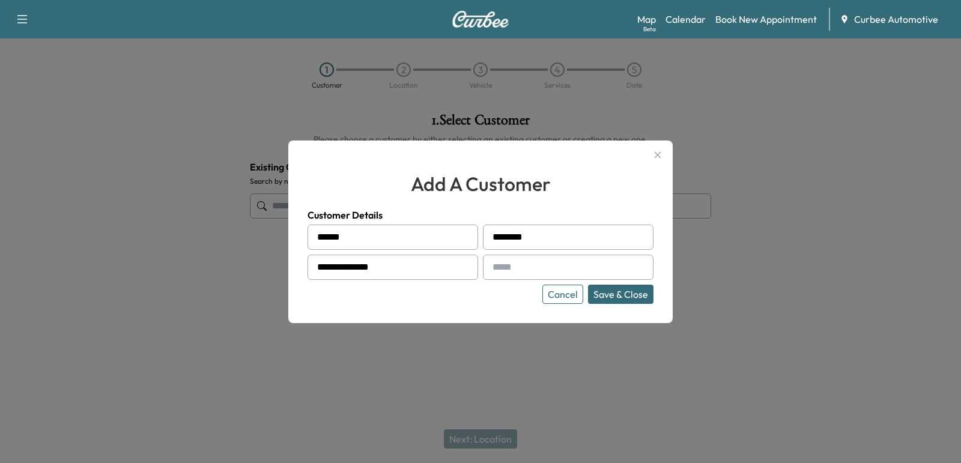
click at [491, 265] on div at bounding box center [495, 267] width 14 height 14
click at [512, 267] on input "text" at bounding box center [568, 267] width 171 height 25
type input "**********"
click at [522, 236] on input "********" at bounding box center [568, 237] width 171 height 25
type input "*********"
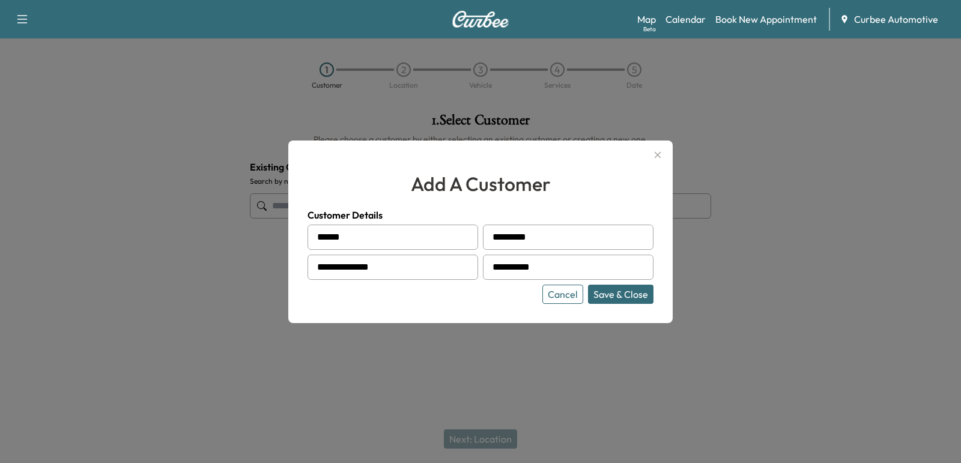
click at [542, 270] on input "**********" at bounding box center [568, 267] width 171 height 25
type input "**********"
click at [629, 294] on button "Save & Close" at bounding box center [620, 294] width 65 height 19
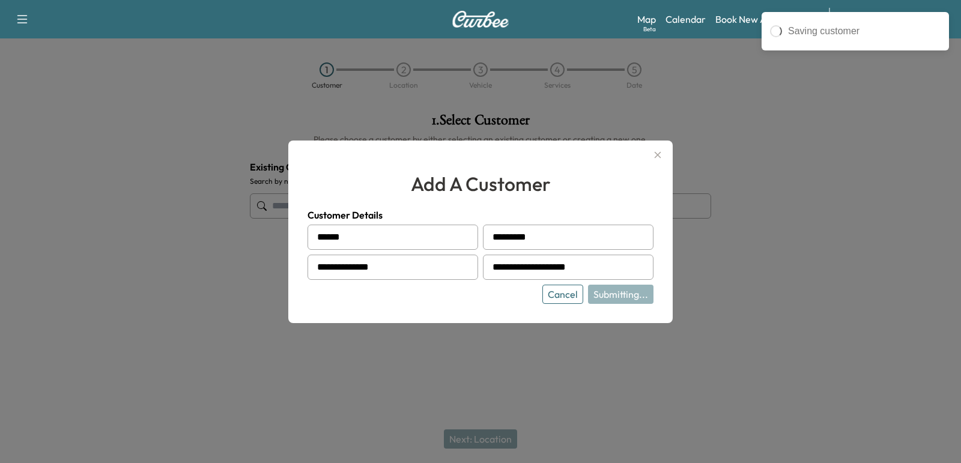
type input "**********"
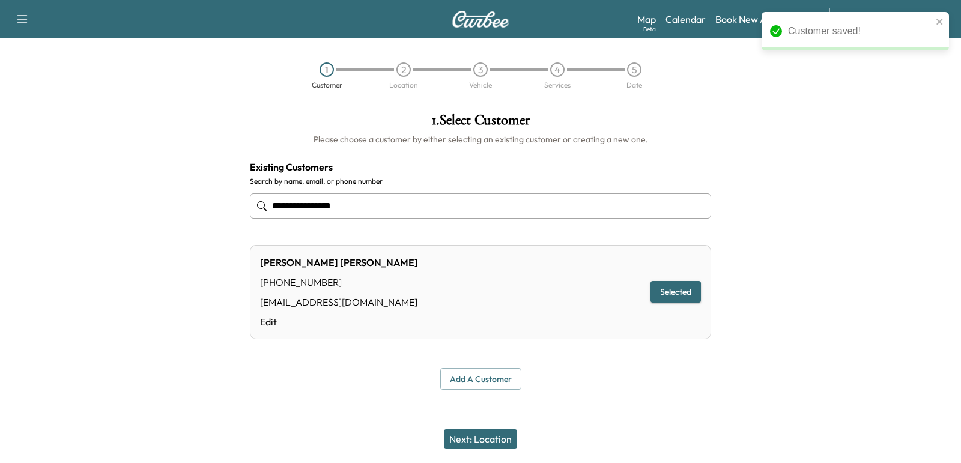
click at [505, 430] on button "Next: Location" at bounding box center [480, 439] width 73 height 19
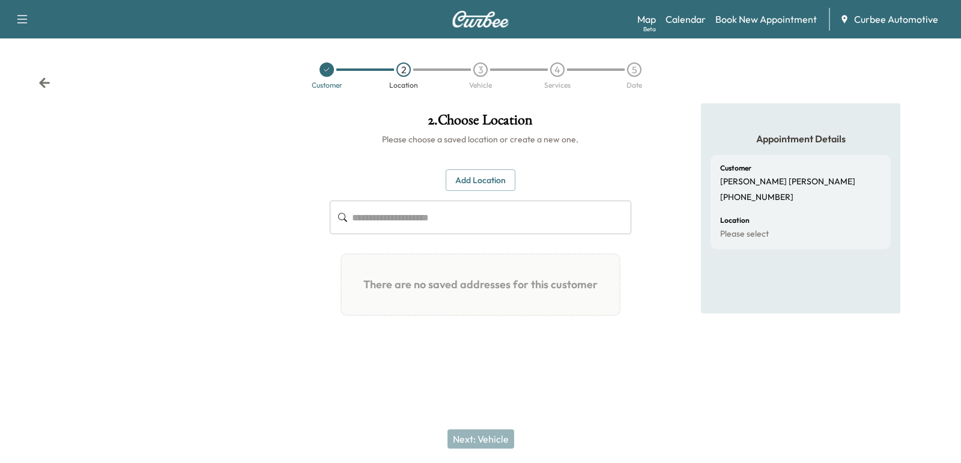
click at [464, 186] on button "Add Location" at bounding box center [481, 180] width 70 height 22
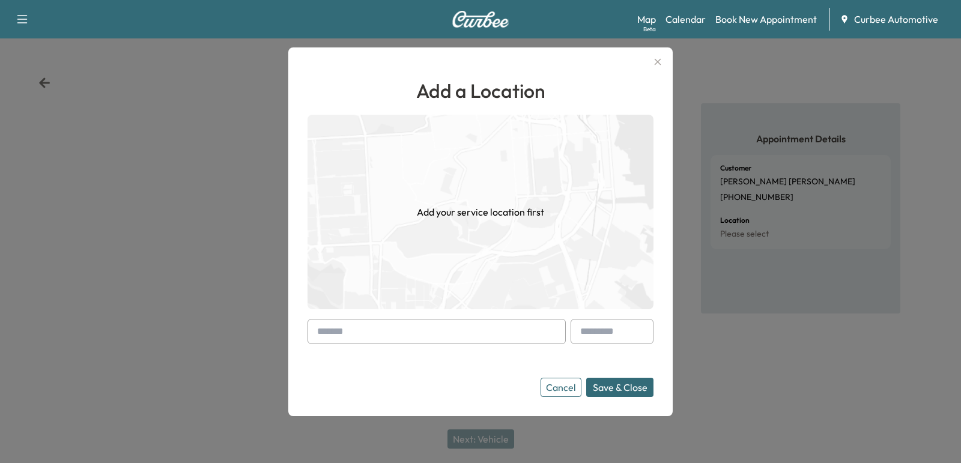
click at [379, 336] on input "text" at bounding box center [437, 331] width 258 height 25
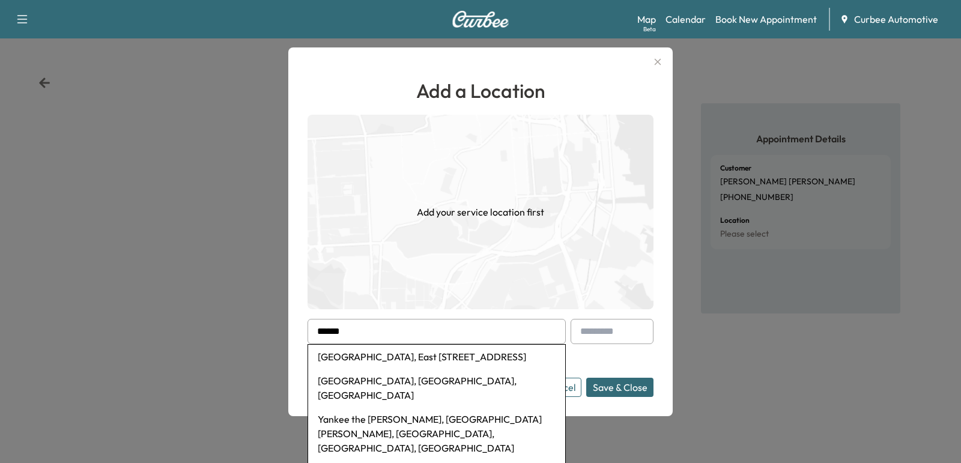
click at [341, 359] on li "Yankee Stadium, East 161st Street, The Bronx, NY, USA" at bounding box center [436, 357] width 257 height 24
type input "**********"
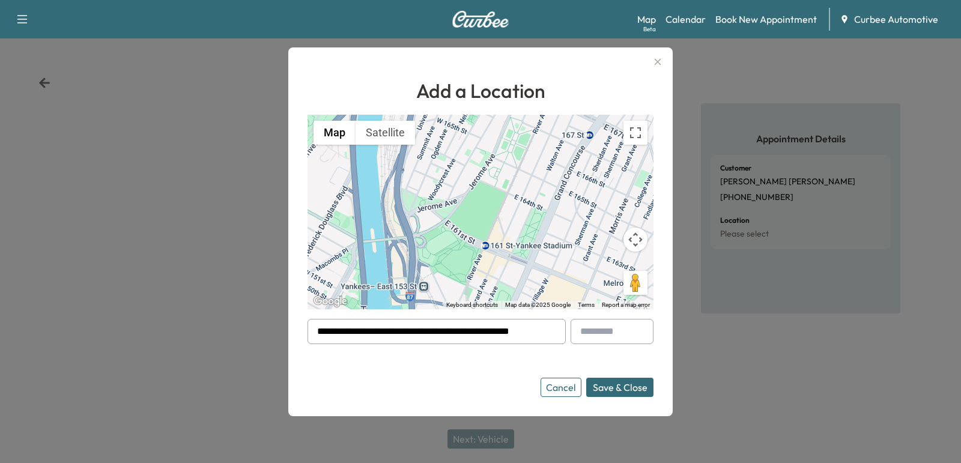
click at [481, 313] on div "**********" at bounding box center [481, 236] width 346 height 321
click at [481, 331] on input "**********" at bounding box center [437, 331] width 258 height 25
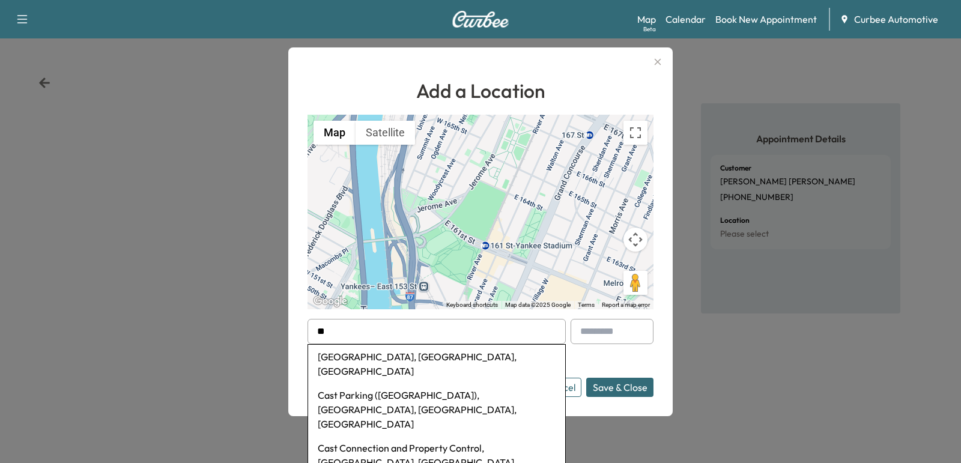
type input "*"
click at [437, 360] on li "Comerica Park, Woodward Avenue, Detroit, MI, USA" at bounding box center [436, 364] width 257 height 38
type input "**********"
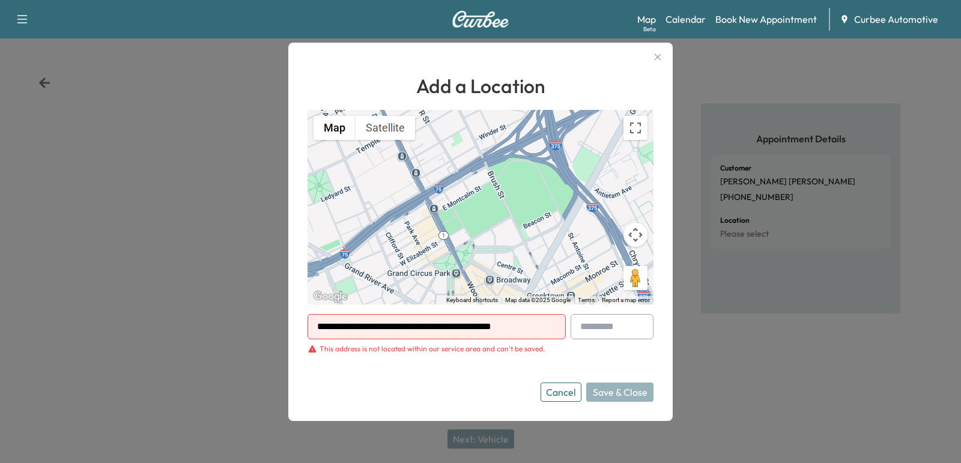
click at [433, 321] on input "**********" at bounding box center [437, 326] width 258 height 25
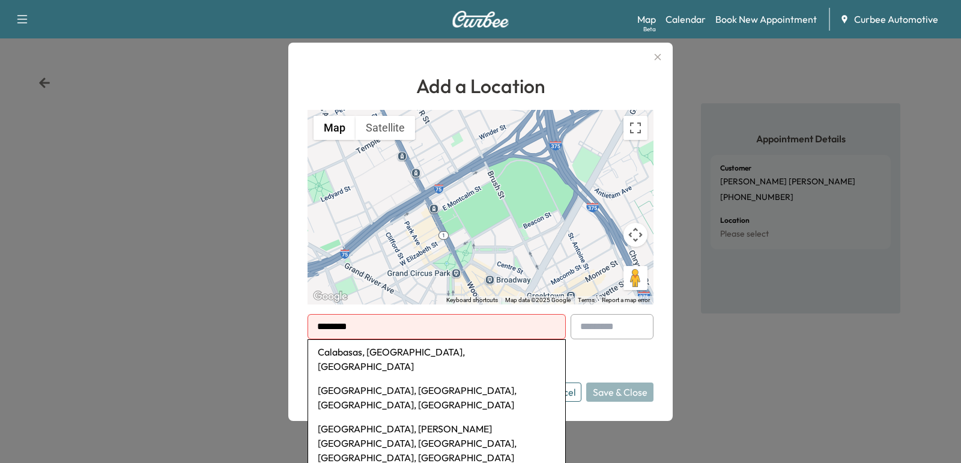
click at [422, 417] on li "[GEOGRAPHIC_DATA], [PERSON_NAME][GEOGRAPHIC_DATA], [GEOGRAPHIC_DATA], [GEOGRAPH…" at bounding box center [436, 443] width 257 height 53
type input "**********"
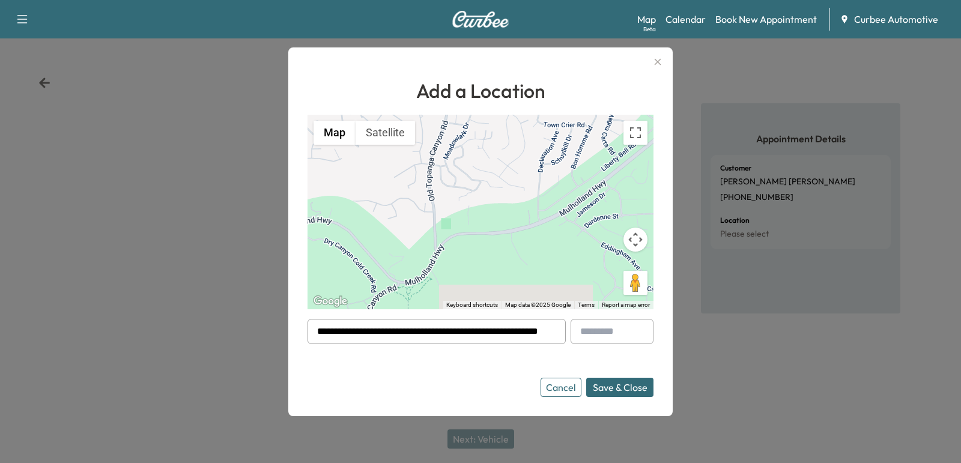
click at [623, 392] on button "Save & Close" at bounding box center [619, 387] width 67 height 19
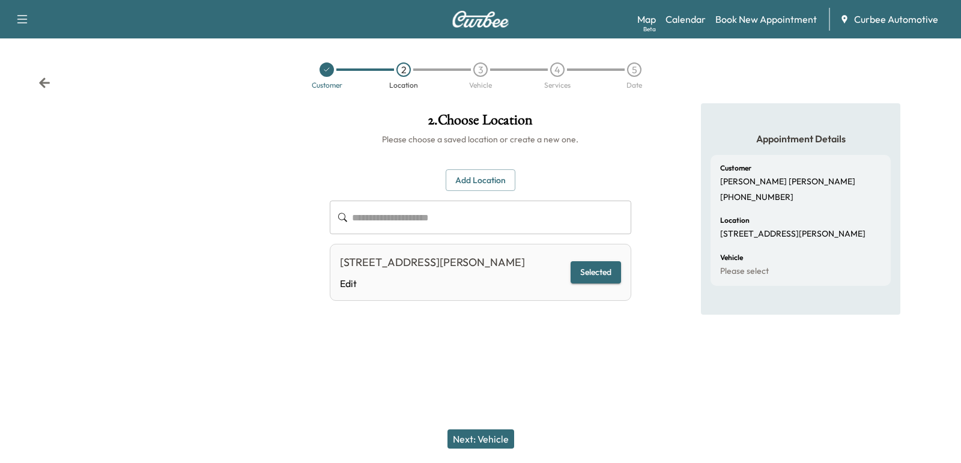
click at [498, 435] on button "Next: Vehicle" at bounding box center [481, 439] width 67 height 19
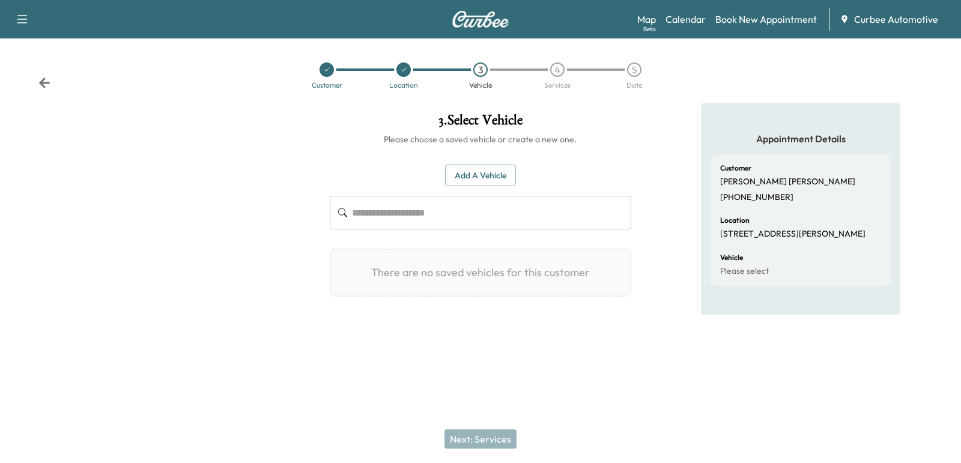
click at [473, 182] on button "Add a Vehicle" at bounding box center [480, 176] width 71 height 22
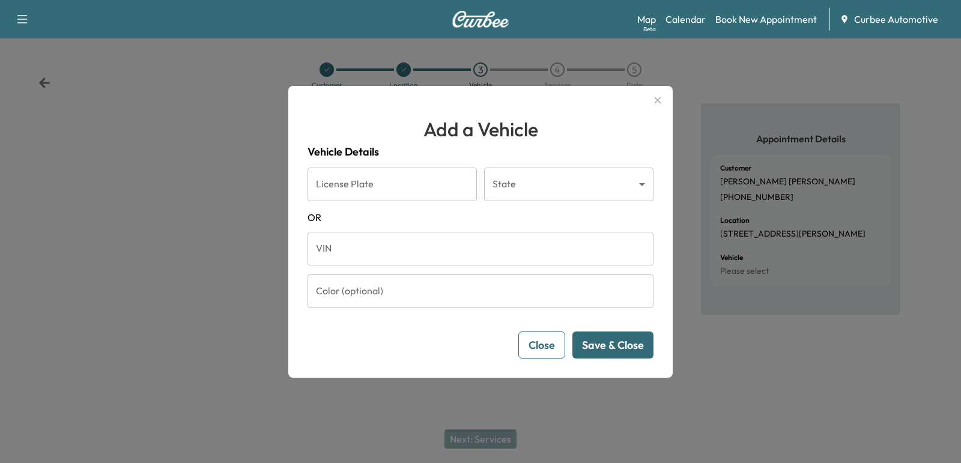
click at [416, 189] on input "License Plate" at bounding box center [392, 185] width 169 height 34
type input "*******"
click at [503, 189] on body "Support Log Out Map Beta Calendar Book New Appointment Curbee Automotive Custom…" at bounding box center [480, 231] width 961 height 463
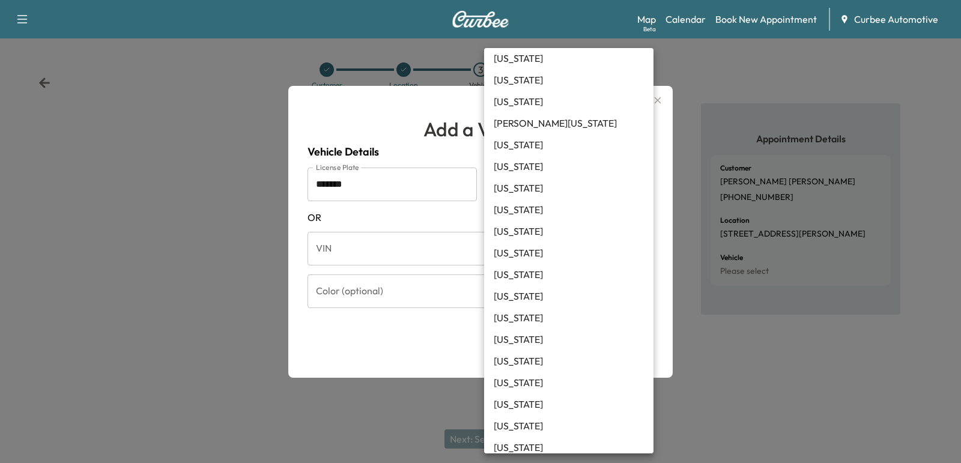
scroll to position [488, 0]
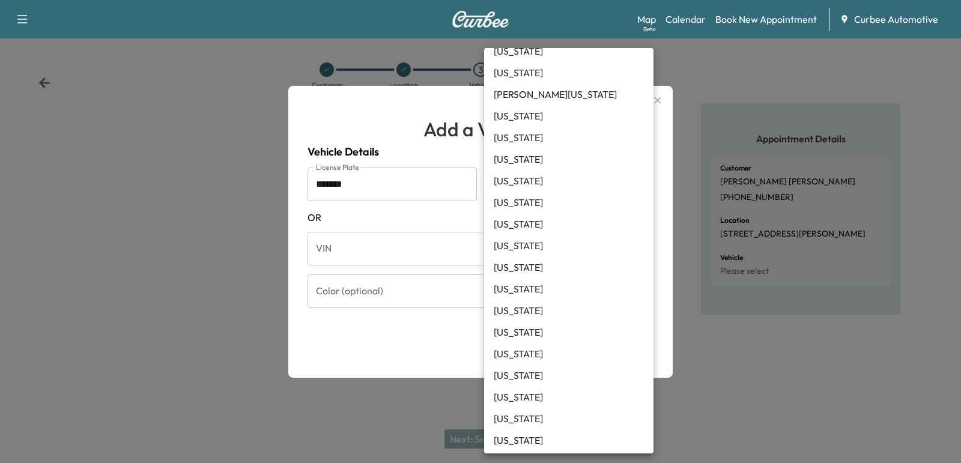
click at [533, 401] on li "[US_STATE]" at bounding box center [568, 397] width 169 height 22
type input "**"
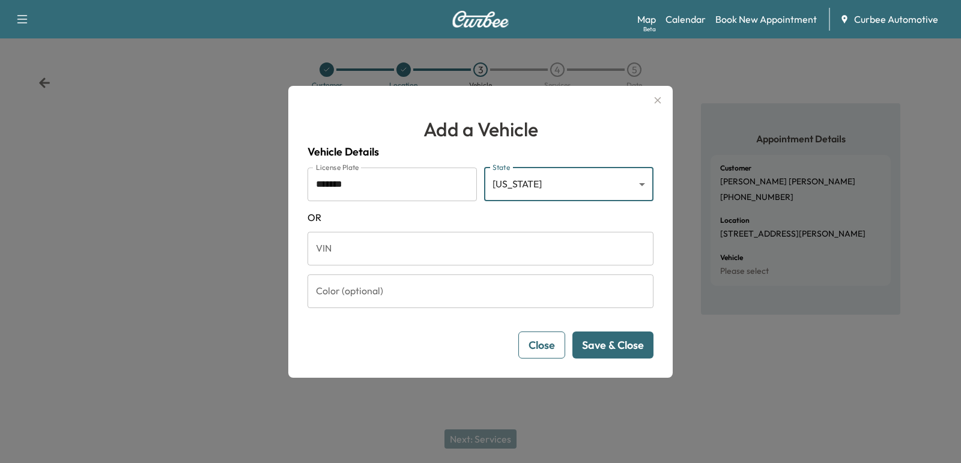
click at [600, 347] on button "Save & Close" at bounding box center [613, 345] width 81 height 27
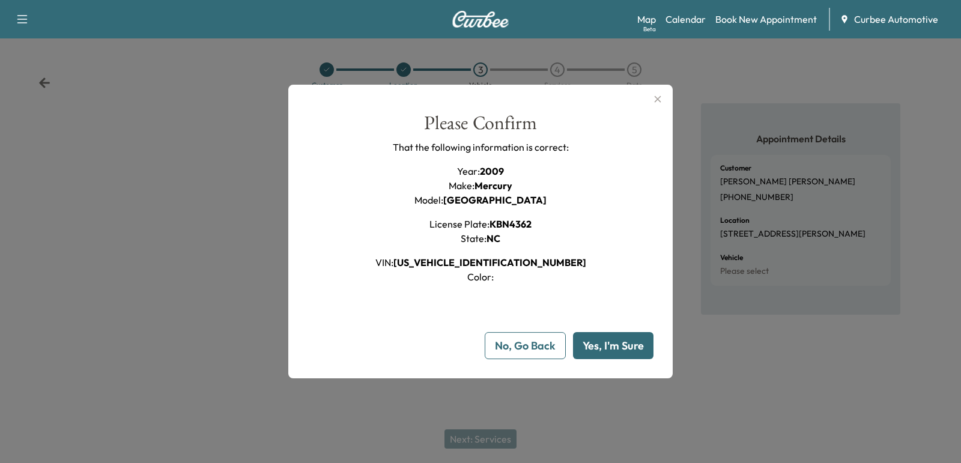
click at [603, 347] on button "Yes, I'm Sure" at bounding box center [613, 345] width 81 height 27
type input "**"
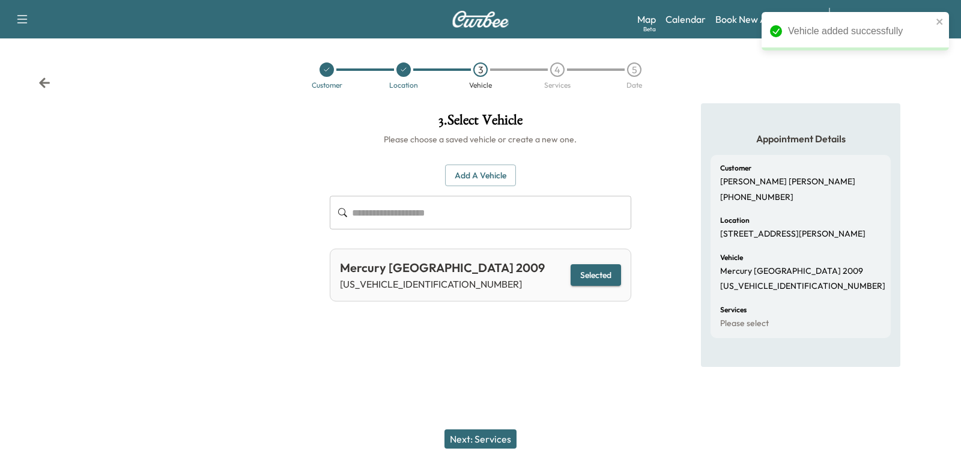
click at [479, 424] on div "Next: Services" at bounding box center [480, 439] width 961 height 48
click at [479, 434] on button "Next: Services" at bounding box center [481, 439] width 72 height 19
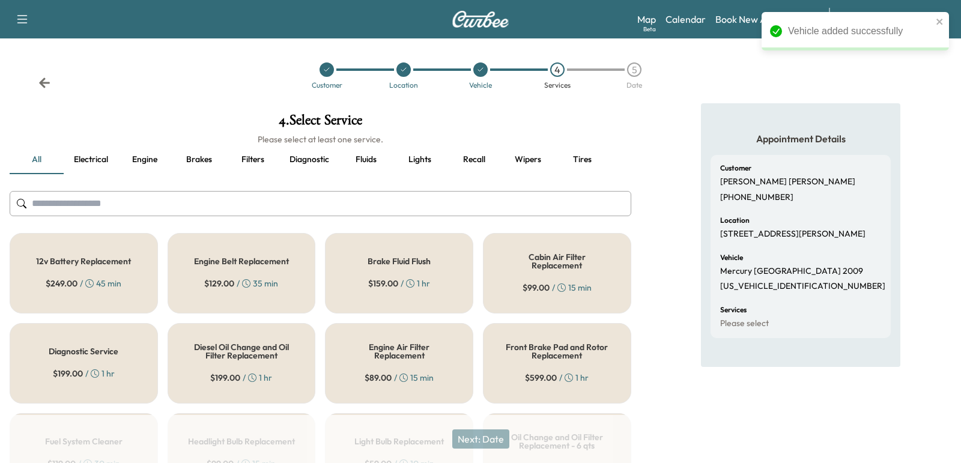
scroll to position [22, 0]
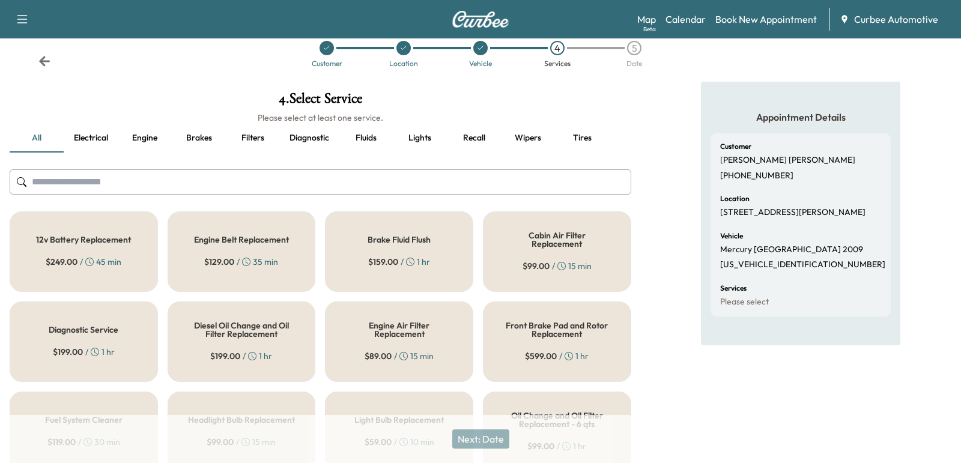
click at [369, 135] on button "Fluids" at bounding box center [366, 138] width 54 height 29
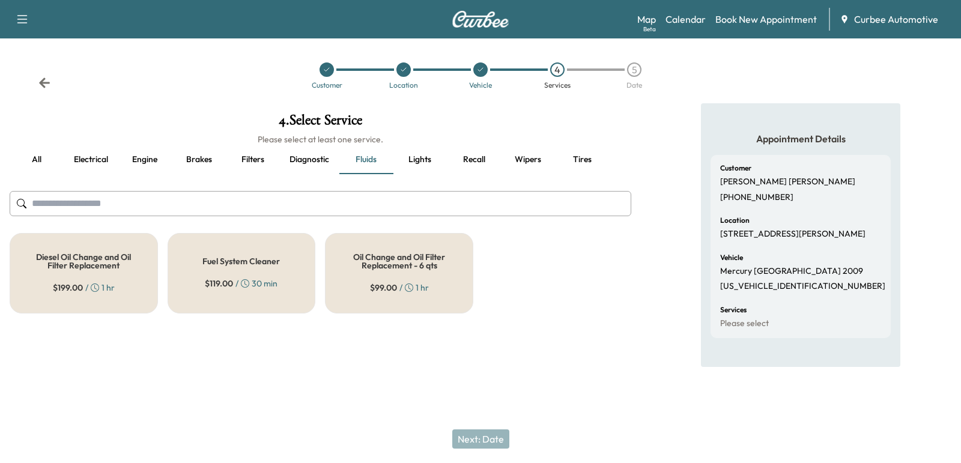
click at [401, 287] on div "$ 99.00 / 1 hr" at bounding box center [399, 288] width 59 height 12
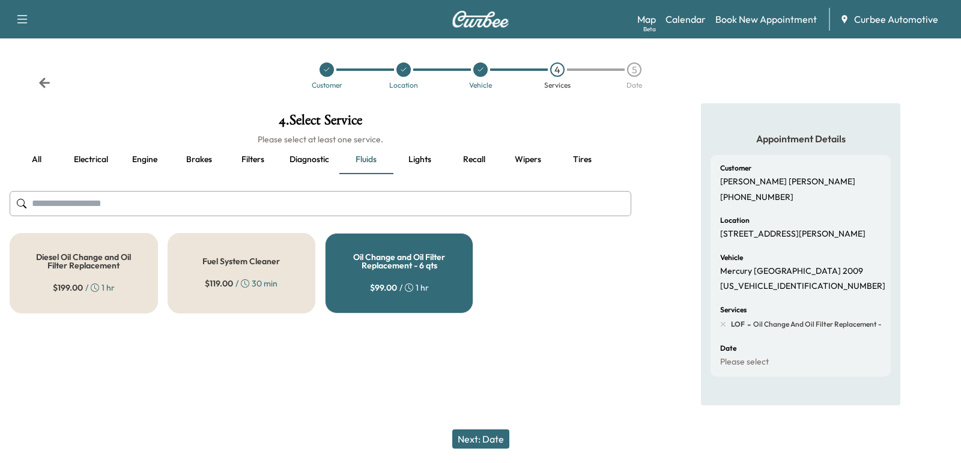
click at [469, 437] on button "Next: Date" at bounding box center [480, 439] width 57 height 19
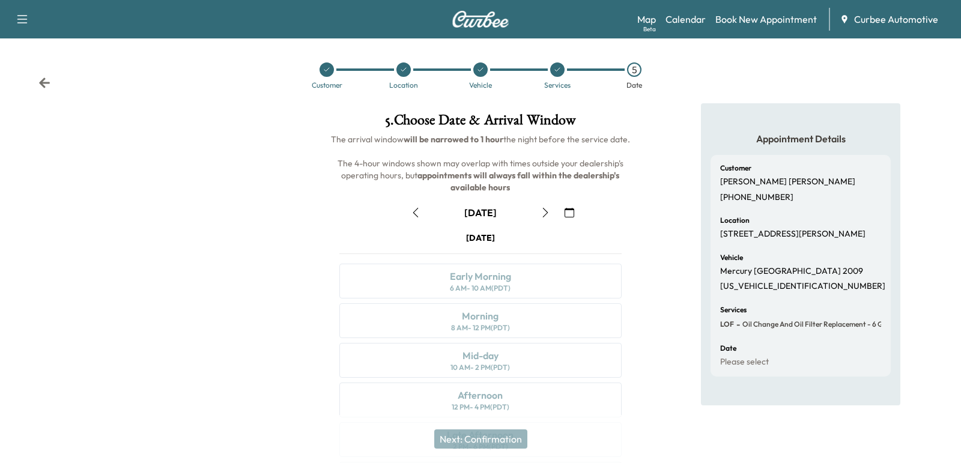
scroll to position [22, 0]
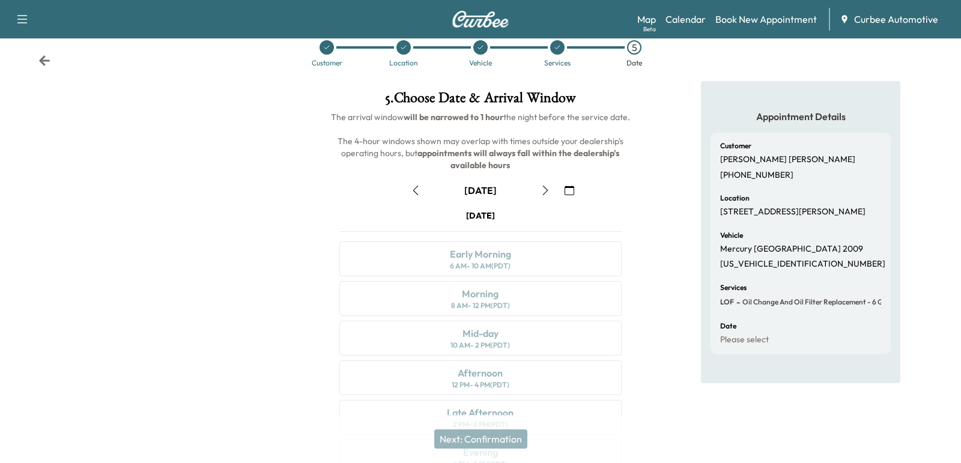
click at [422, 188] on button "button" at bounding box center [416, 190] width 20 height 19
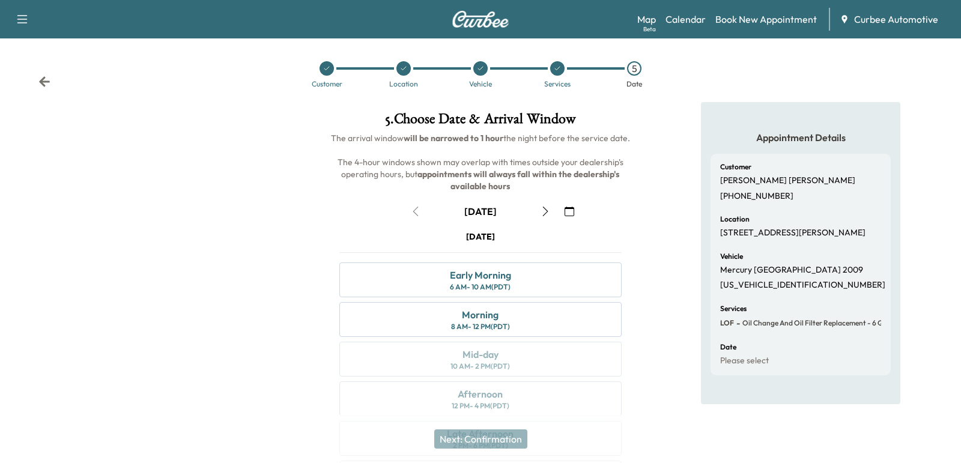
scroll to position [0, 0]
click at [503, 323] on div "8 AM - 12 PM (PDT)" at bounding box center [480, 328] width 59 height 10
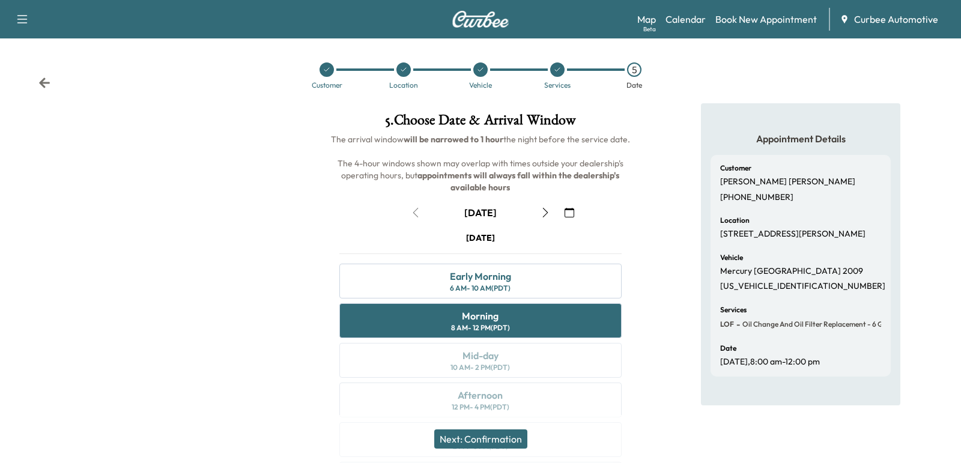
click at [488, 441] on button "Next: Confirmation" at bounding box center [480, 439] width 93 height 19
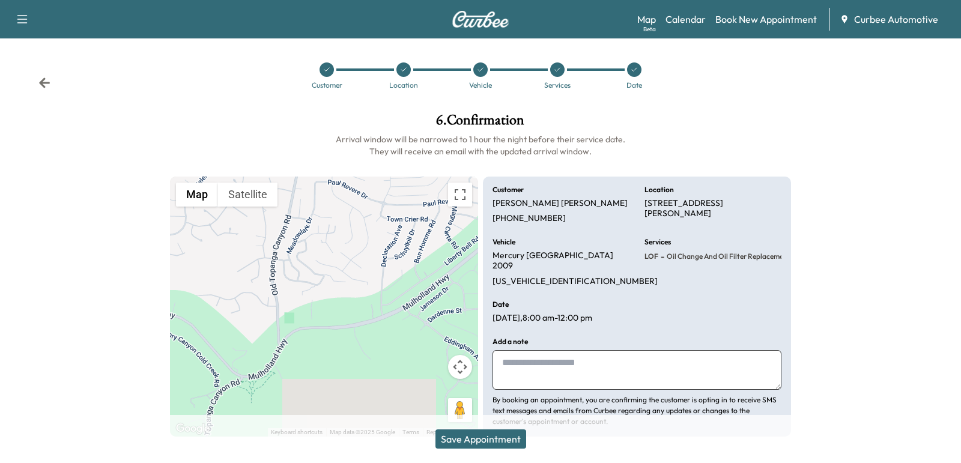
scroll to position [10, 0]
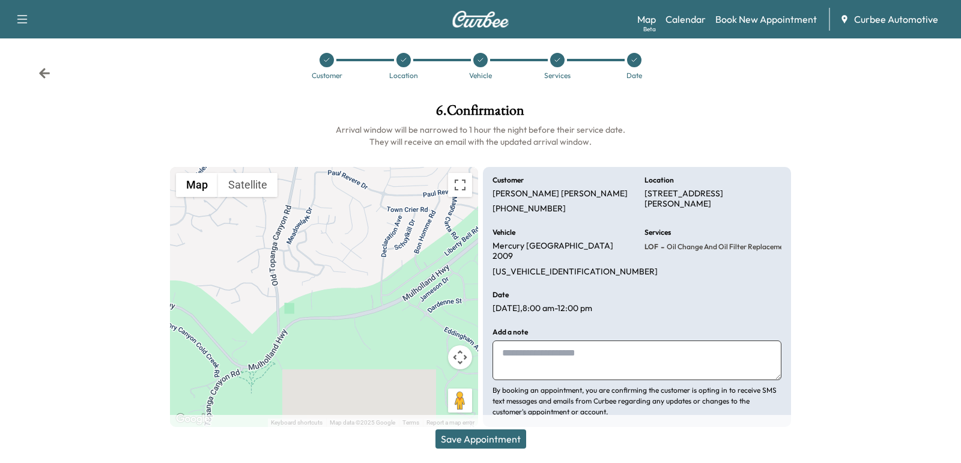
click at [491, 434] on button "Save Appointment" at bounding box center [481, 439] width 91 height 19
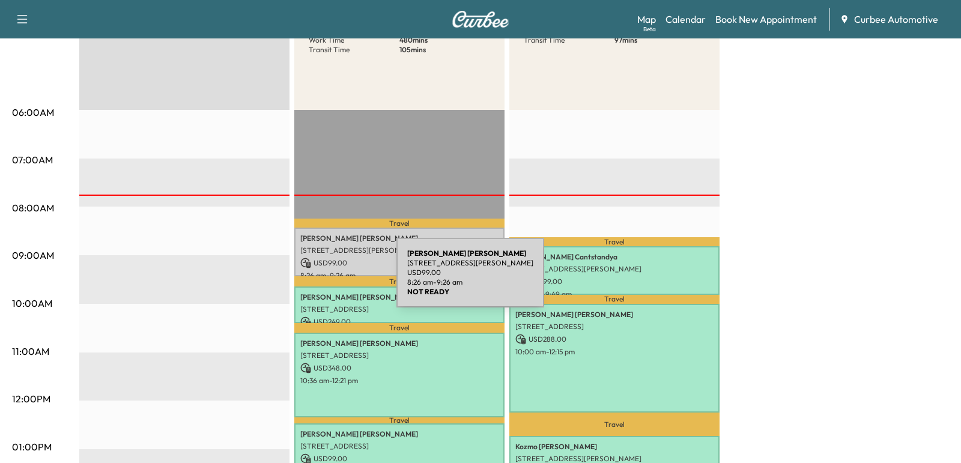
scroll to position [175, 0]
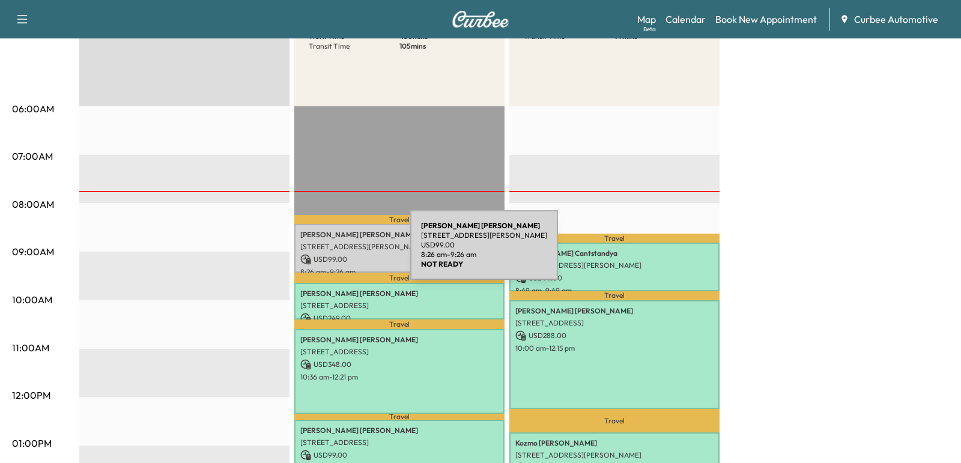
click at [320, 252] on div "Garett Mistretta 22855 Mulholland Hwy, Calabasas, CA 91302, USA USD 99.00 8:26 …" at bounding box center [399, 248] width 210 height 49
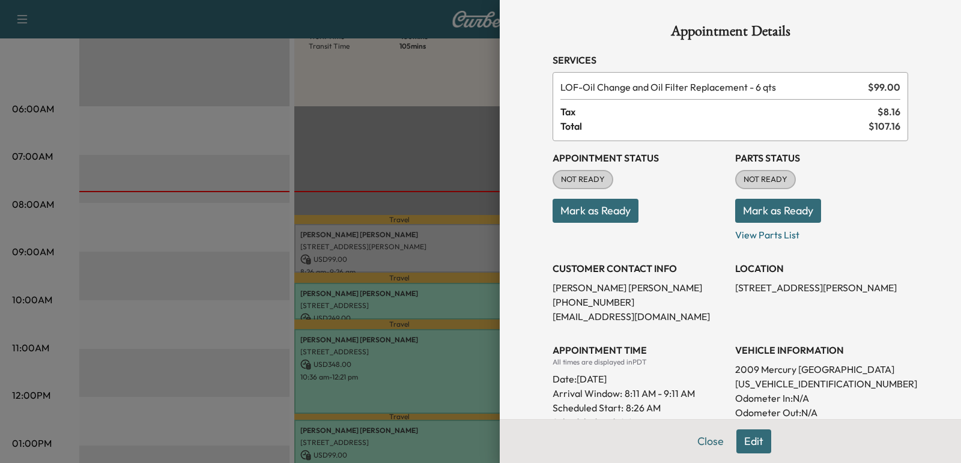
click at [561, 213] on button "Mark as Ready" at bounding box center [596, 211] width 86 height 24
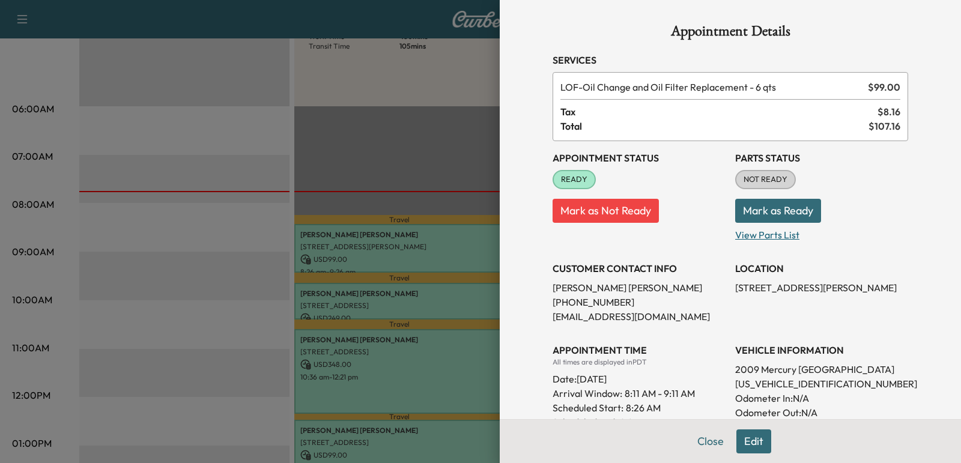
click at [779, 238] on p "View Parts List" at bounding box center [821, 232] width 173 height 19
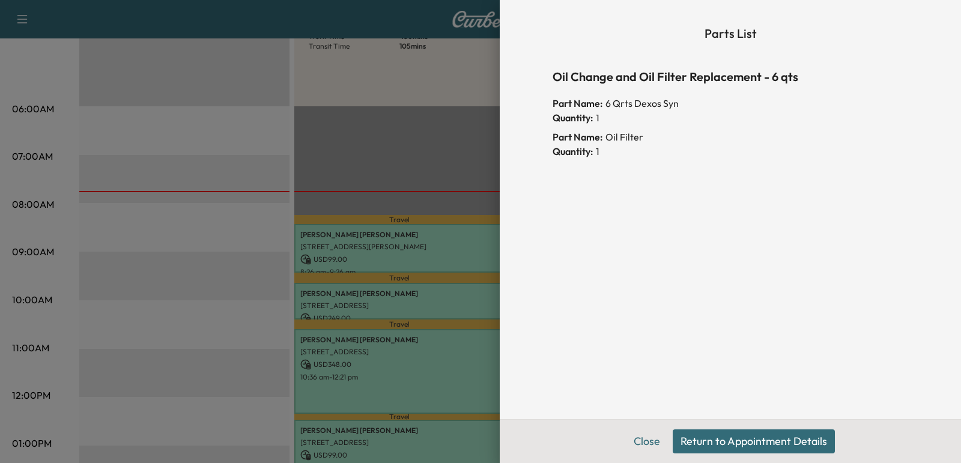
click at [740, 433] on button "Return to Appointment Details" at bounding box center [754, 442] width 162 height 24
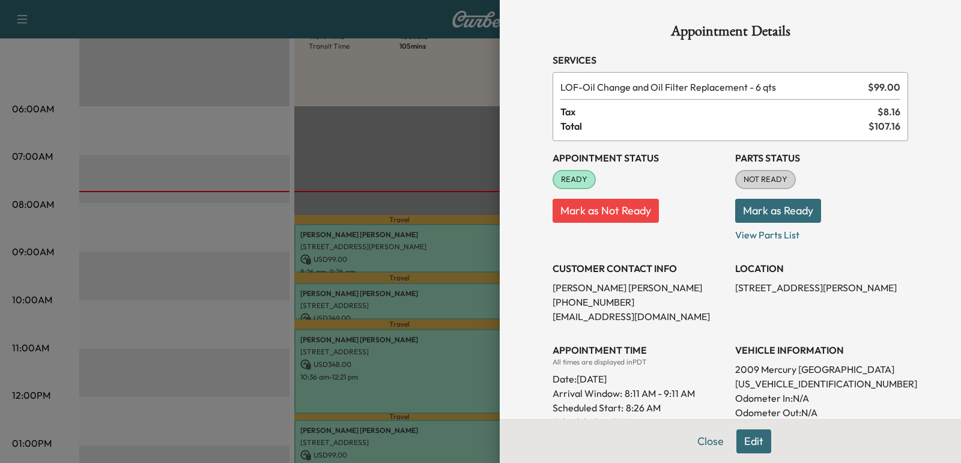
click at [774, 213] on button "Mark as Ready" at bounding box center [778, 211] width 86 height 24
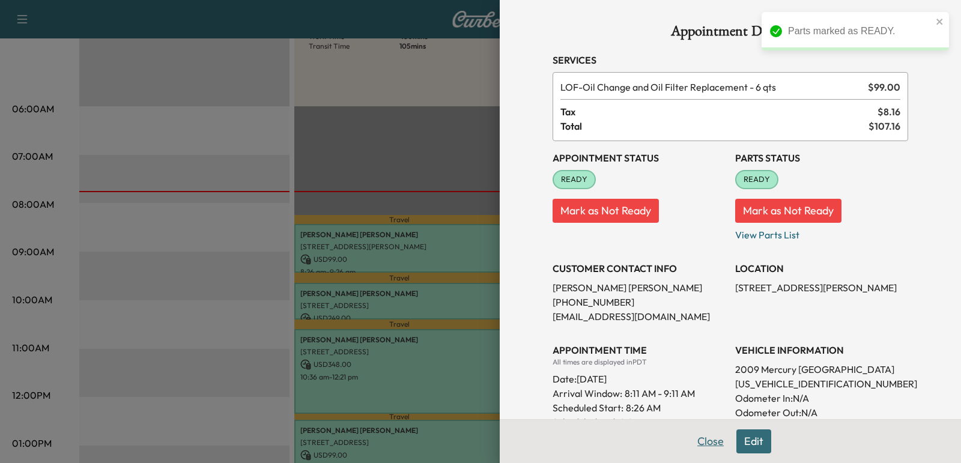
click at [698, 443] on button "Close" at bounding box center [711, 442] width 42 height 24
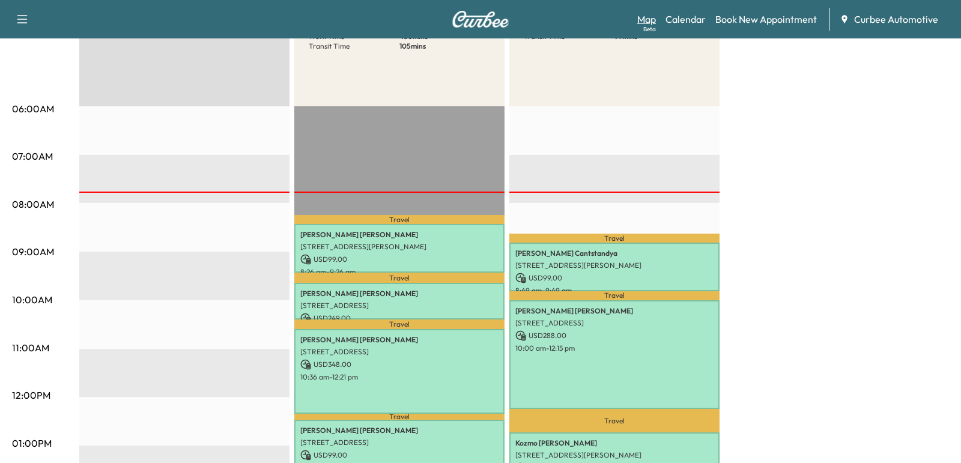
click at [646, 26] on div "Beta" at bounding box center [649, 29] width 13 height 9
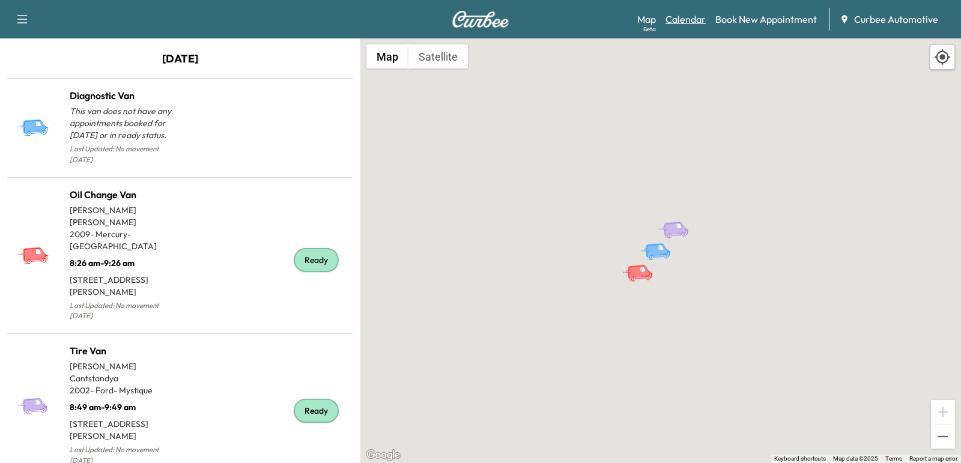
click at [688, 13] on link "Calendar" at bounding box center [686, 19] width 40 height 14
